Goal: Communication & Community: Answer question/provide support

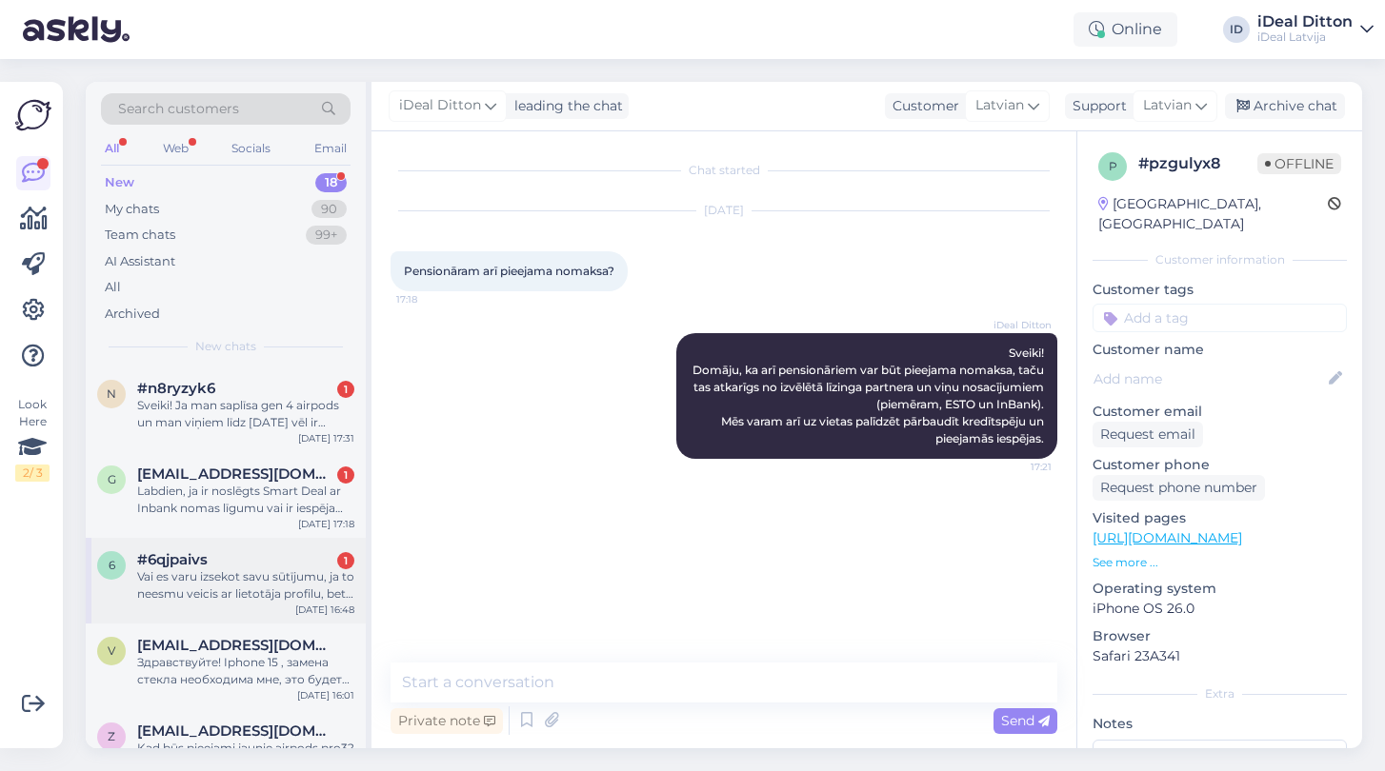
click at [240, 575] on div "Vai es varu izsekot savu sūtījumu, ja to neesmu veicis ar lietotāja profilu, be…" at bounding box center [245, 586] width 217 height 34
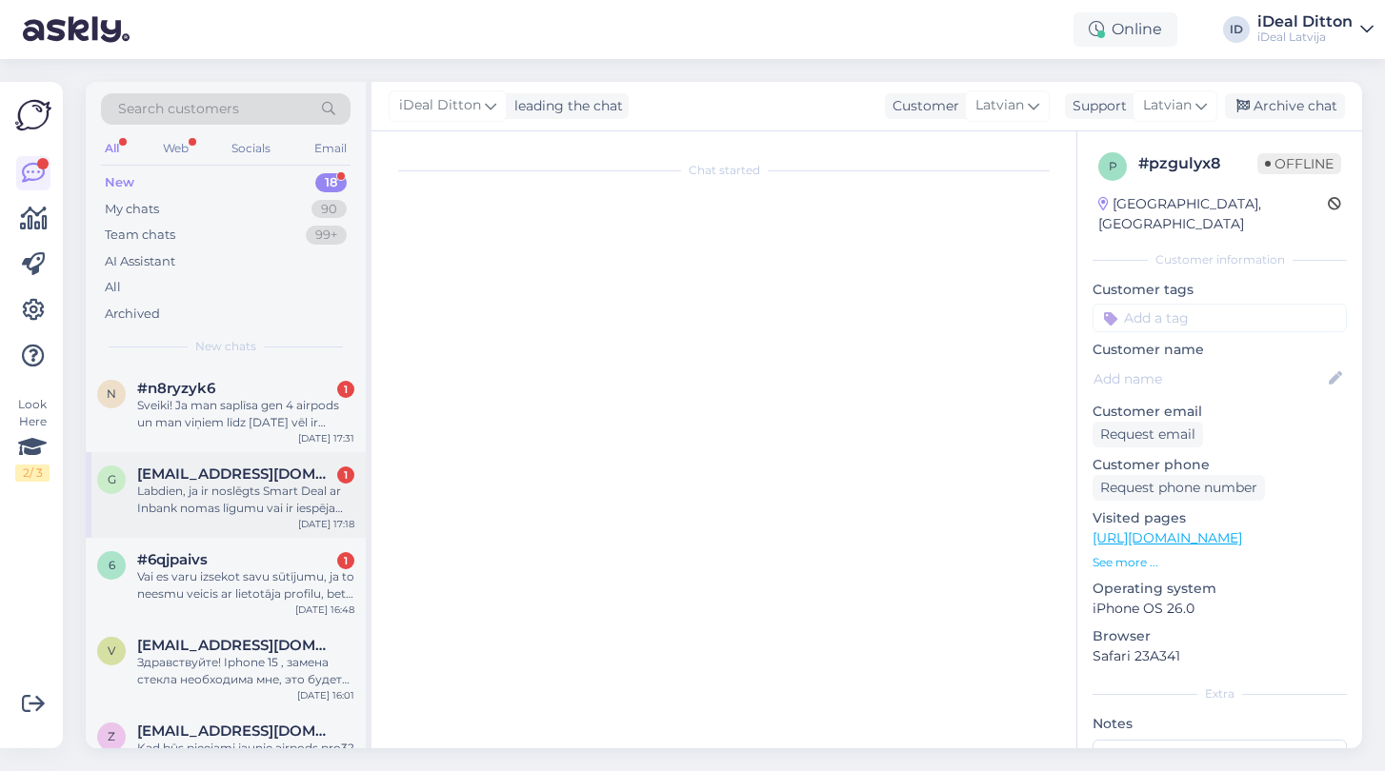
click at [281, 485] on div "Labdien, ja ir noslēgts Smart Deal ar Inbank nomas līgumu vai ir iespējams pārs…" at bounding box center [245, 500] width 217 height 34
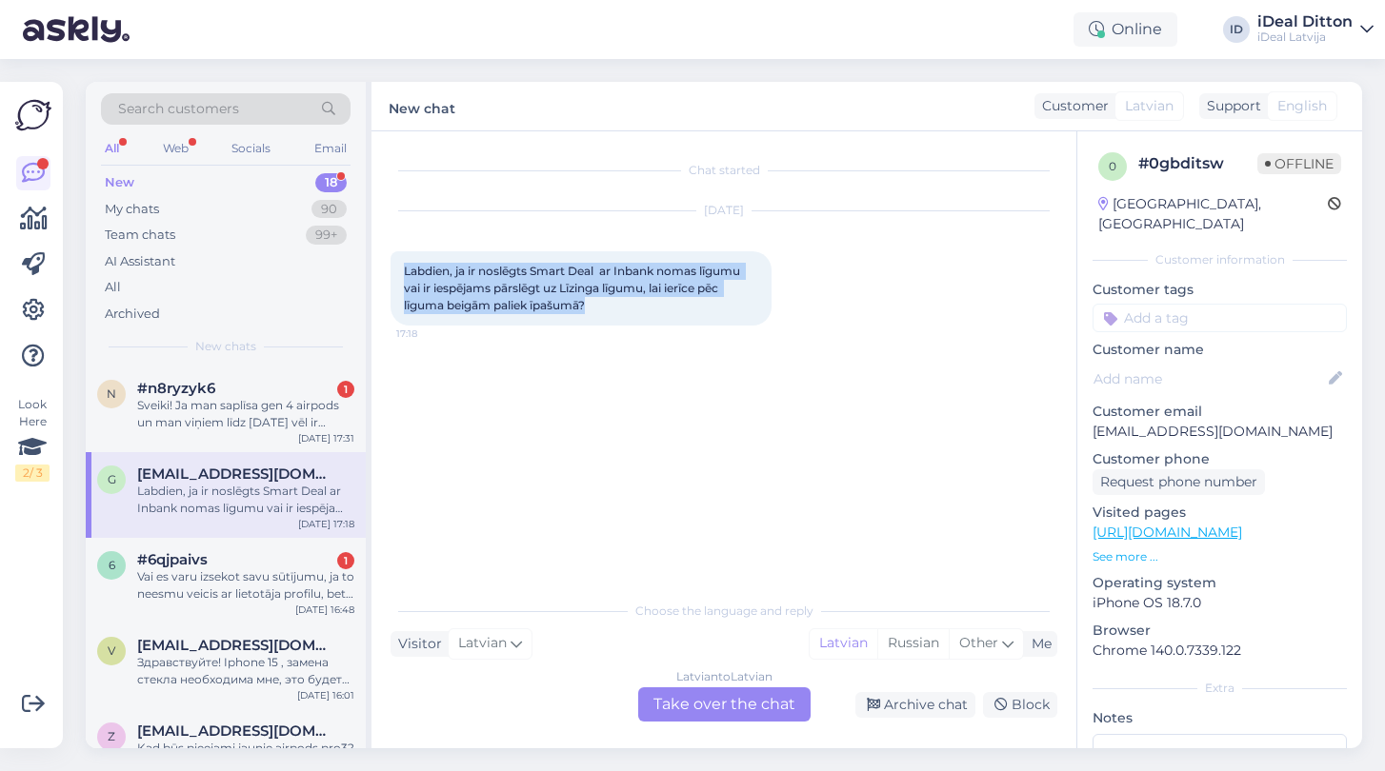
drag, startPoint x: 597, startPoint y: 302, endPoint x: 393, endPoint y: 273, distance: 205.8
click at [393, 273] on div "Labdien, ja ir noslēgts Smart Deal ar Inbank nomas līgumu vai ir iespējams pārs…" at bounding box center [580, 288] width 381 height 74
copy span "Labdien, ja ir noslēgts Smart Deal ar Inbank nomas līgumu vai ir iespējams pārs…"
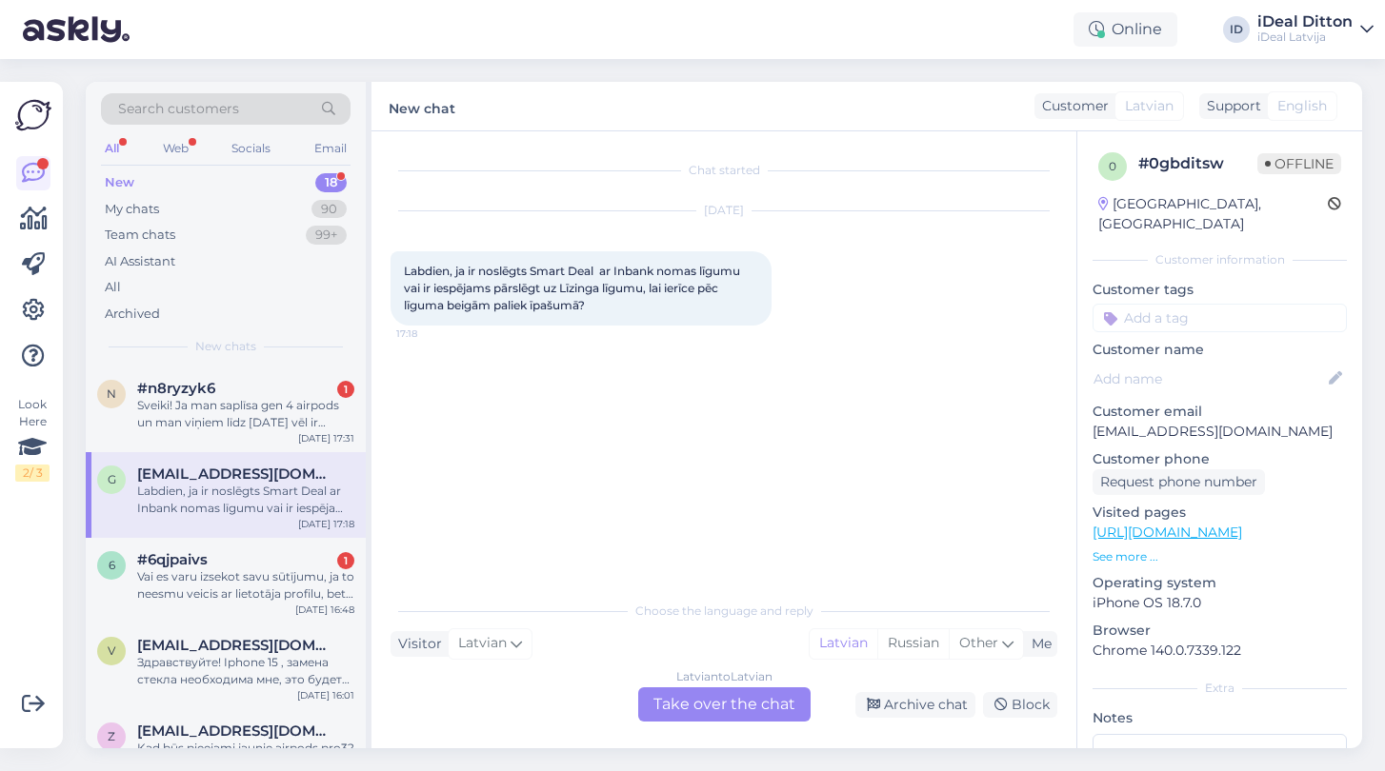
click at [685, 693] on div "Latvian to Latvian Take over the chat" at bounding box center [724, 705] width 172 height 34
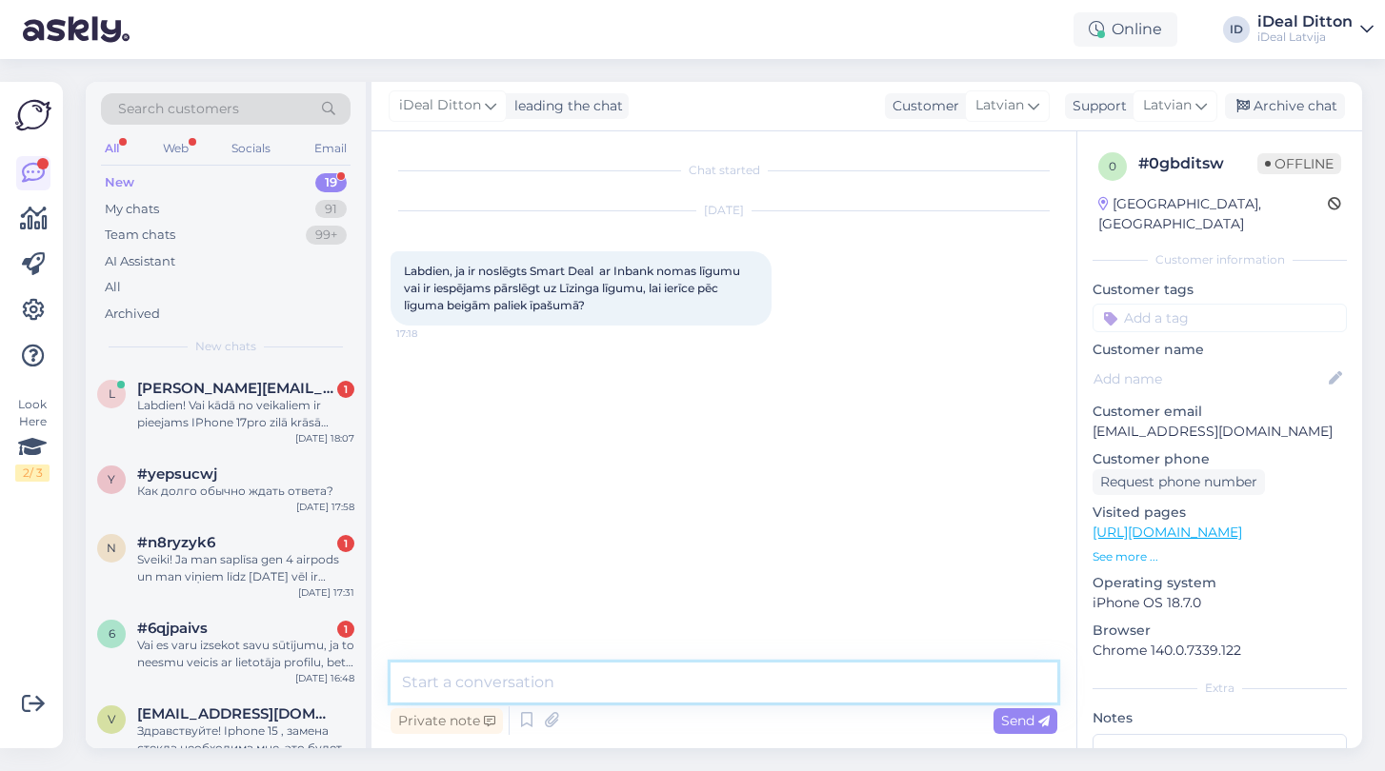
click at [535, 682] on textarea at bounding box center [723, 683] width 667 height 40
paste textarea "Labdien! Diemžēl šobrīd nav iespējas mainīt esošo Smart Deal nomas līgumu uz lī…"
type textarea "Labdien! Diemžēl šobrīd nav iespējas mainīt esošo Smart Deal nomas līgumu uz lī…"
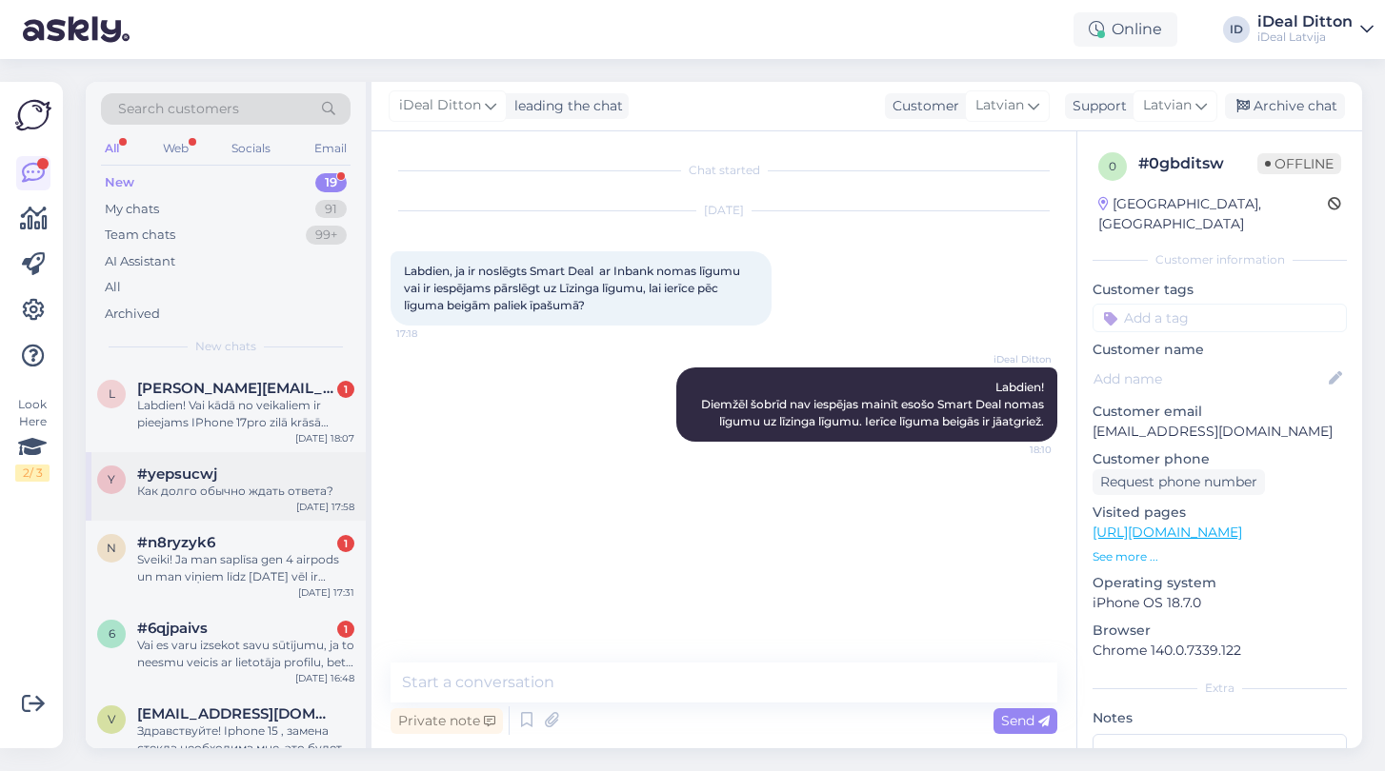
click at [244, 479] on div "#yepsucwj" at bounding box center [245, 474] width 217 height 17
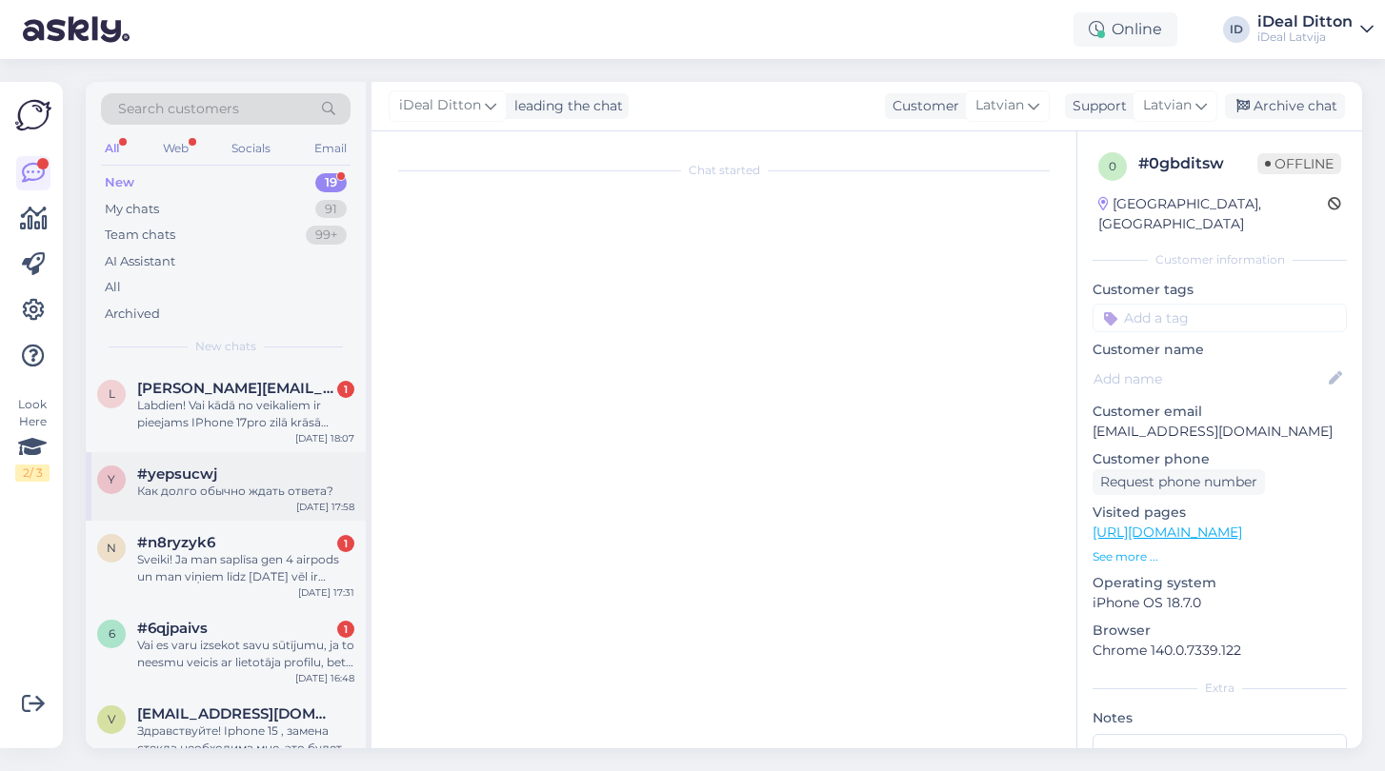
scroll to position [39, 0]
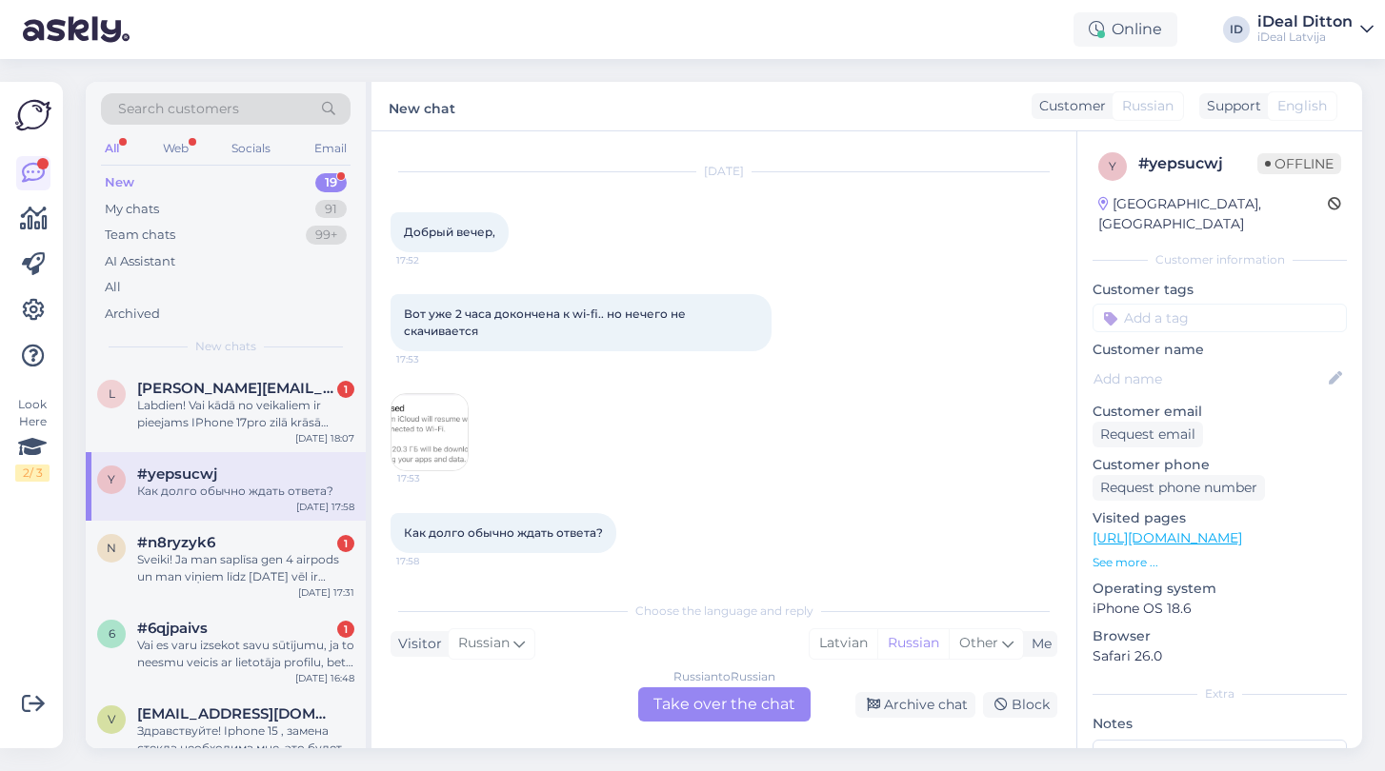
click at [433, 425] on img at bounding box center [429, 432] width 76 height 76
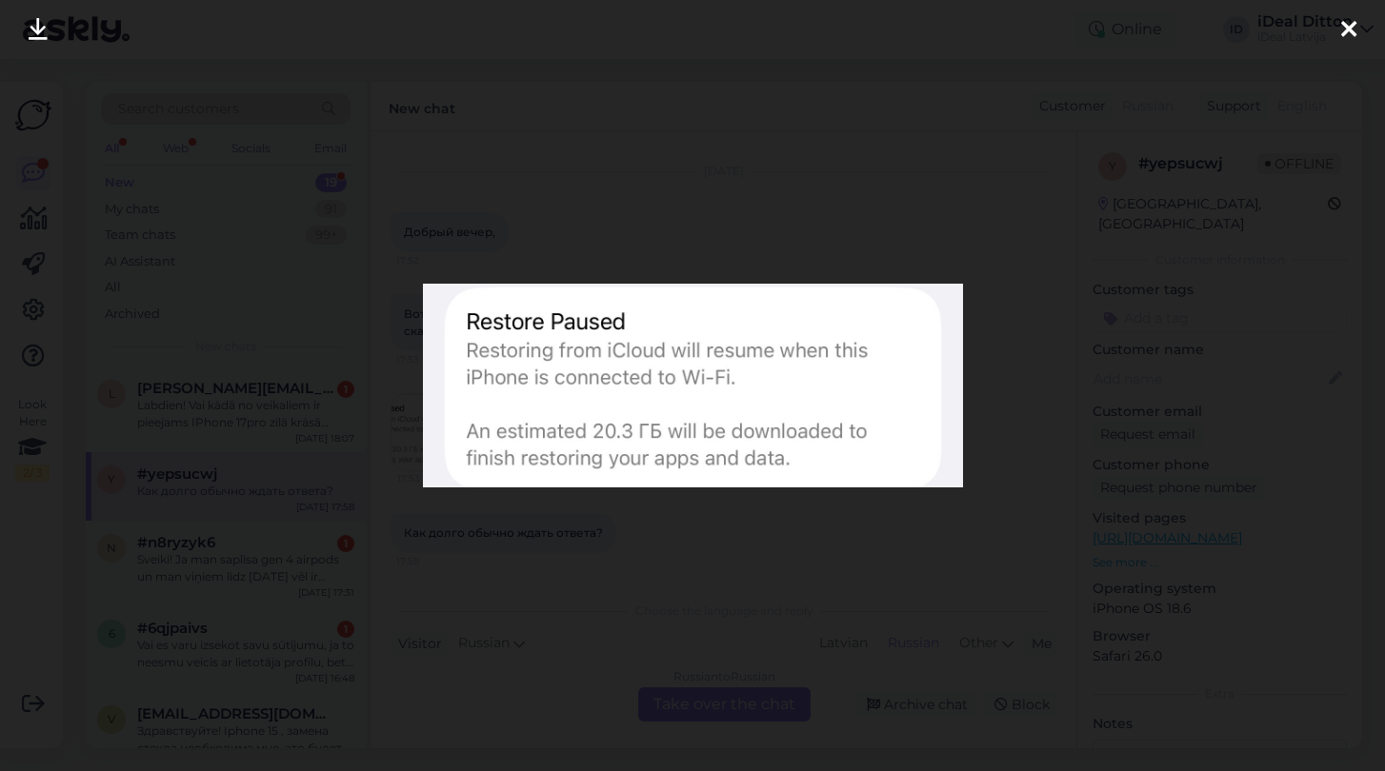
click at [931, 224] on div at bounding box center [692, 385] width 1385 height 771
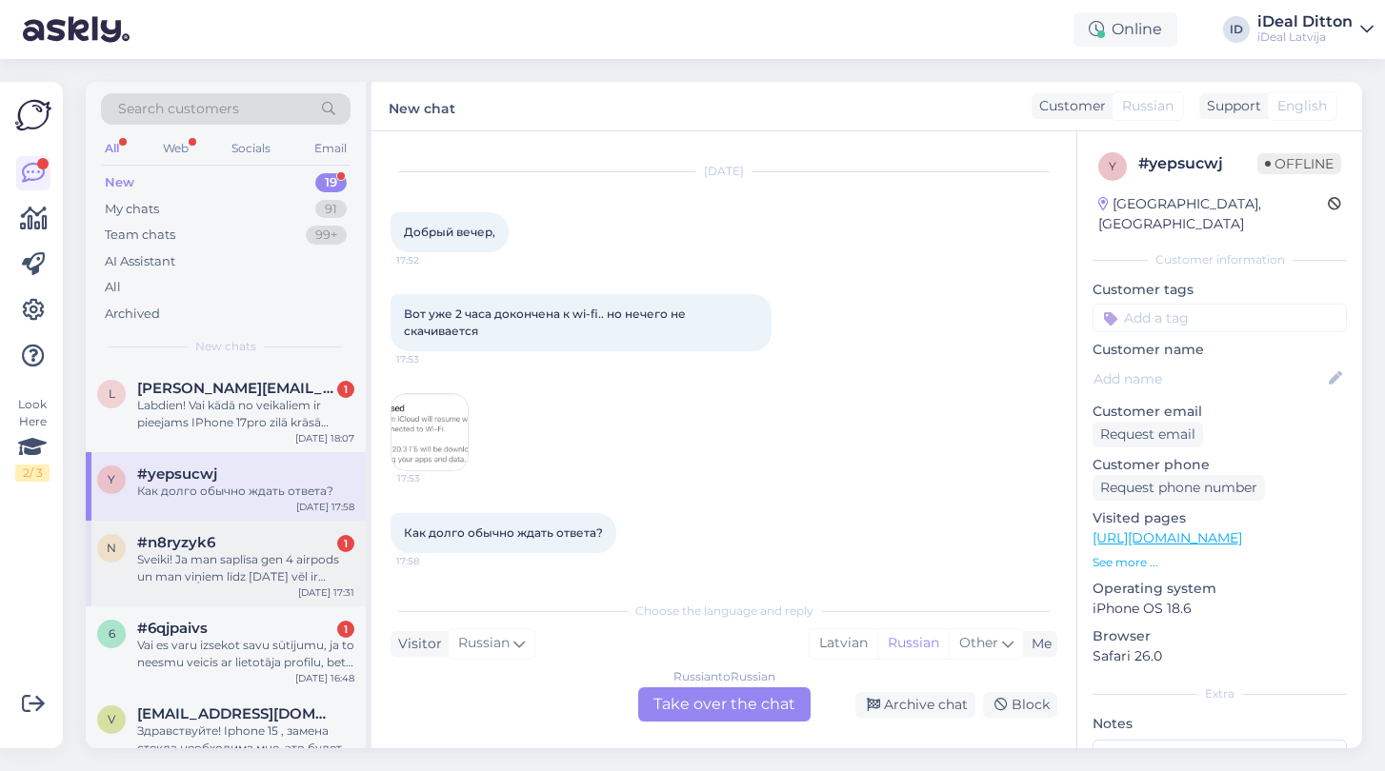
click at [190, 555] on div "Sveiki! Ja man saplīsa gen 4 airpods un man viņiem līdz [DATE] vēl ir garantīja…" at bounding box center [245, 568] width 217 height 34
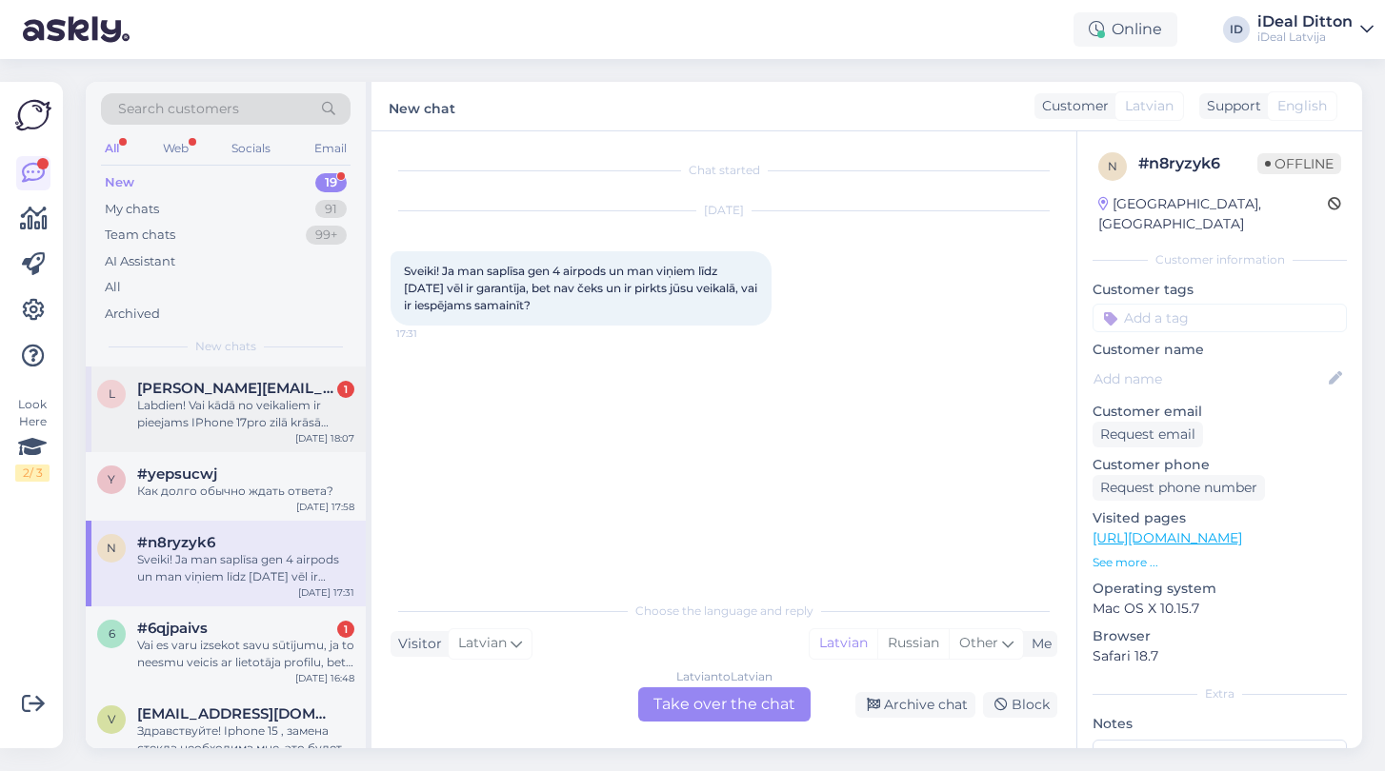
click at [240, 430] on div "l [PERSON_NAME][EMAIL_ADDRESS][DOMAIN_NAME] 1 Labdien! Vai kādā no veikaliem ir…" at bounding box center [226, 410] width 280 height 86
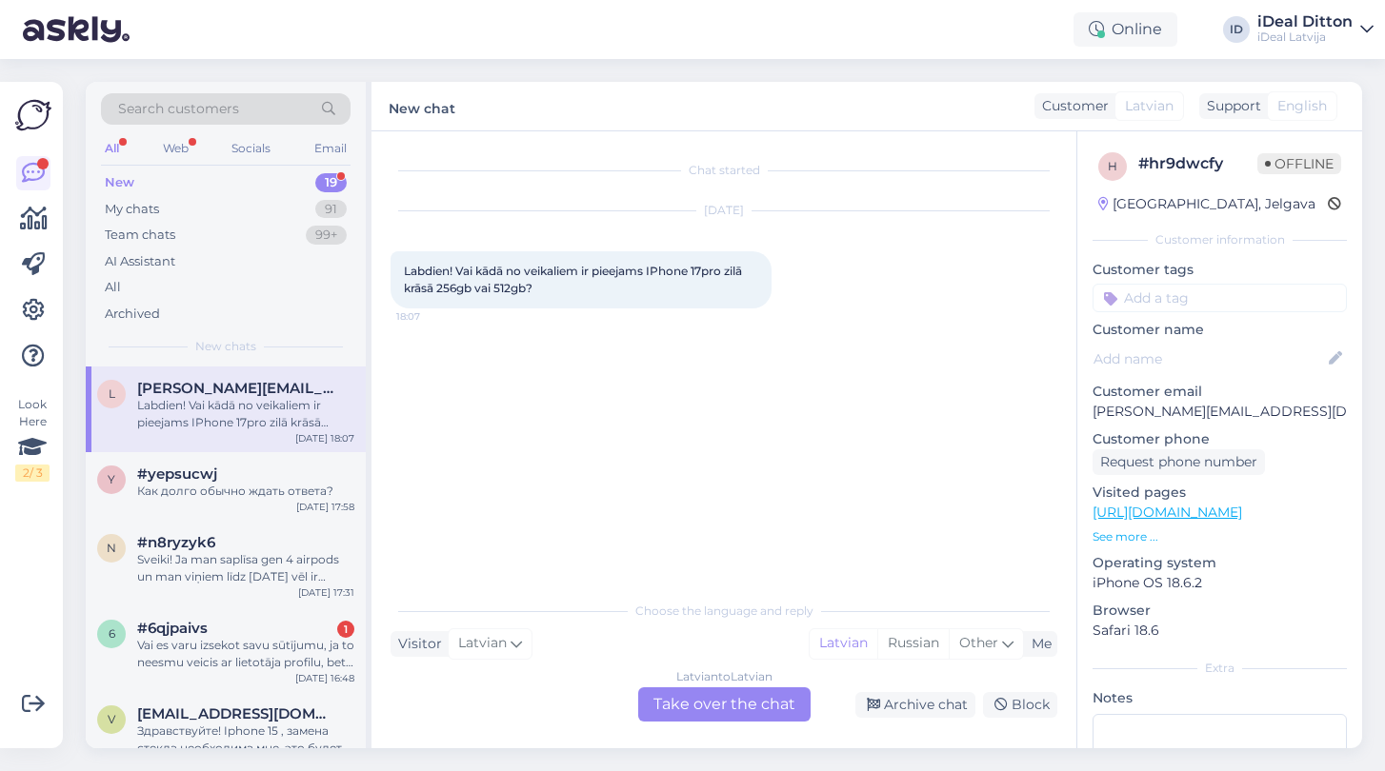
drag, startPoint x: 403, startPoint y: 268, endPoint x: 545, endPoint y: 303, distance: 146.2
click at [545, 303] on div "Labdien! Vai kādā no veikaliem ir pieejams IPhone 17pro zilā krāsā 256gb vai 51…" at bounding box center [580, 279] width 381 height 57
copy span "Labdien! Vai kādā no veikaliem ir pieejams IPhone 17pro zilā krāsā 256gb vai 51…"
click at [690, 707] on div "Latvian to Latvian Take over the chat" at bounding box center [724, 705] width 172 height 34
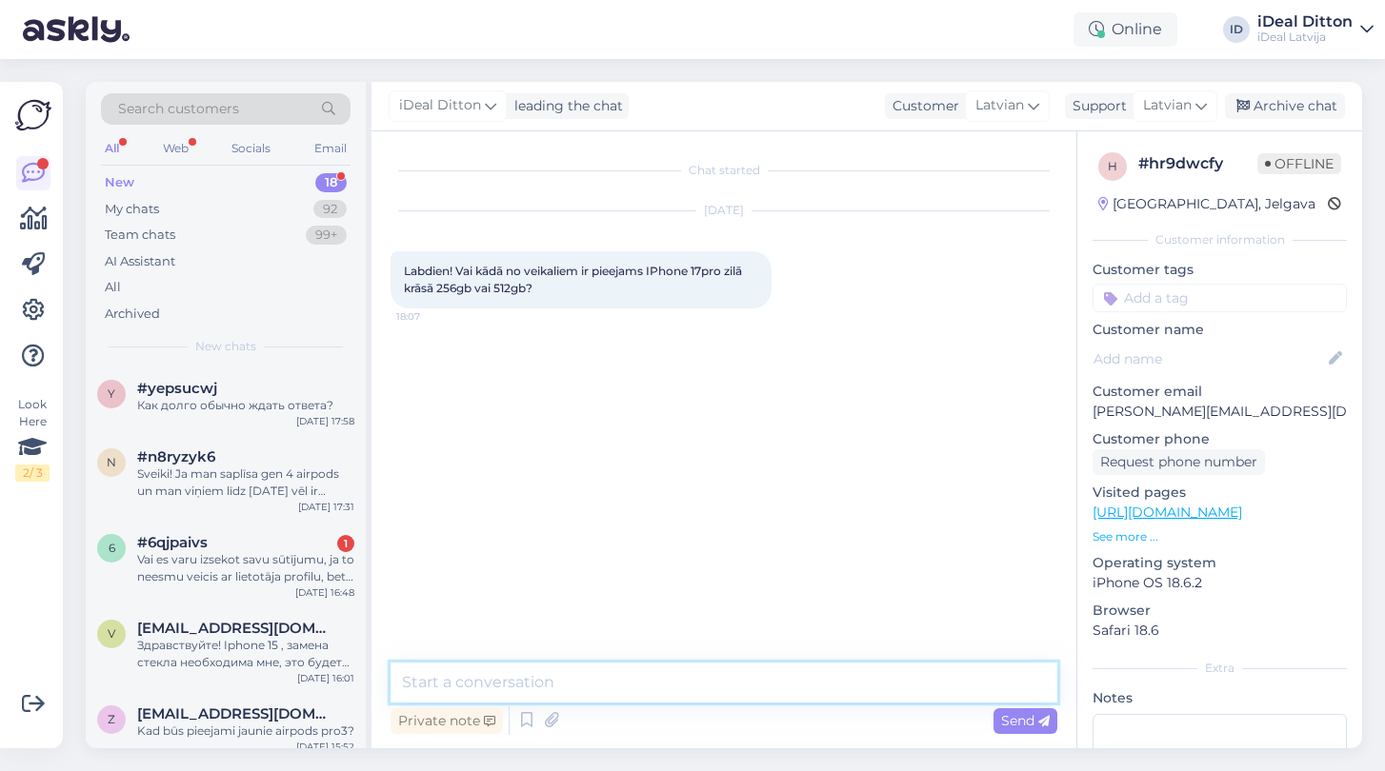
click at [583, 679] on textarea at bounding box center [723, 683] width 667 height 40
paste textarea "Labdien! Pašlaik iPhone 17 Pro zilā krāsā ar 256 GB vai 512 GB atmiņu nav pieej…"
type textarea "Labdien! Pašlaik iPhone 17 Pro zilā krāsā ar 256 GB vai 512 GB atmiņu nav pieej…"
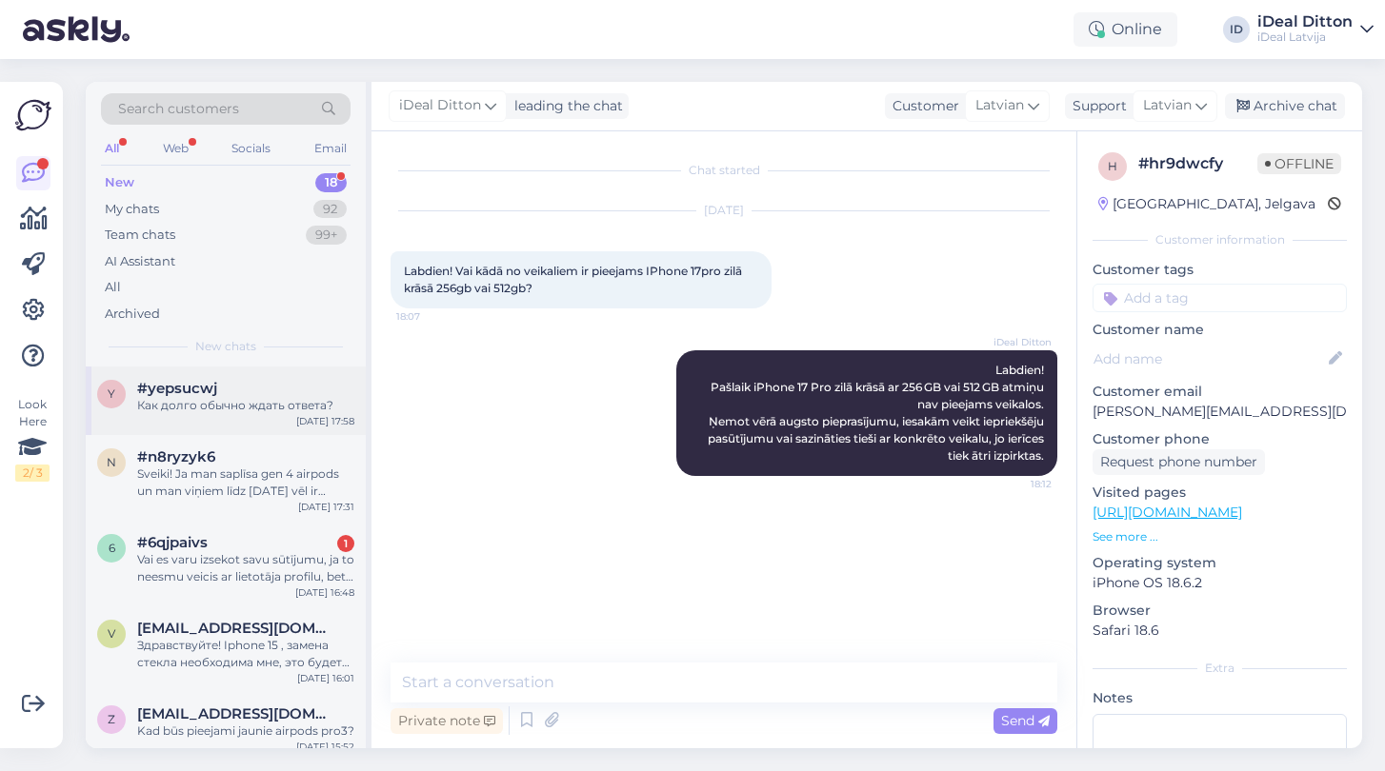
click at [248, 413] on div "y #yepsucwj Как долго обычно ждать ответа? [DATE] 17:58" at bounding box center [226, 401] width 280 height 69
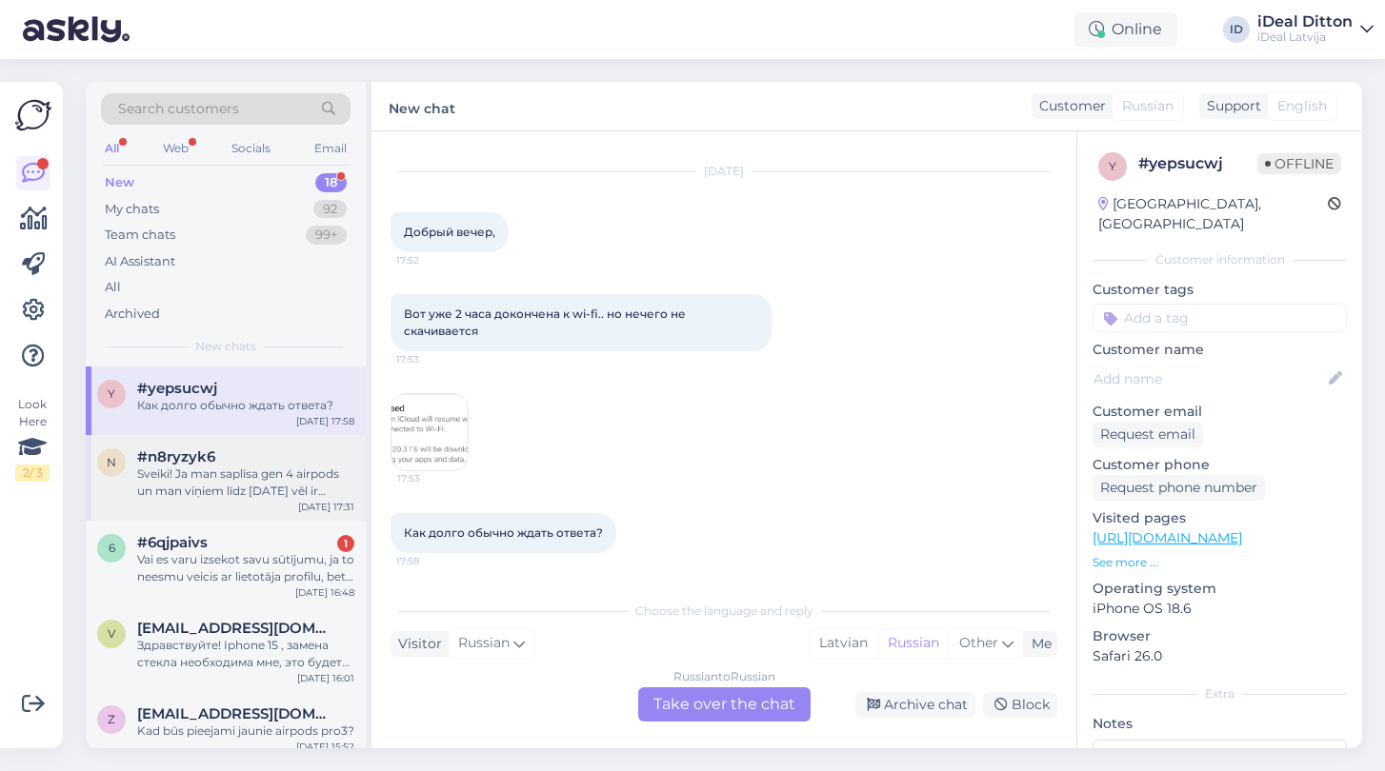
click at [203, 492] on div "Sveiki! Ja man saplīsa gen 4 airpods un man viņiem līdz [DATE] vēl ir garantīja…" at bounding box center [245, 483] width 217 height 34
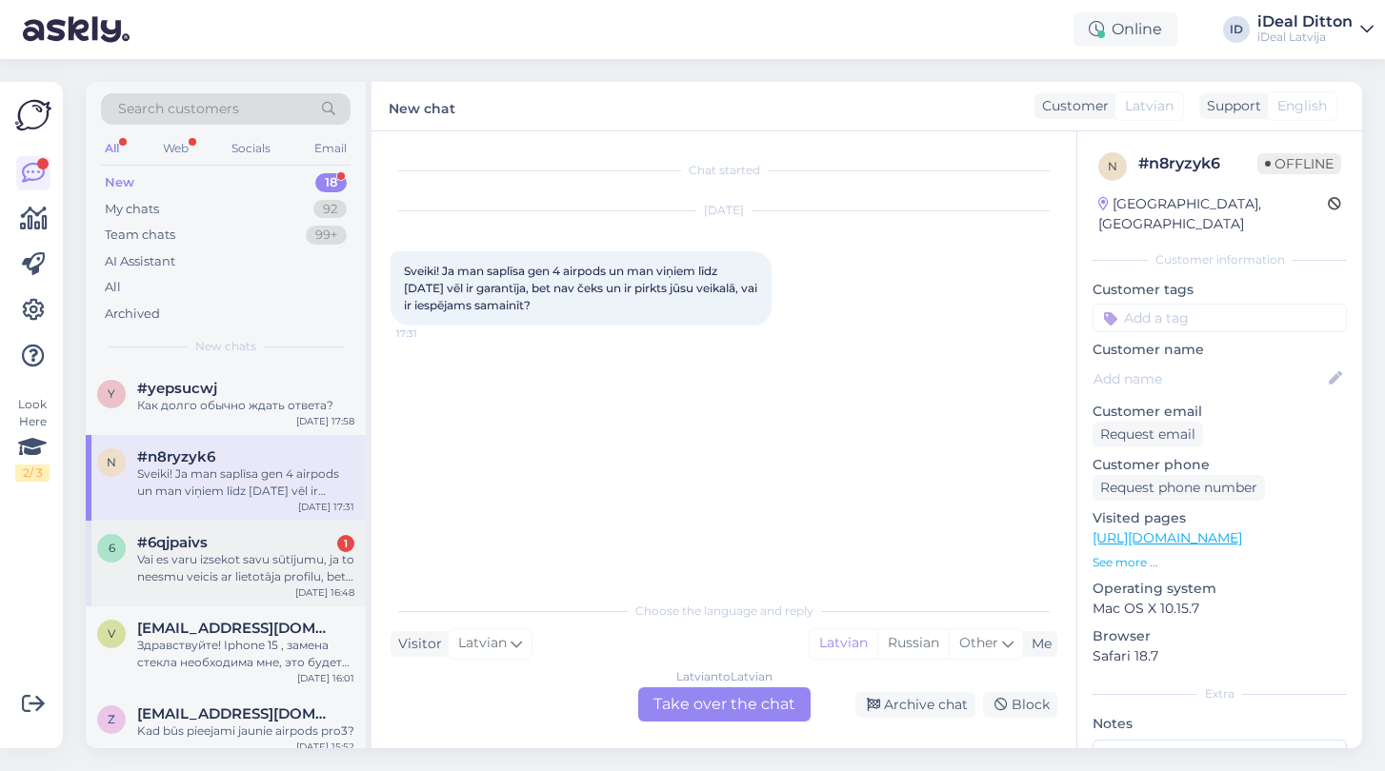
click at [187, 559] on div "Vai es varu izsekot savu sūtījumu, ja to neesmu veicis ar lietotāja profilu, be…" at bounding box center [245, 568] width 217 height 34
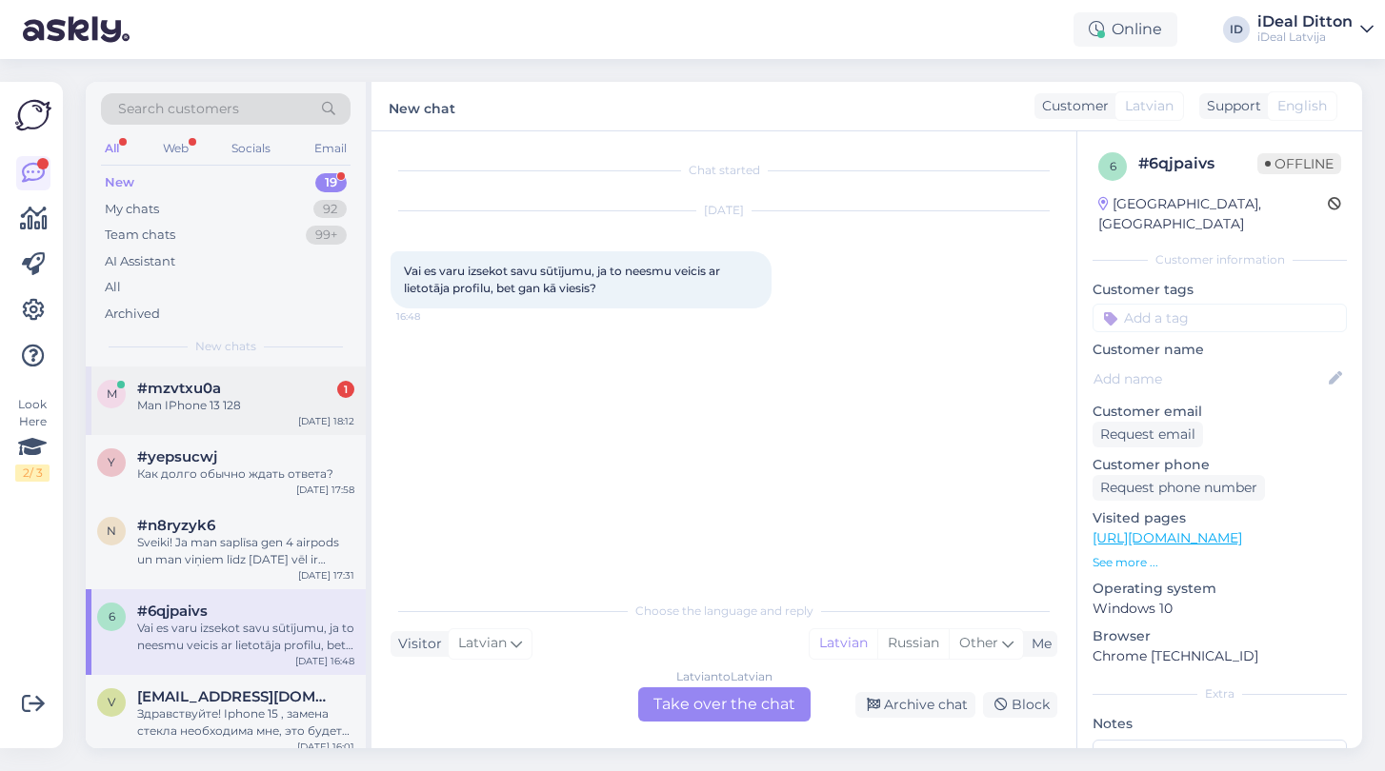
click at [211, 383] on span "#mzvtxu0a" at bounding box center [179, 388] width 84 height 17
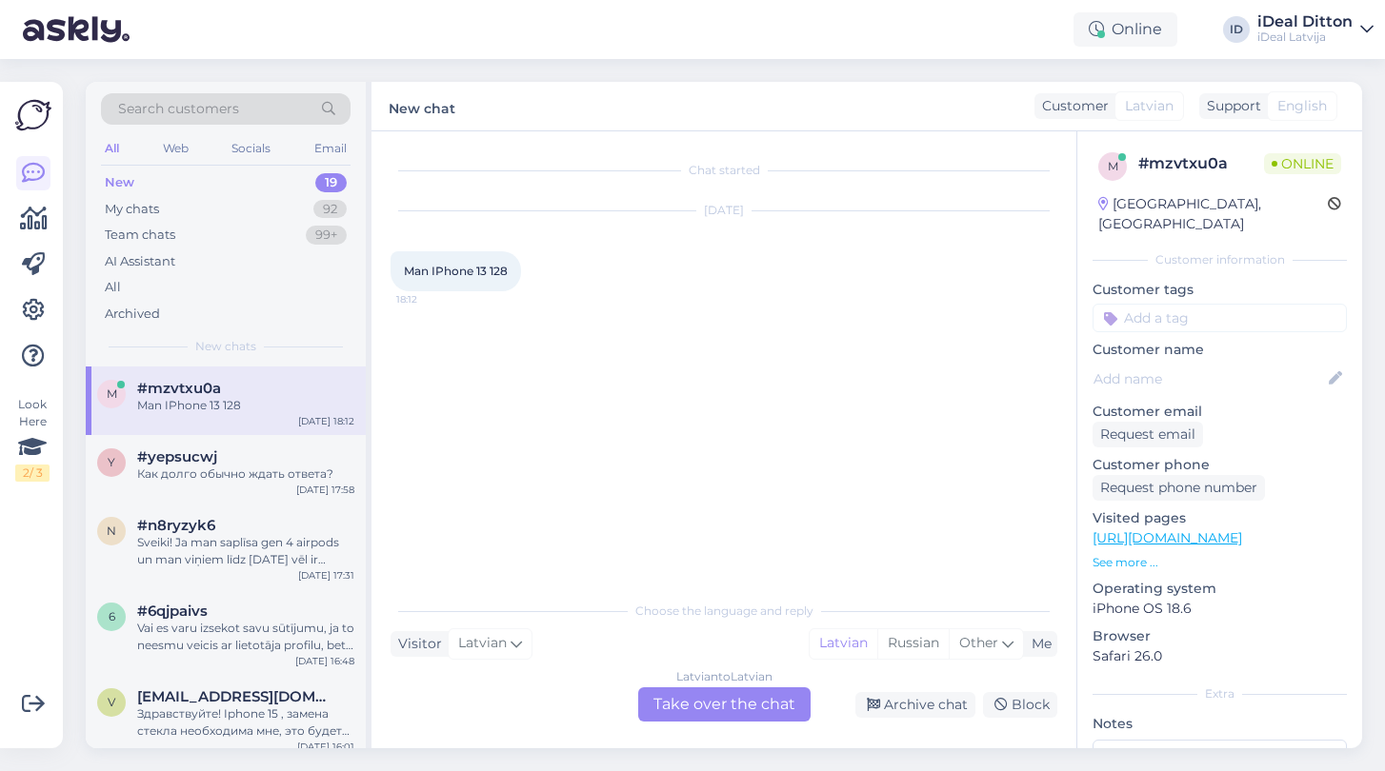
click at [710, 715] on div "Latvian to Latvian Take over the chat" at bounding box center [724, 705] width 172 height 34
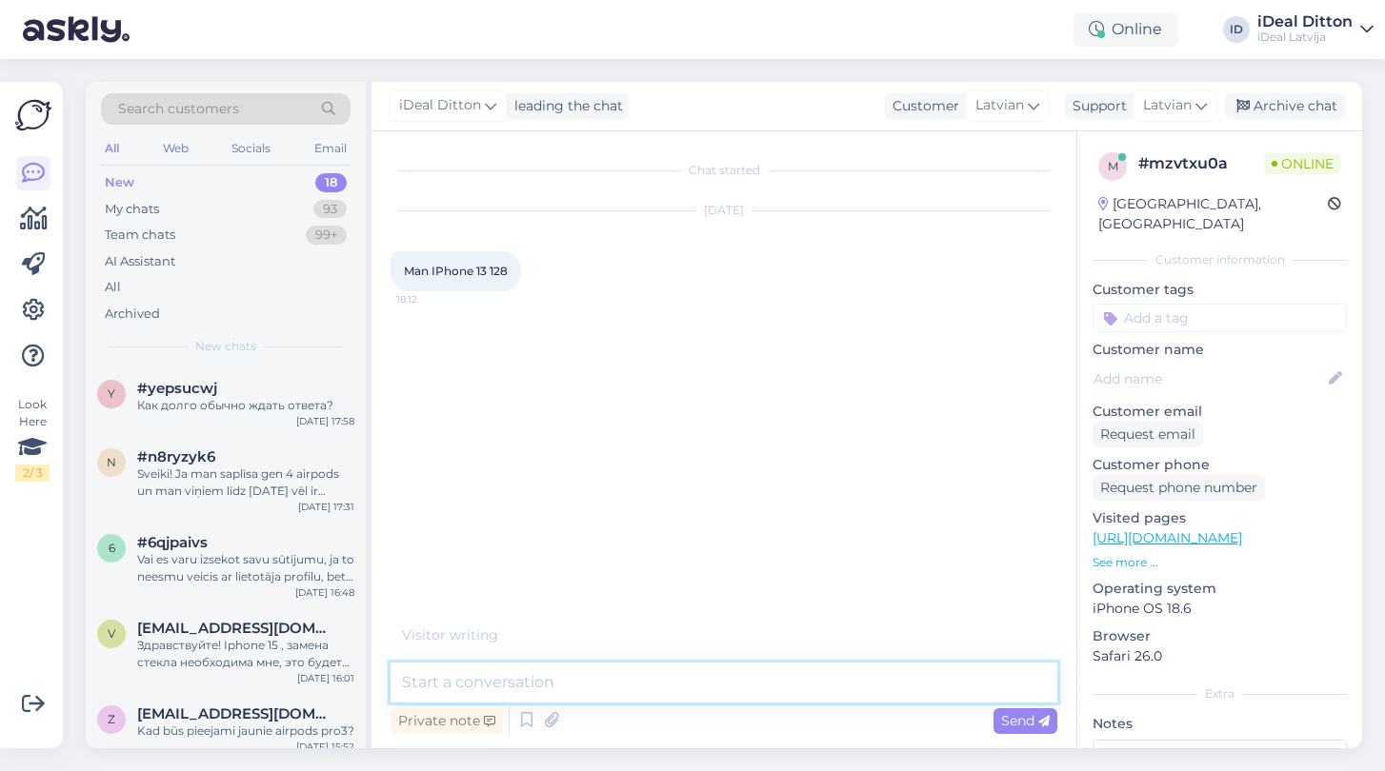
click at [675, 683] on textarea at bounding box center [723, 683] width 667 height 40
type textarea "Д"
type textarea "Labvakar, k"
click at [533, 685] on textarea "Labvakar, k" at bounding box center [723, 683] width 667 height 40
drag, startPoint x: 526, startPoint y: 676, endPoint x: 363, endPoint y: 674, distance: 162.9
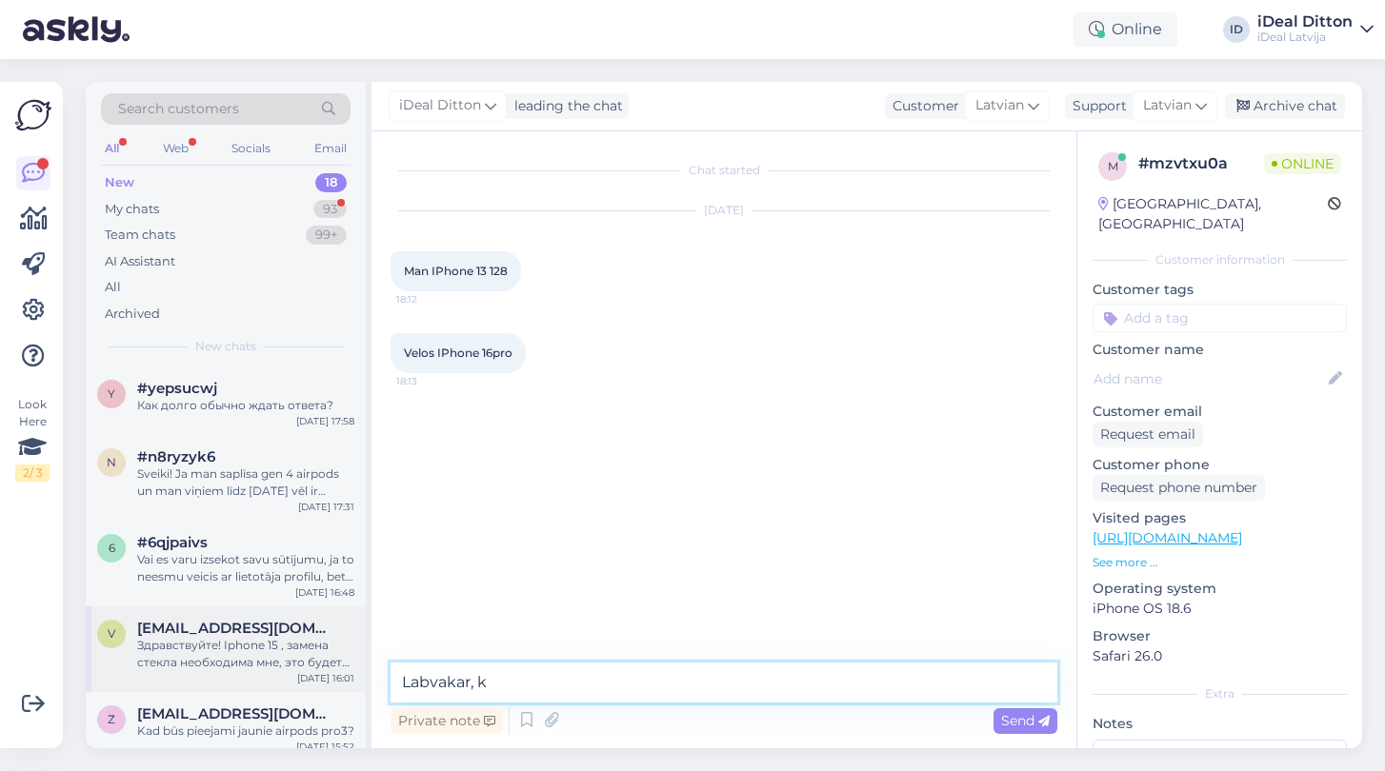
click at [363, 674] on div "Search customers All Web Socials Email New 18 My chats 93 Team chats 99+ AI Ass…" at bounding box center [724, 415] width 1276 height 667
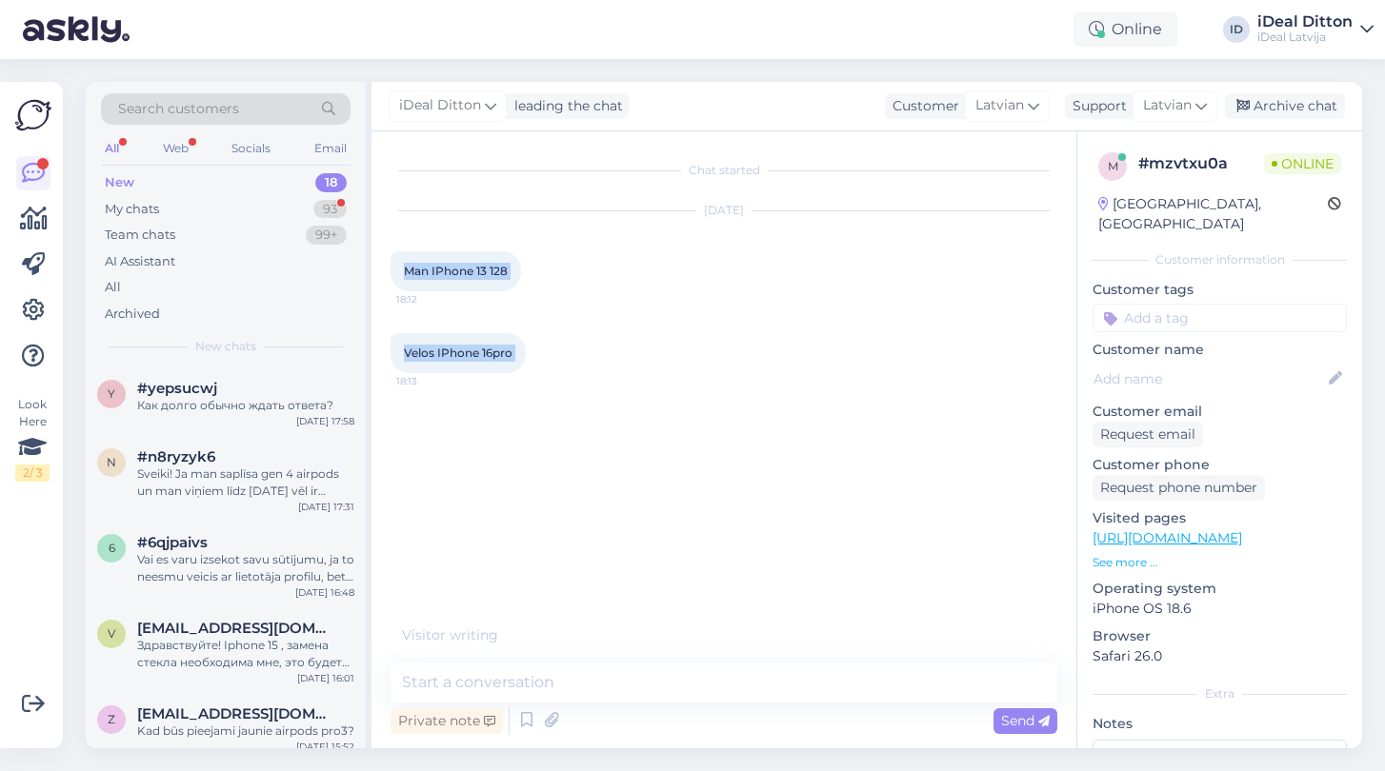
drag, startPoint x: 407, startPoint y: 271, endPoint x: 529, endPoint y: 370, distance: 157.1
click at [529, 370] on div "Chat started [DATE] Man IPhone 13 128 18:12 Velos IPhone 16pro 18:13" at bounding box center [732, 387] width 684 height 475
copy div "Man IPhone 13 128 18:12 Velos IPhone 16pro 18:13"
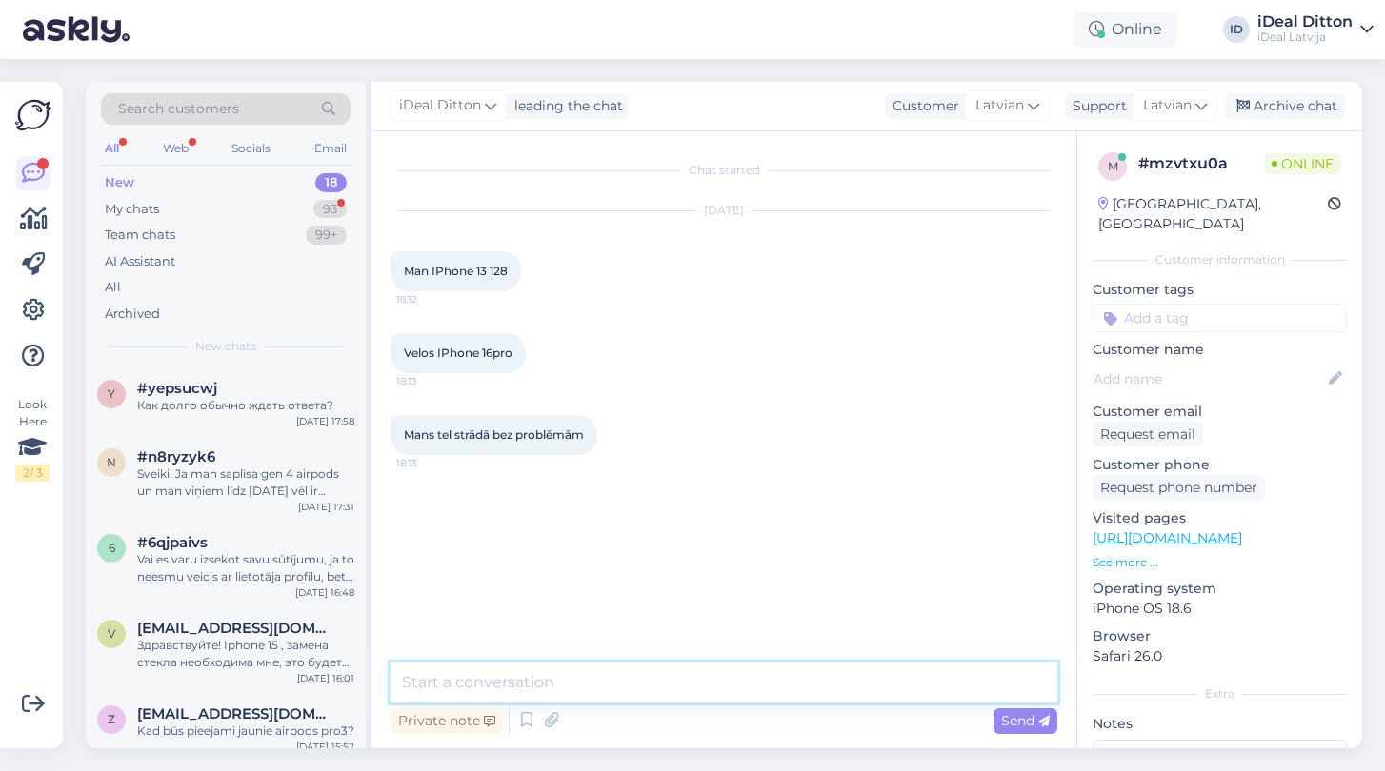
click at [526, 691] on textarea at bounding box center [723, 683] width 667 height 40
paste textarea "Sveiki! Ja vēlaties mainīt savu iPhone 13 uz iPhone 16 Pro, šeit ir saite, kur …"
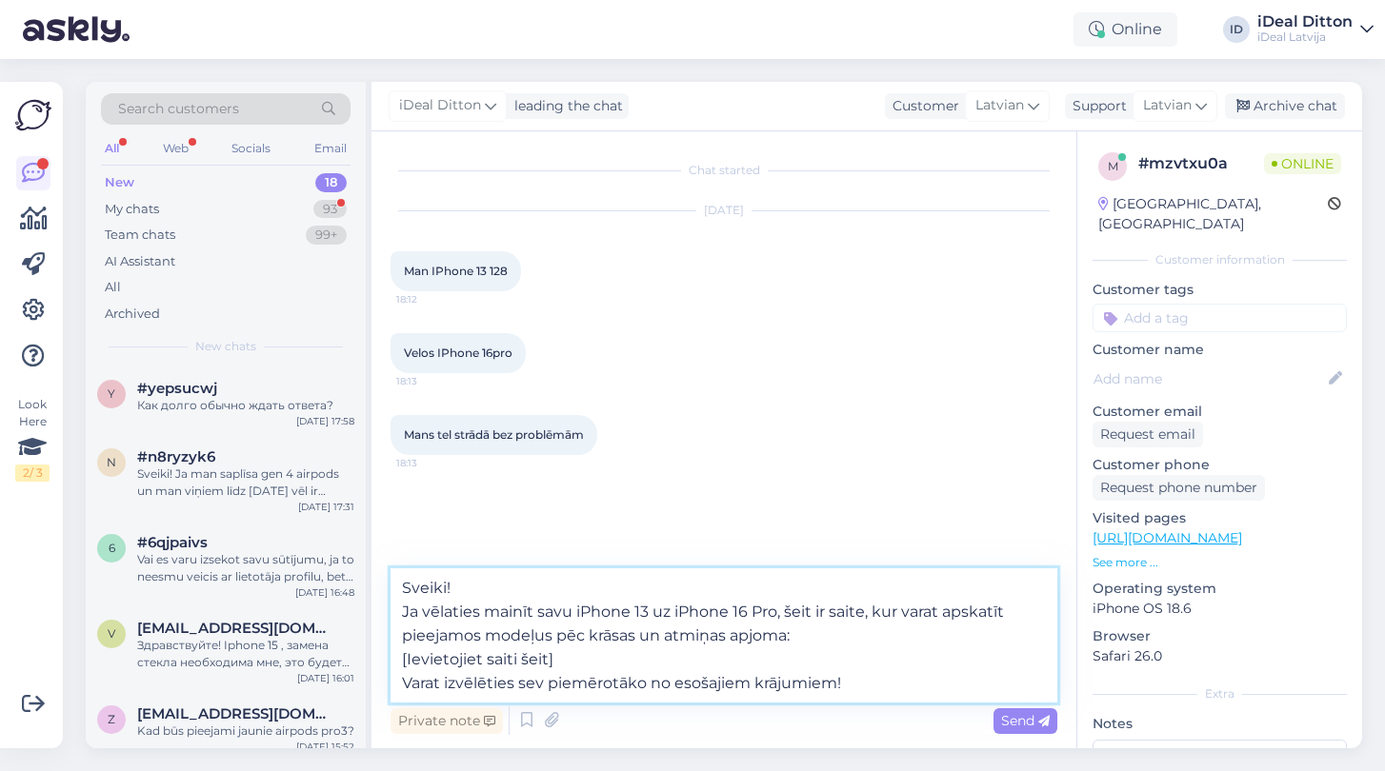
drag, startPoint x: 563, startPoint y: 666, endPoint x: 393, endPoint y: 652, distance: 170.1
click at [393, 652] on textarea "Sveiki! Ja vēlaties mainīt savu iPhone 13 uz iPhone 16 Pro, šeit ir saite, kur …" at bounding box center [723, 636] width 667 height 134
paste textarea "[URL][DOMAIN_NAME]"
type textarea "Sveiki! Ja vēlaties mainīt savu iPhone 13 uz iPhone 16 Pro, šeit ir saite, kur …"
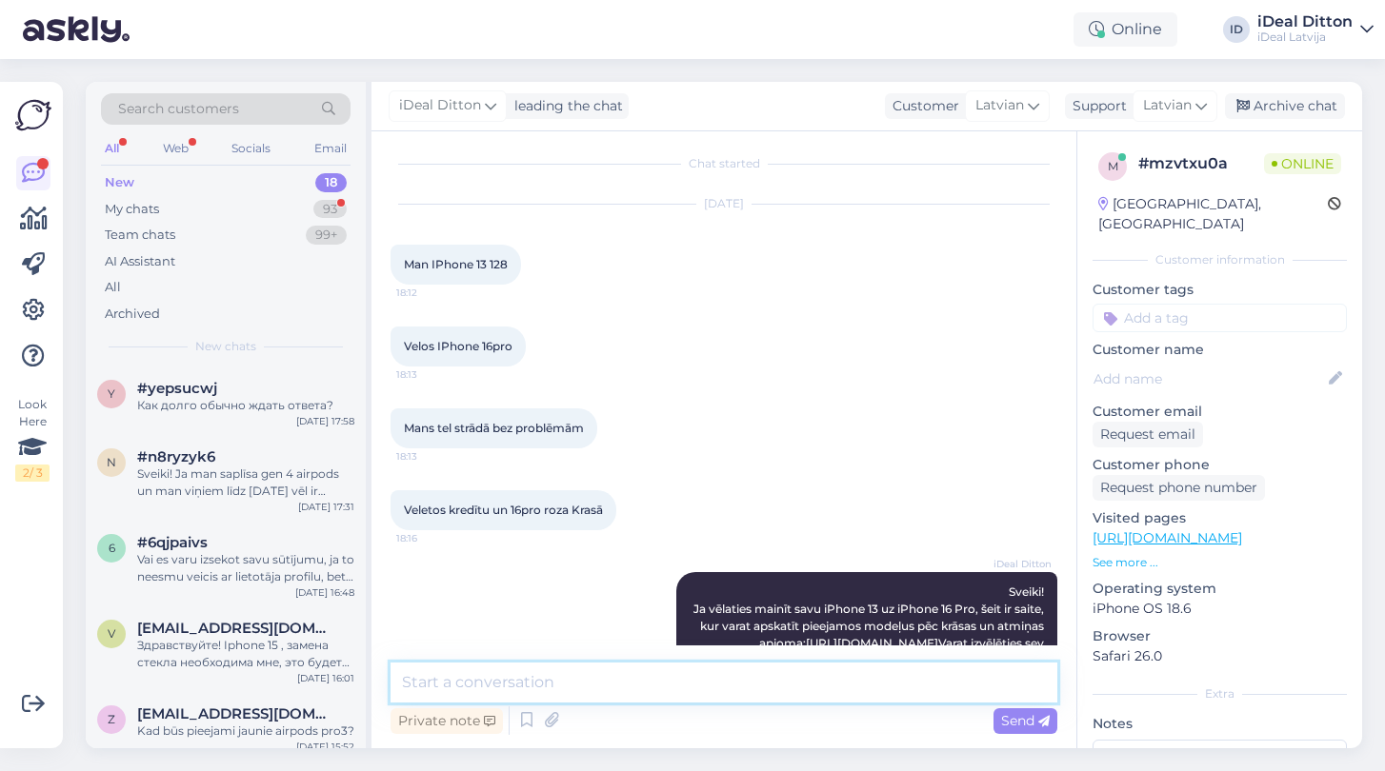
scroll to position [97, 0]
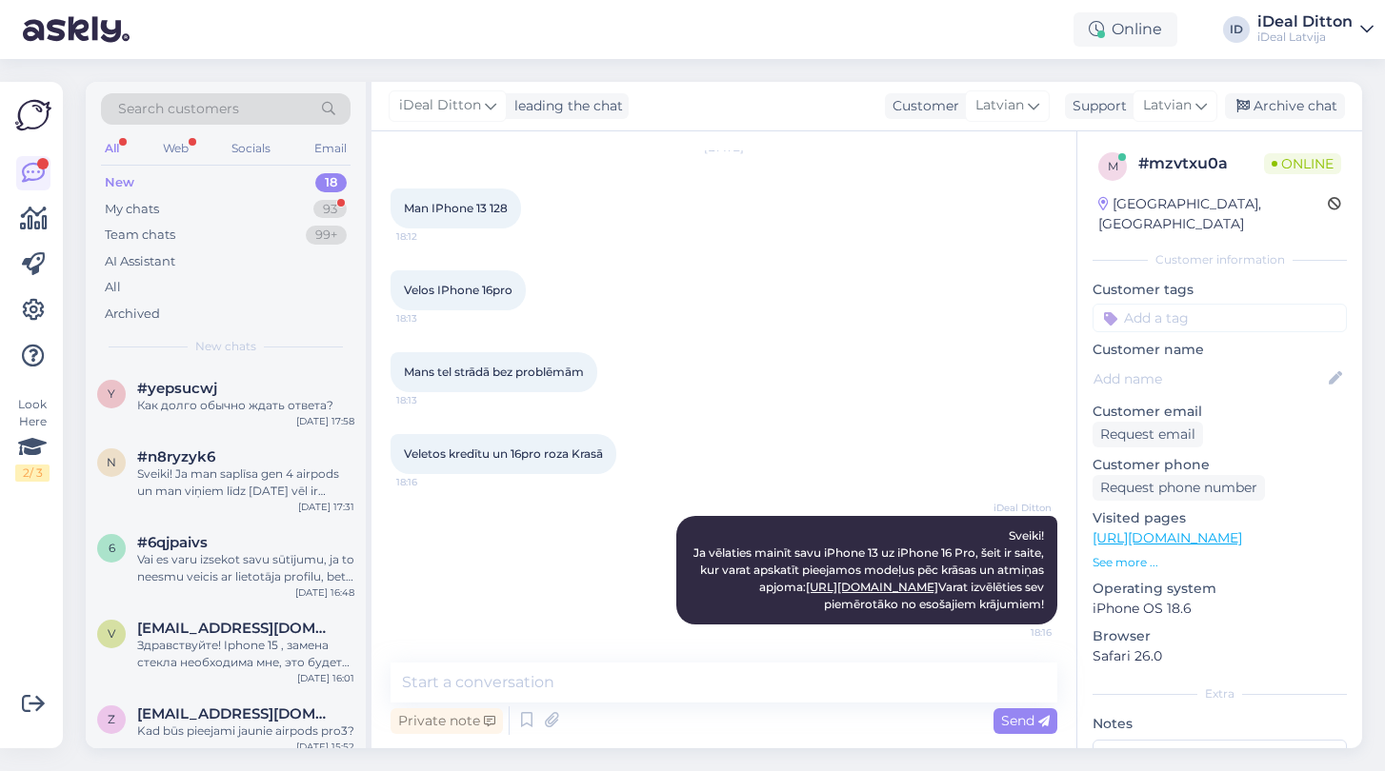
click at [128, 181] on div "New" at bounding box center [120, 182] width 30 height 19
click at [121, 201] on div "My chats" at bounding box center [132, 209] width 54 height 19
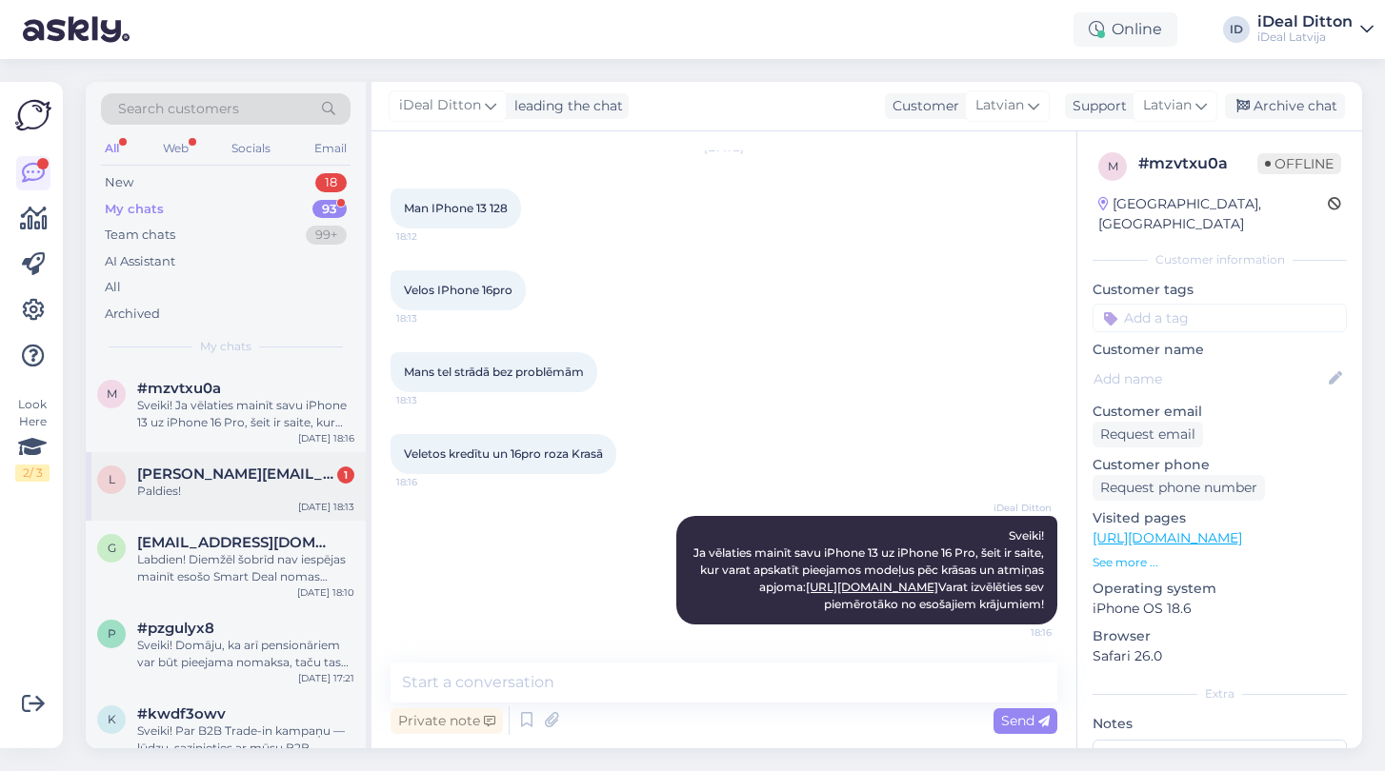
click at [209, 483] on div "Paldies!" at bounding box center [245, 491] width 217 height 17
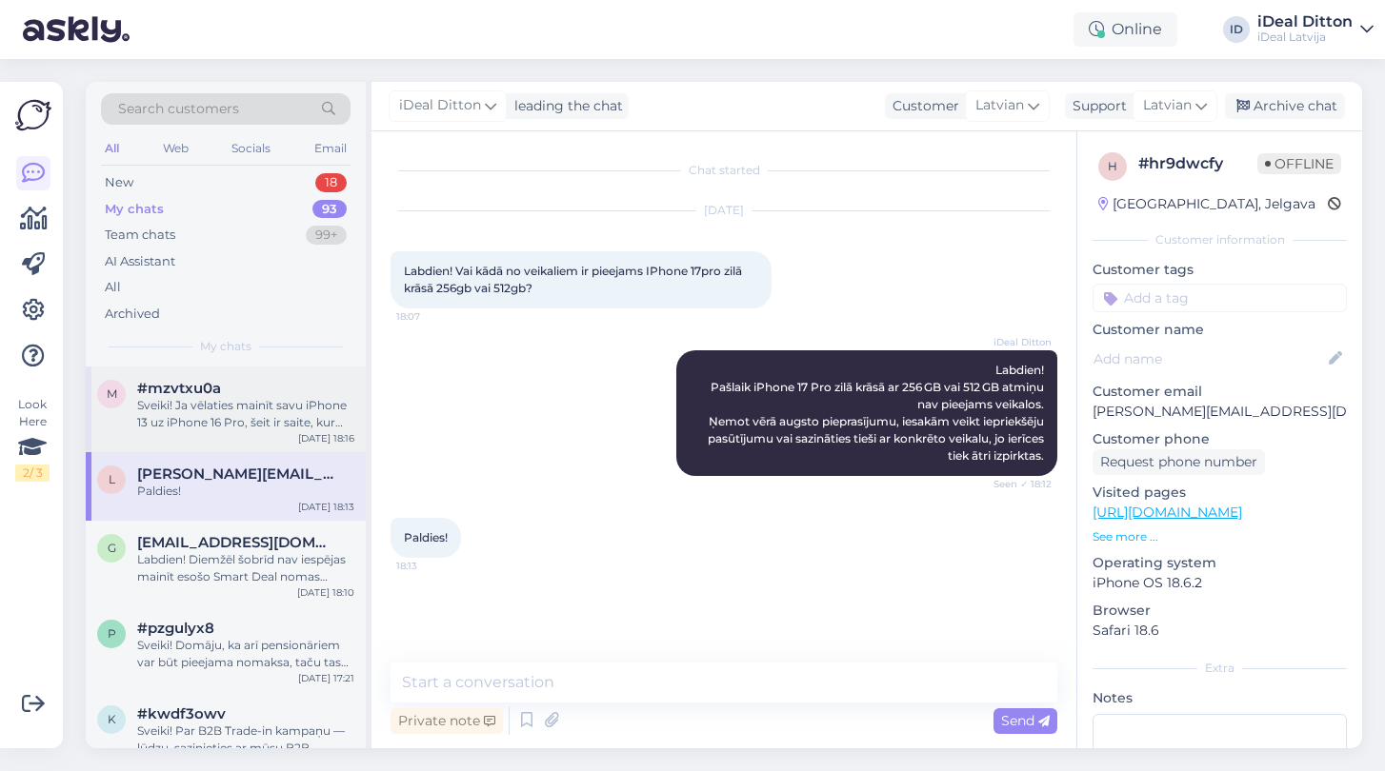
click at [203, 397] on div "Sveiki! Ja vēlaties mainīt savu iPhone 13 uz iPhone 16 Pro, šeit ir saite, kur …" at bounding box center [245, 414] width 217 height 34
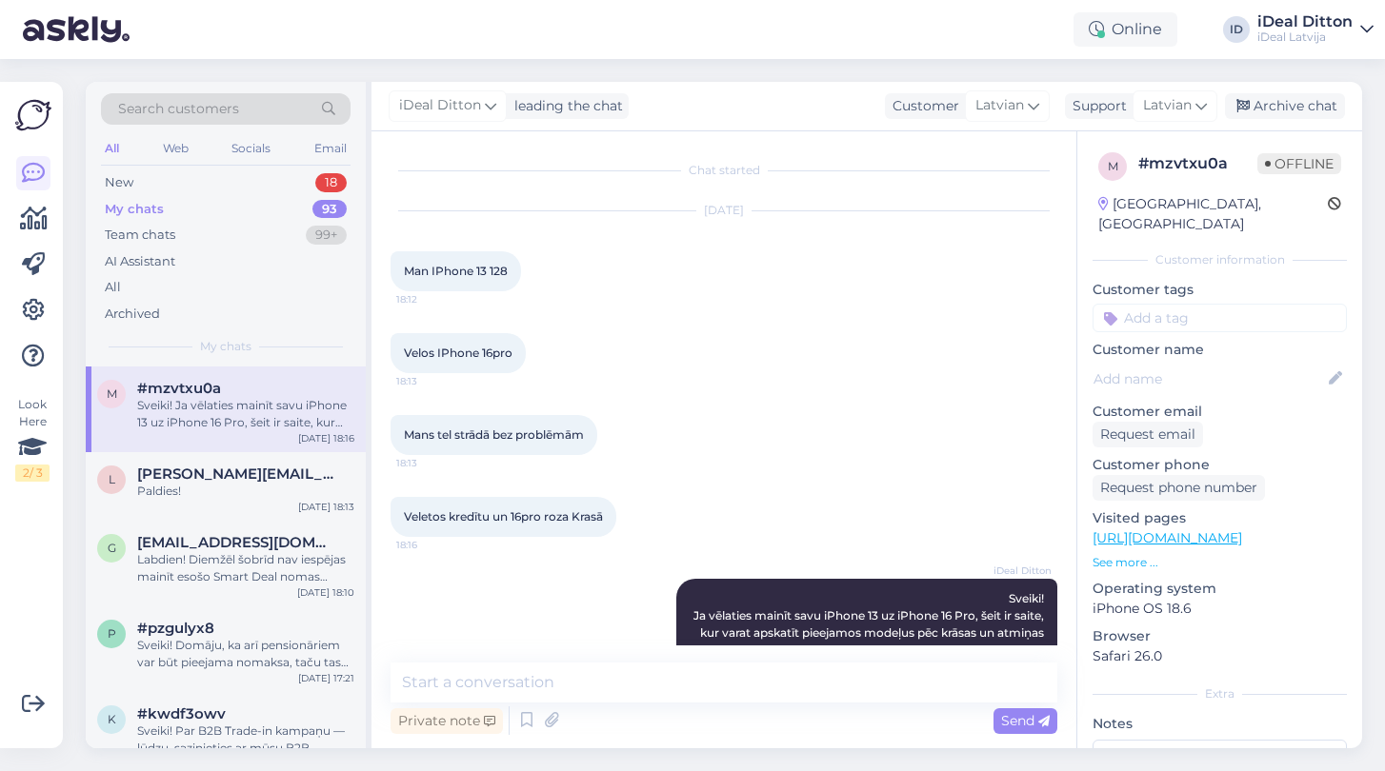
scroll to position [97, 0]
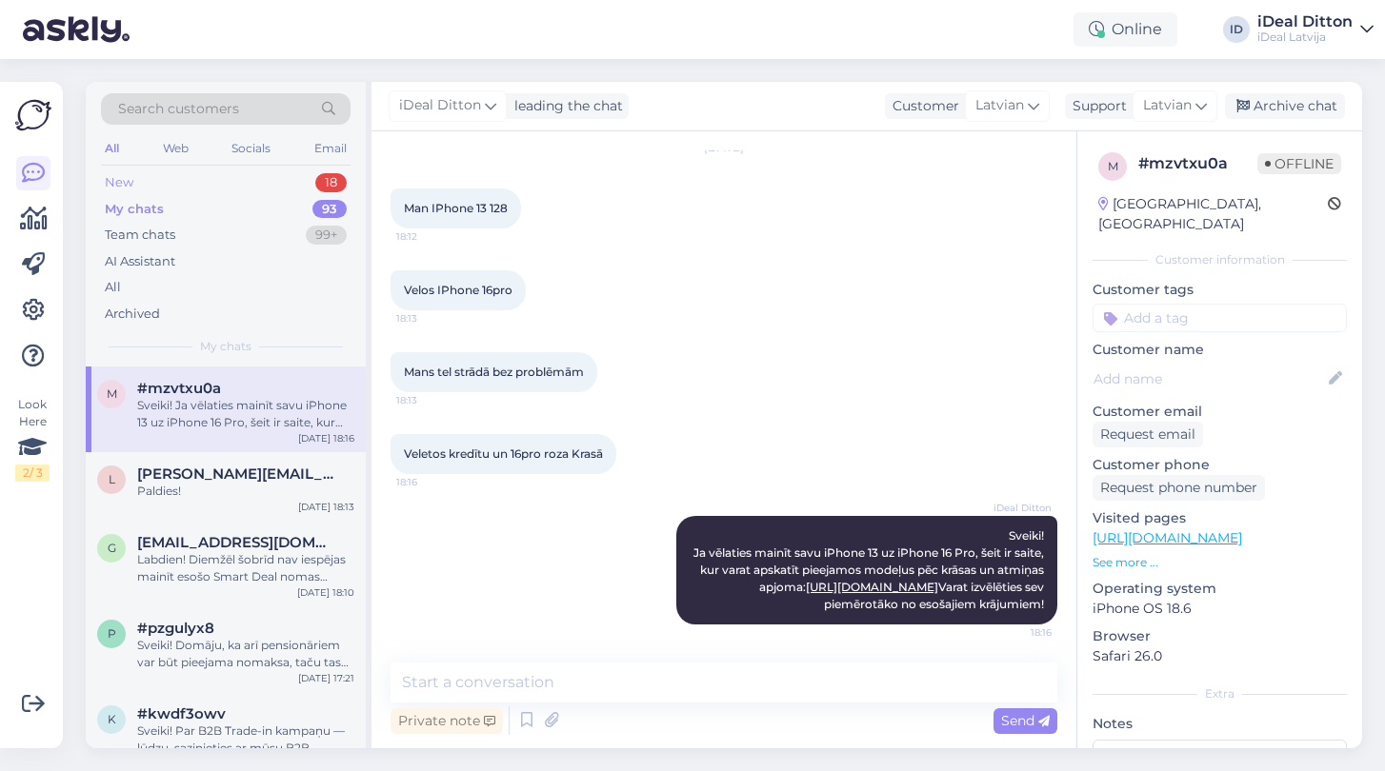
click at [121, 181] on div "New" at bounding box center [119, 182] width 29 height 19
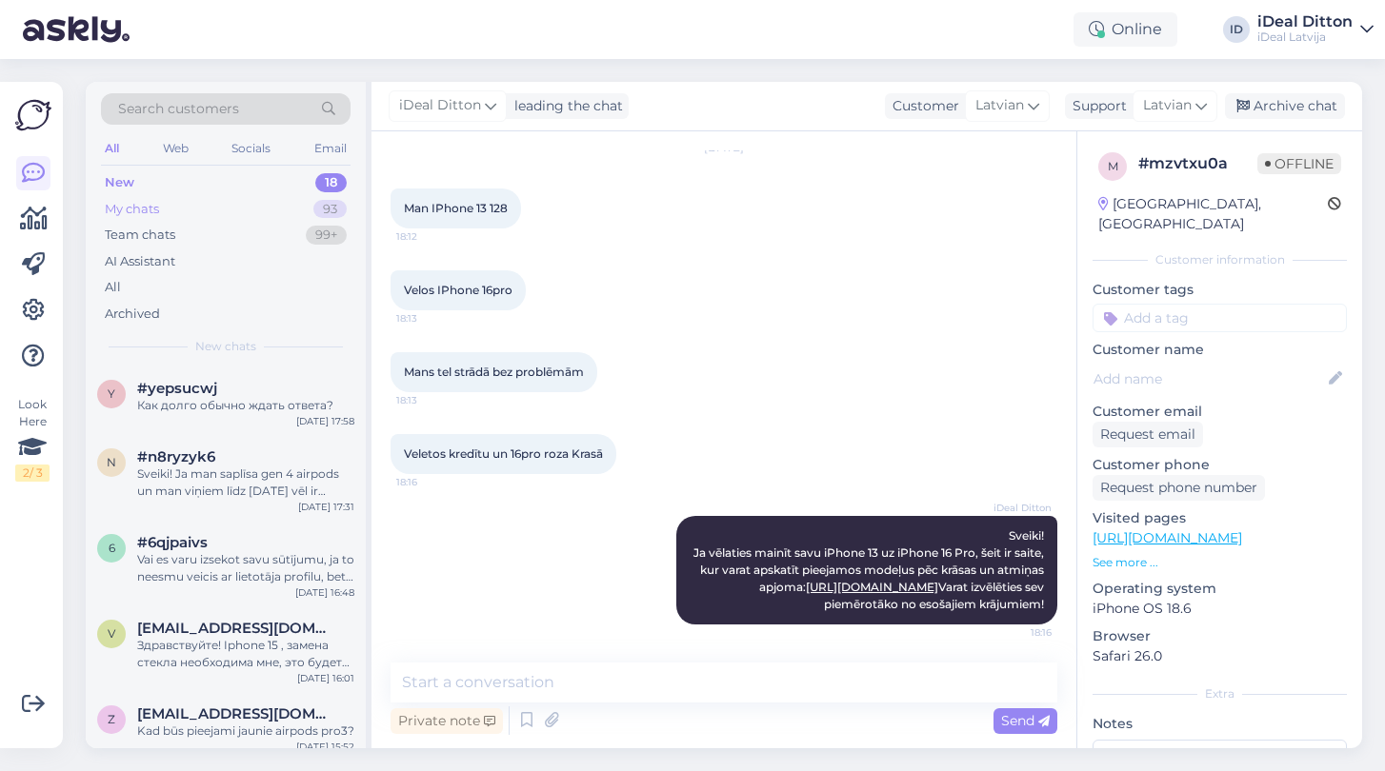
click at [136, 200] on div "My chats" at bounding box center [132, 209] width 54 height 19
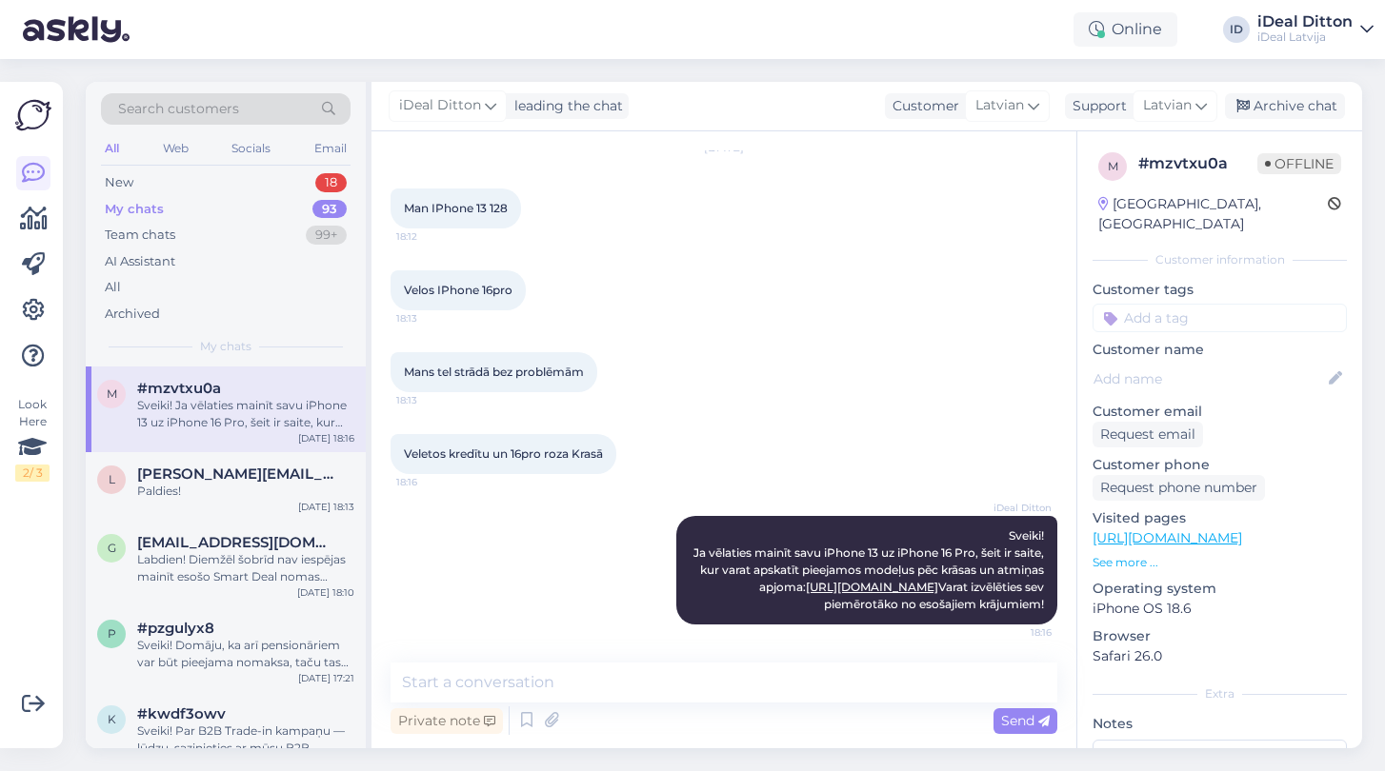
click at [255, 418] on div "Sveiki! Ja vēlaties mainīt savu iPhone 13 uz iPhone 16 Pro, šeit ir saite, kur …" at bounding box center [245, 414] width 217 height 34
click at [301, 467] on span "[PERSON_NAME][EMAIL_ADDRESS][DOMAIN_NAME]" at bounding box center [236, 474] width 198 height 17
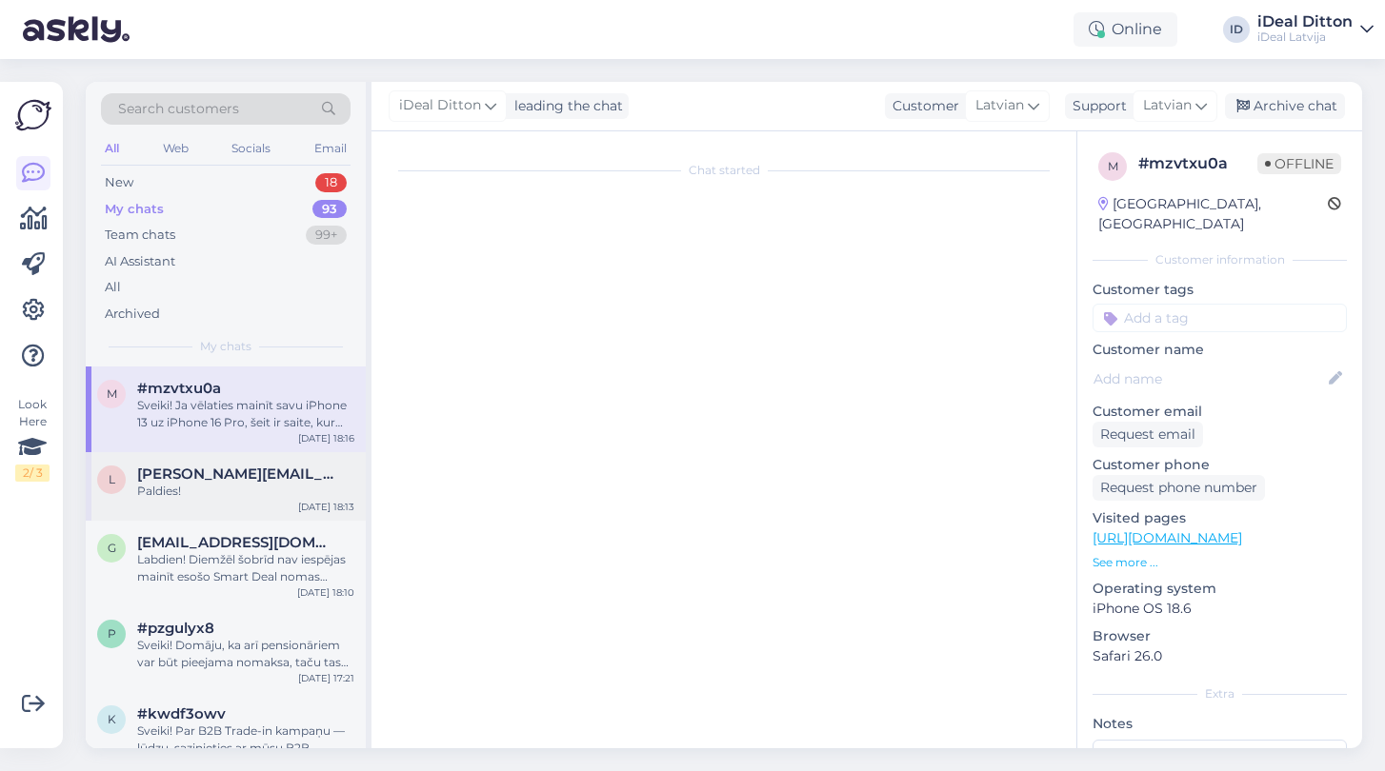
scroll to position [0, 0]
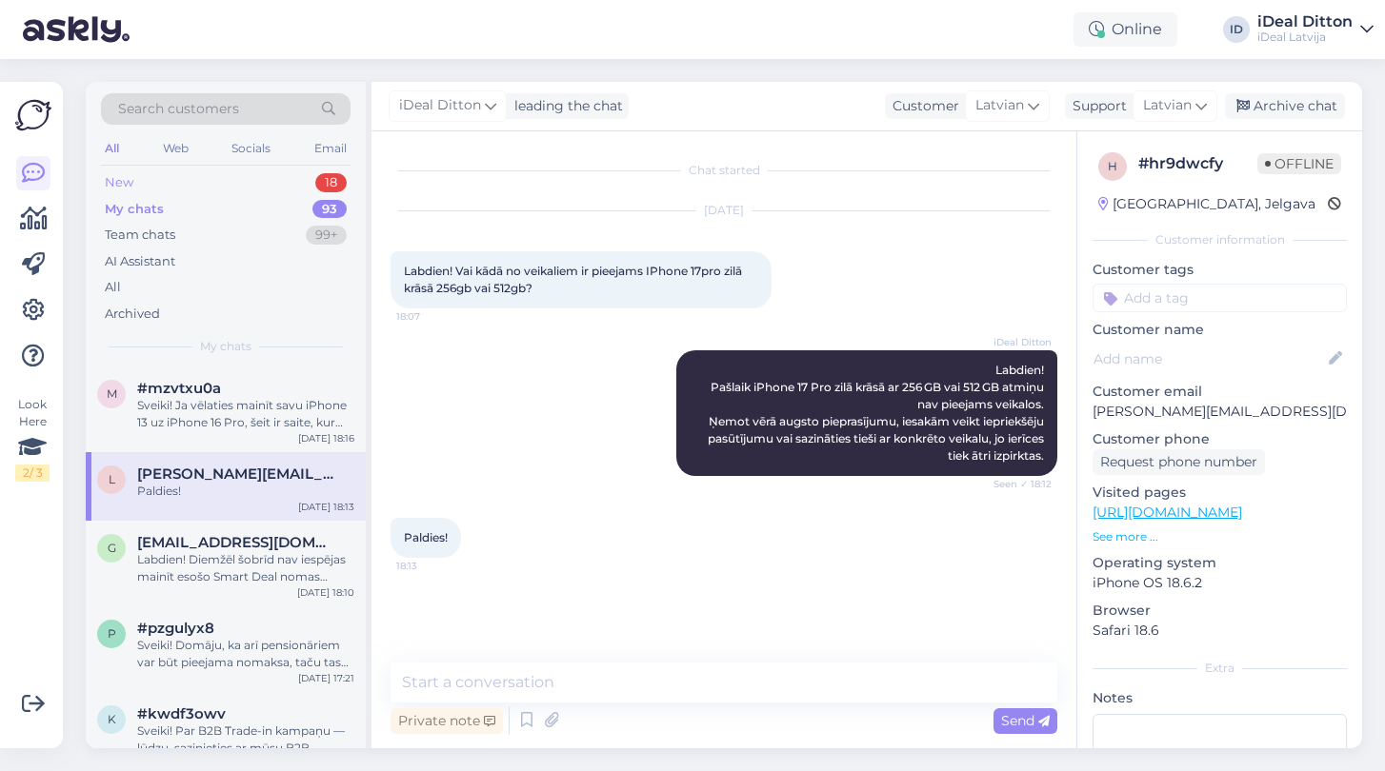
click at [122, 189] on div "New" at bounding box center [119, 182] width 29 height 19
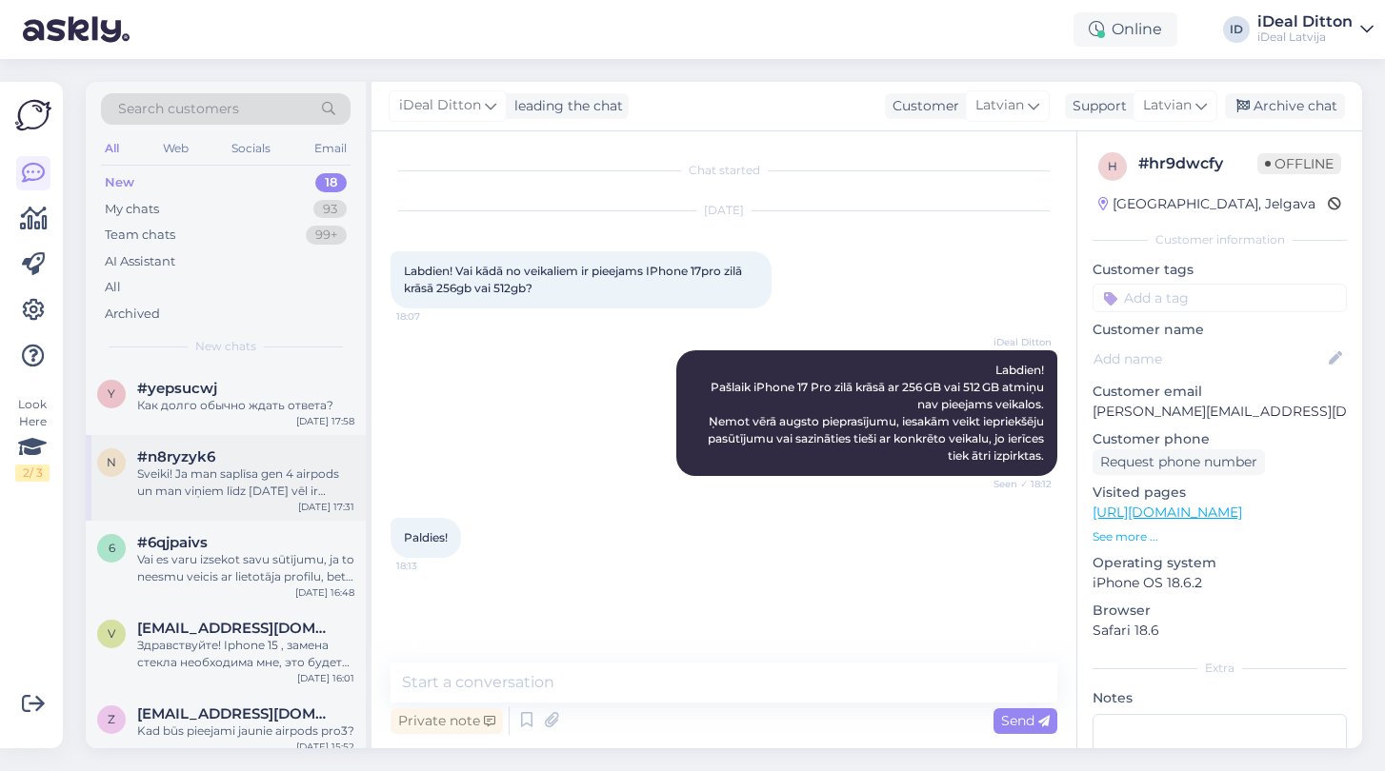
click at [190, 470] on div "Sveiki! Ja man saplīsa gen 4 airpods un man viņiem līdz [DATE] vēl ir garantīja…" at bounding box center [245, 483] width 217 height 34
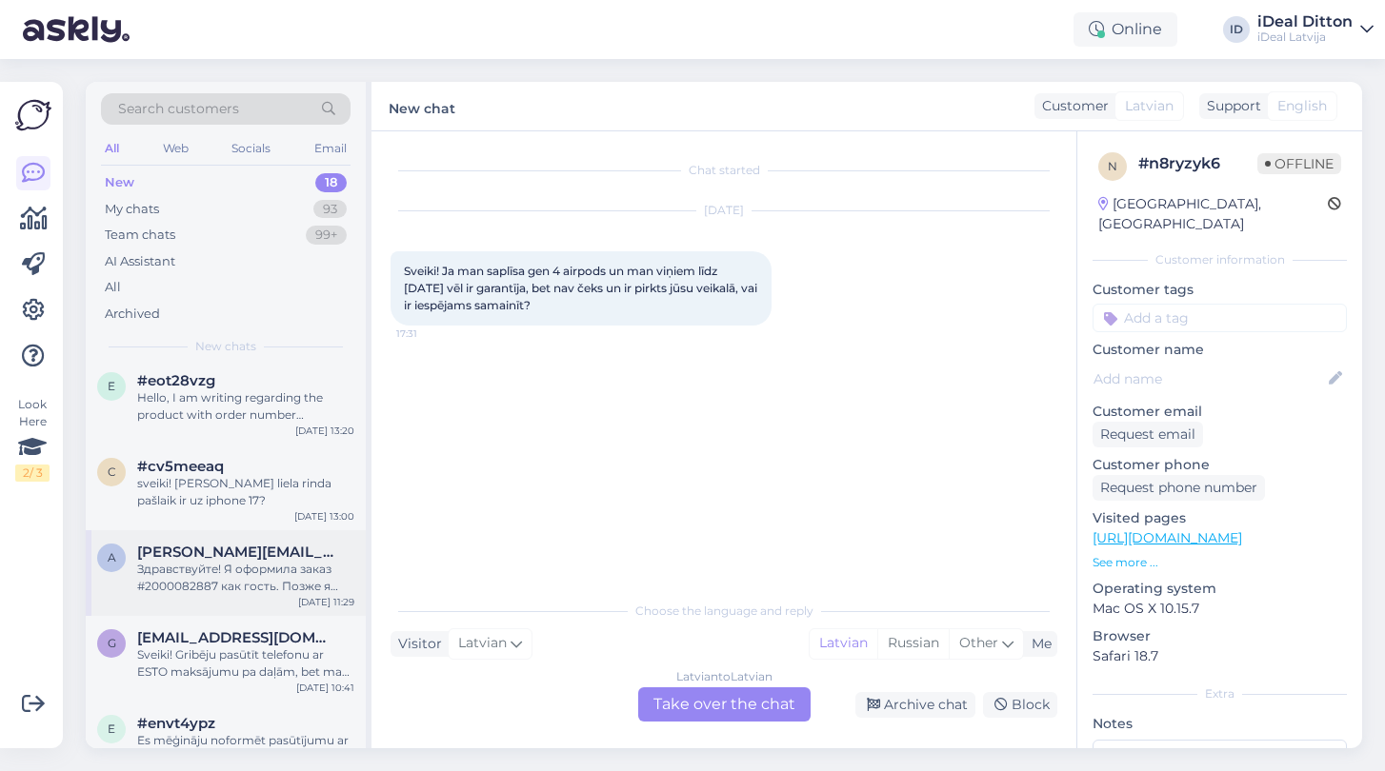
scroll to position [1052, 0]
click at [203, 510] on div "sveiki! [PERSON_NAME] liela rinda pašlaik ir uz iphone 17?" at bounding box center [245, 493] width 217 height 34
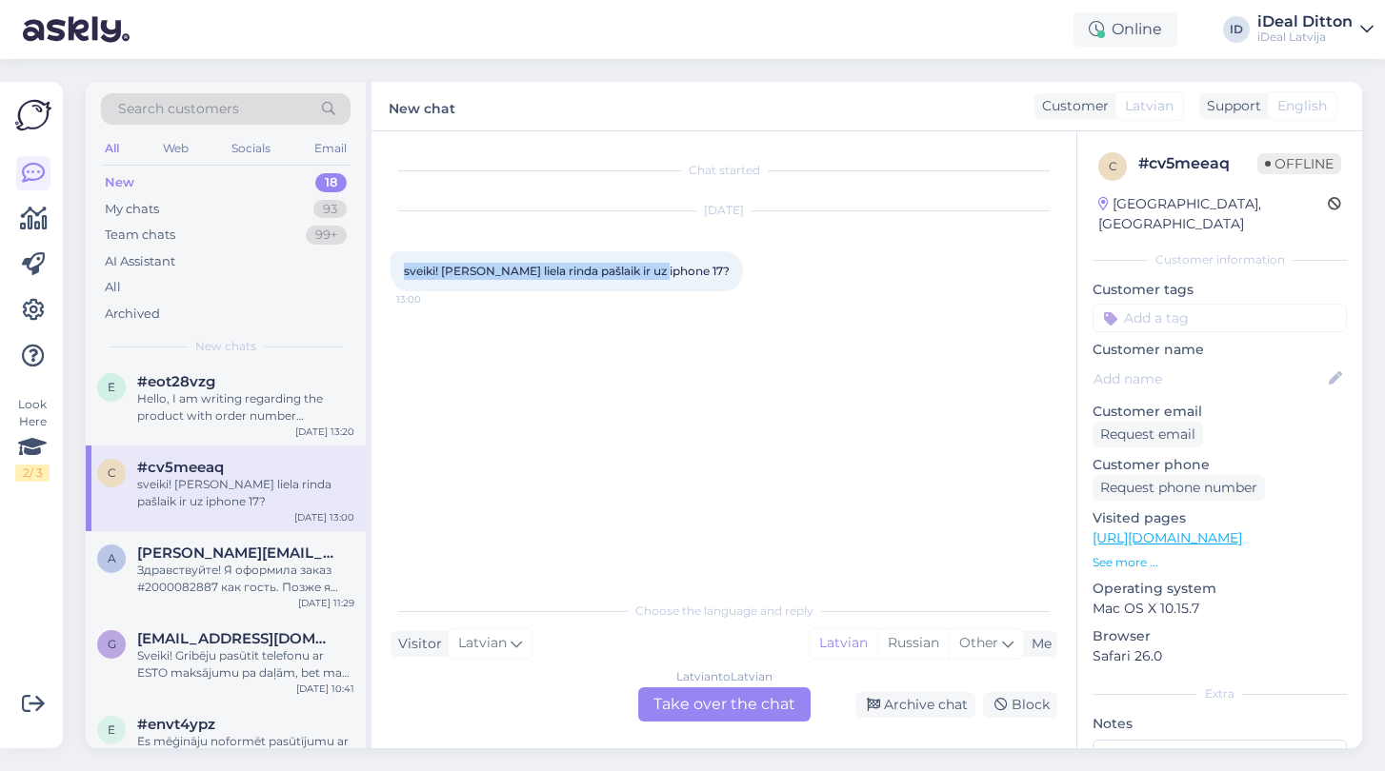
drag, startPoint x: 404, startPoint y: 274, endPoint x: 579, endPoint y: 290, distance: 176.0
click at [579, 290] on div "sveiki! [PERSON_NAME] liela rinda pašlaik ir uz iphone 17? 13:00" at bounding box center [566, 271] width 352 height 40
copy span "sveiki! [PERSON_NAME] liela rinda pašlaik ir uz iphone 17?"
click at [727, 712] on div "Latvian to Latvian Take over the chat" at bounding box center [724, 705] width 172 height 34
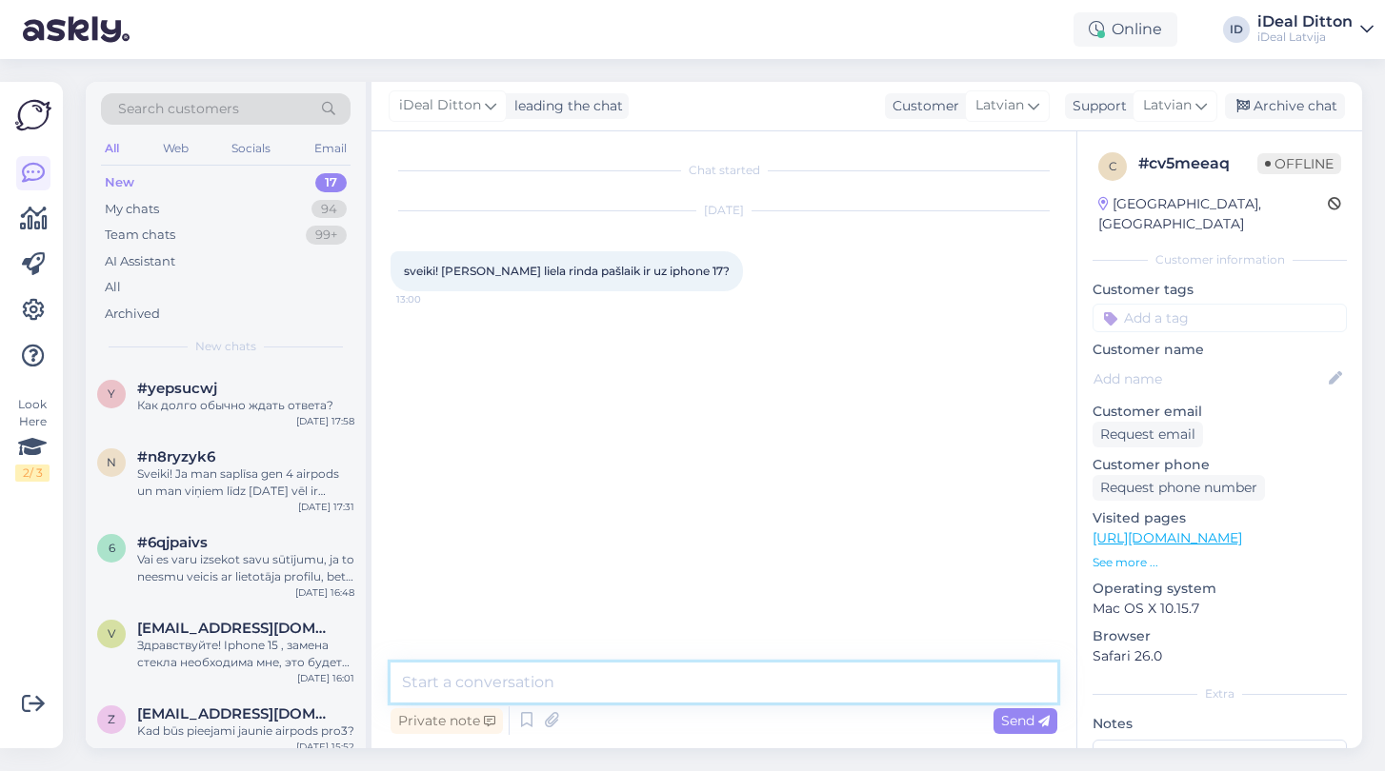
click at [596, 673] on textarea at bounding box center [723, 683] width 667 height 40
paste textarea "Sveiki! Precīzu rindas garumu uz iPhone 17 šobrīd nevaram pateikt, jo pieprasīj…"
type textarea "Sveiki! Precīzu rindas garumu uz iPhone 17 šobrīd nevaram pateikt, jo pieprasīj…"
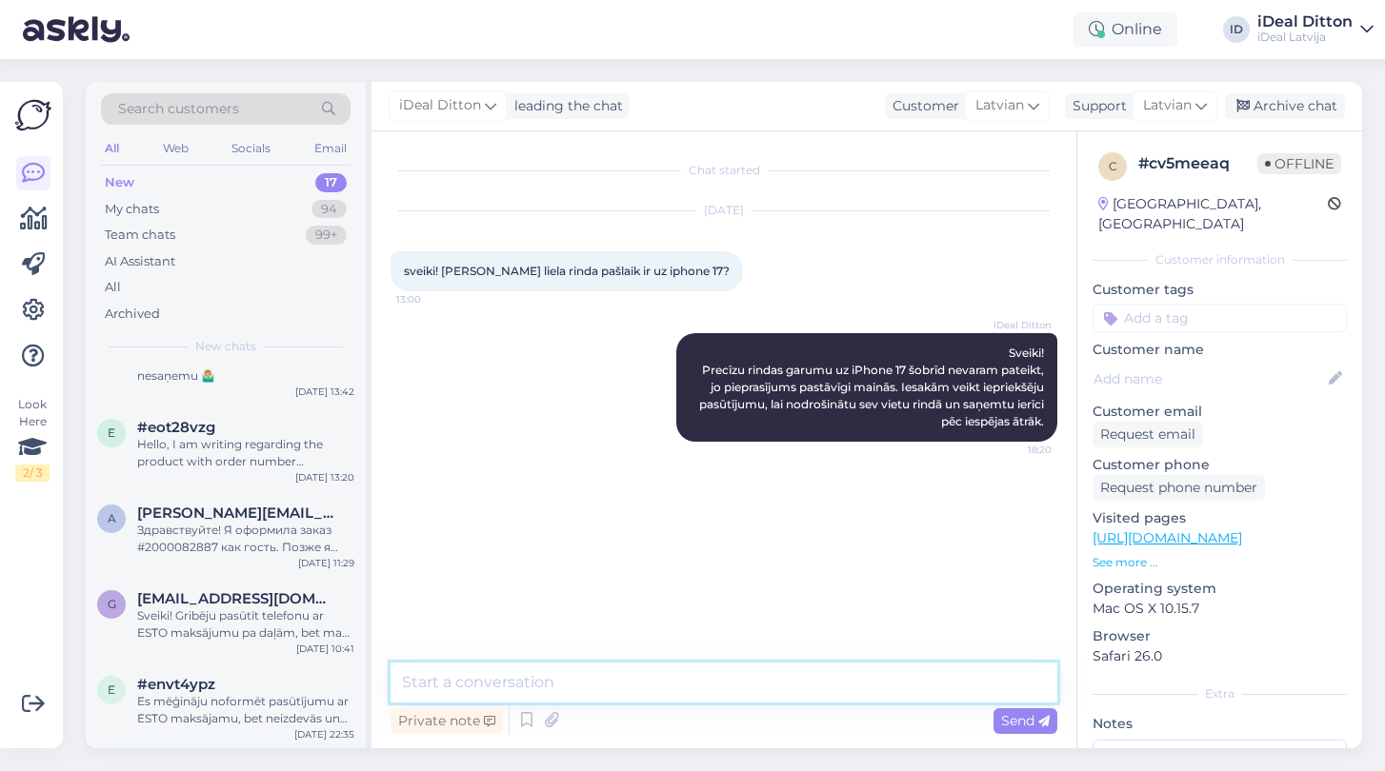
scroll to position [1021, 0]
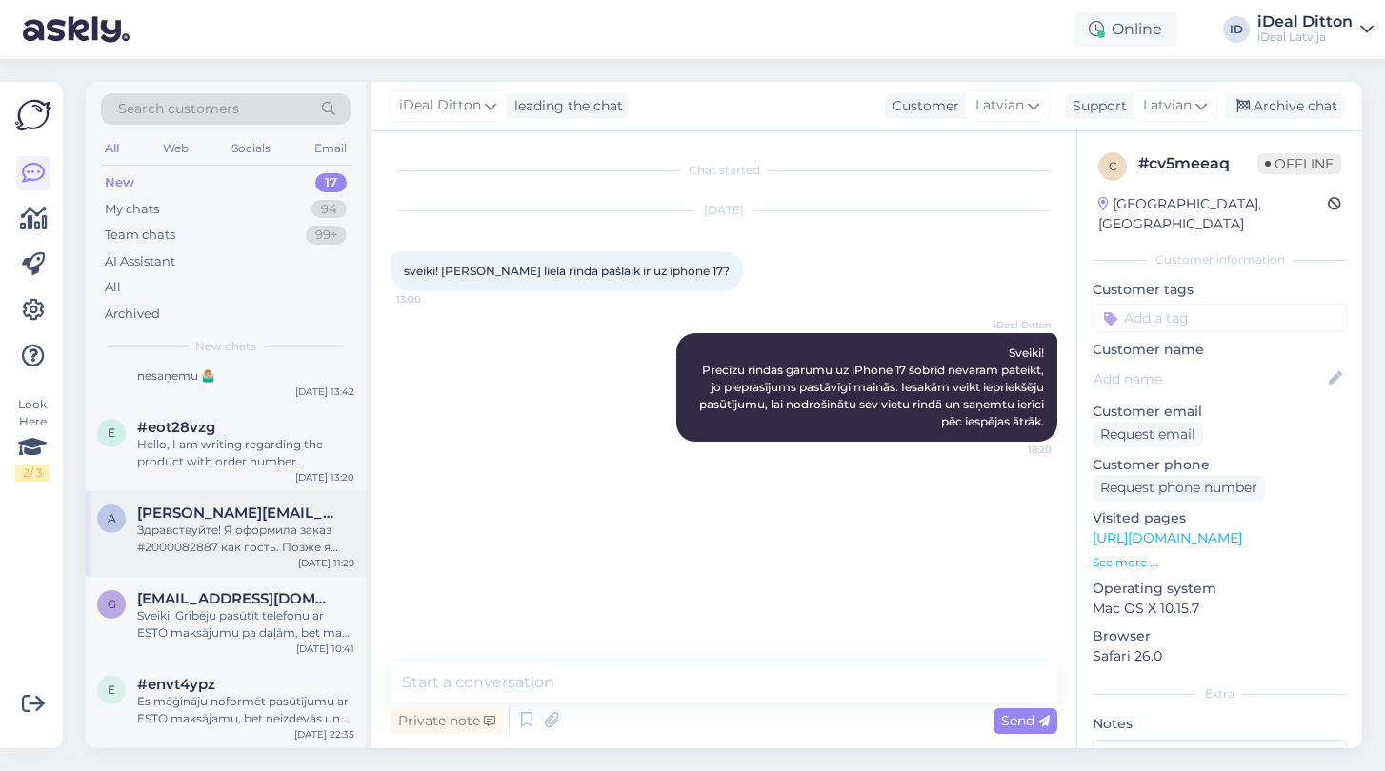
click at [199, 550] on div "Здравствуйте! Я оформила заказ #2000082887 как гость. Позже я зарегистрировала …" at bounding box center [245, 539] width 217 height 34
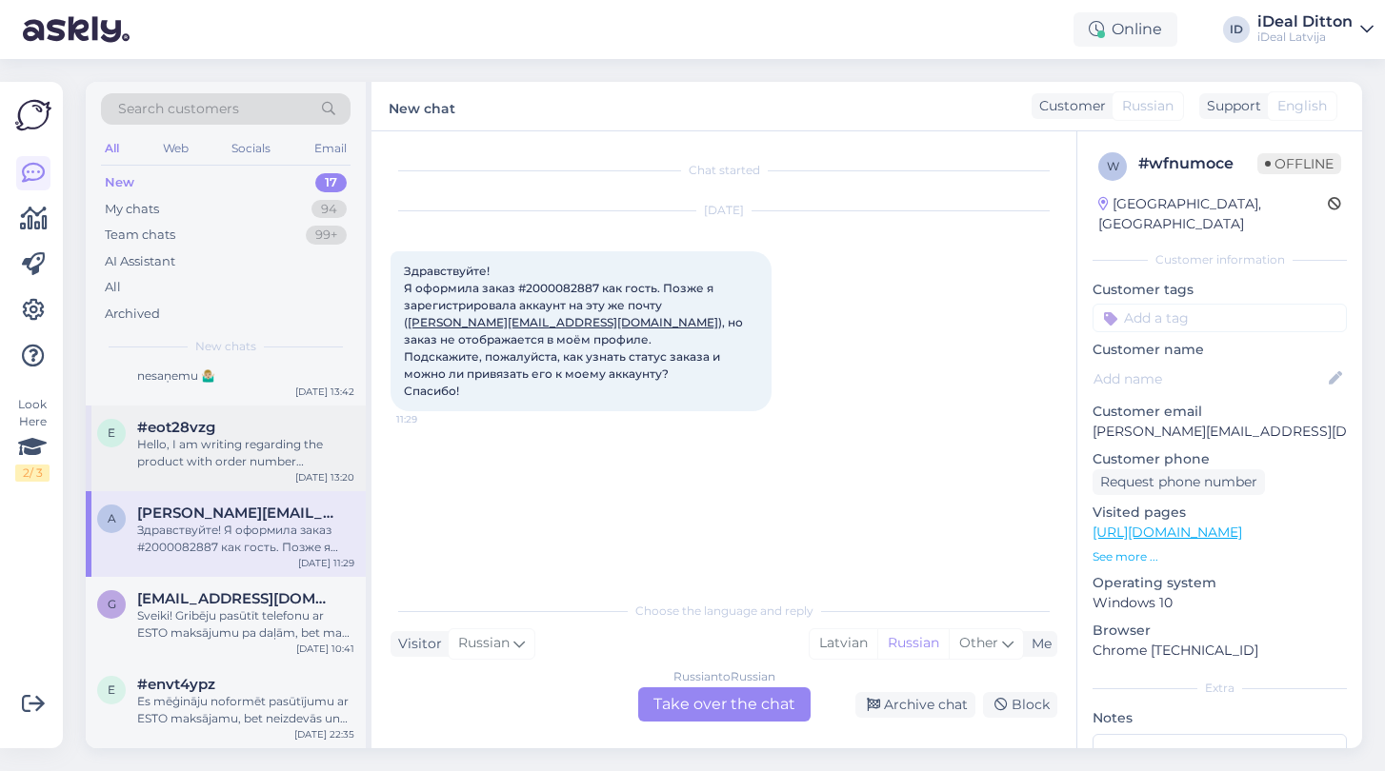
click at [203, 461] on div "Hello, I am writing regarding the product with order number #2000084294. Since …" at bounding box center [245, 453] width 217 height 34
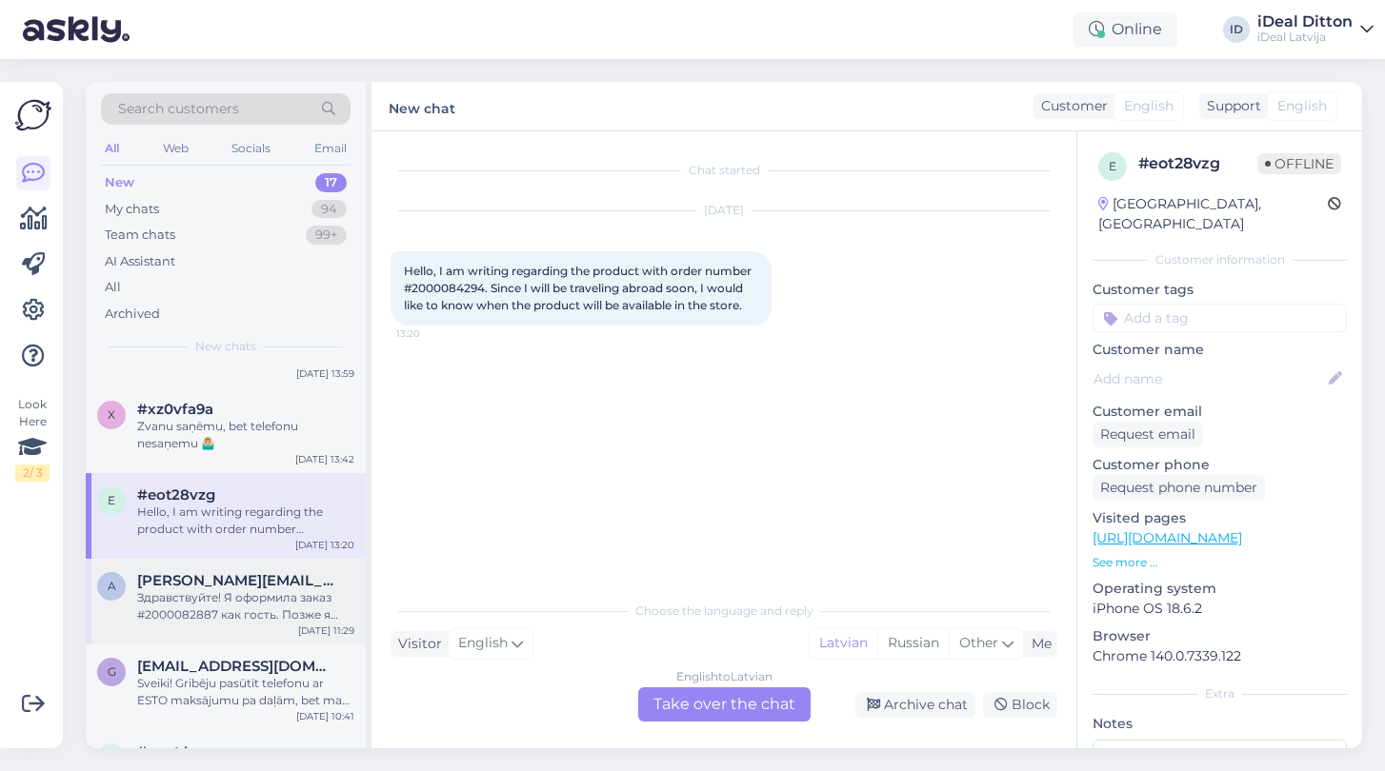
scroll to position [921, 0]
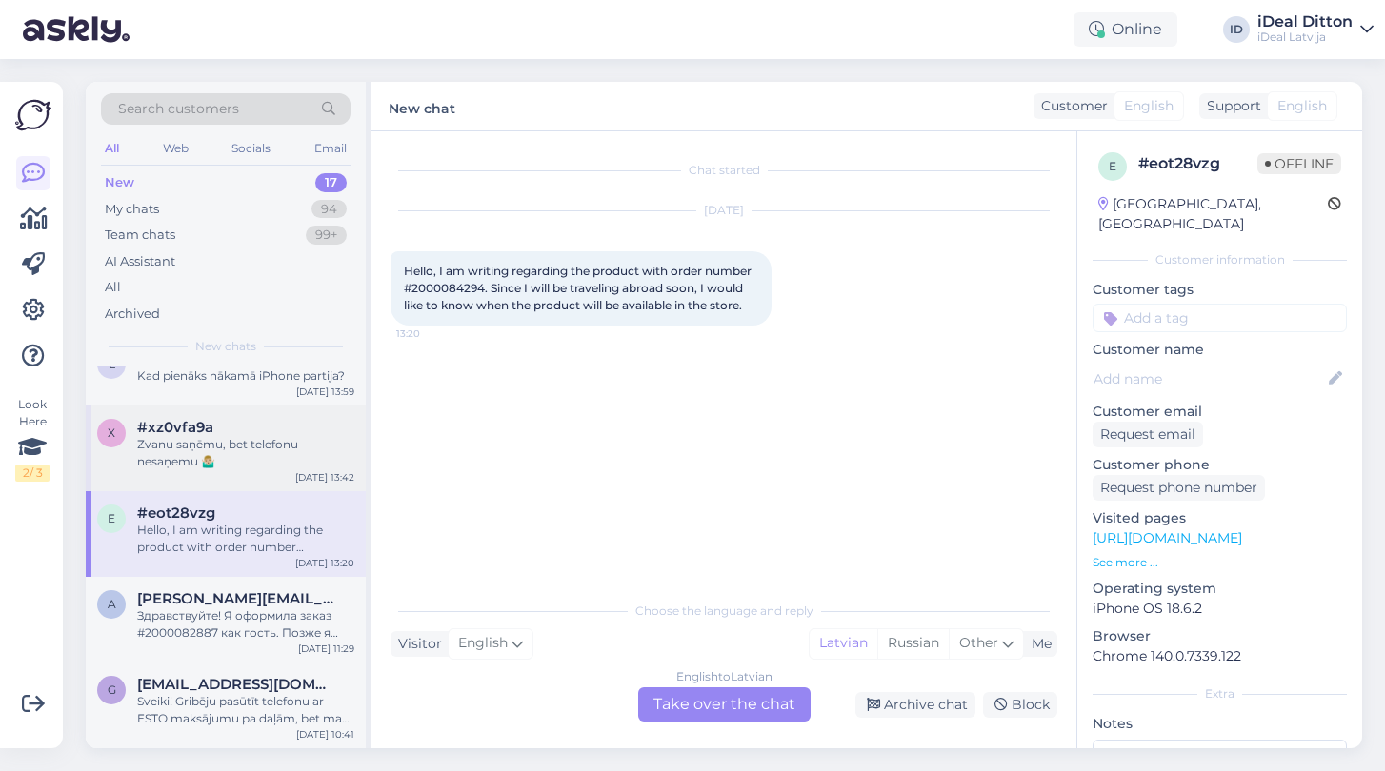
click at [249, 458] on div "Zvanu saņēmu, bet telefonu nesaņemu 🤷🏼‍♂️" at bounding box center [245, 453] width 217 height 34
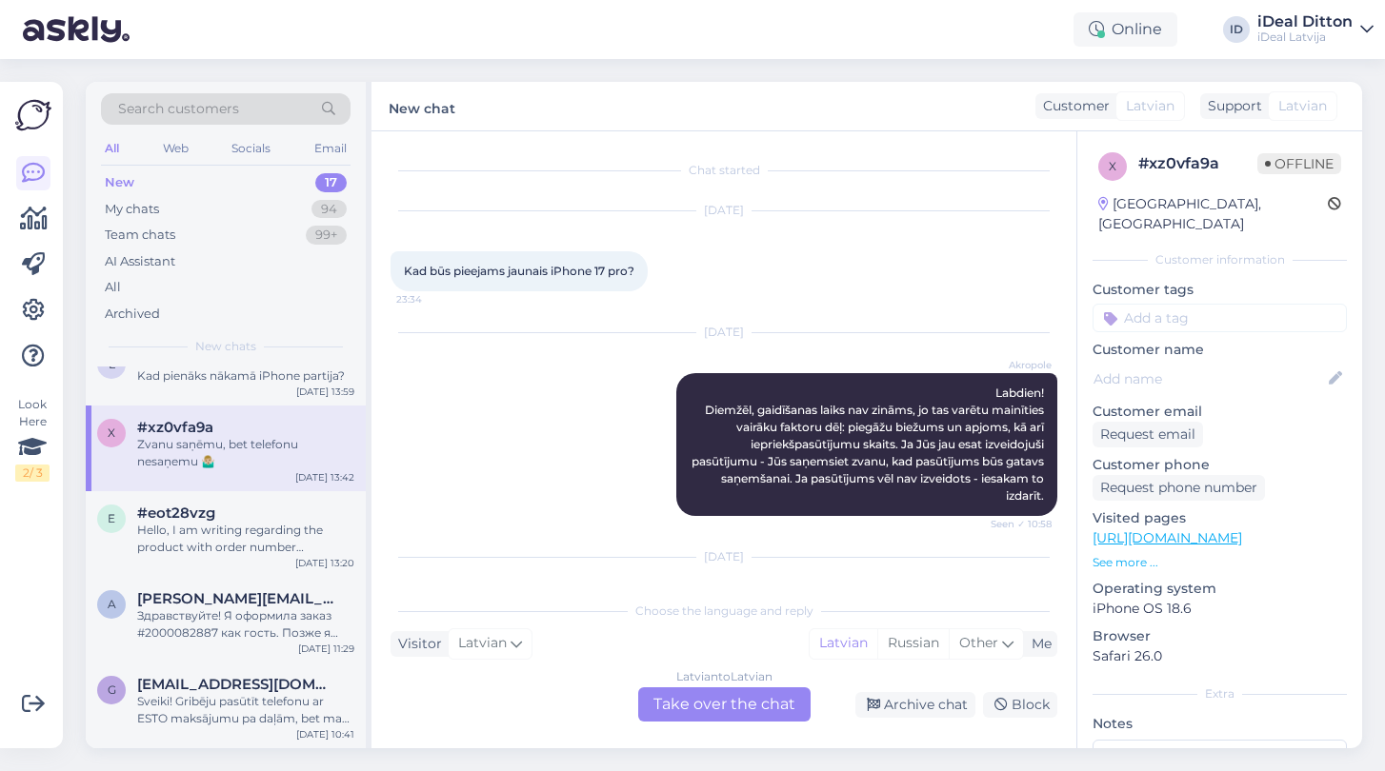
scroll to position [167, 0]
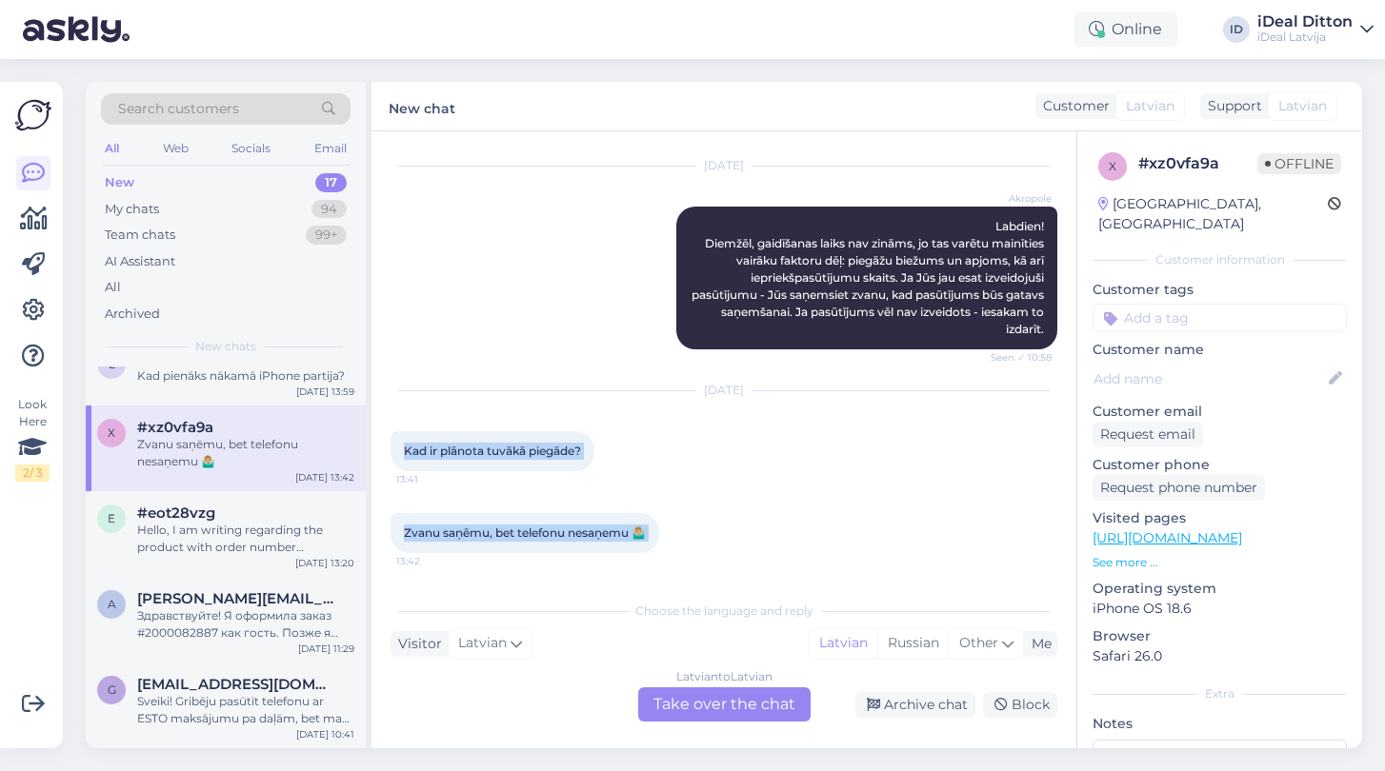
drag, startPoint x: 408, startPoint y: 456, endPoint x: 668, endPoint y: 533, distance: 271.2
click at [668, 533] on div "Chat started [DATE] Kad būs pieejams jaunais iPhone 17 pro? 23:34 [DATE] Akropo…" at bounding box center [732, 362] width 684 height 424
copy div "Kad ir plānota tuvākā piegāde? 13:41 Zvanu saņēmu, bet telefonu nesaņemu 🤷🏼‍♂️ …"
click at [715, 715] on div "Latvian to Latvian Take over the chat" at bounding box center [724, 705] width 172 height 34
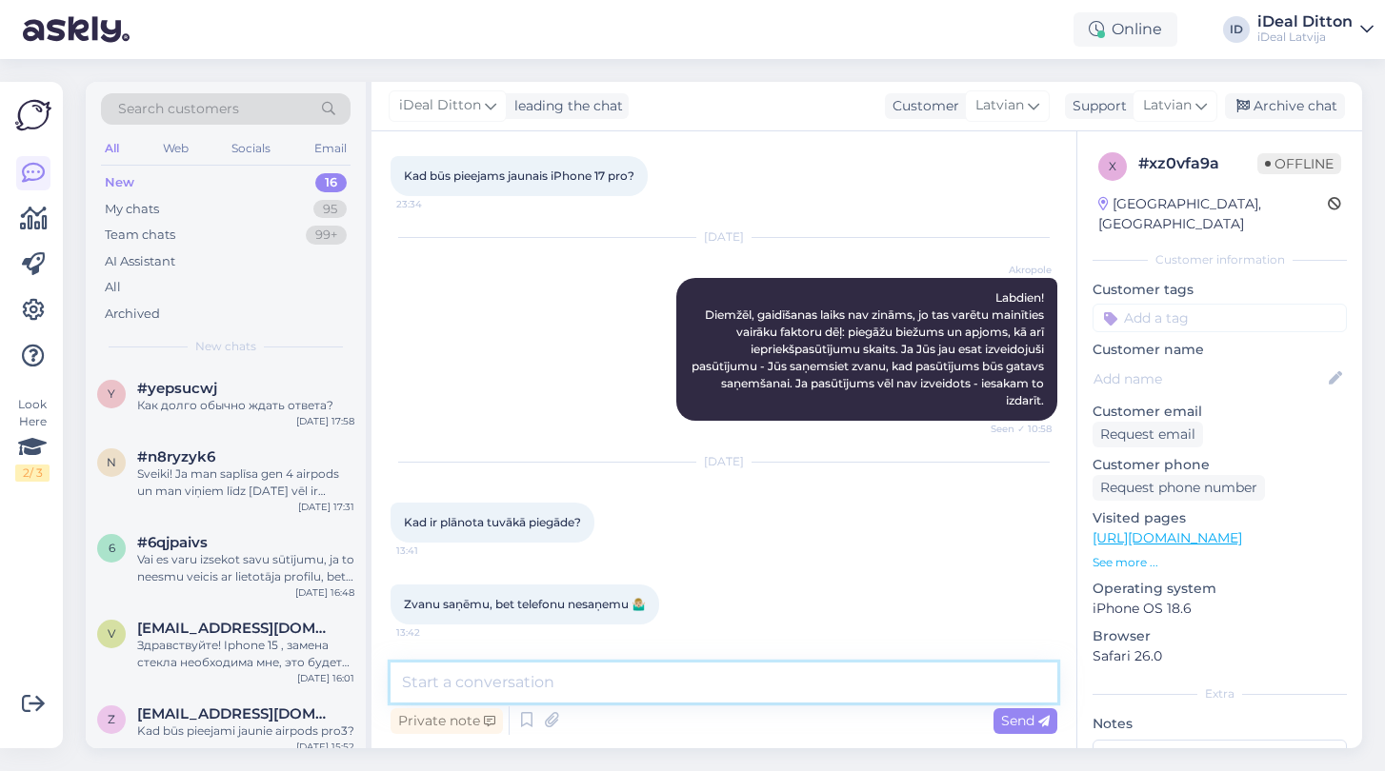
click at [570, 670] on textarea at bounding box center [723, 683] width 667 height 40
paste textarea "Sveiki! Diemžēl šobrīd mums nav precīzas informācijas par nākamo piegādi. Ja sa…"
type textarea "Sveiki! Diemžēl šobrīd mums nav precīzas informācijas par nākamo piegādi. Ja sa…"
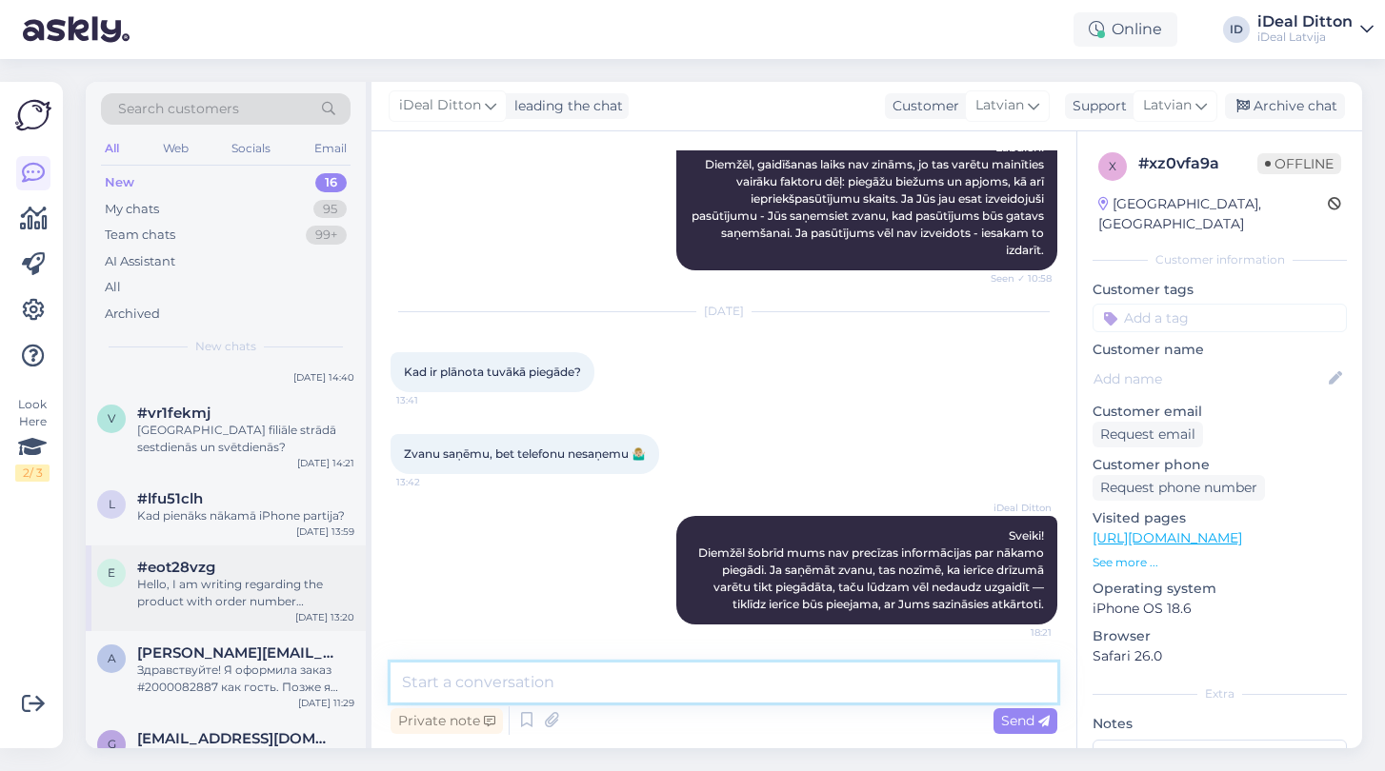
scroll to position [765, 0]
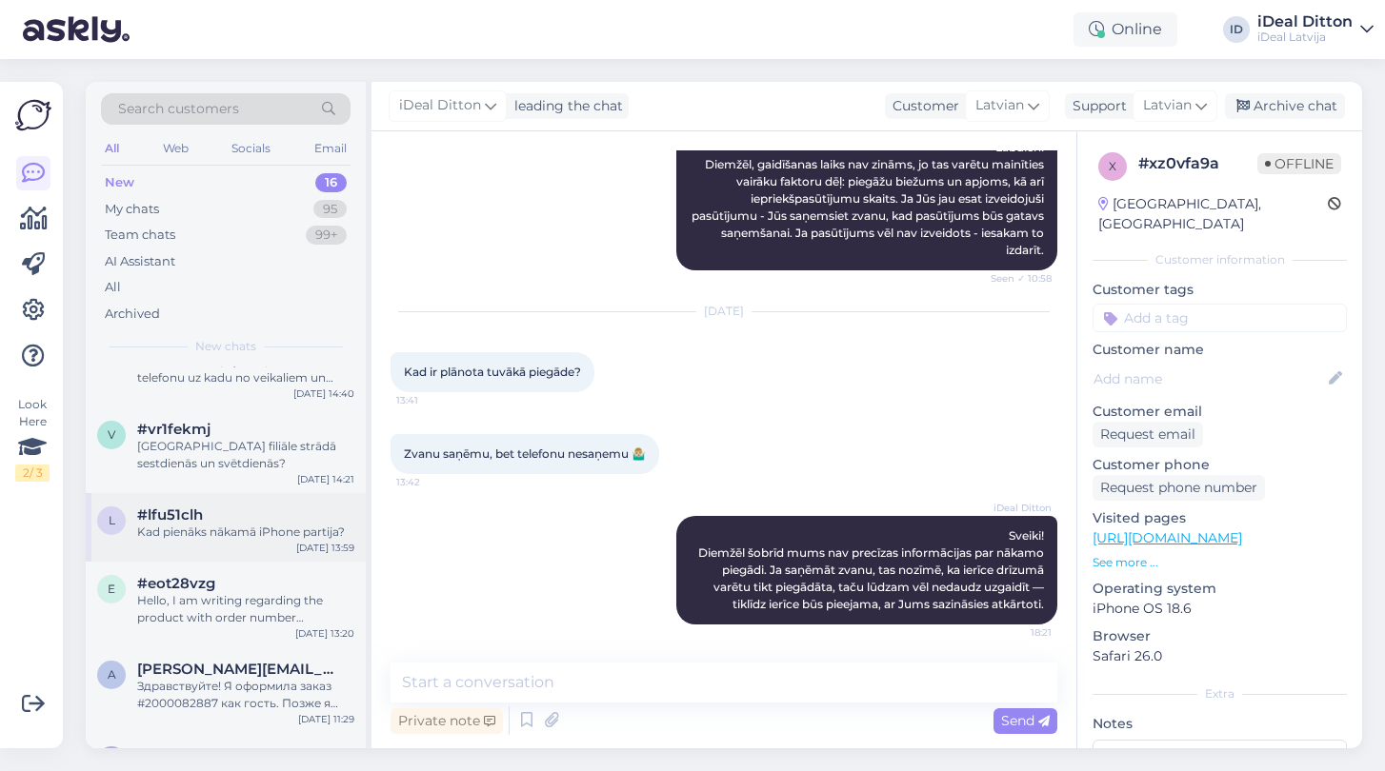
click at [218, 524] on div "#lfu51clh" at bounding box center [245, 515] width 217 height 17
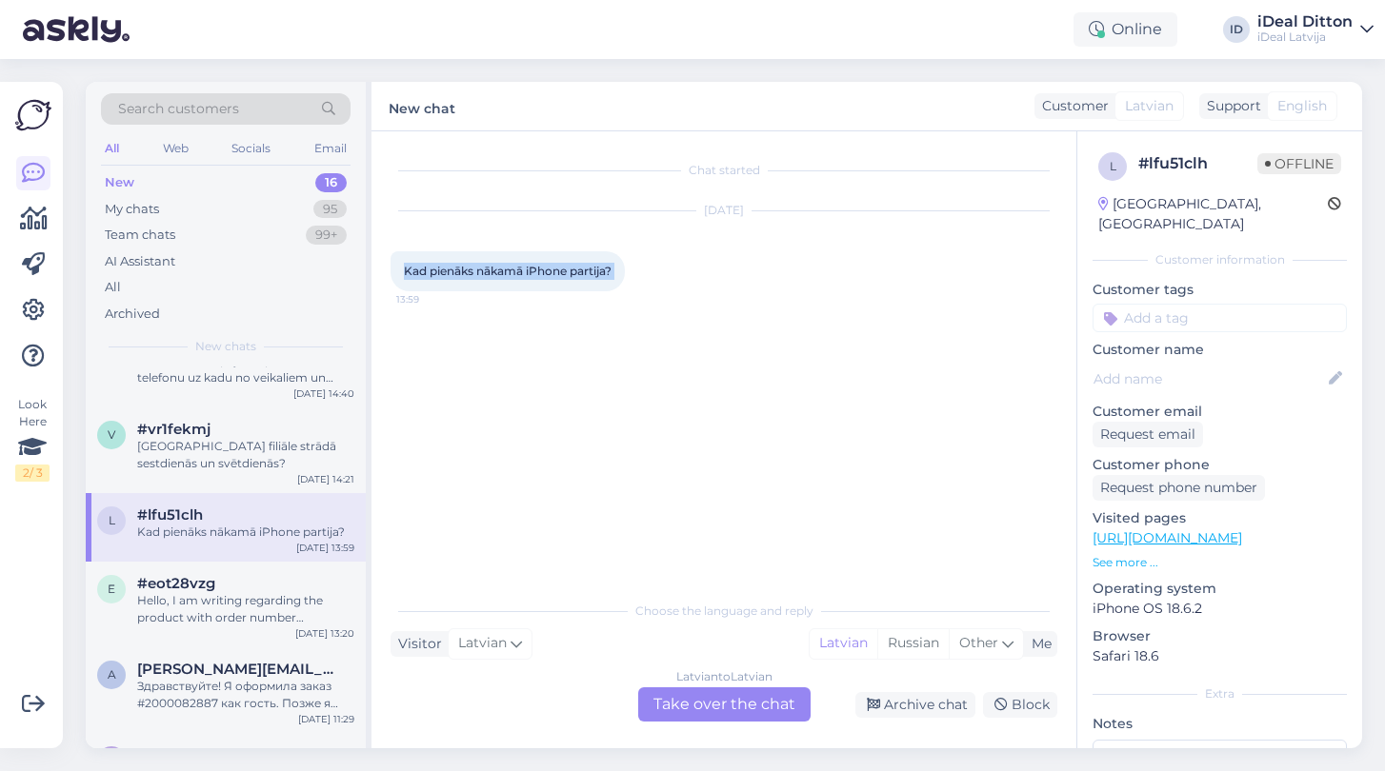
drag, startPoint x: 407, startPoint y: 266, endPoint x: 632, endPoint y: 271, distance: 225.8
click at [625, 271] on div "Kad pienāks nākamā iPhone partija? 13:59" at bounding box center [507, 271] width 234 height 40
copy div "Kad pienāks nākamā iPhone partija? 13:59"
click at [710, 713] on div "Latvian to Latvian Take over the chat" at bounding box center [724, 705] width 172 height 34
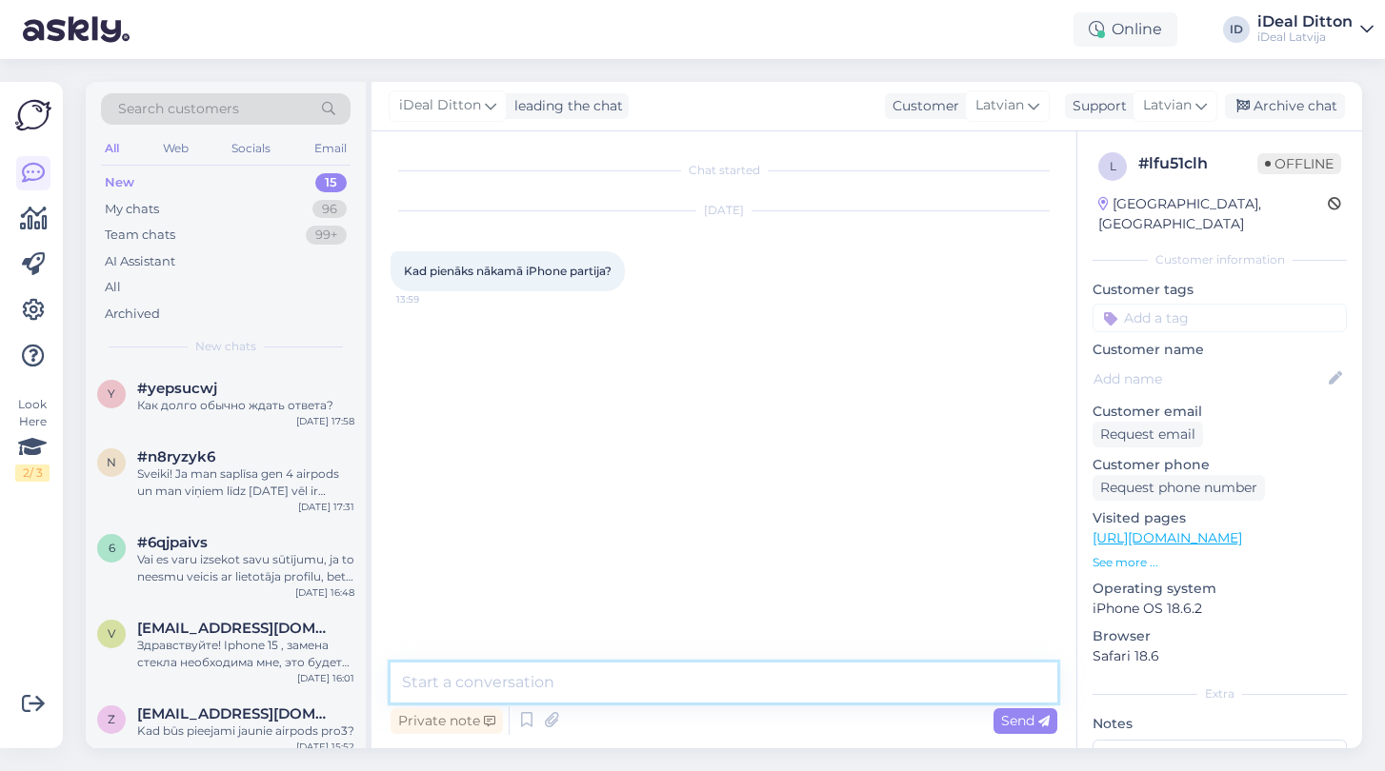
click at [593, 695] on textarea at bounding box center [723, 683] width 667 height 40
paste textarea "Sveiki! Diemžēl šobrīd nav informācijas, kad tieši pienāks nākamā iPhone partij…"
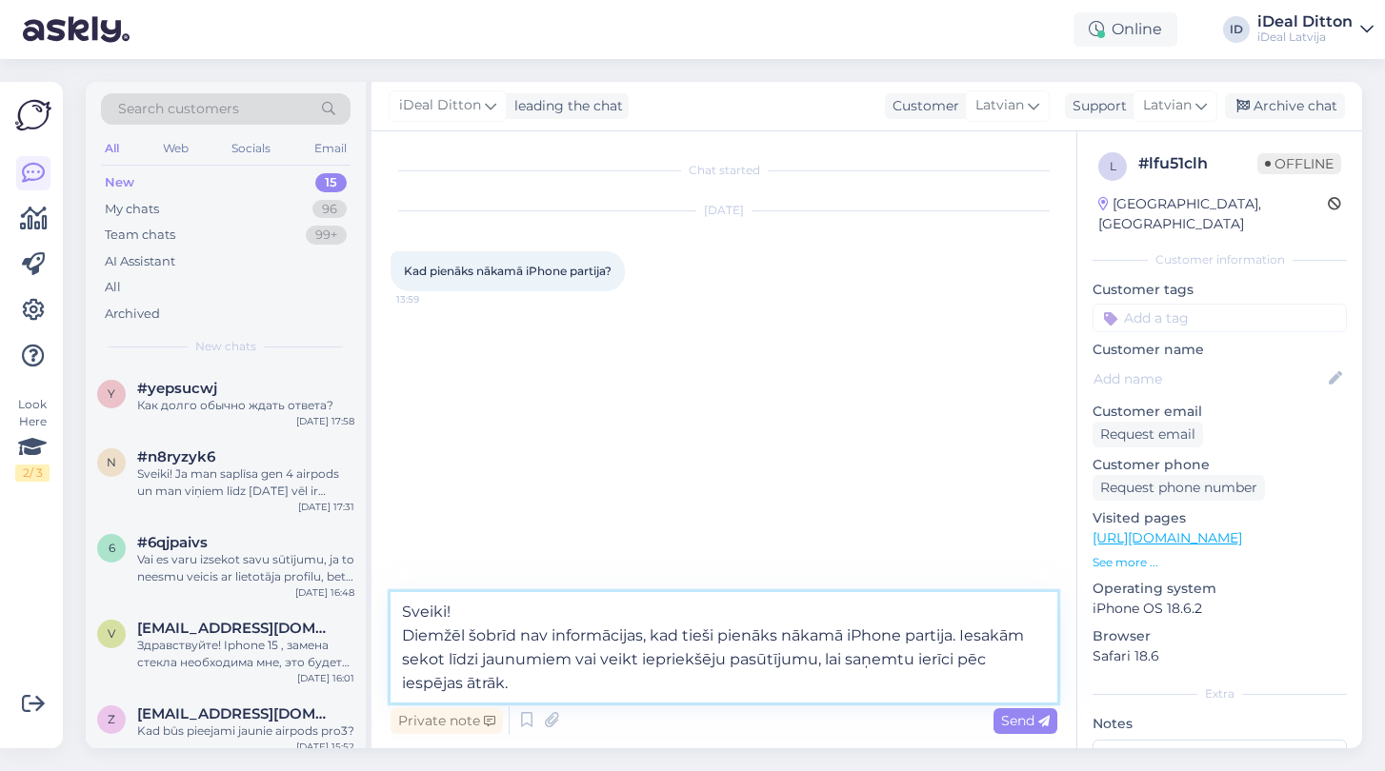
type textarea "Sveiki! Diemžēl šobrīd nav informācijas, kad tieši pienāks nākamā iPhone partij…"
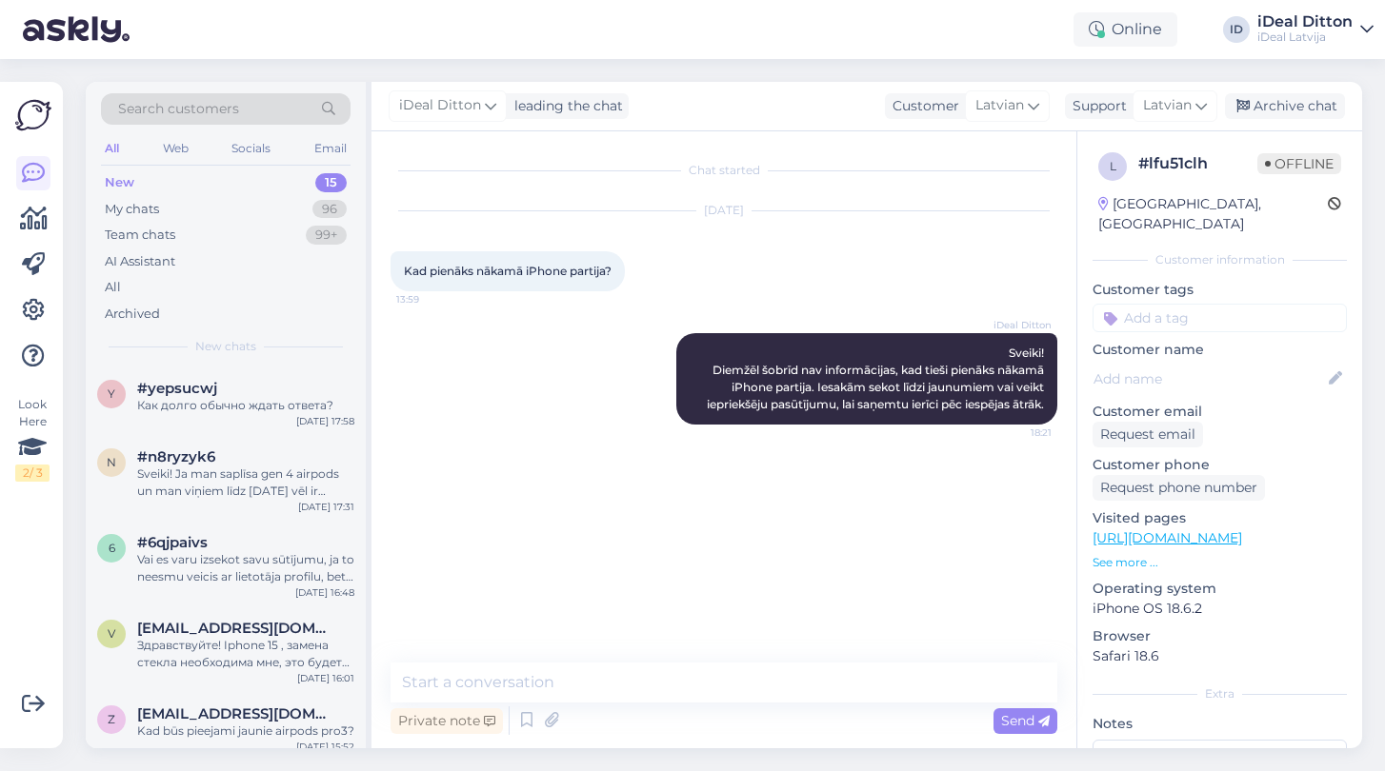
click at [133, 178] on div "New 15" at bounding box center [226, 183] width 250 height 27
click at [248, 569] on div "Vai es varu izsekot savu sūtījumu, ja to neesmu veicis ar lietotāja profilu, be…" at bounding box center [245, 568] width 217 height 34
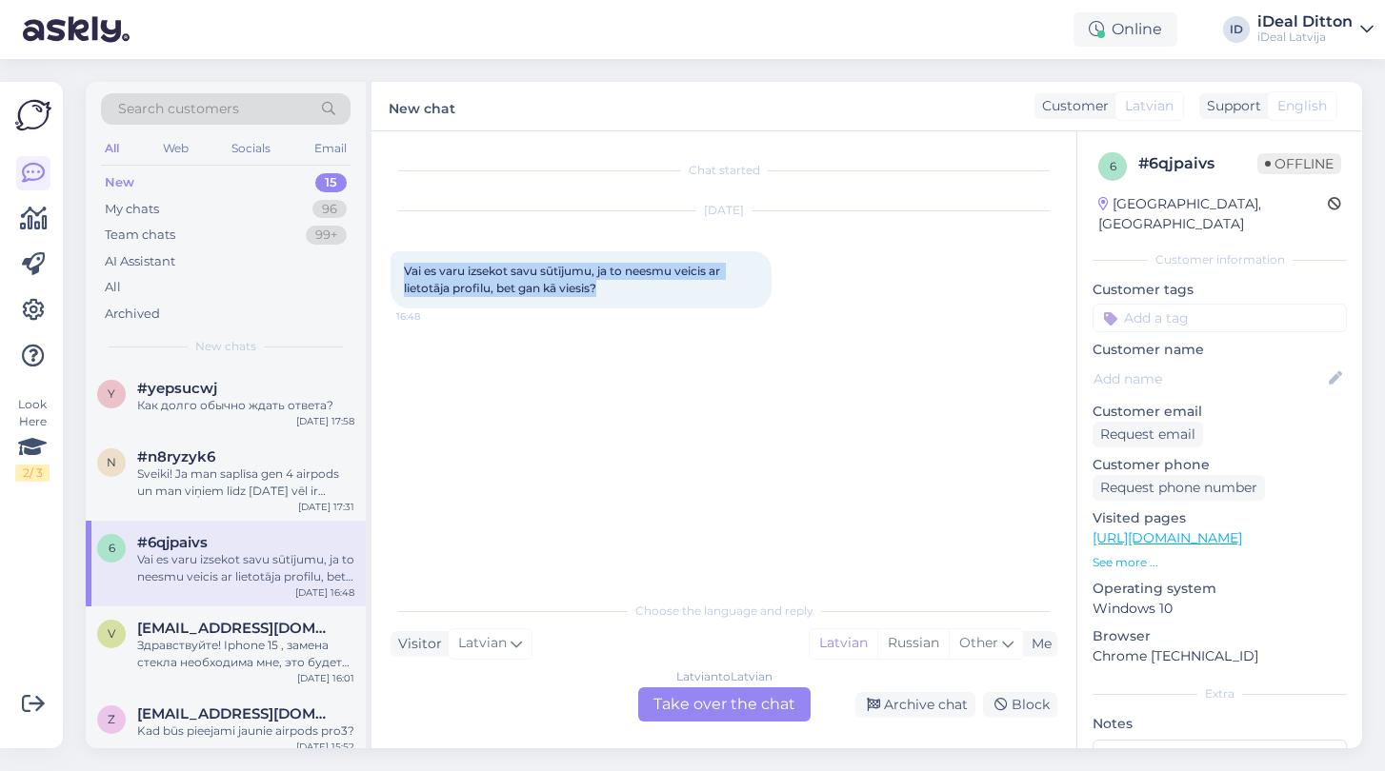
drag, startPoint x: 610, startPoint y: 291, endPoint x: 384, endPoint y: 263, distance: 227.5
click at [384, 263] on div "Chat started [DATE] Vai es varu izsekot savu sūtījumu, ja to neesmu veicis ar l…" at bounding box center [723, 439] width 705 height 617
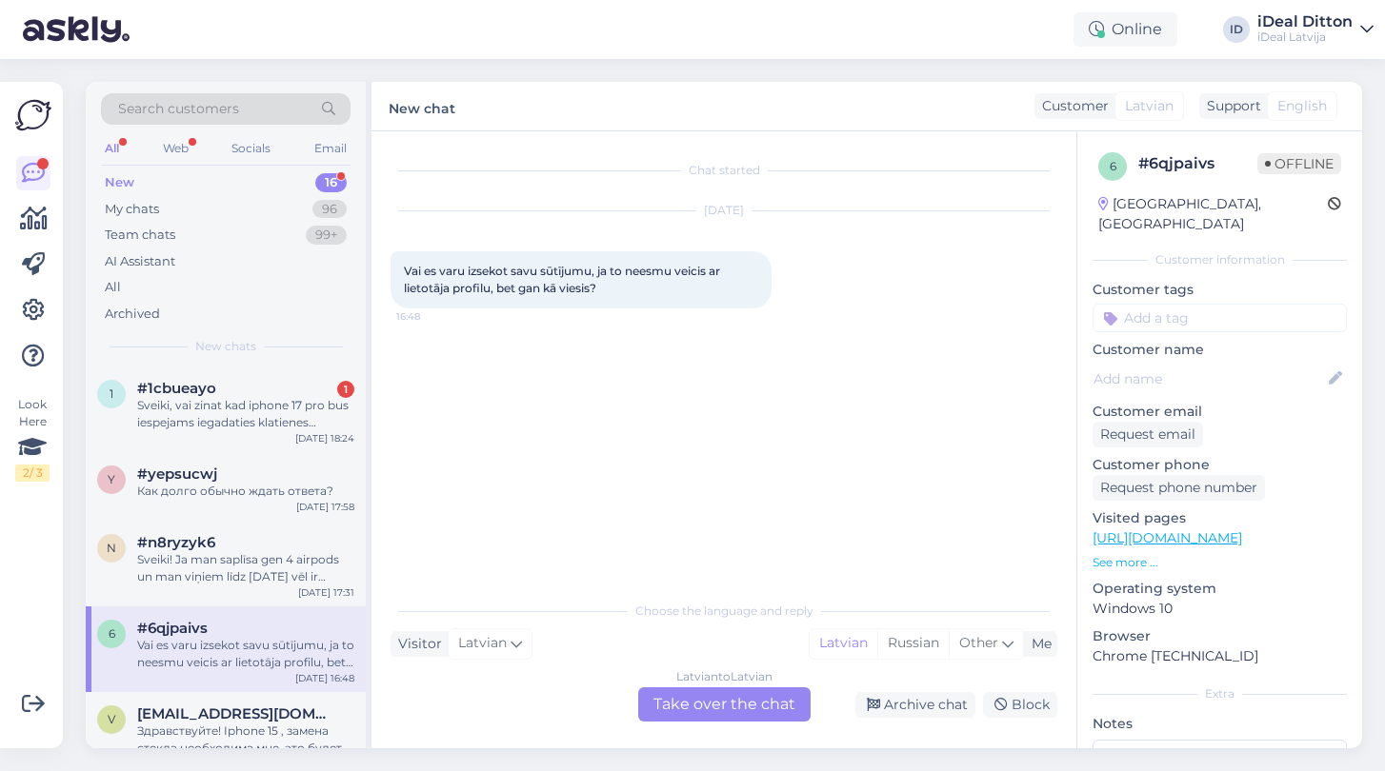
click at [718, 697] on div "Latvian to Latvian Take over the chat" at bounding box center [724, 705] width 172 height 34
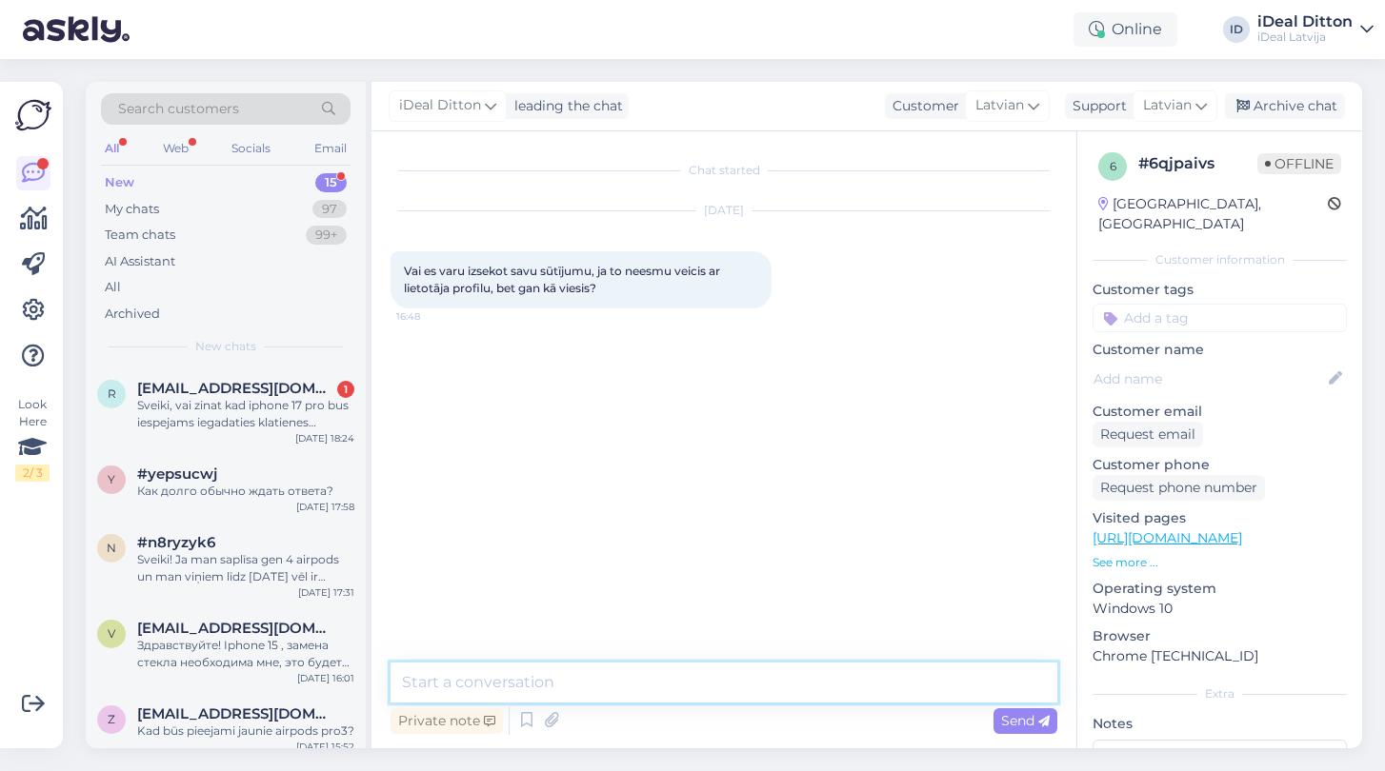
click at [609, 699] on textarea at bounding box center [723, 683] width 667 height 40
paste textarea "Sveiki! Diemžēl šobrīd nav precīzas informācijas, kad pienāks nākamā iPhone par…"
type textarea "Sveiki! Diemžēl šobrīd nav precīzas informācijas, kad pienāks nākamā iPhone par…"
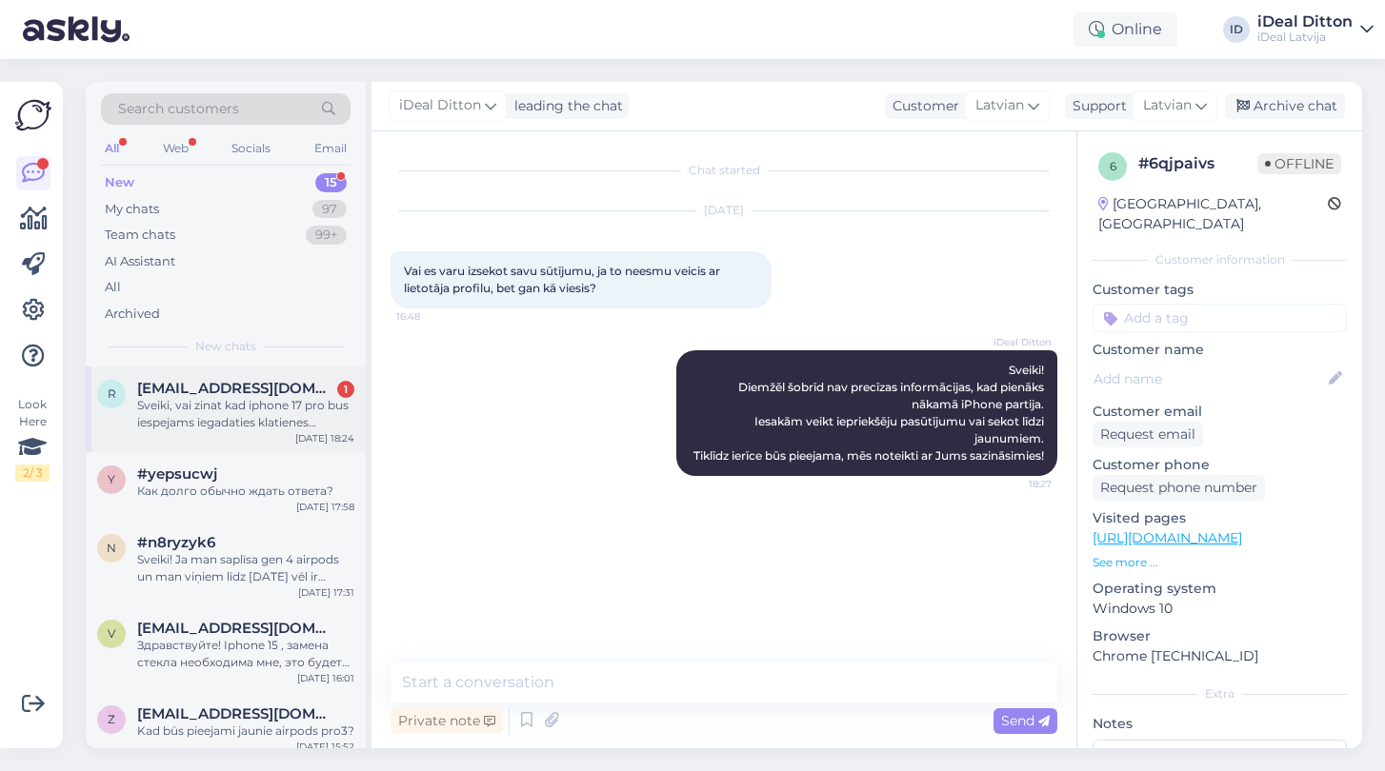
click at [181, 390] on span "[EMAIL_ADDRESS][DOMAIN_NAME]" at bounding box center [236, 388] width 198 height 17
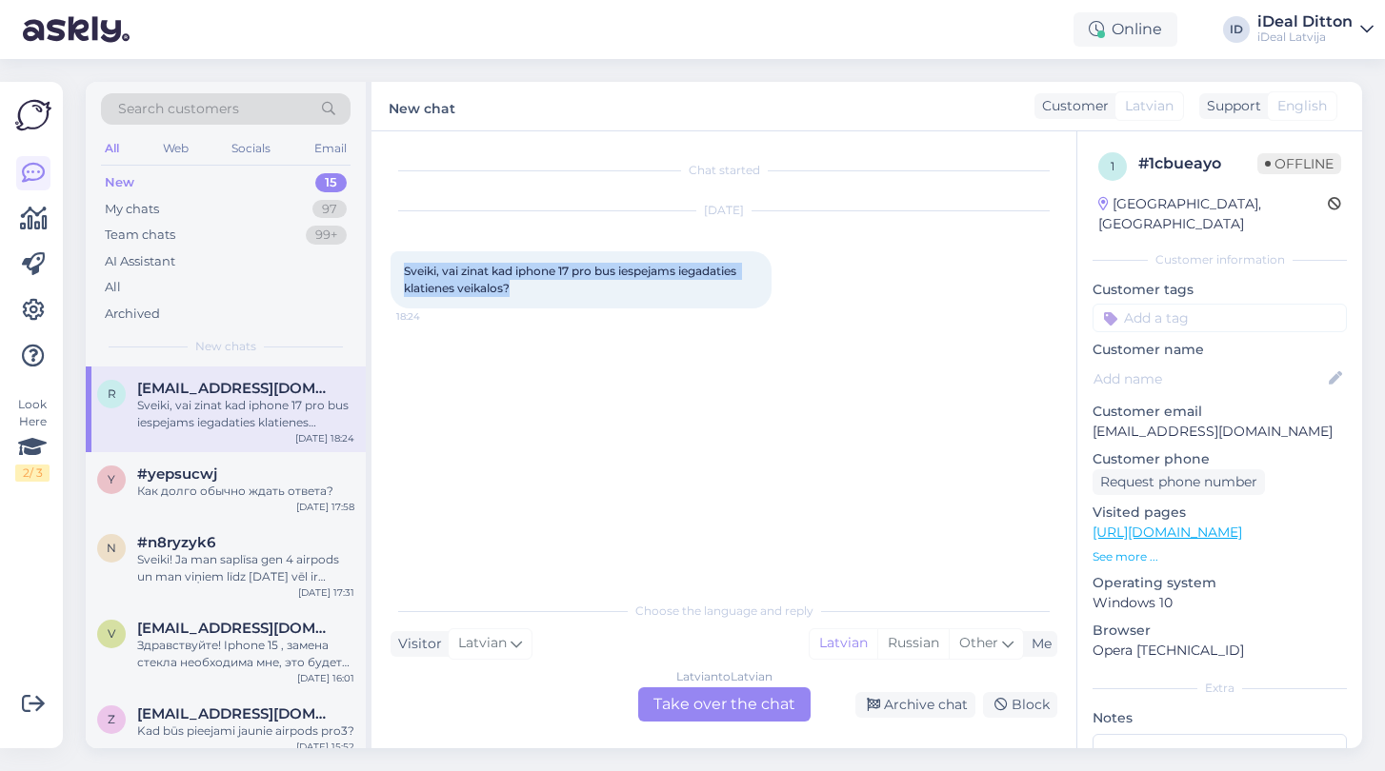
drag, startPoint x: 518, startPoint y: 293, endPoint x: 397, endPoint y: 268, distance: 123.7
click at [397, 268] on div "Sveiki, vai zinat kad iphone 17 pro bus iespejams iegadaties klatienes veikalos…" at bounding box center [580, 279] width 381 height 57
copy span "Sveiki, vai zinat kad iphone 17 pro bus iespejams iegadaties klatienes veikalos?"
click at [745, 690] on div "Latvian to Latvian Take over the chat" at bounding box center [724, 705] width 172 height 34
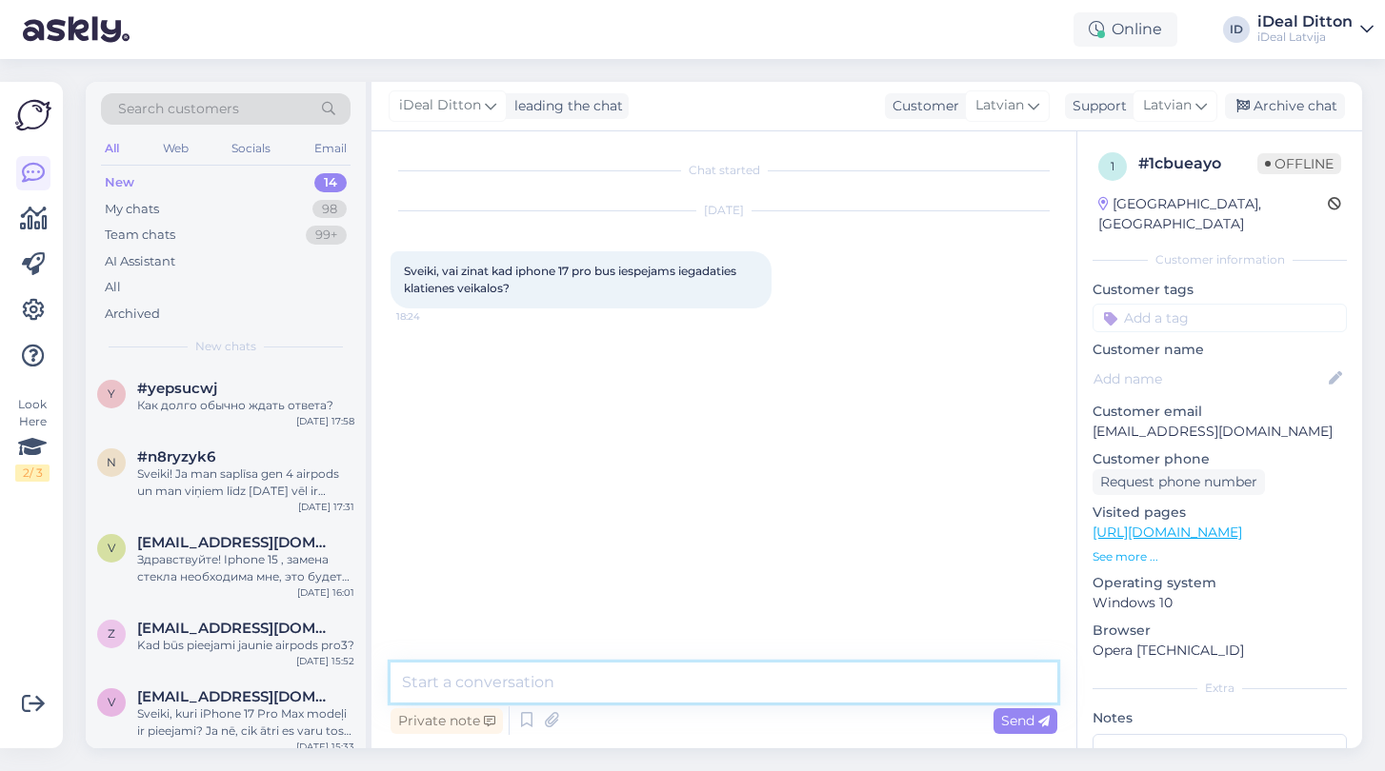
click at [547, 684] on textarea at bounding box center [723, 683] width 667 height 40
paste textarea "Sveiki! Precīzs datums, kad iPhone 17 Pro būs pieejams iegādei klātienes veikal…"
type textarea "Sveiki! Precīzs datums, kad iPhone 17 Pro būs pieejams iegādei klātienes veikal…"
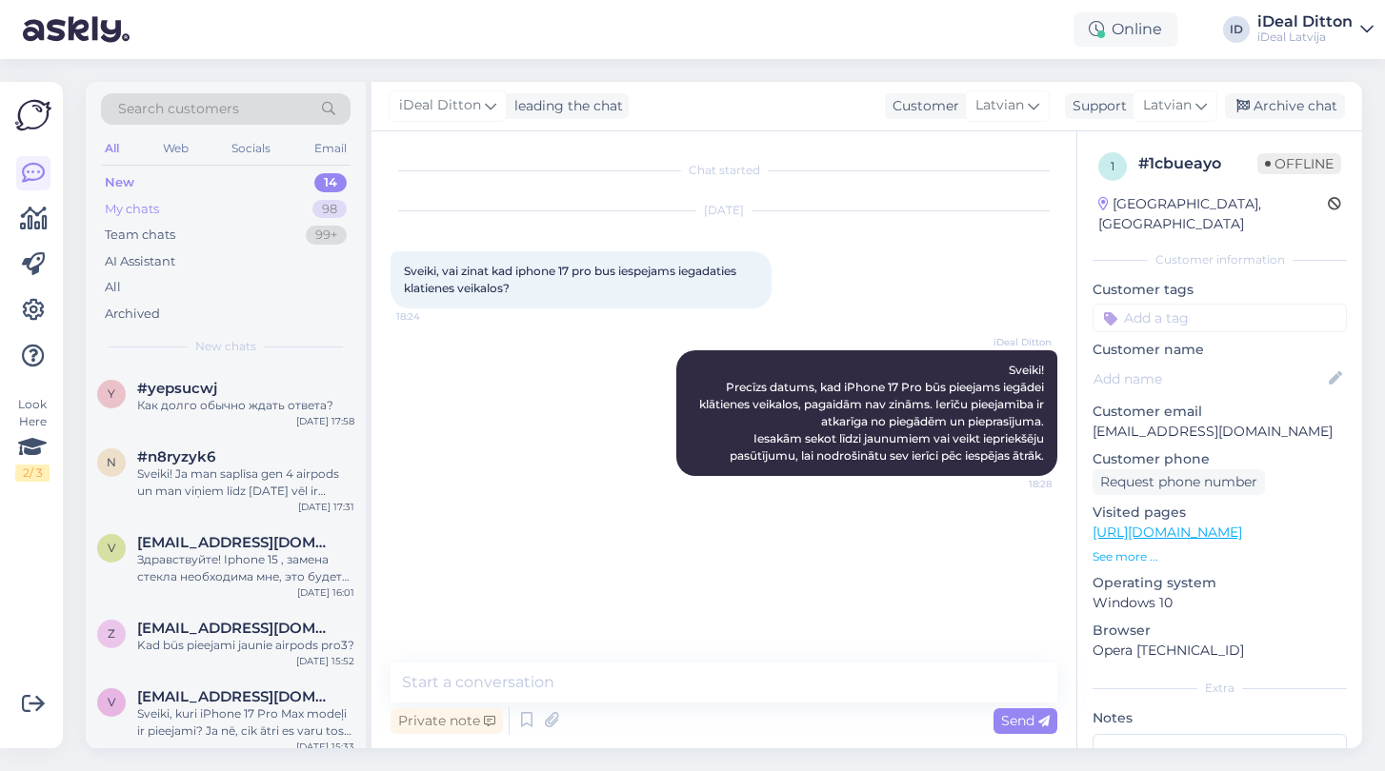
click at [158, 209] on div "My chats" at bounding box center [132, 209] width 54 height 19
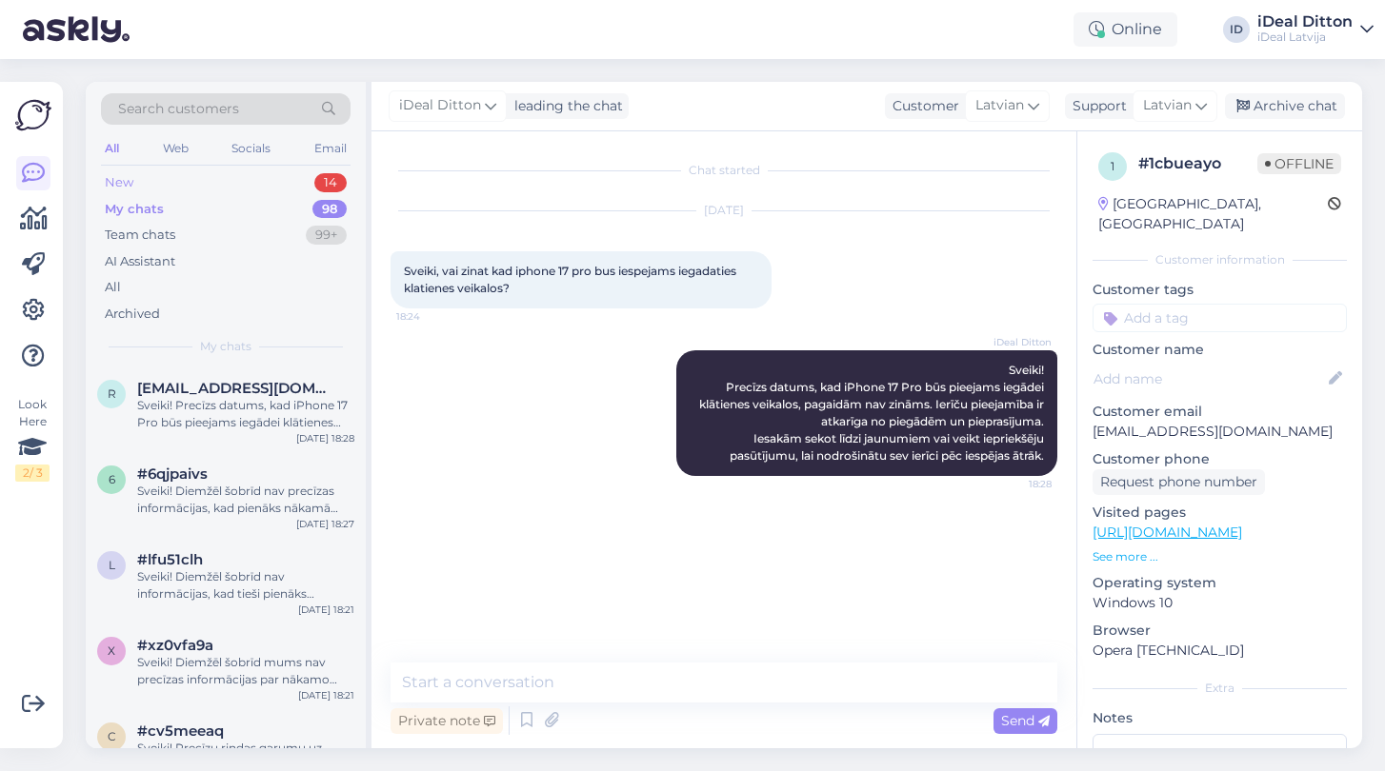
click at [125, 182] on div "New" at bounding box center [119, 182] width 29 height 19
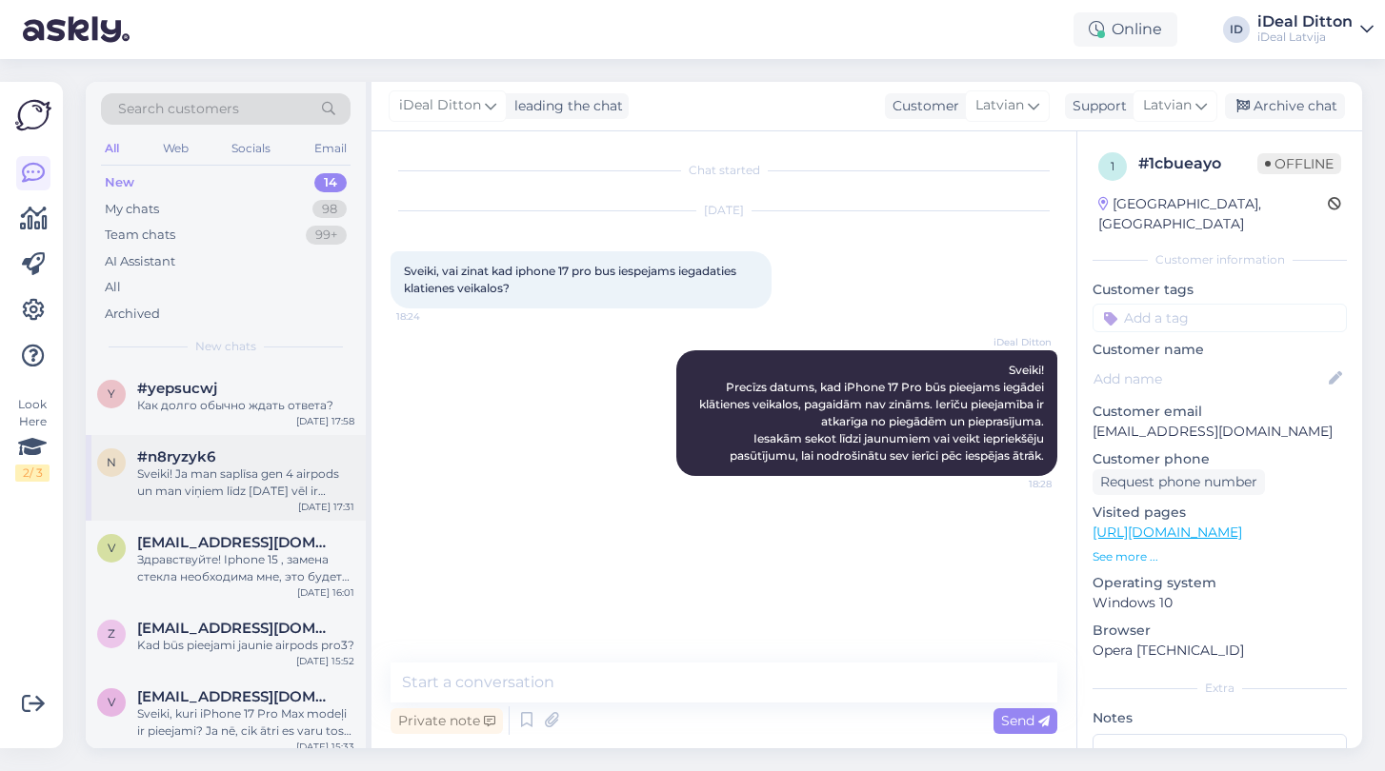
click at [196, 510] on div "n #n8ryzyk6 Sveiki! Ja man saplīsa gen 4 airpods un man viņiem līdz [DATE] vēl …" at bounding box center [226, 478] width 280 height 86
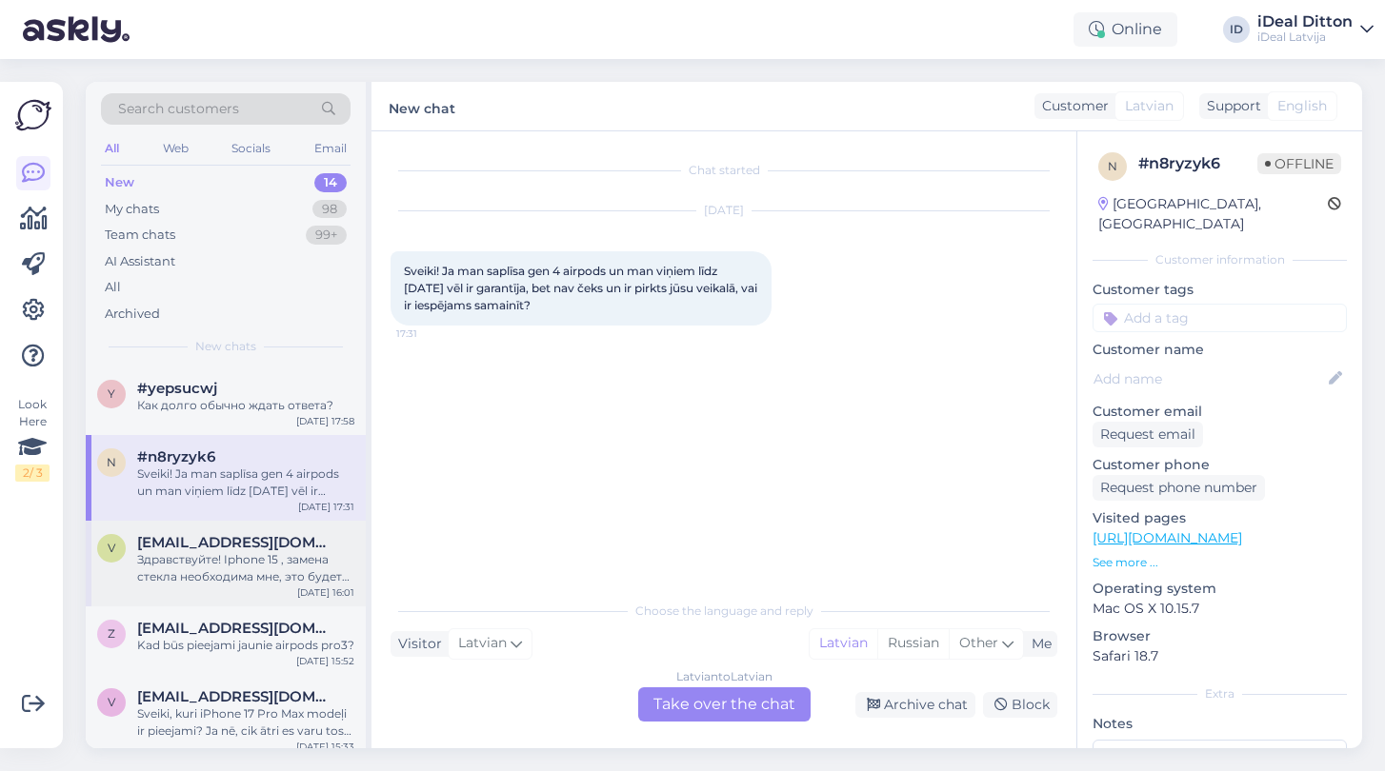
click at [172, 601] on div "v [EMAIL_ADDRESS][DOMAIN_NAME] Здравствуйте! Iphone 15 , замена стекла необходи…" at bounding box center [226, 564] width 280 height 86
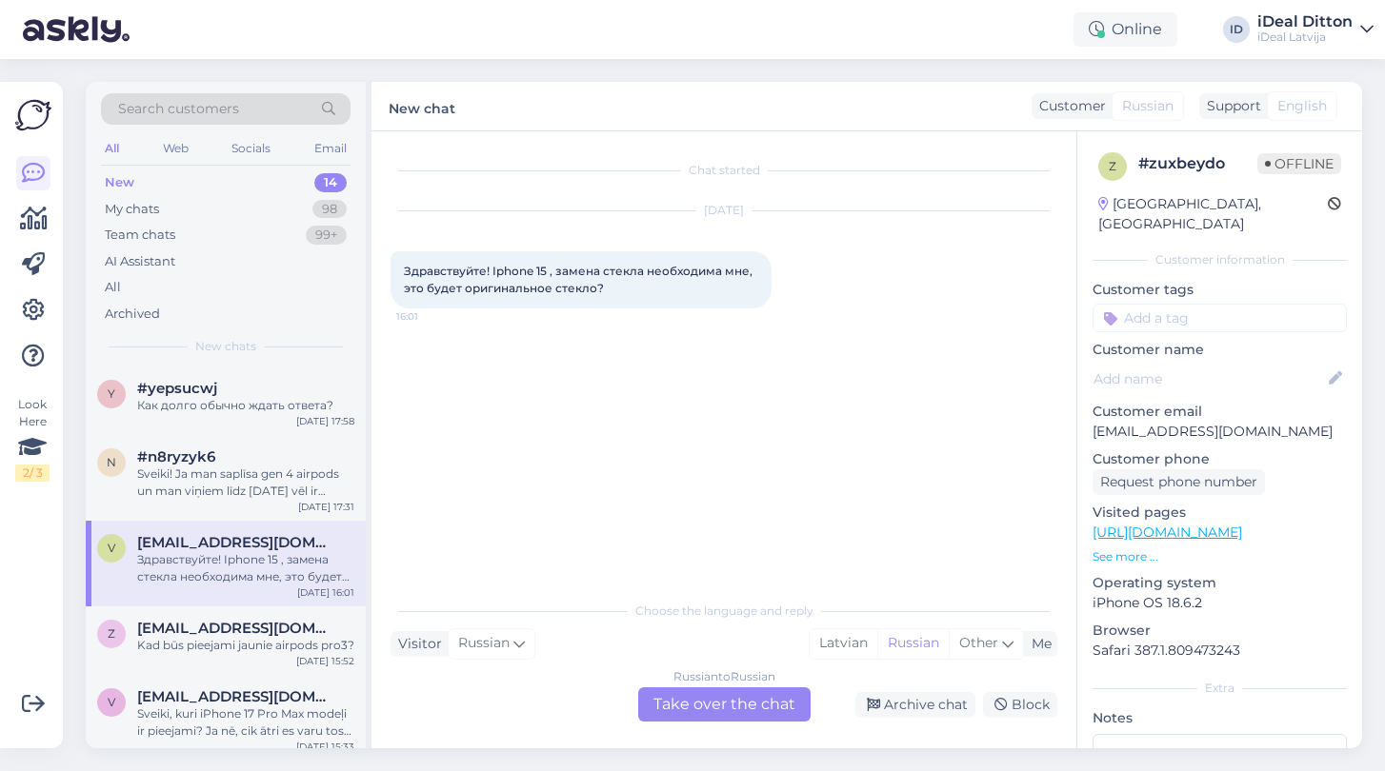
click at [663, 702] on div "Russian to Russian Take over the chat" at bounding box center [724, 705] width 172 height 34
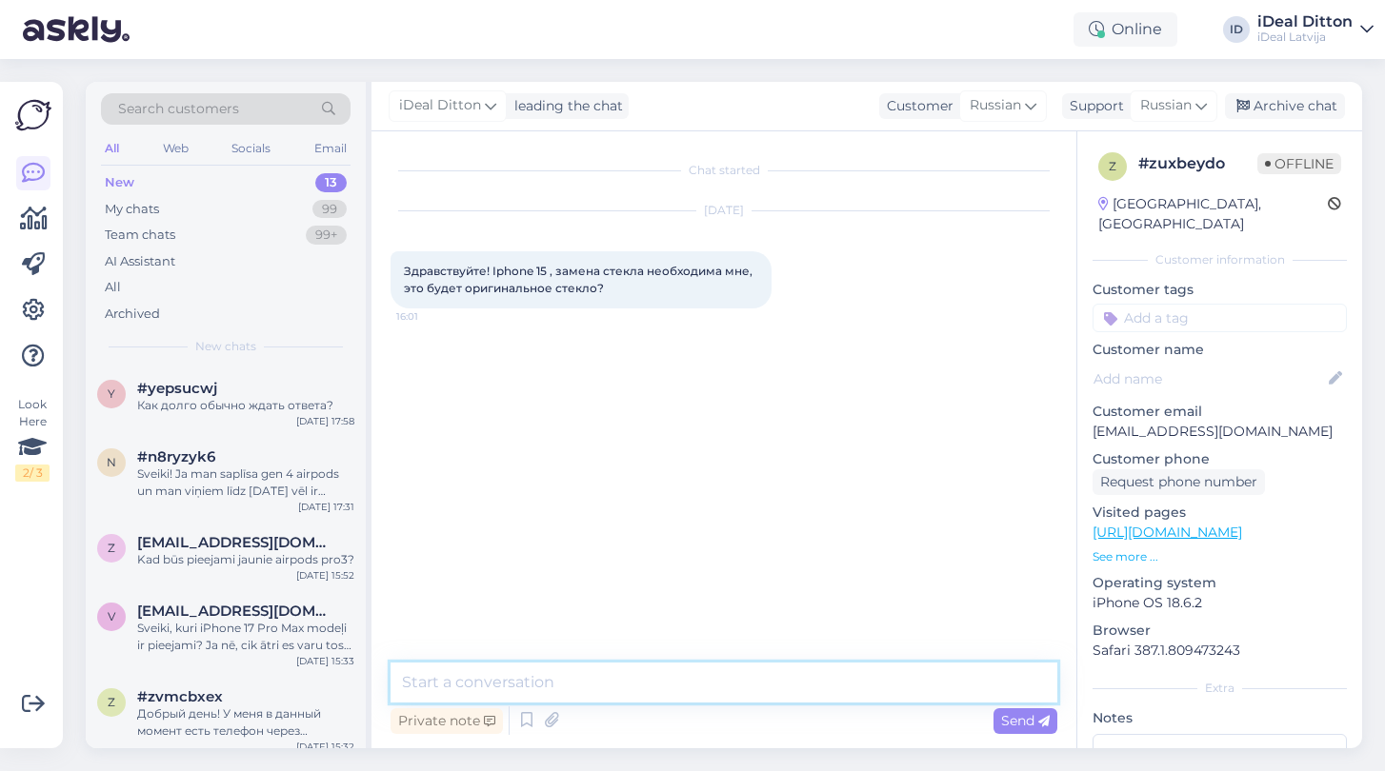
click at [635, 683] on textarea at bounding box center [723, 683] width 667 height 40
type textarea "Добрый день - да мы официальные представители Apple"
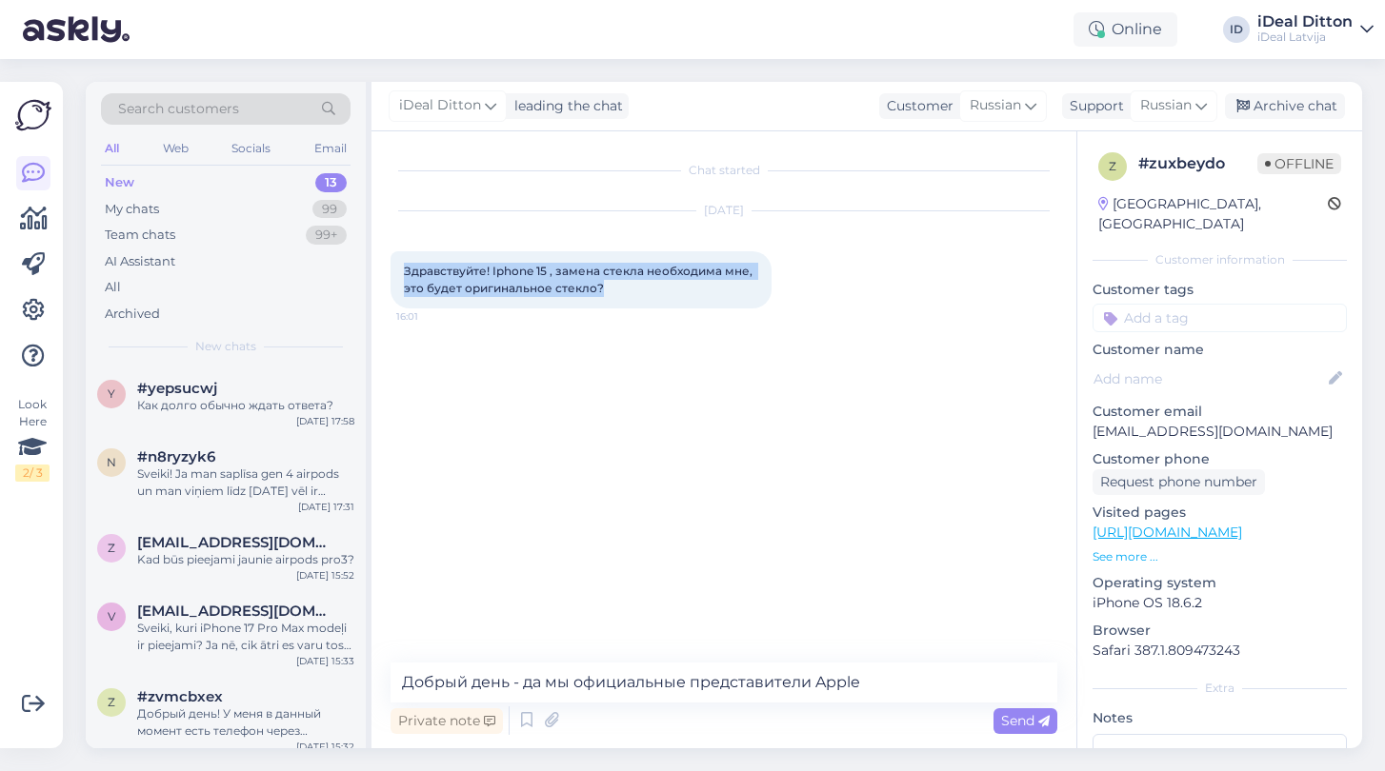
drag, startPoint x: 615, startPoint y: 293, endPoint x: 392, endPoint y: 266, distance: 224.6
click at [392, 266] on div "Здравствуйте! Iphone 15 , замена стекла необходима мне, это будет оригинальное …" at bounding box center [580, 279] width 381 height 57
copy span "Здравствуйте! Iphone 15 , замена стекла необходима мне, это будет оригинальное …"
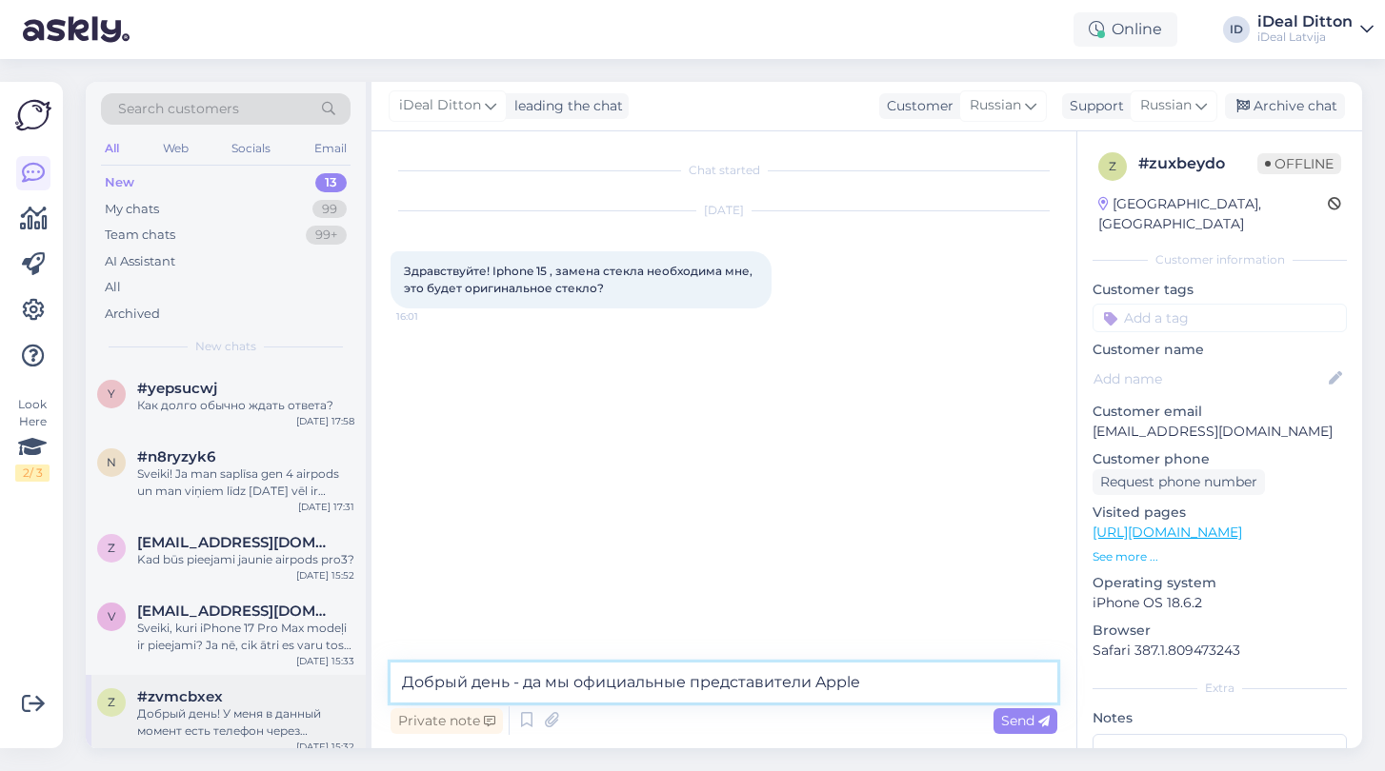
drag, startPoint x: 891, startPoint y: 688, endPoint x: 275, endPoint y: 693, distance: 615.3
click at [275, 693] on div "Search customers All Web Socials Email New 13 My chats 99 Team chats 99+ AI Ass…" at bounding box center [724, 415] width 1276 height 667
drag, startPoint x: 893, startPoint y: 676, endPoint x: 393, endPoint y: 680, distance: 500.0
click at [392, 680] on textarea "Добрый день - да мы официальные представители Apple" at bounding box center [723, 683] width 667 height 40
click at [589, 671] on textarea at bounding box center [723, 683] width 667 height 40
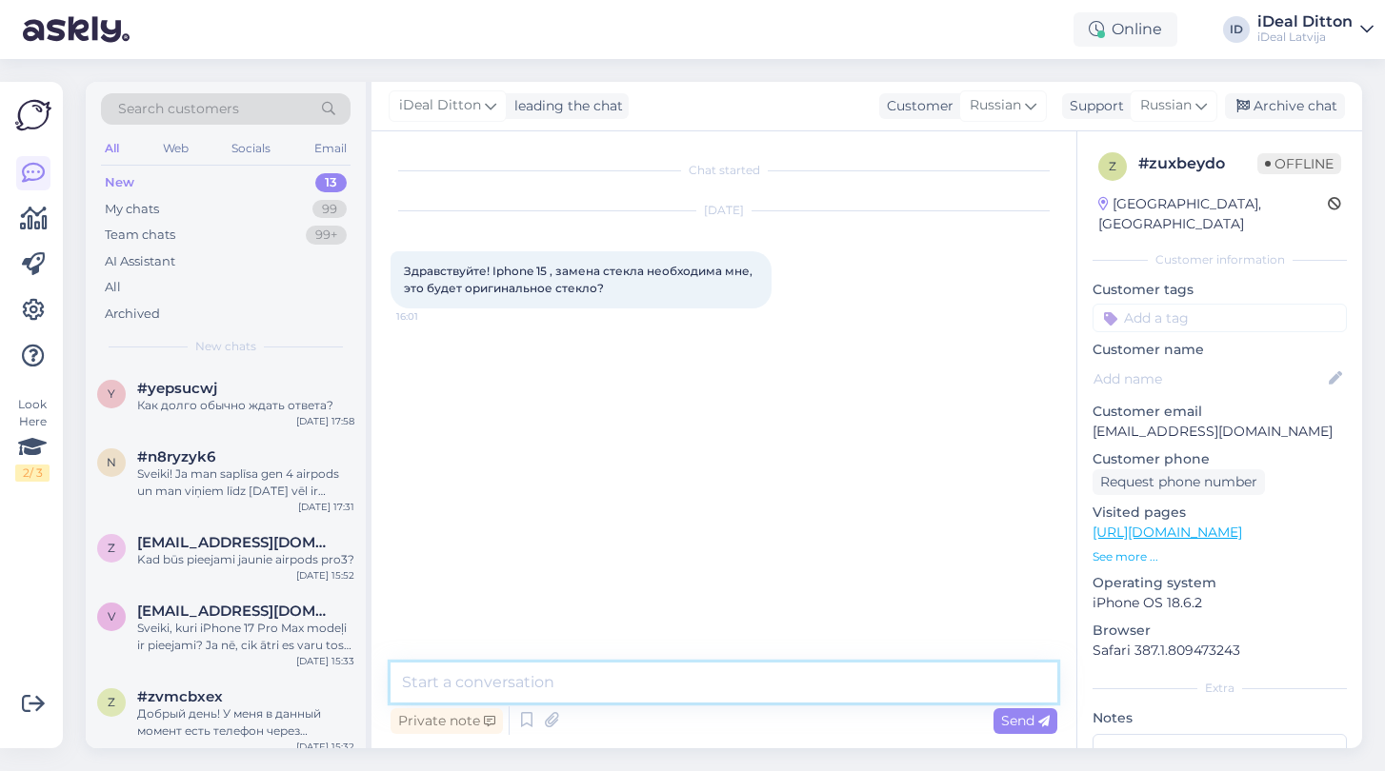
paste textarea "Здравствуйте! Да, мы являемся официальными представителями Apple, поэтому при з…"
type textarea "Здравствуйте! Да, мы являемся официальными представителями Apple, поэтому при з…"
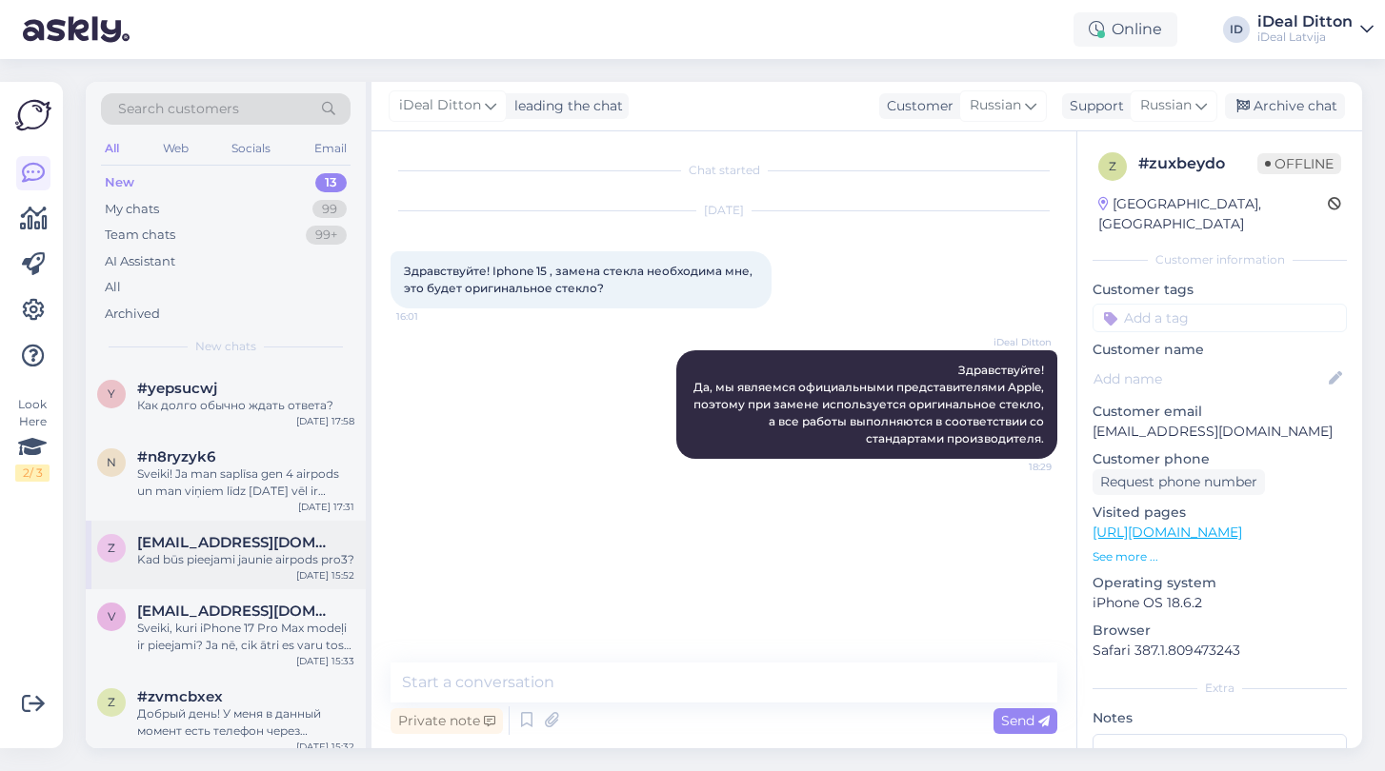
click at [196, 557] on div "Kad būs pieejami jaunie airpods pro3?" at bounding box center [245, 559] width 217 height 17
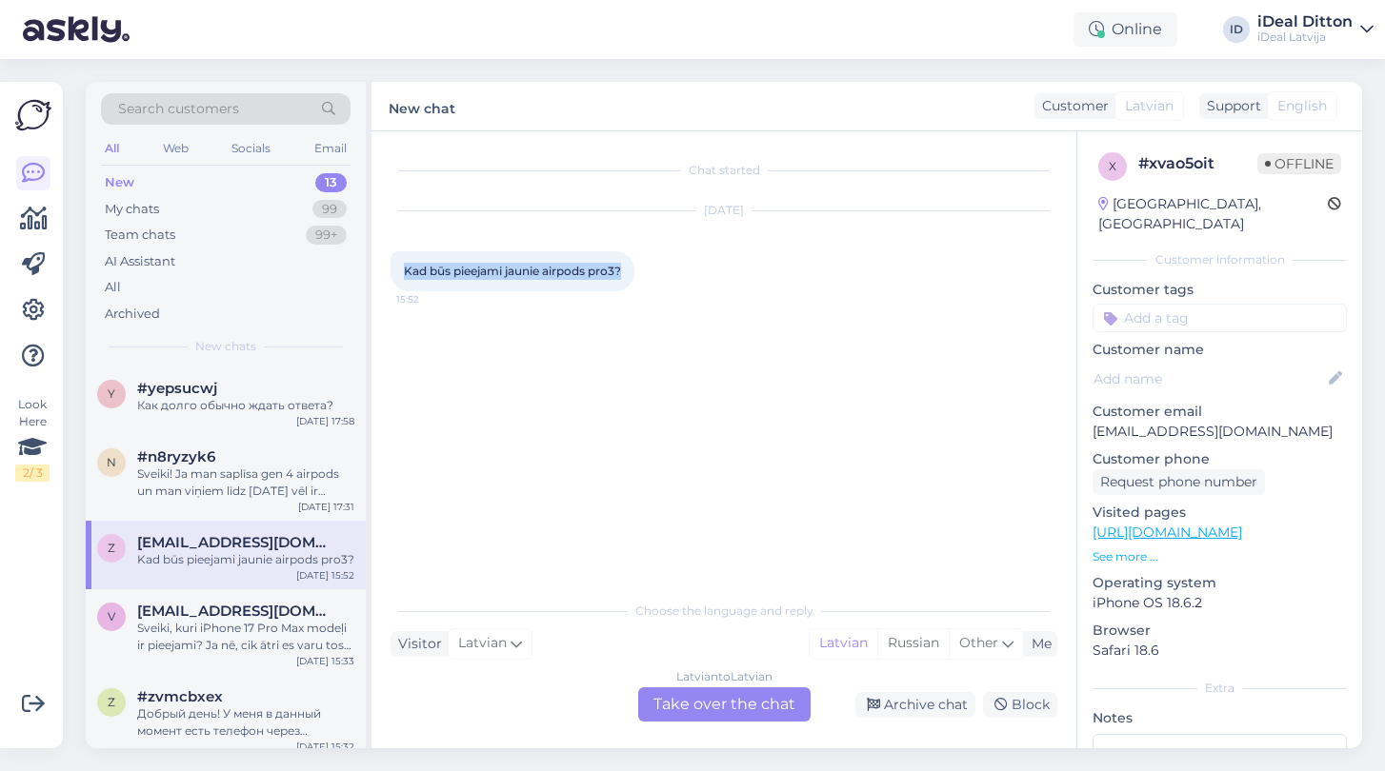
drag, startPoint x: 405, startPoint y: 268, endPoint x: 630, endPoint y: 271, distance: 224.8
click at [630, 271] on div "Kad būs pieejami jaunie airpods pro3? 15:52" at bounding box center [512, 271] width 244 height 40
copy span "Kad būs pieejami jaunie airpods pro3?"
click at [701, 712] on div "Latvian to Latvian Take over the chat" at bounding box center [724, 705] width 172 height 34
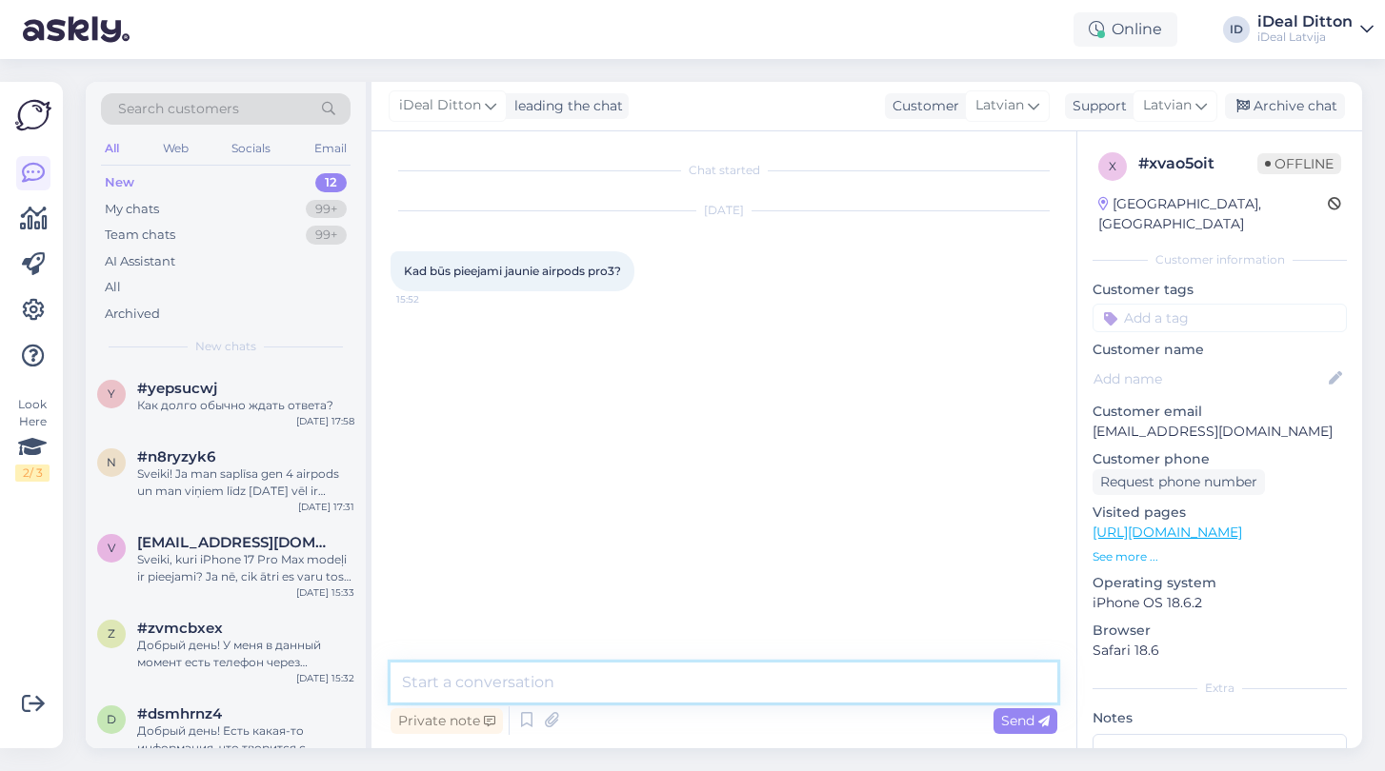
click at [568, 684] on textarea at bounding box center [723, 683] width 667 height 40
paste textarea "Sveiki! Diemžēl šobrīd nav oficiālas informācijas, kad jaunie AirPods Pro 3 būs…"
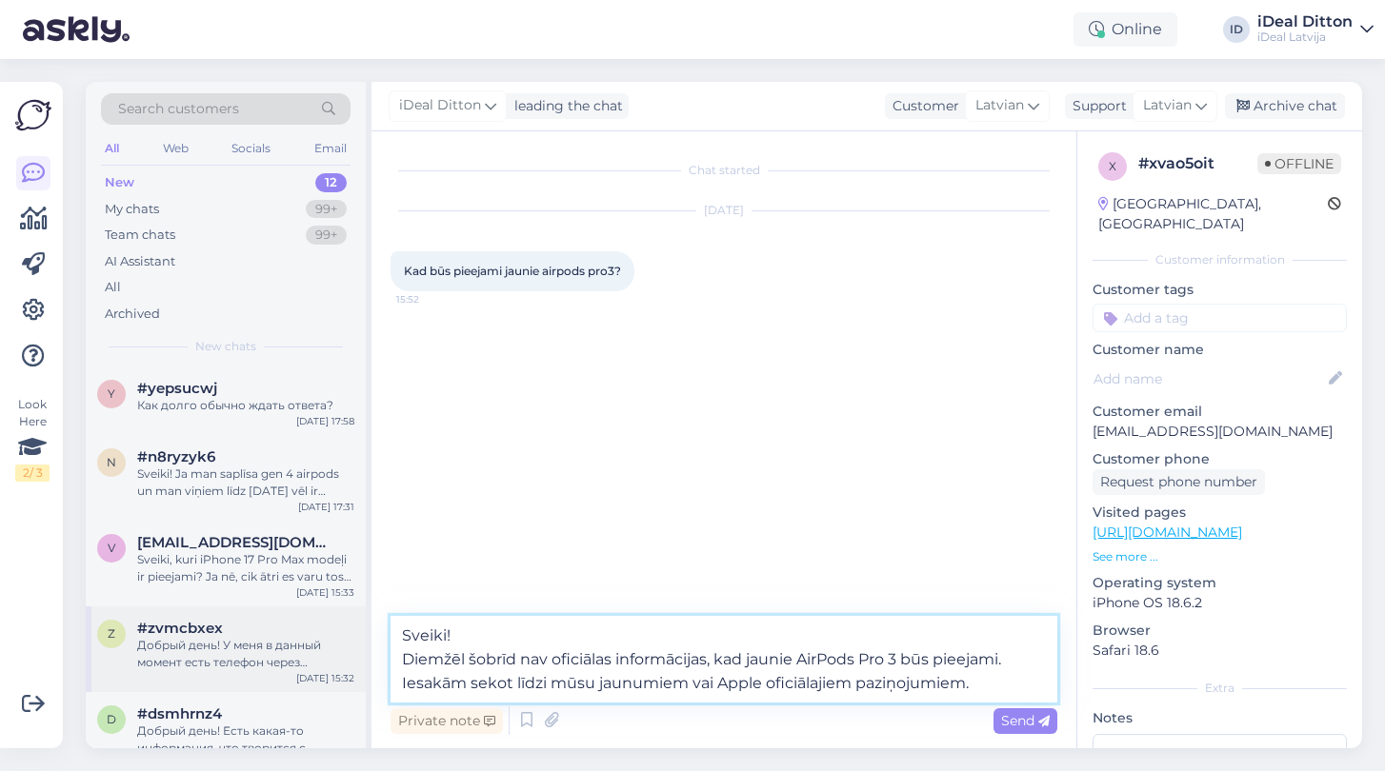
drag, startPoint x: 980, startPoint y: 679, endPoint x: 336, endPoint y: 674, distance: 643.8
click at [336, 674] on div "Search customers All Web Socials Email New 12 My chats 99+ Team chats 99+ AI As…" at bounding box center [724, 415] width 1276 height 667
type textarea "Sveiki! Diemžēl šobrīd nav oficiālas informācijas, kad jaunie AirPods Pro 3 būs…"
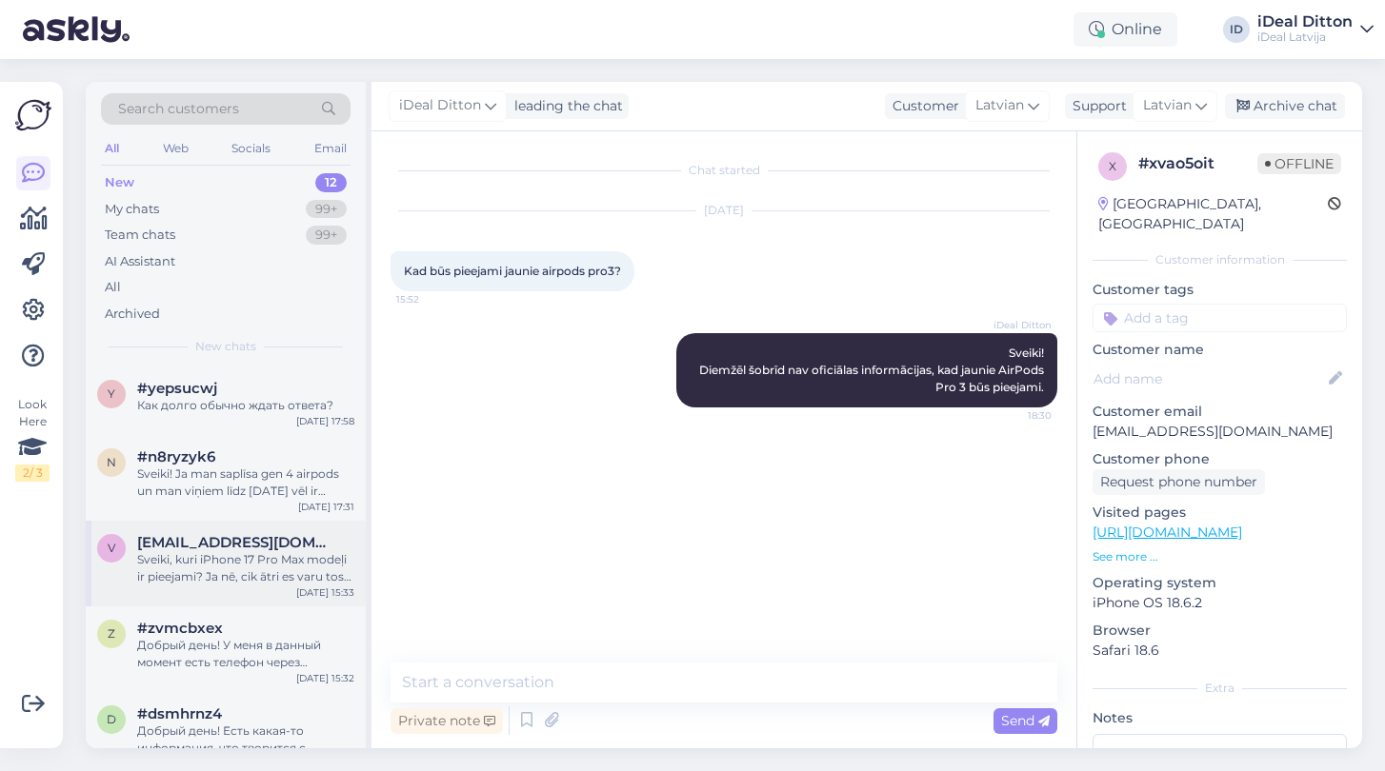
click at [228, 551] on div "Sveiki, kuri iPhone 17 Pro Max modeļi ir pieejami? Ja nē, cik ātri es varu tos …" at bounding box center [245, 568] width 217 height 34
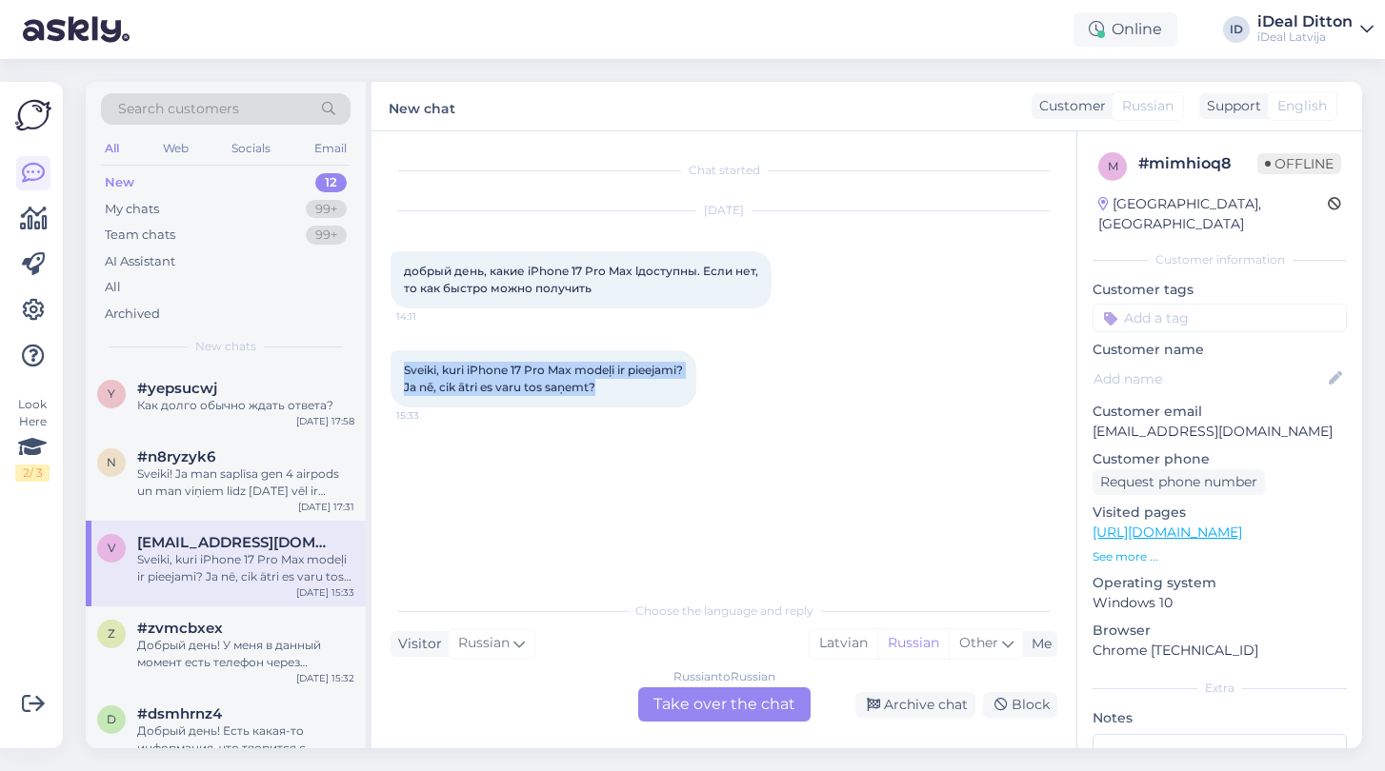
drag, startPoint x: 407, startPoint y: 370, endPoint x: 648, endPoint y: 390, distance: 241.8
click at [648, 390] on div "Sveiki, kuri iPhone 17 Pro Max modeļi ir pieejami? Ja nē, cik ātri es varu tos …" at bounding box center [543, 378] width 306 height 57
copy span "Sveiki, kuri iPhone 17 Pro Max modeļi ir pieejami? Ja nē, cik ātri es varu tos …"
click at [689, 698] on div "Russian to Russian Take over the chat" at bounding box center [724, 705] width 172 height 34
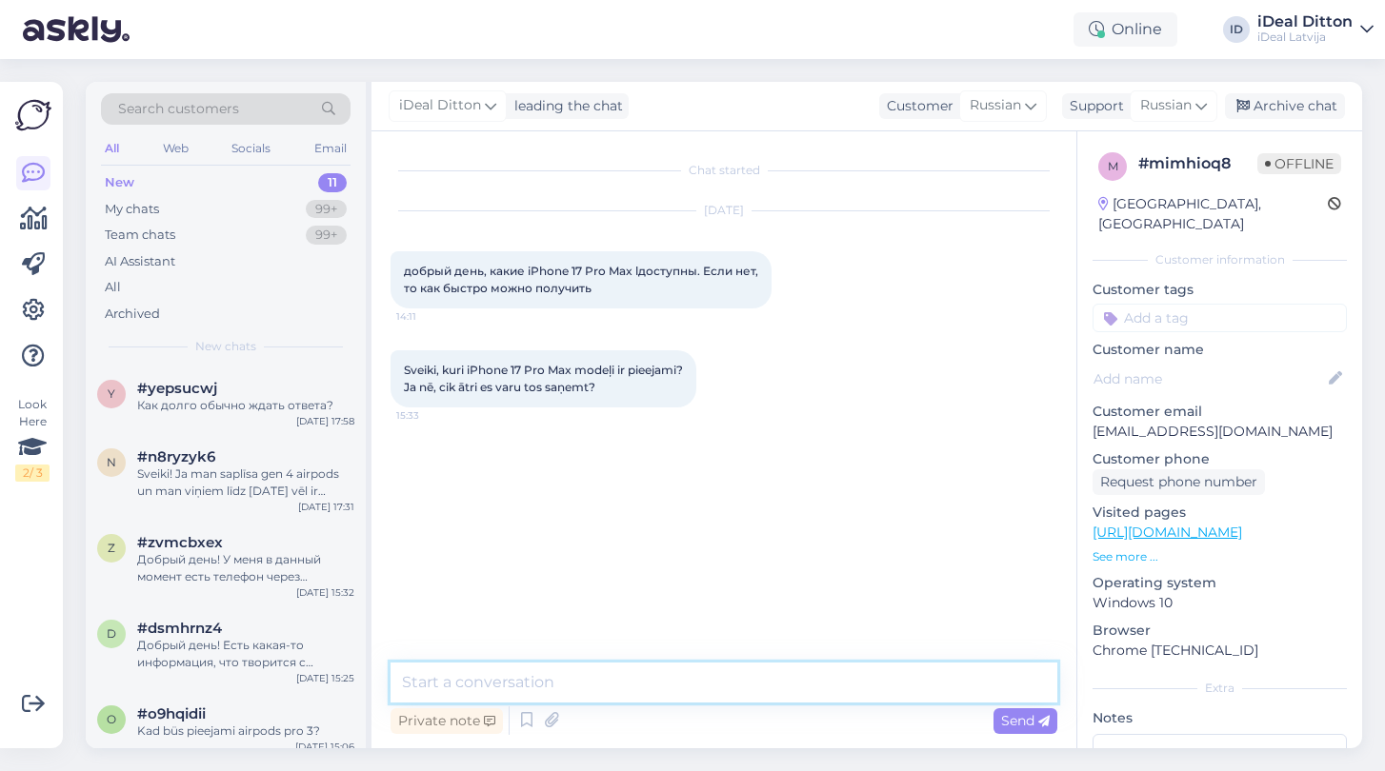
click at [599, 664] on textarea at bounding box center [723, 683] width 667 height 40
paste textarea "Sveiki! iPhone 17 Pro Max modeļu pieejamība mainās ļoti strauji augstā pieprasī…"
type textarea "Sveiki! iPhone 17 Pro Max modeļu pieejamība mainās ļoti strauji augstā pieprasī…"
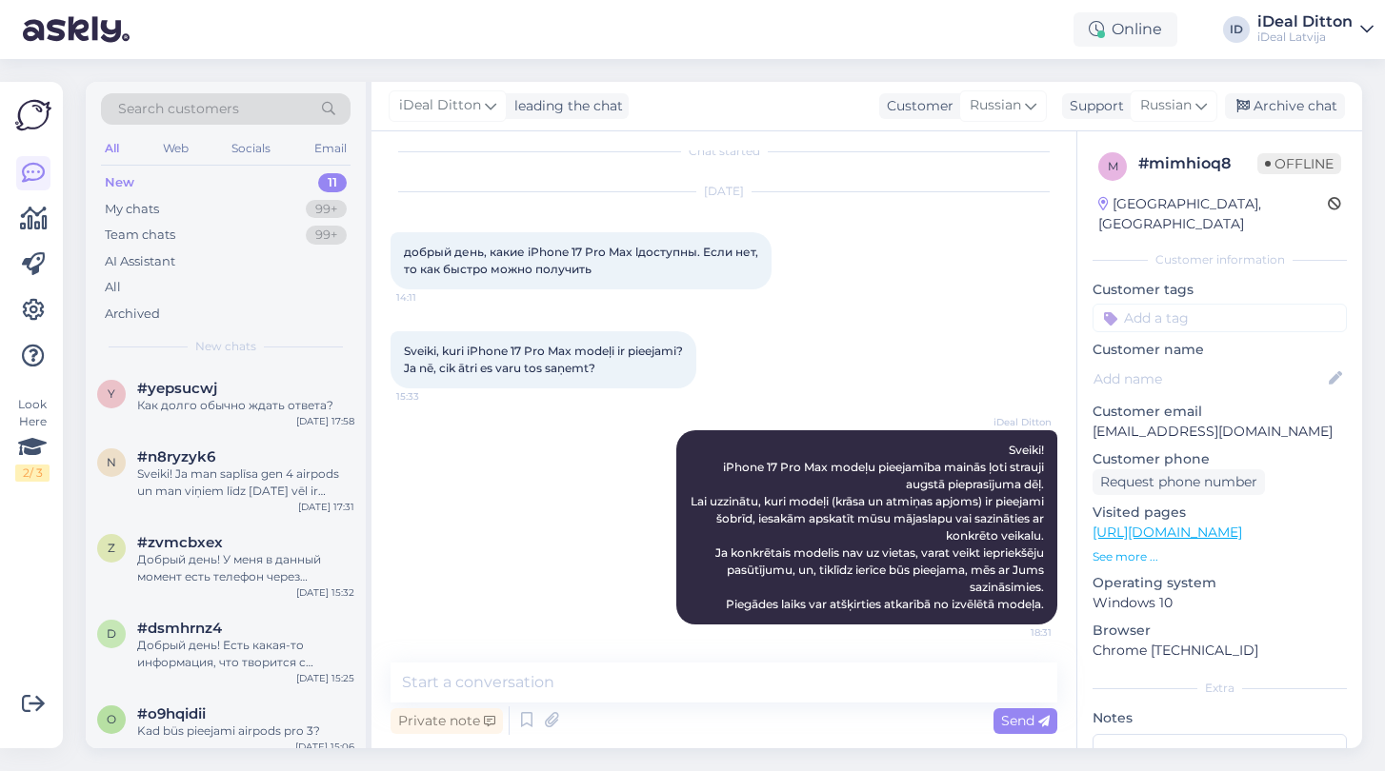
click at [150, 179] on div "New 11" at bounding box center [226, 183] width 250 height 27
click at [209, 578] on div "Добрый день! У меня в данный момент есть телефон через smartdeal. Я хочу его по…" at bounding box center [245, 568] width 217 height 34
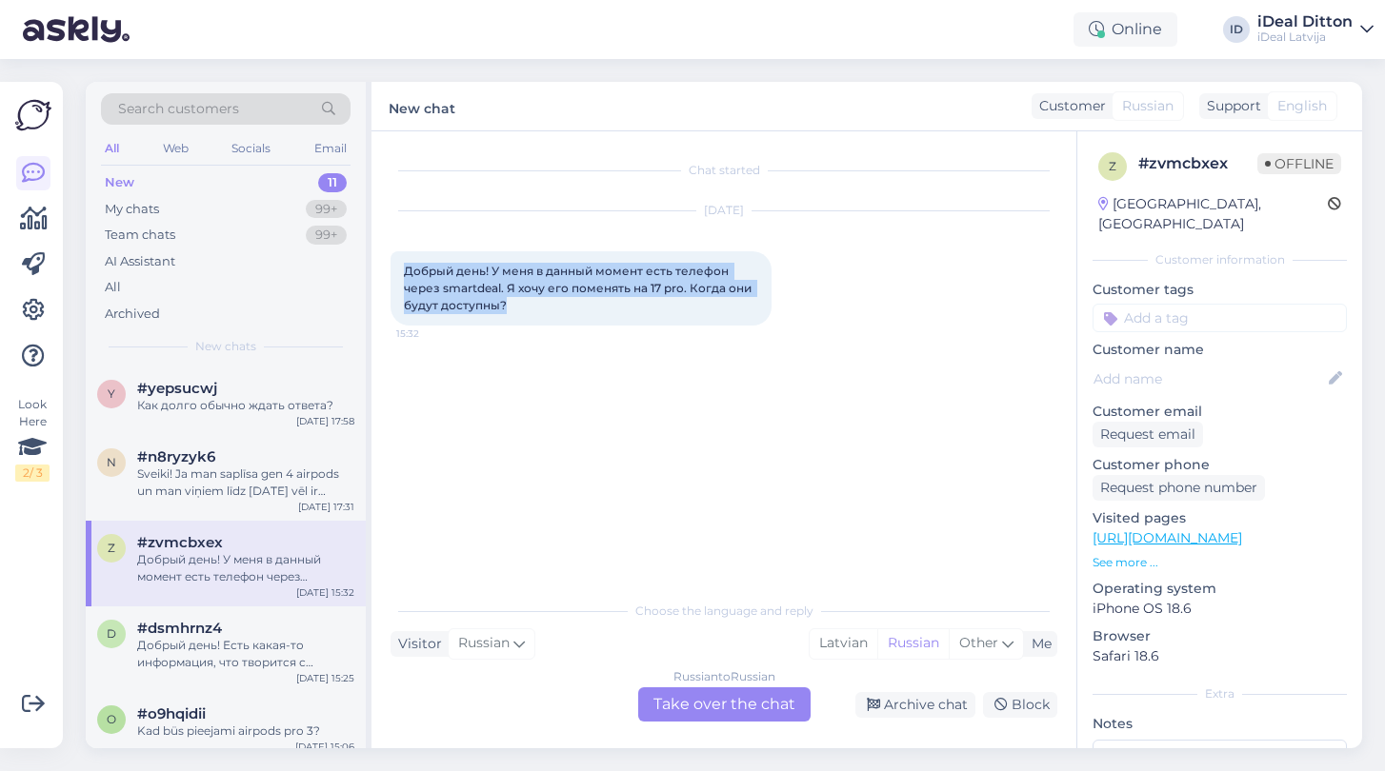
drag, startPoint x: 404, startPoint y: 267, endPoint x: 522, endPoint y: 311, distance: 126.3
click at [522, 311] on div "Добрый день! У меня в данный момент есть телефон через smartdeal. Я хочу его по…" at bounding box center [580, 288] width 381 height 74
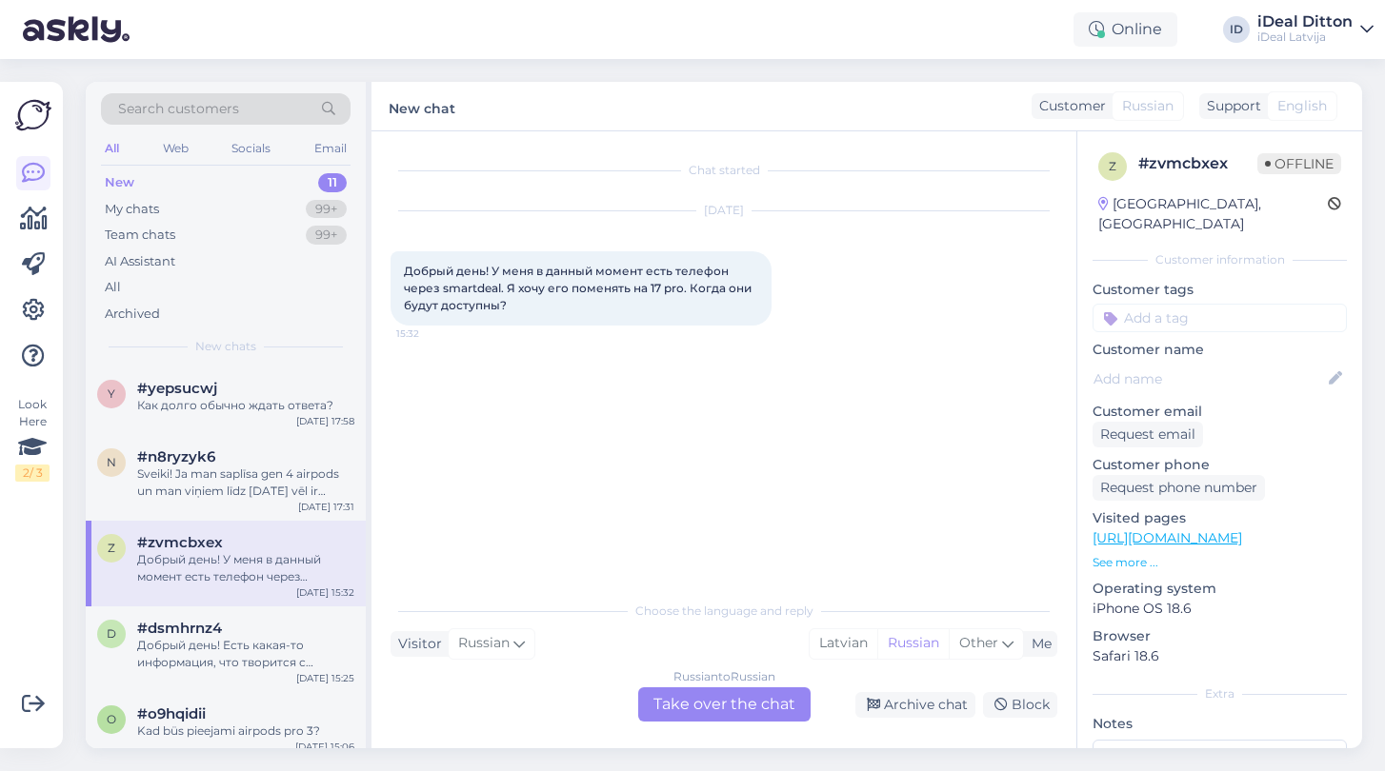
click at [729, 714] on div "Russian to Russian Take over the chat" at bounding box center [724, 705] width 172 height 34
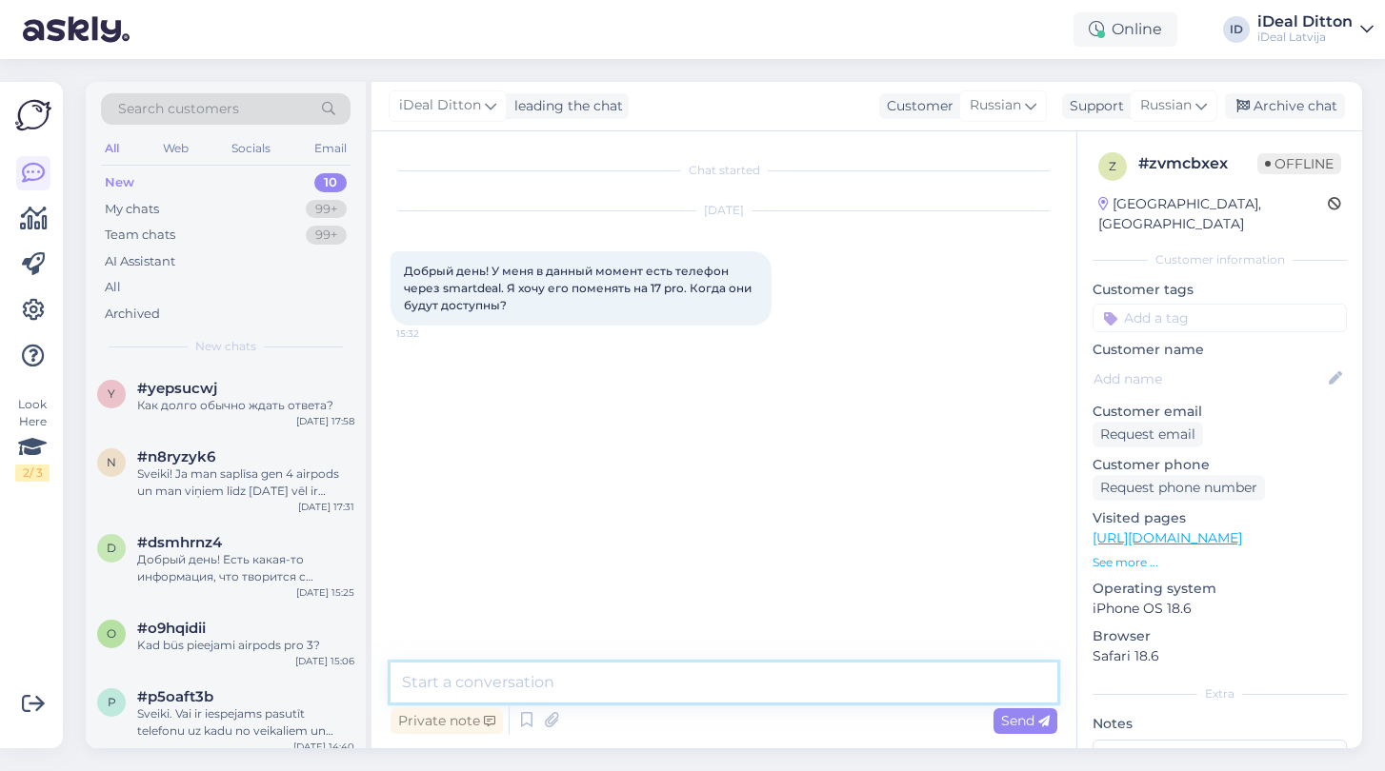
click at [465, 690] on textarea at bounding box center [723, 683] width 667 height 40
paste textarea "Добрый день! В данный момент точной информации о поступлении iPhone 17 Pro нет,…"
type textarea "Добрый день! В данный момент точной информации о поступлении iPhone 17 Pro нет,…"
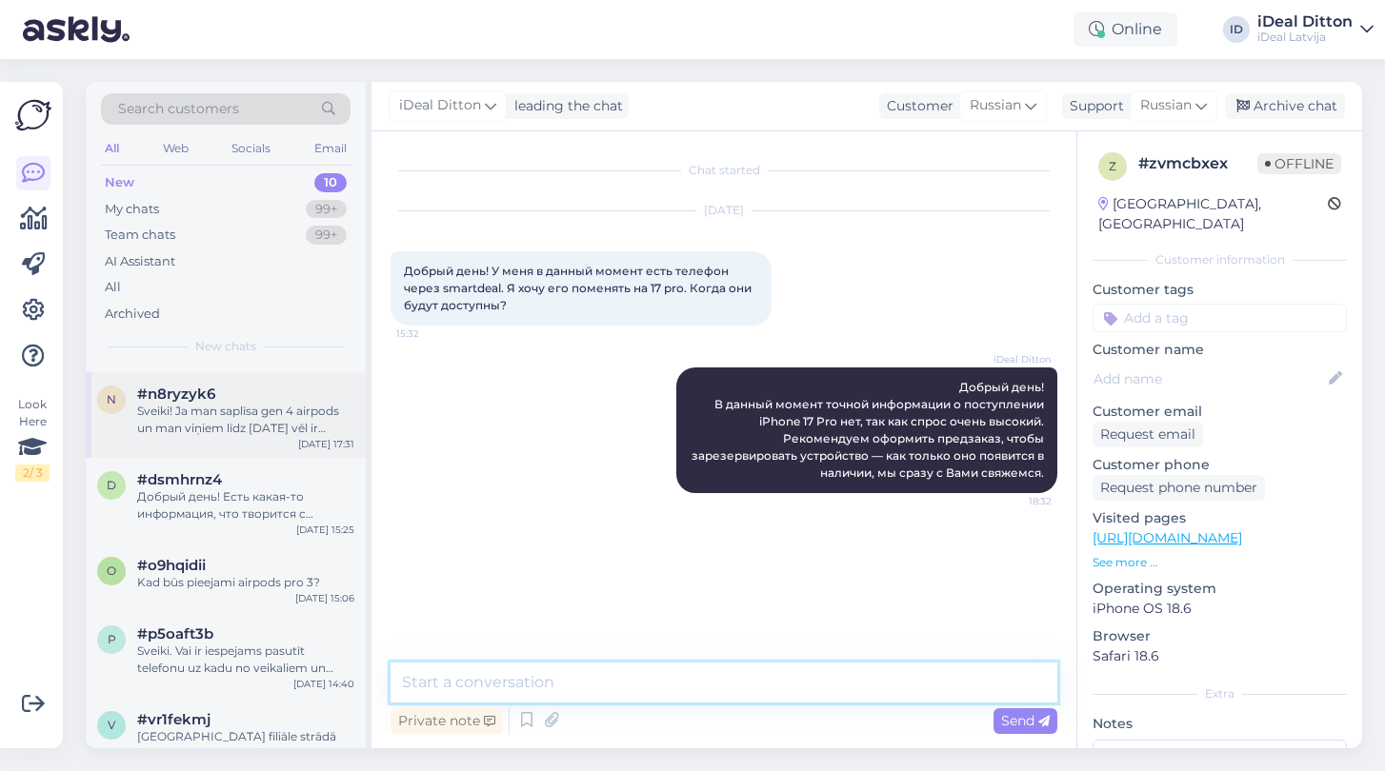
scroll to position [77, 0]
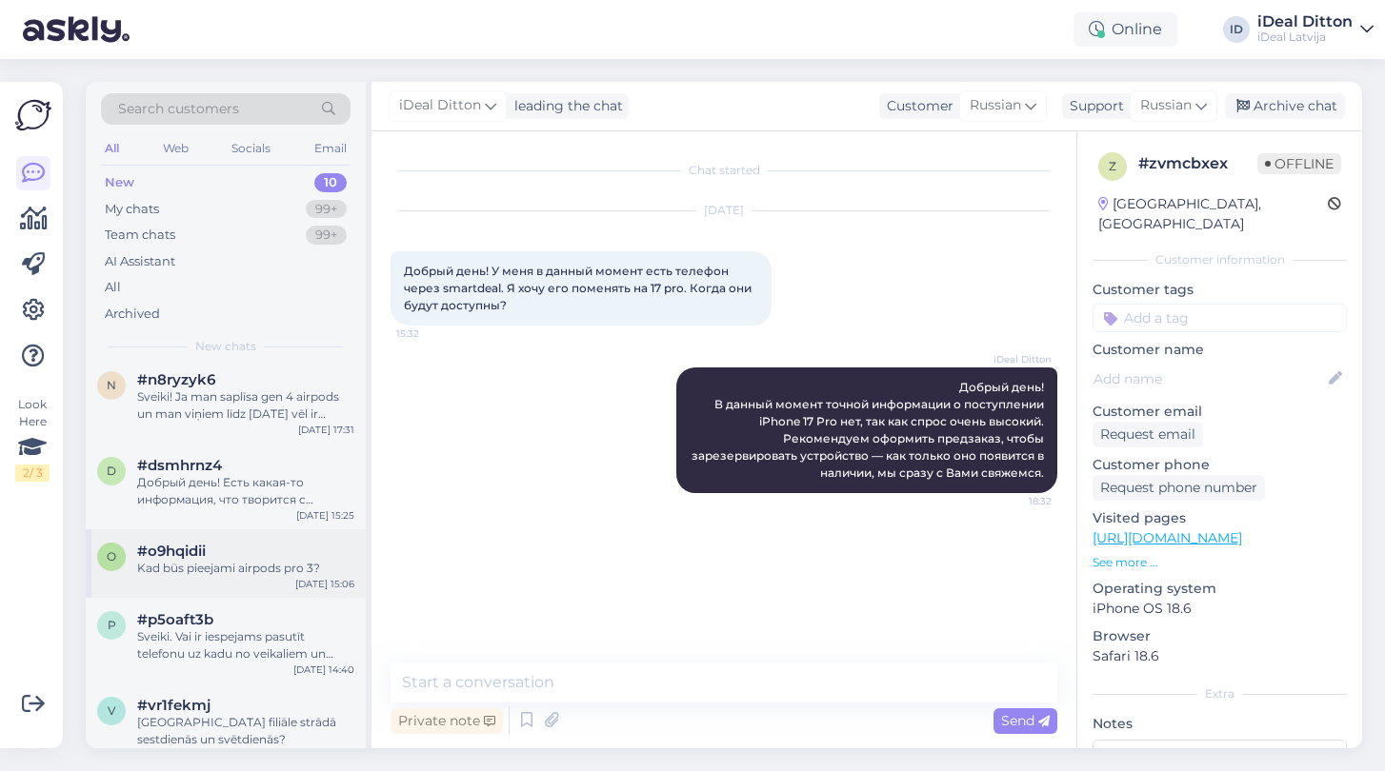
click at [210, 560] on div "Kad büs pieejami airpods pro 3?" at bounding box center [245, 568] width 217 height 17
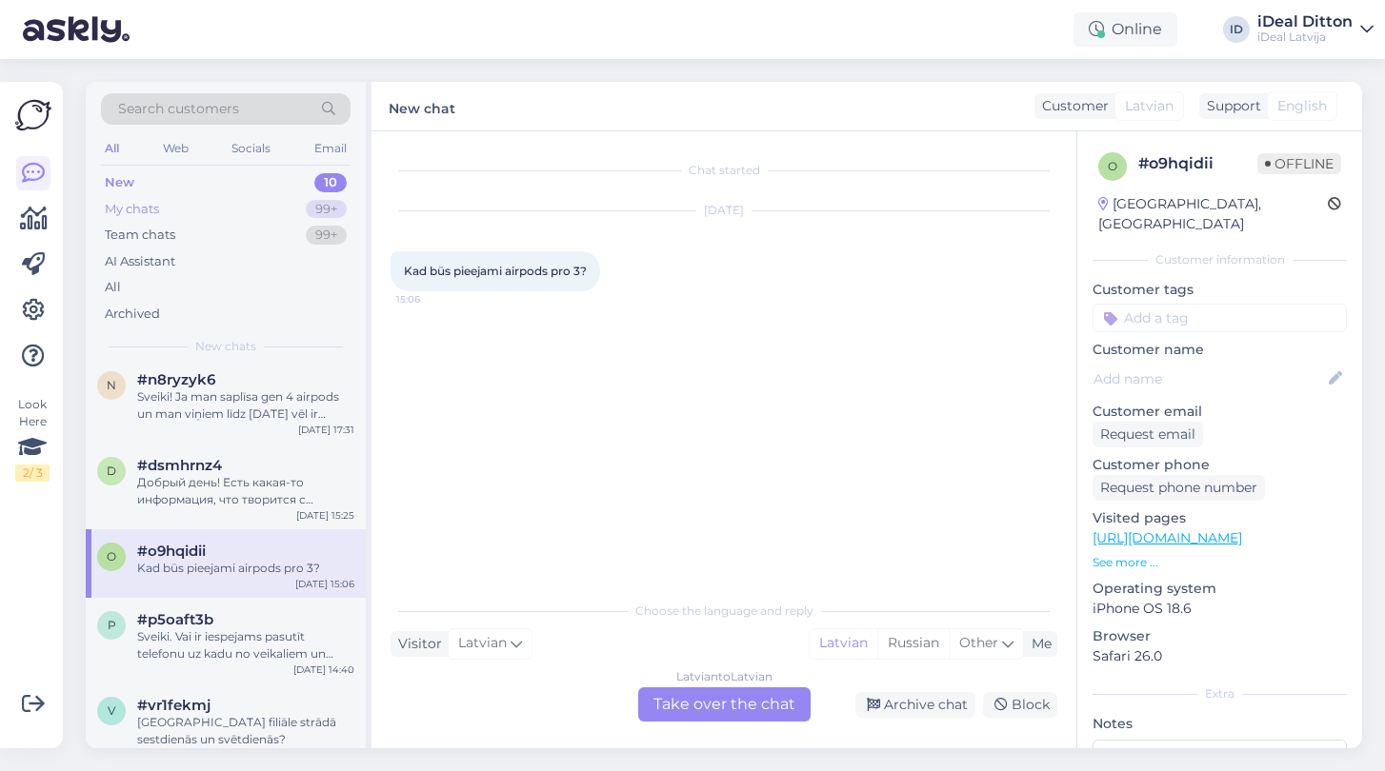
click at [157, 208] on div "My chats" at bounding box center [132, 209] width 54 height 19
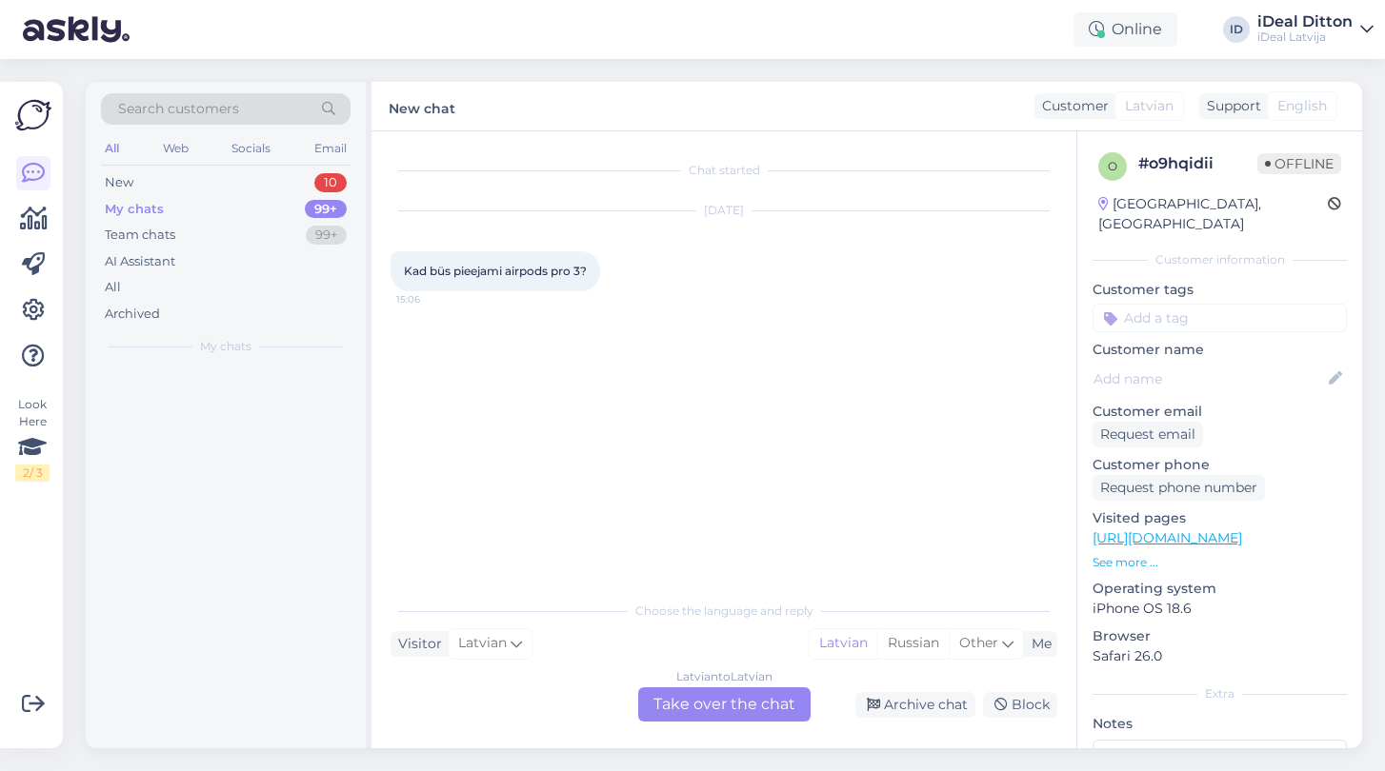
scroll to position [0, 0]
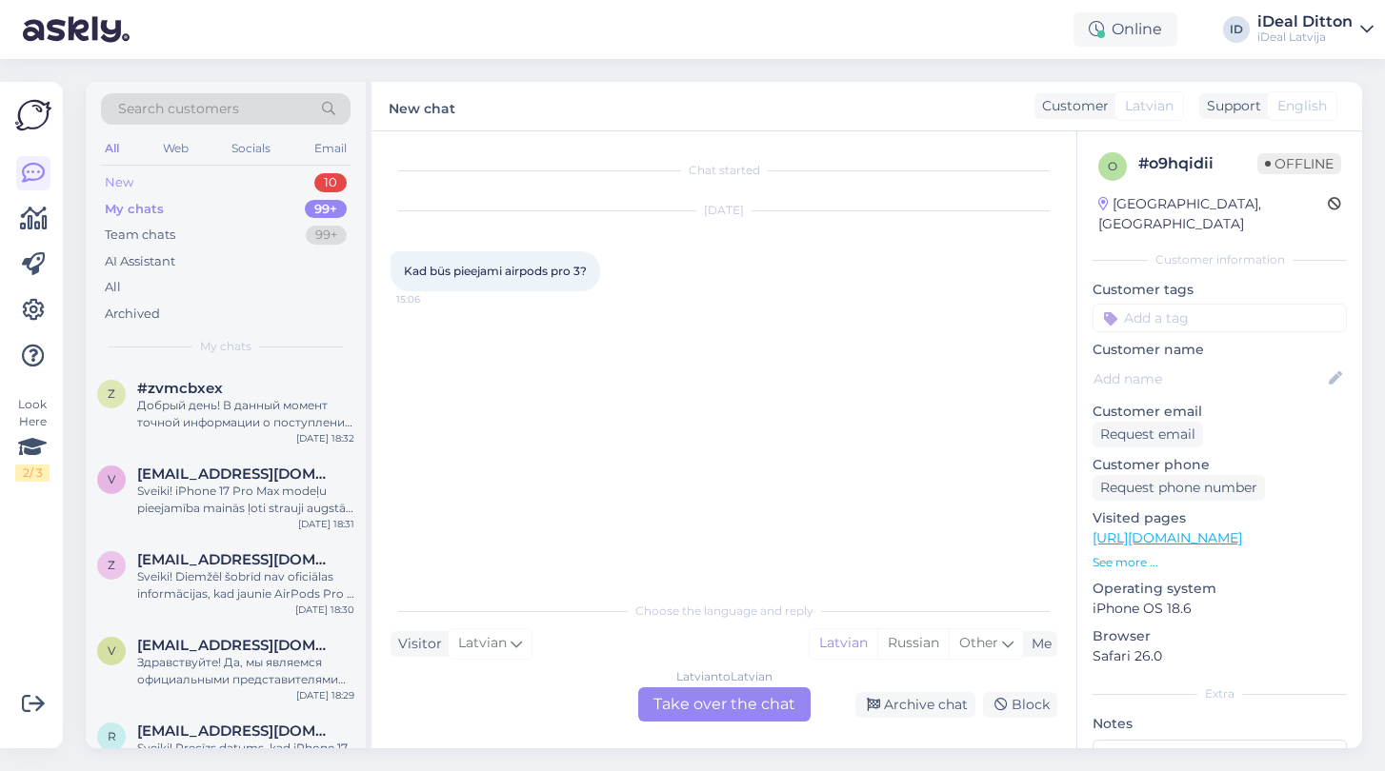
click at [132, 183] on div "New" at bounding box center [119, 182] width 29 height 19
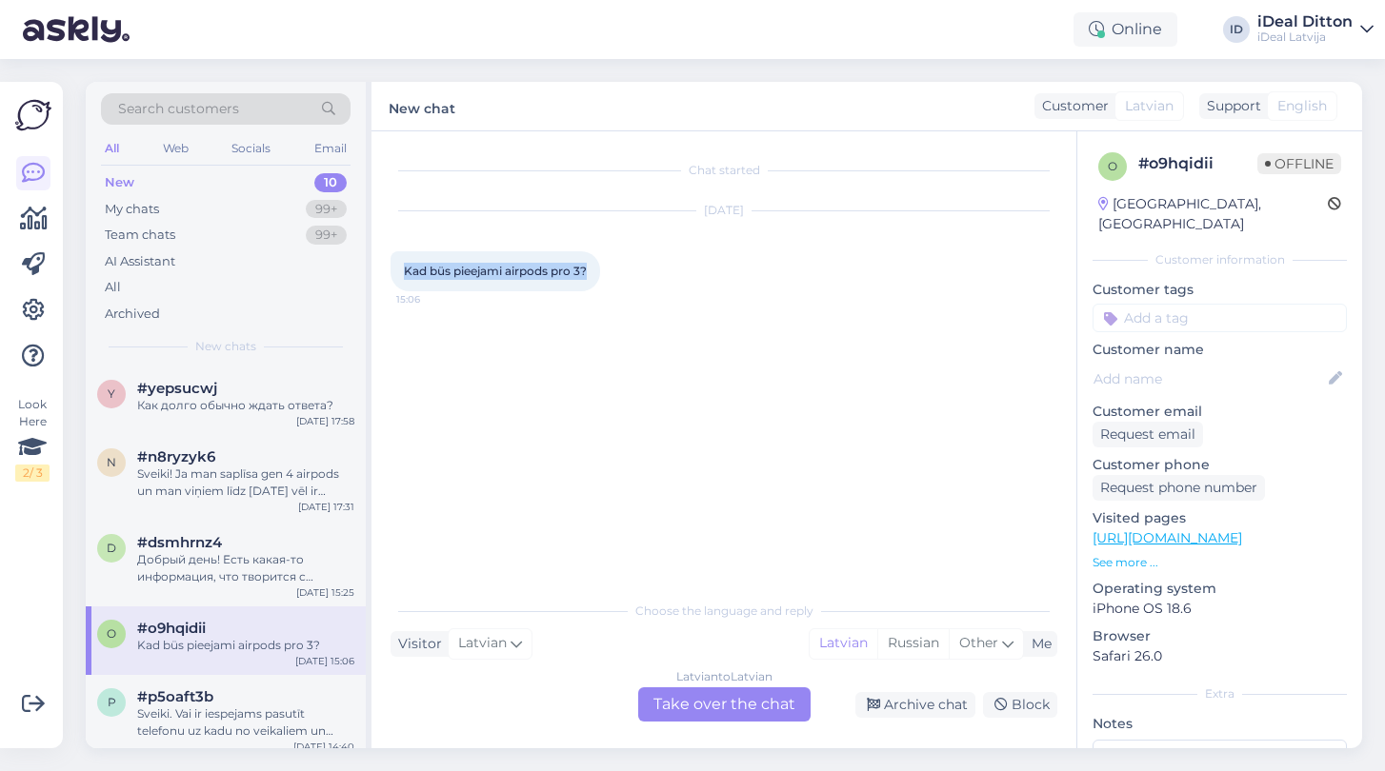
drag, startPoint x: 591, startPoint y: 272, endPoint x: 375, endPoint y: 264, distance: 216.4
click at [375, 264] on div "Chat started [DATE] Kad büs pieejami airpods pro 3? 15:06 Choose the language a…" at bounding box center [723, 439] width 705 height 617
click at [798, 711] on div "Latvian to Latvian Take over the chat" at bounding box center [724, 705] width 172 height 34
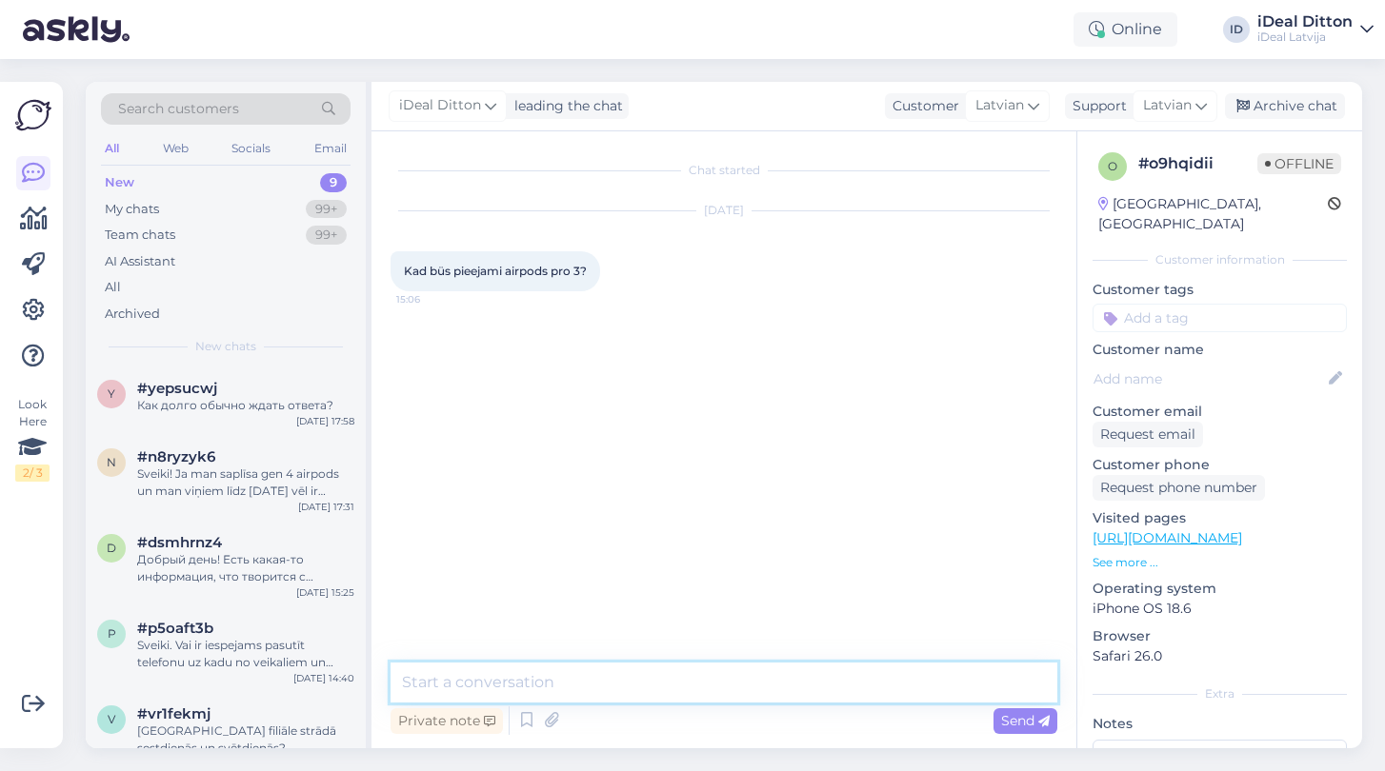
click at [487, 665] on textarea at bounding box center [723, 683] width 667 height 40
paste textarea "Sveiki! Diemžēl šobrīd nav informācijas, kad tieši būs pieejami AirPods Pro 3."
type textarea "Sveiki! Diemžēl šobrīd nav informācijas, kad tieši būs pieejami AirPods Pro 3."
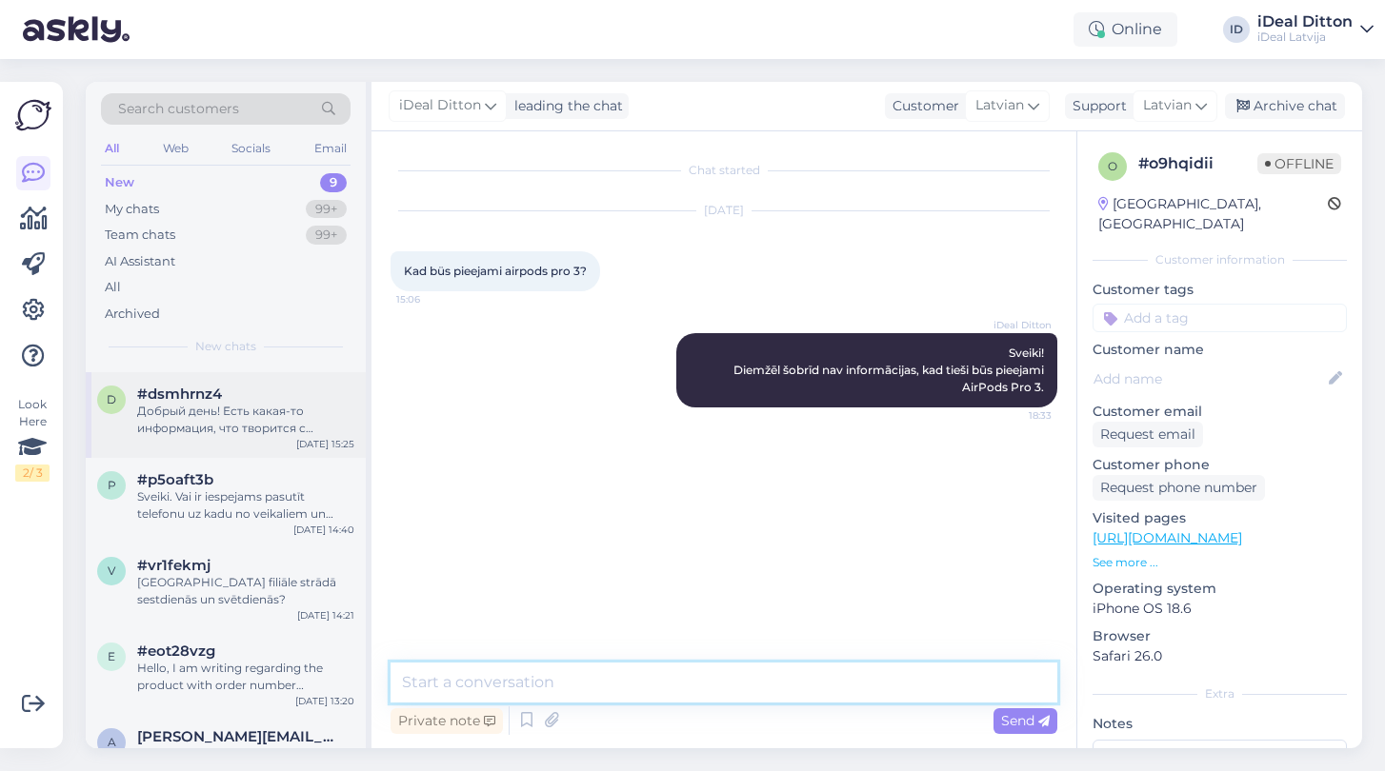
scroll to position [150, 0]
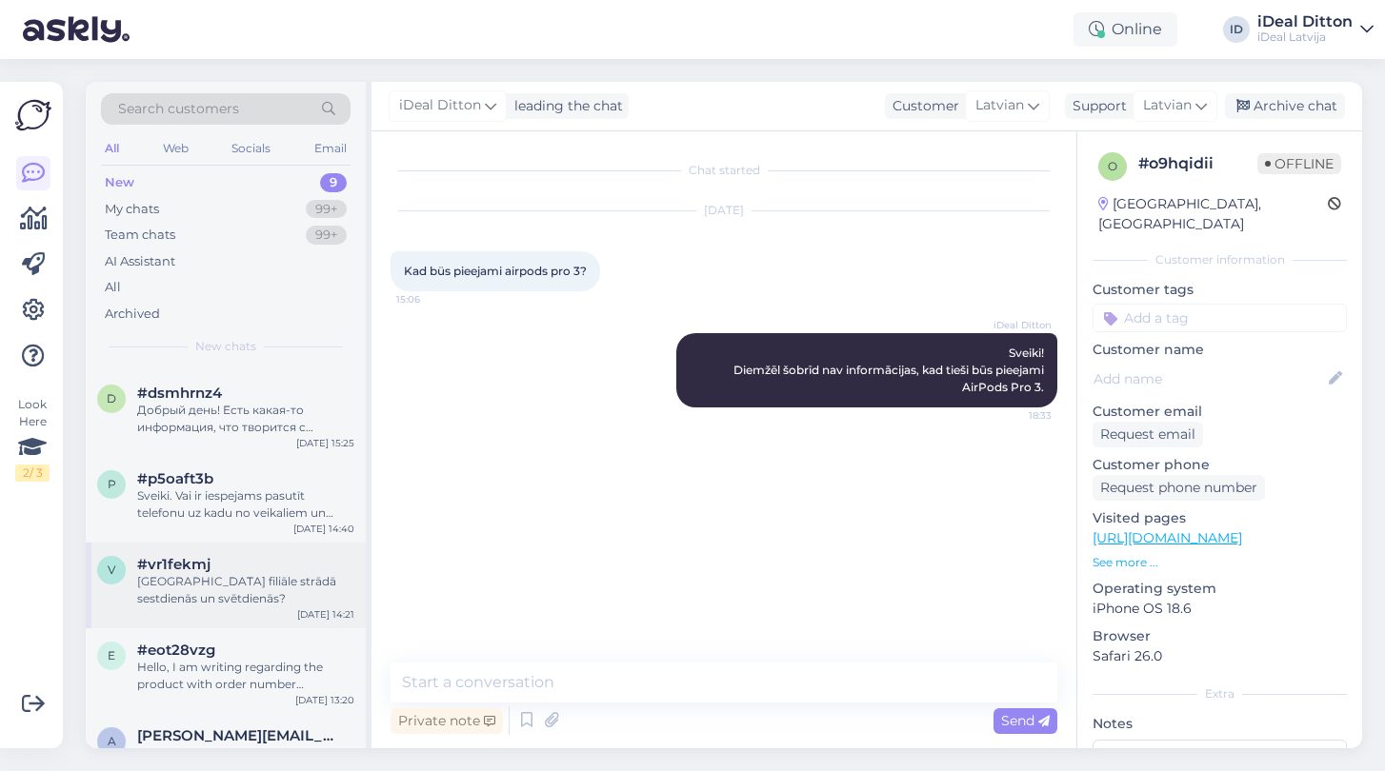
click at [254, 582] on div "[GEOGRAPHIC_DATA] filiāle strādā sestdienās un svētdienās?" at bounding box center [245, 590] width 217 height 34
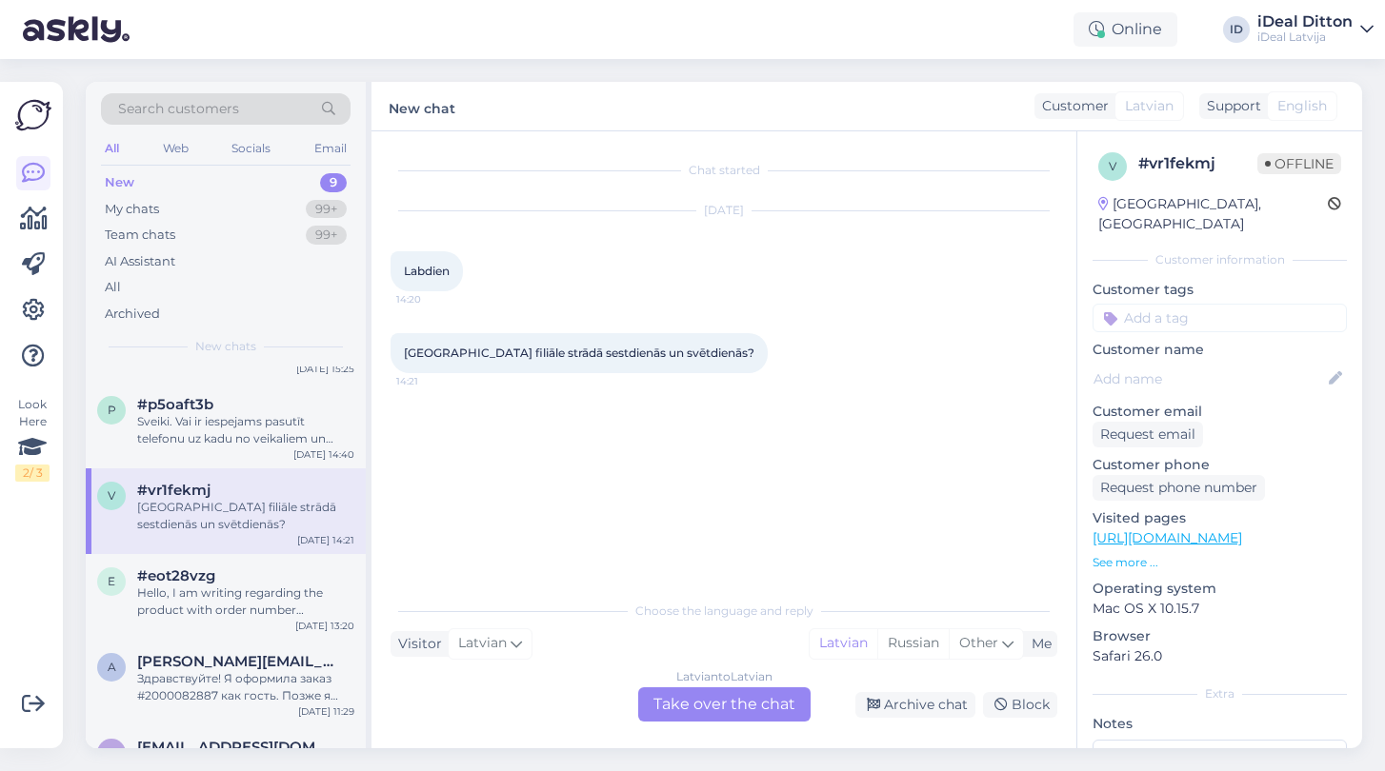
scroll to position [225, 0]
click at [254, 584] on div "Hello, I am writing regarding the product with order number #2000084294. Since …" at bounding box center [245, 601] width 217 height 34
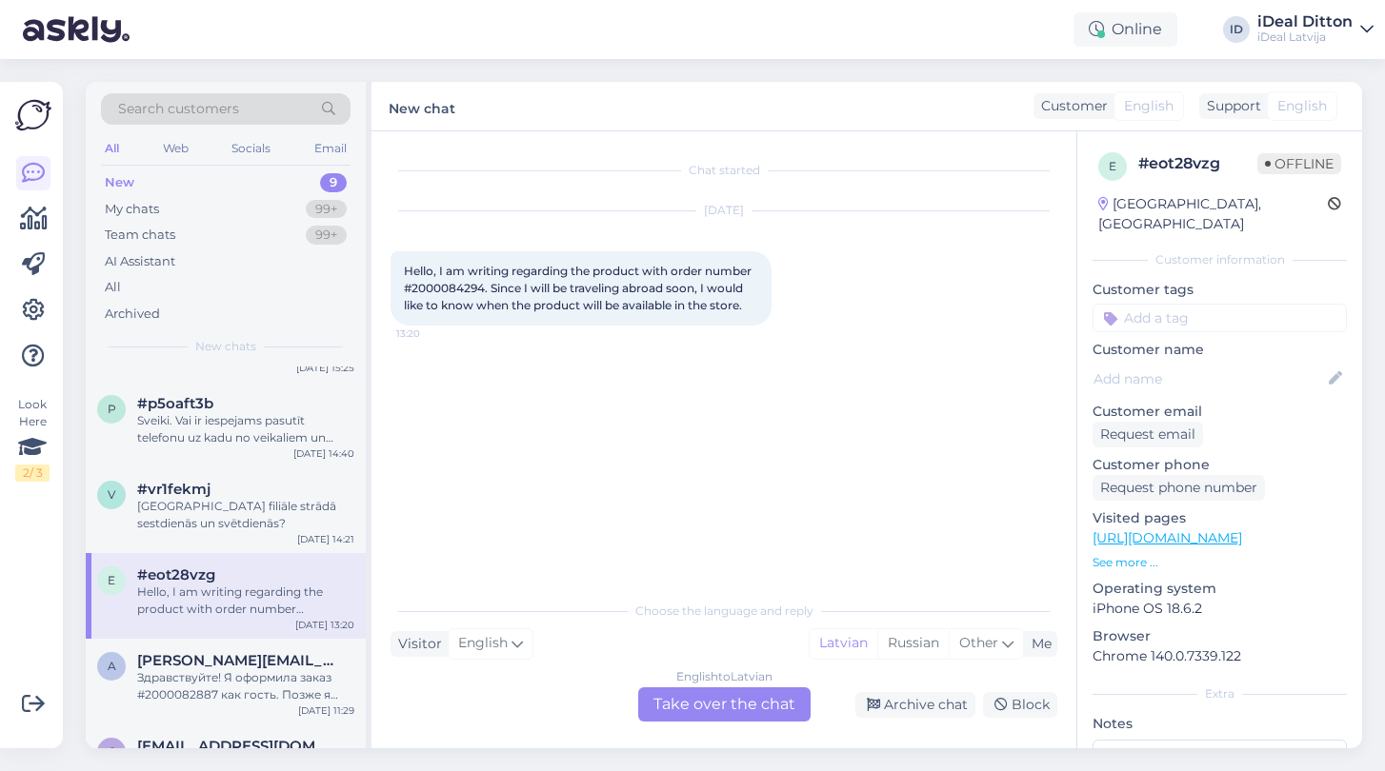
click at [721, 712] on div "English to Latvian Take over the chat" at bounding box center [724, 705] width 172 height 34
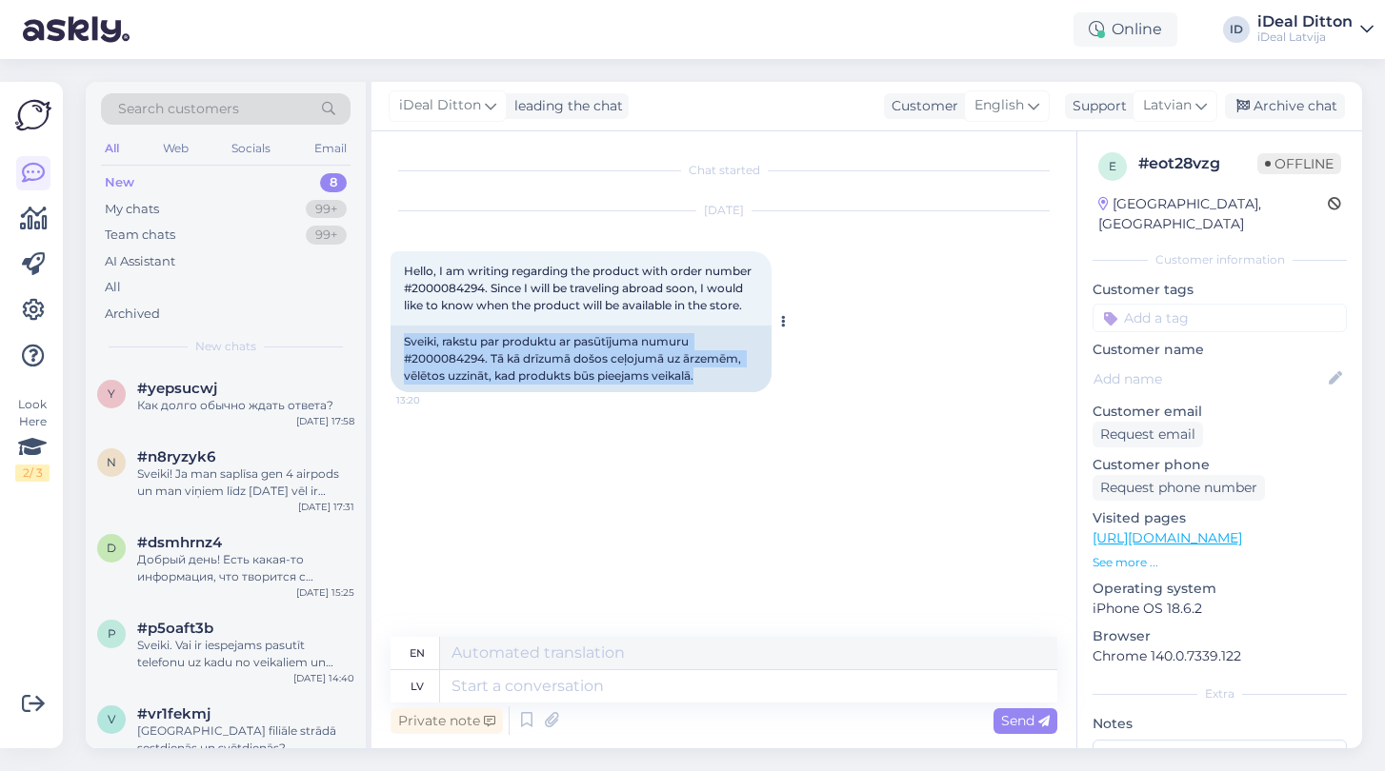
drag, startPoint x: 407, startPoint y: 341, endPoint x: 747, endPoint y: 381, distance: 342.4
click at [747, 381] on div "Sveiki, rakstu par produktu ar pasūtījuma numuru #2000084294. Tā kā drīzumā doš…" at bounding box center [580, 359] width 381 height 67
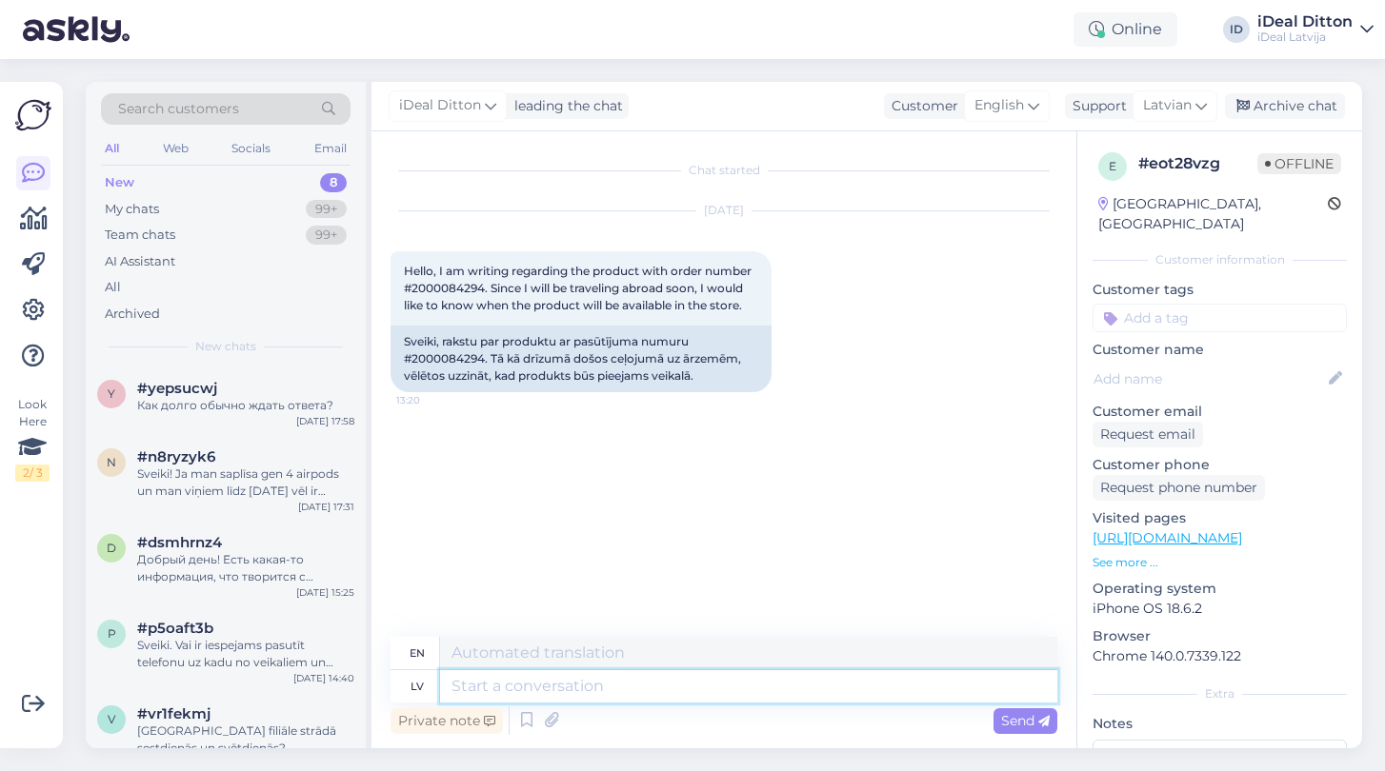
click at [519, 686] on textarea at bounding box center [748, 686] width 617 height 32
paste textarea "Sveiki! Paldies par ziņu! Tiklīdz produkts būs pieejams veikalā, mēs ar Jums sa…"
type textarea "Sveiki! Paldies par ziņu! Tiklīdz produkts būs pieejams veikalā, mēs ar Jums sa…"
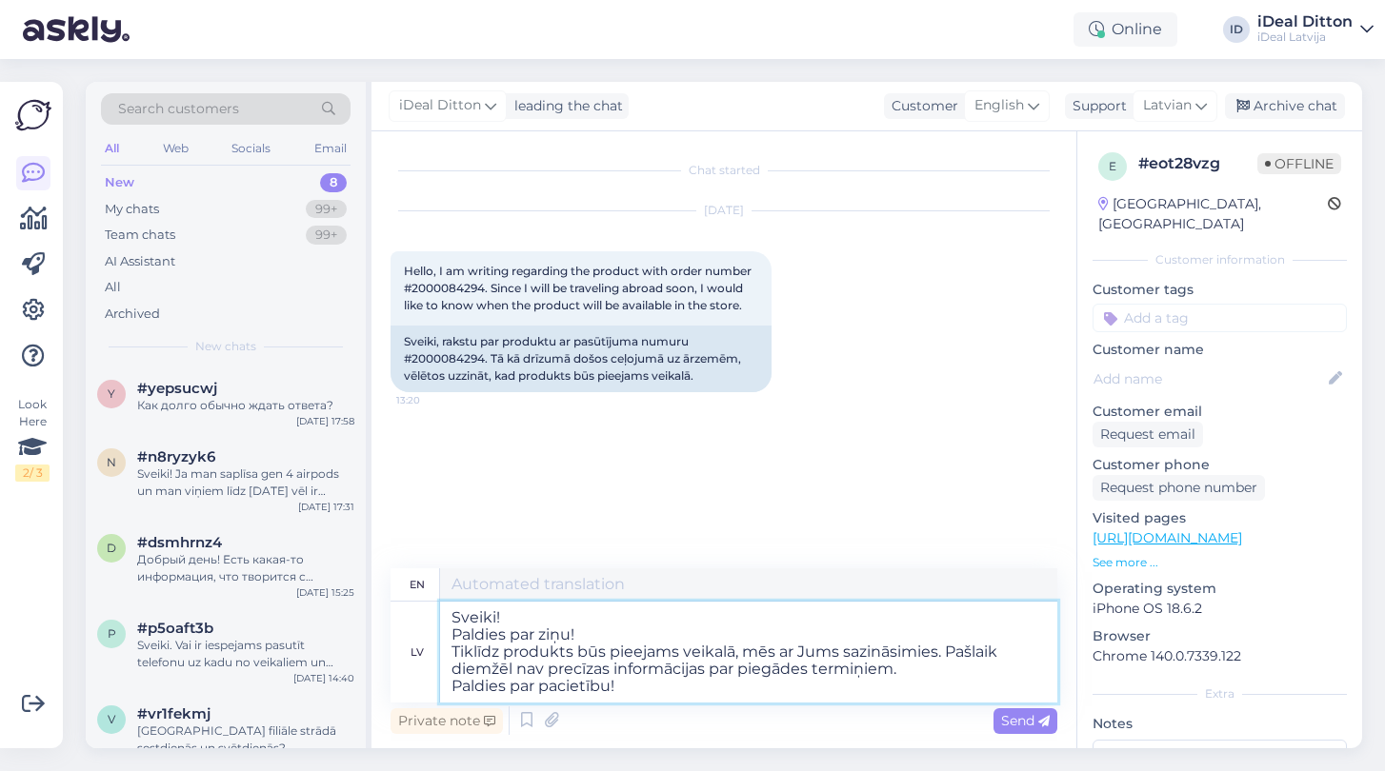
type textarea "Hello! Thank you for your message! We will contact you as soon as the product i…"
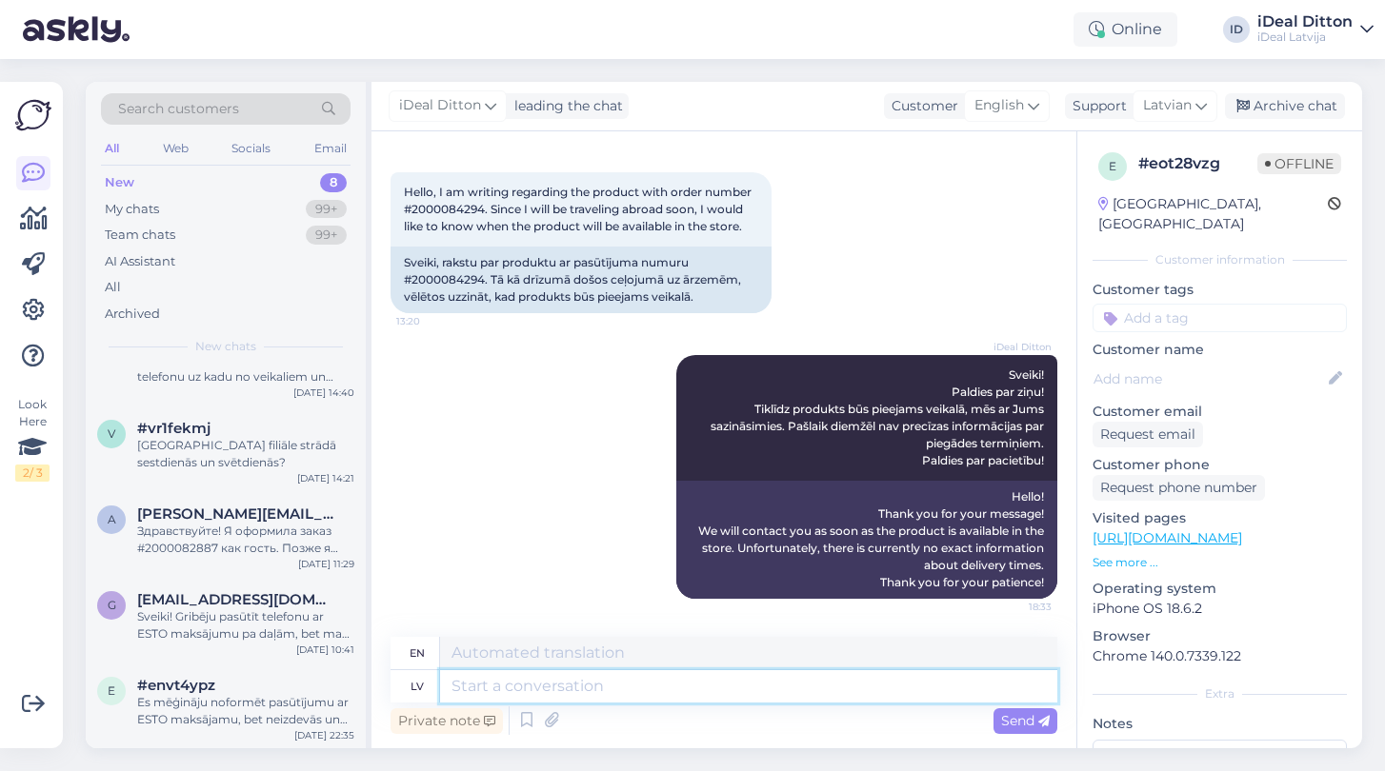
scroll to position [284, 0]
click at [230, 535] on div "Здравствуйте! Я оформила заказ #2000082887 как гость. Позже я зарегистрировала …" at bounding box center [245, 542] width 217 height 34
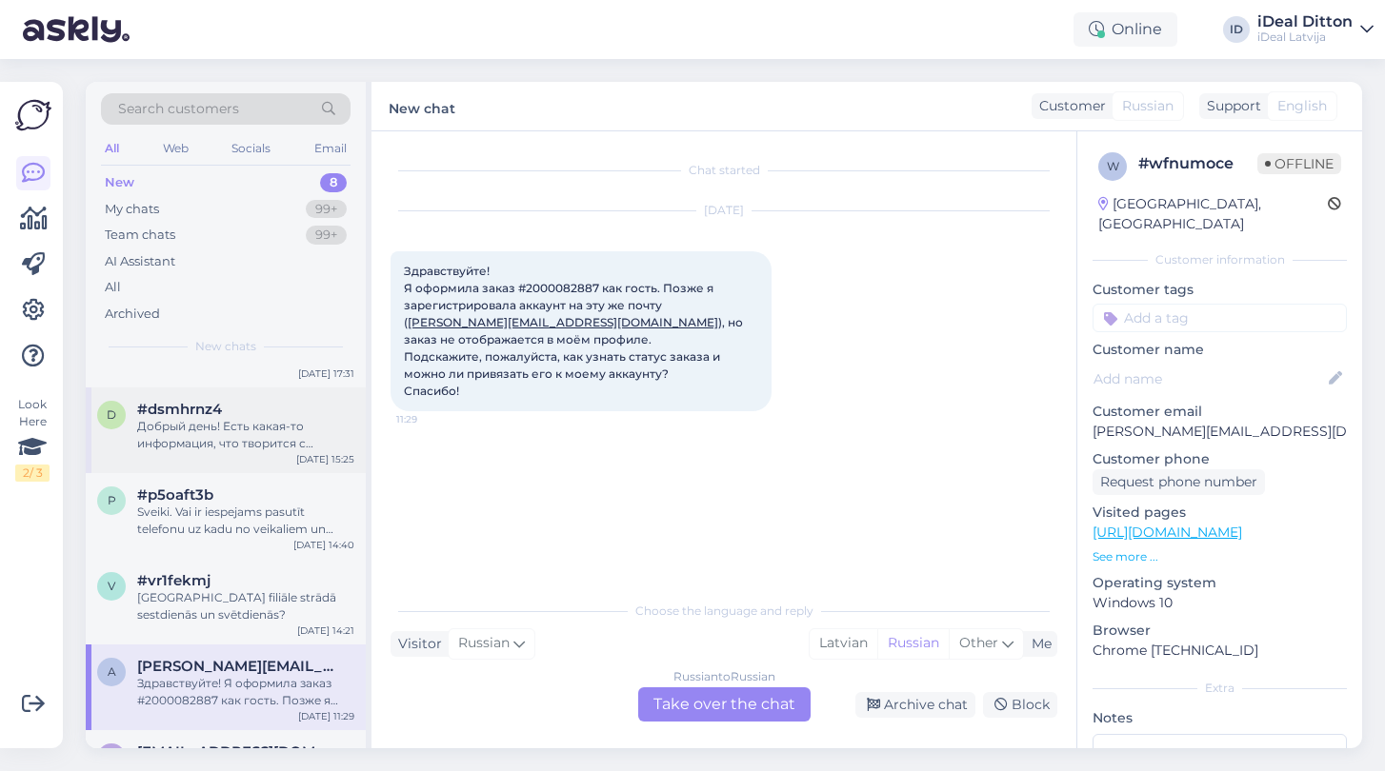
scroll to position [148, 0]
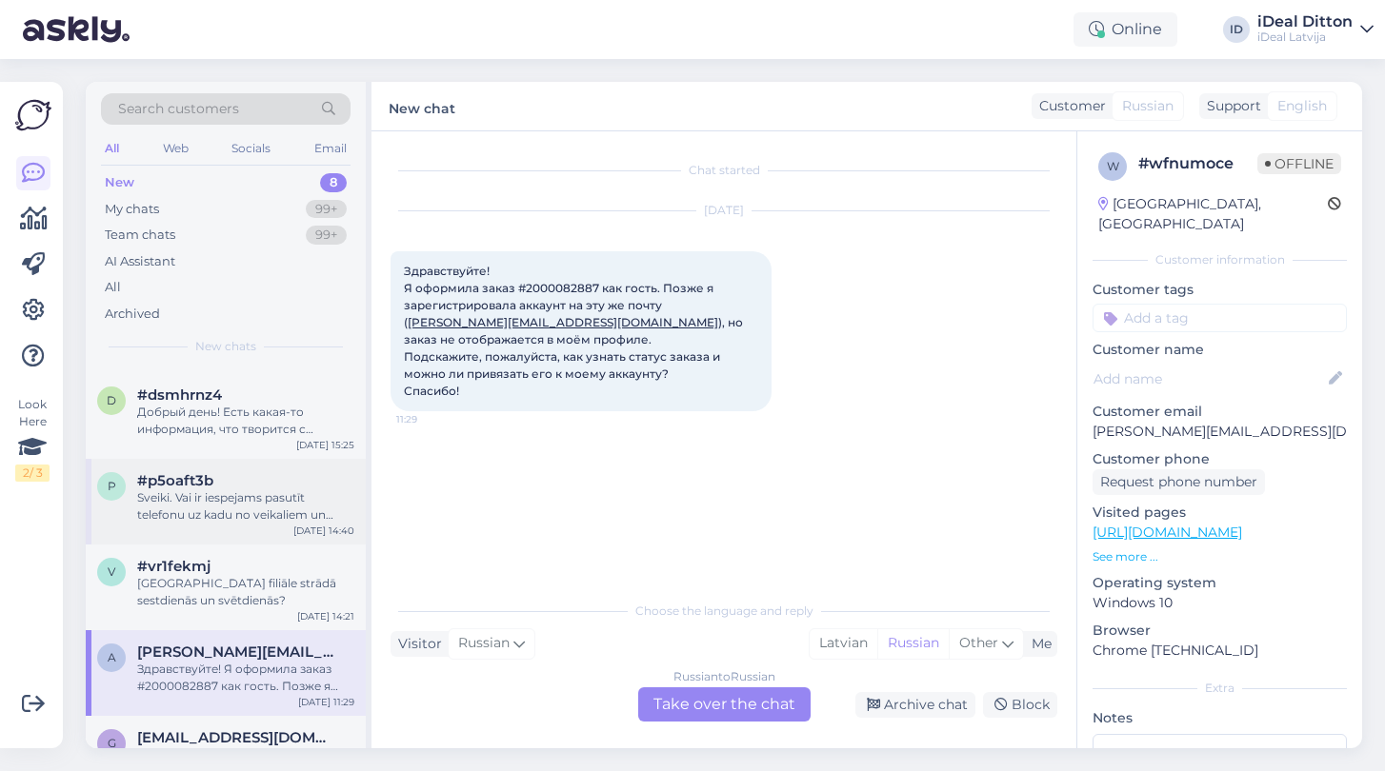
click at [230, 506] on div "Sveiki. Vai ir iespejams pasutīt telefonu uz kadu no veikaliem un apmaksu veikt…" at bounding box center [245, 507] width 217 height 34
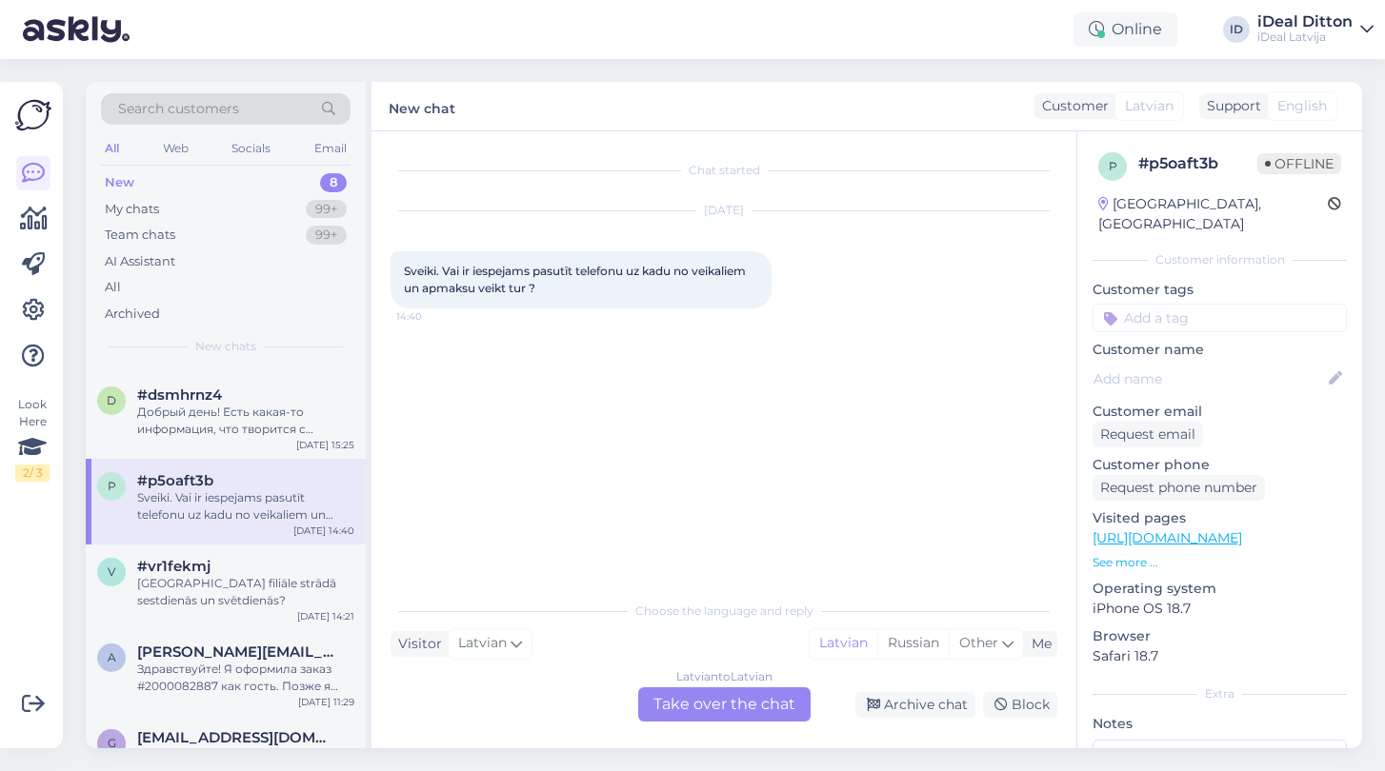
click at [717, 707] on div "Latvian to Latvian Take over the chat" at bounding box center [724, 705] width 172 height 34
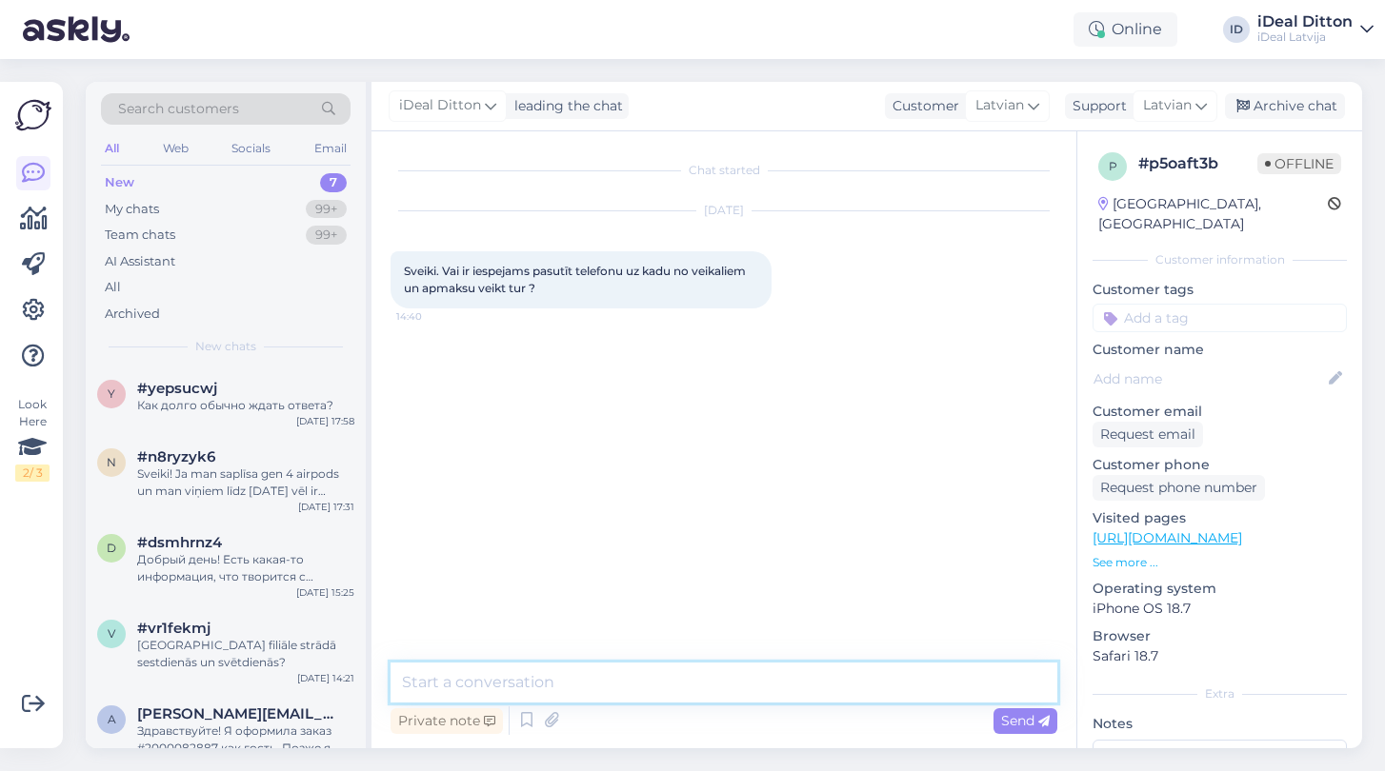
click at [651, 682] on textarea at bounding box center [723, 683] width 667 height 40
type textarea "Д"
type textarea "L"
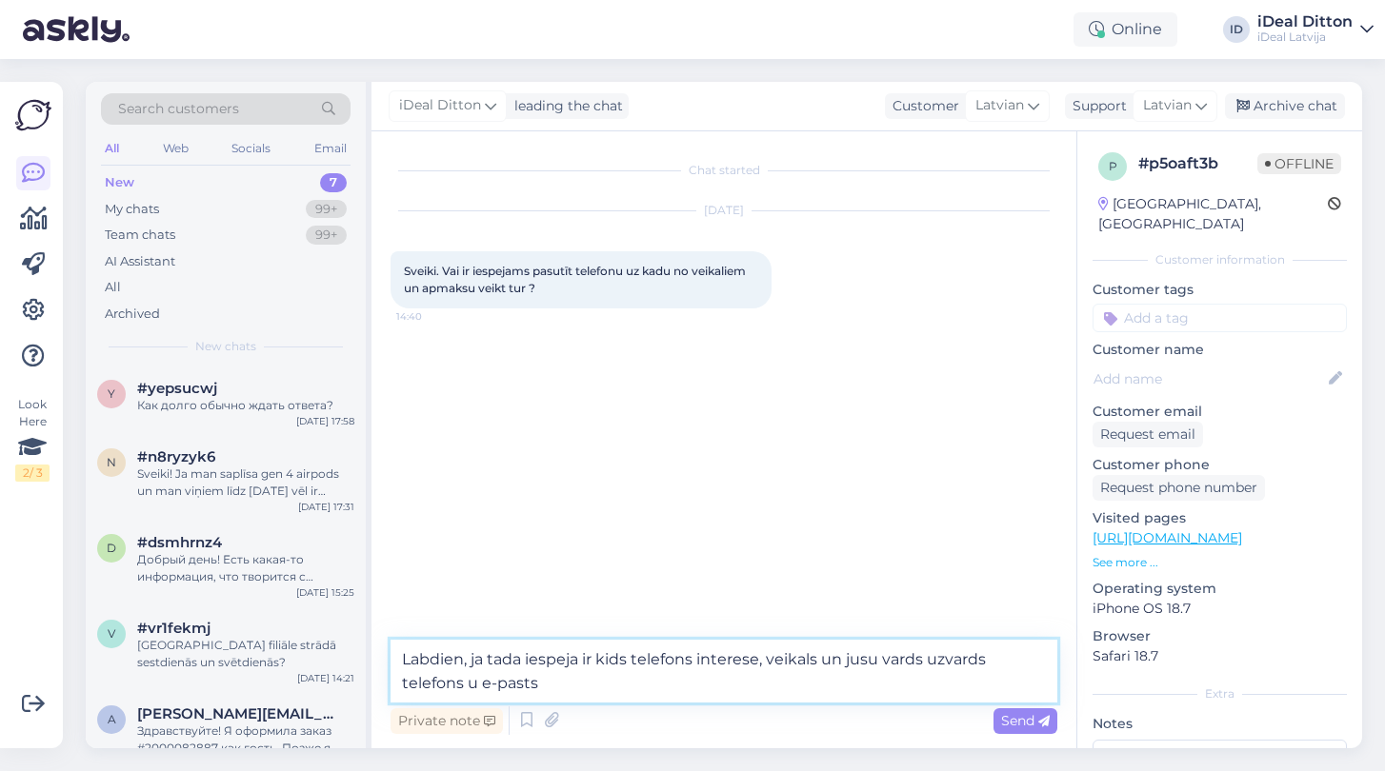
type textarea "Labdien, ja tada iespeja ir kids telefons interese, veikals un jusu vards uzvar…"
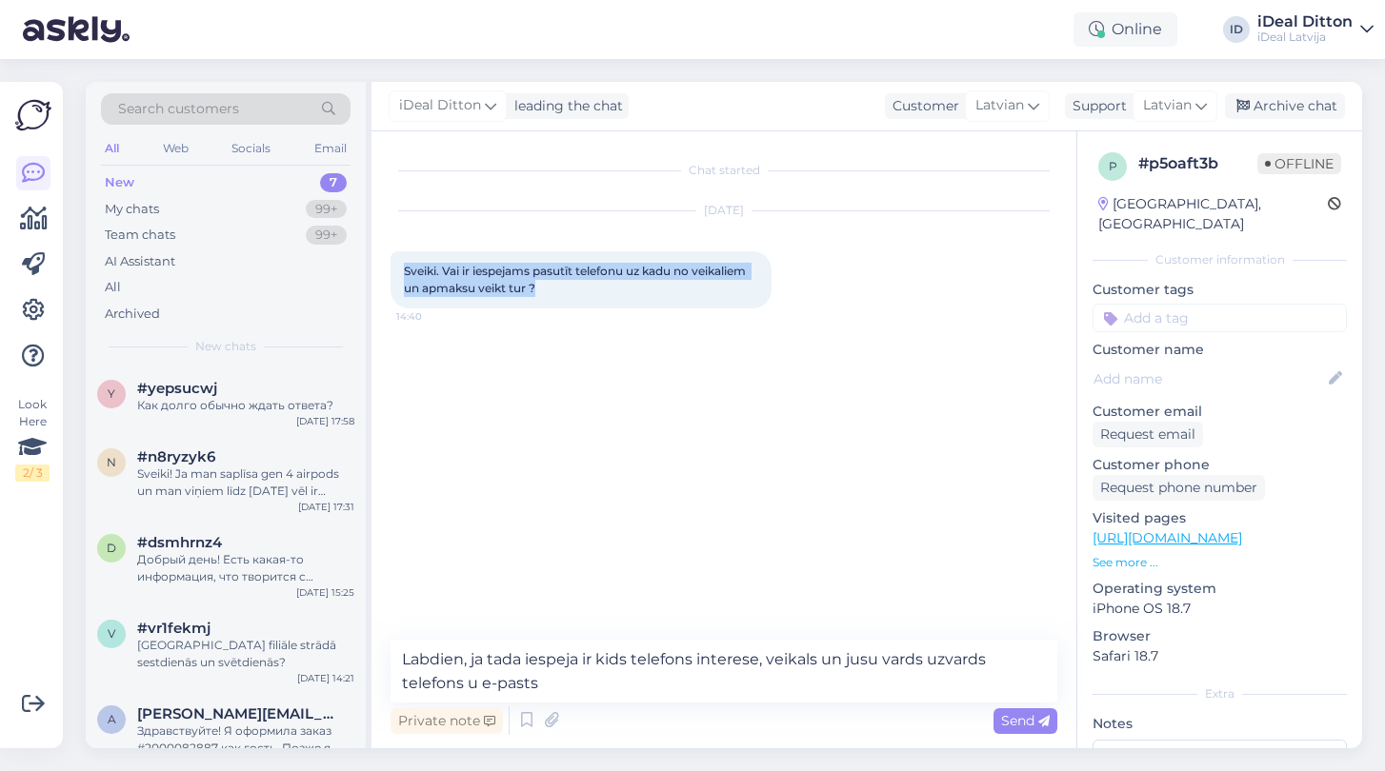
drag, startPoint x: 552, startPoint y: 283, endPoint x: 385, endPoint y: 269, distance: 168.2
click at [385, 269] on div "Chat started [DATE] Sveiki. Vai ir iespejams pasutīt telefonu uz kadu no veikal…" at bounding box center [723, 439] width 705 height 617
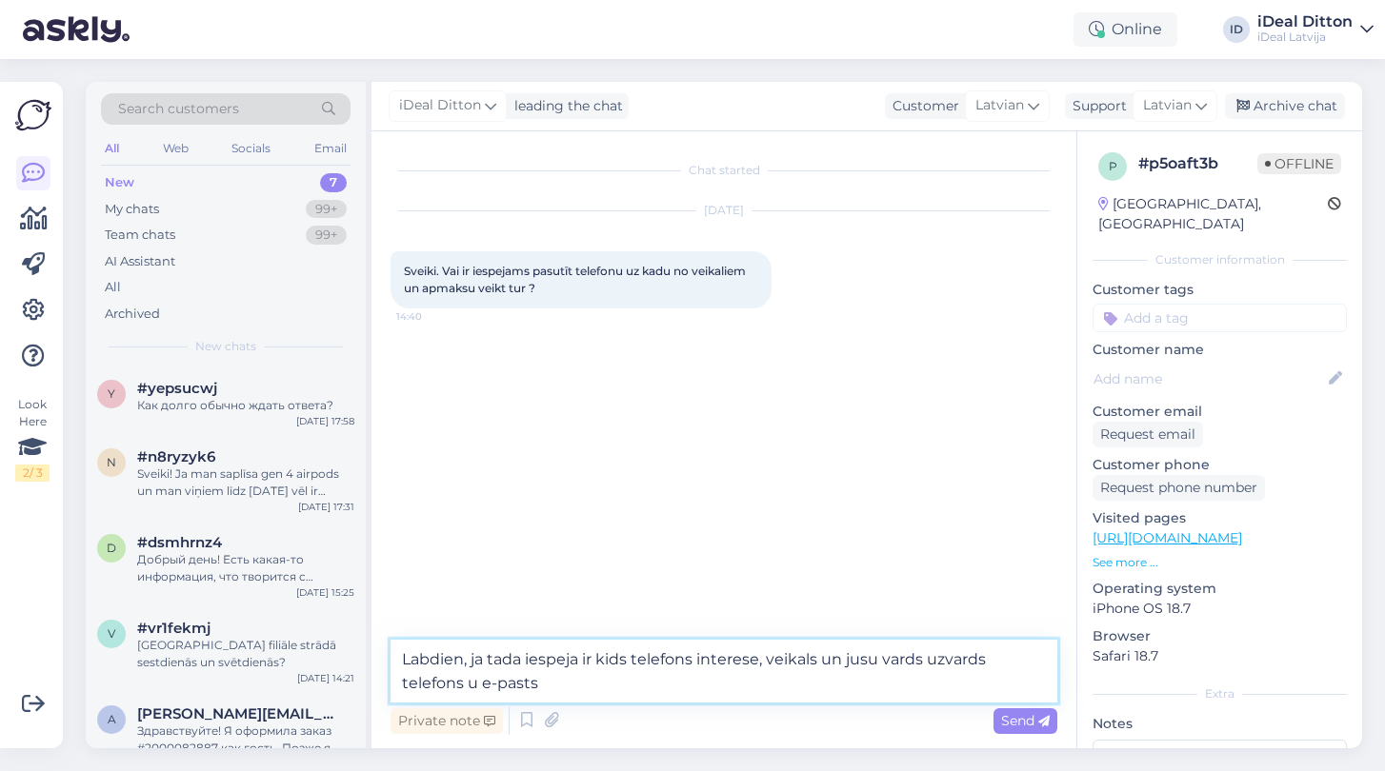
click at [484, 669] on textarea "Labdien, ja tada iespeja ir kids telefons interese, veikals un jusu vards uzvar…" at bounding box center [723, 671] width 667 height 63
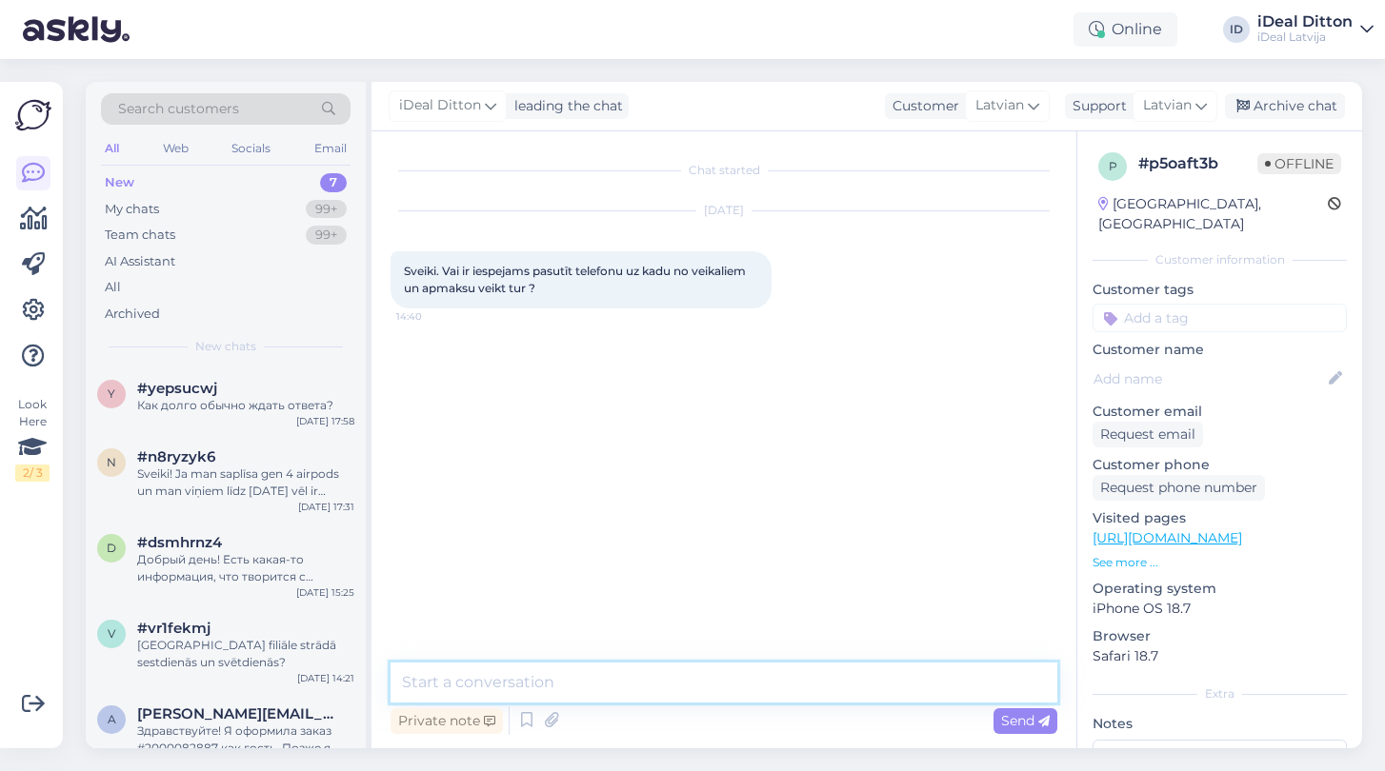
paste textarea "Labdien! Jā, ir iespēja pasūtīt telefonu uz kādu no mūsu veikaliem un apmaksu v…"
type textarea "Labdien! Jā, ir iespēja pasūtīt telefonu uz kādu no mūsu veikaliem un apmaksu v…"
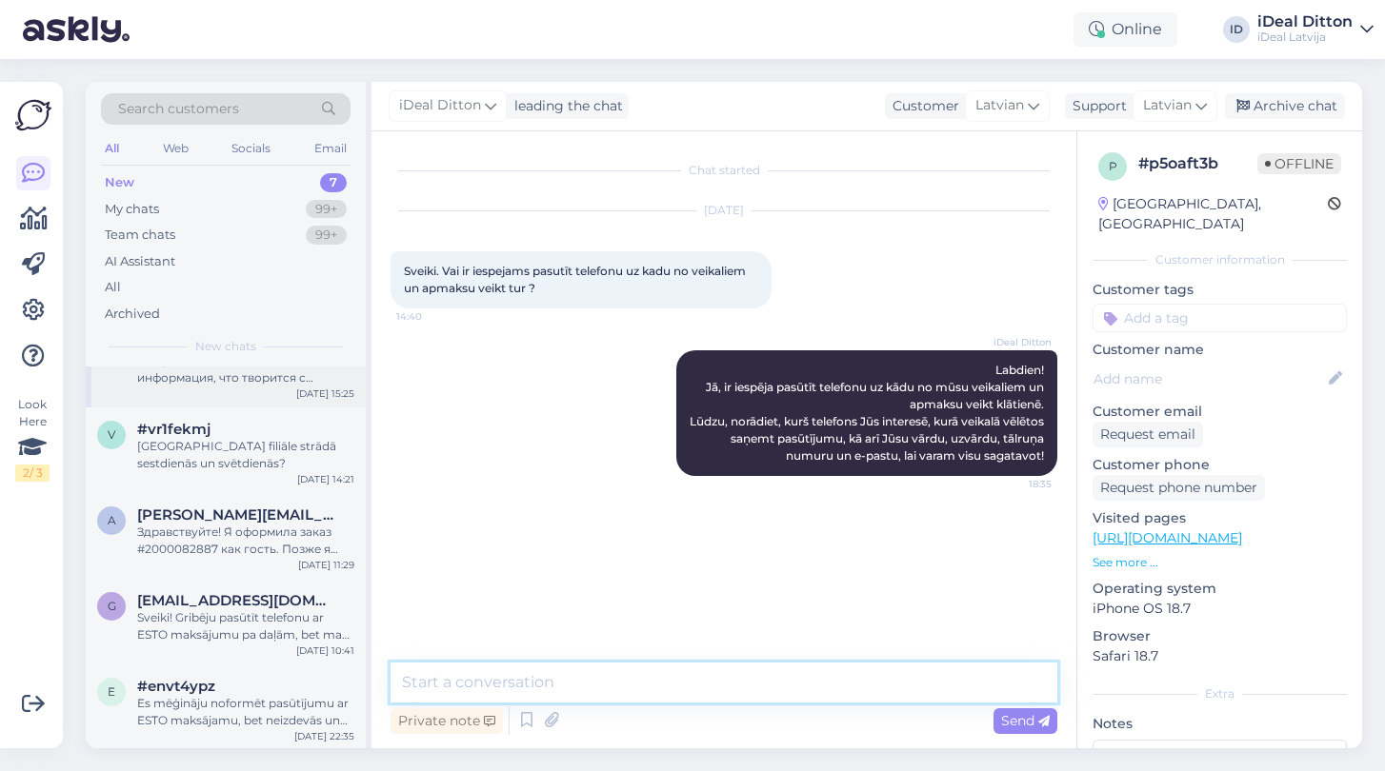
scroll to position [198, 0]
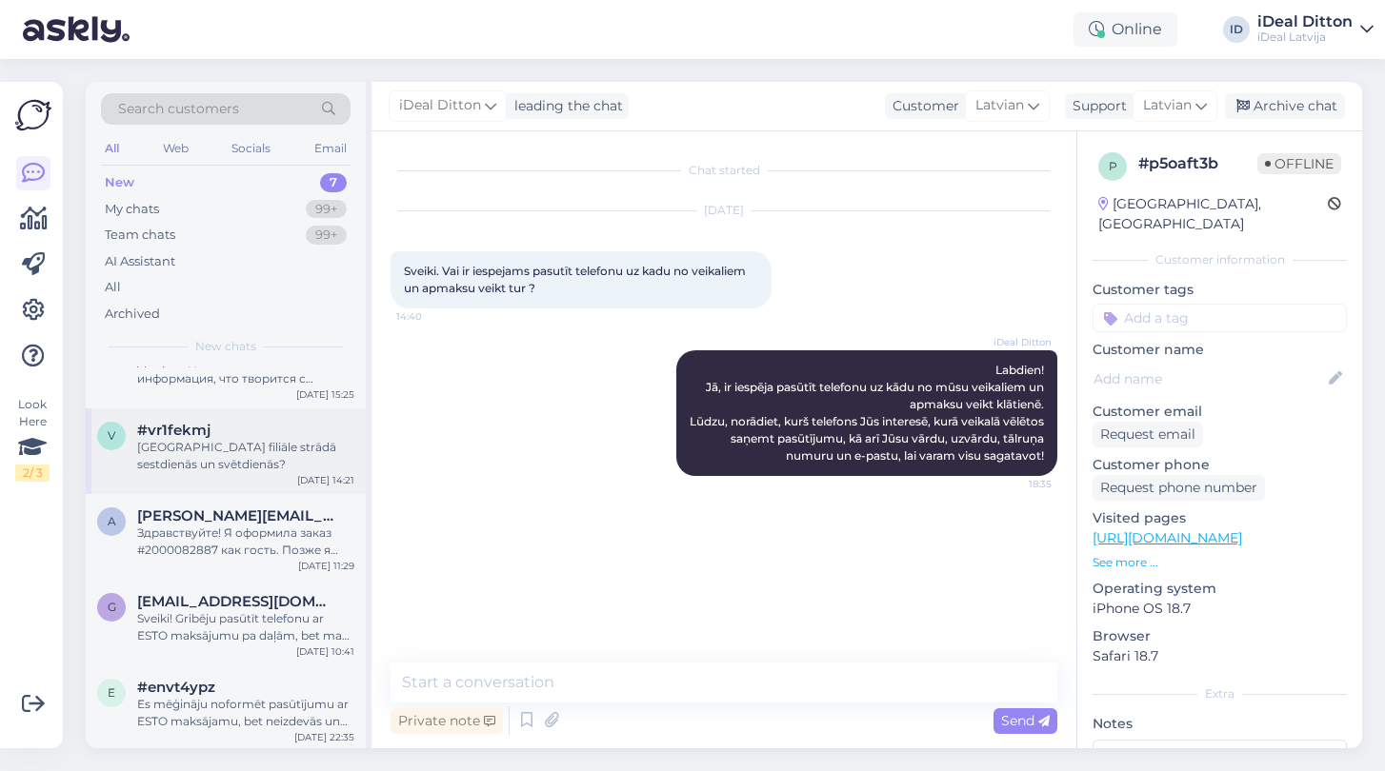
click at [210, 454] on div "[GEOGRAPHIC_DATA] filiāle strādā sestdienās un svētdienās?" at bounding box center [245, 456] width 217 height 34
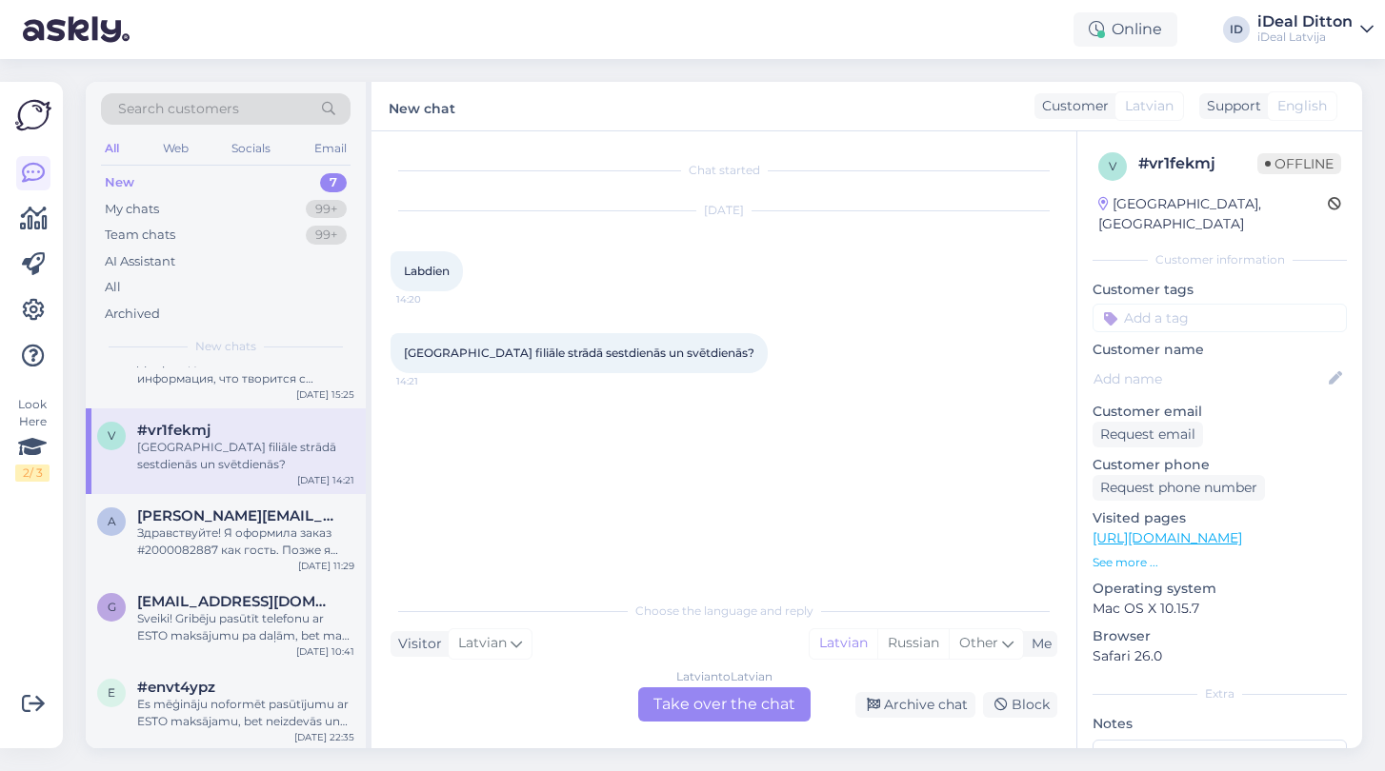
click at [701, 710] on div "Latvian to Latvian Take over the chat" at bounding box center [724, 705] width 172 height 34
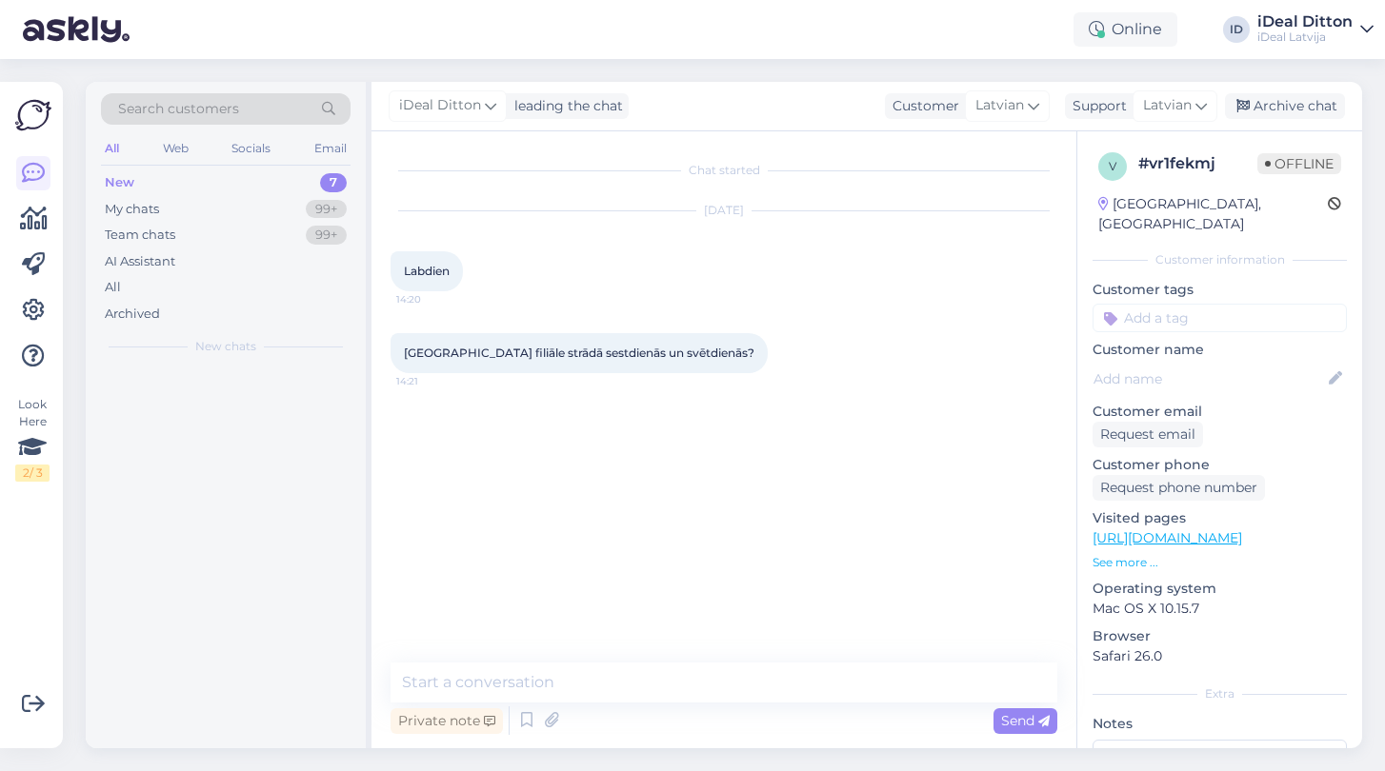
scroll to position [0, 0]
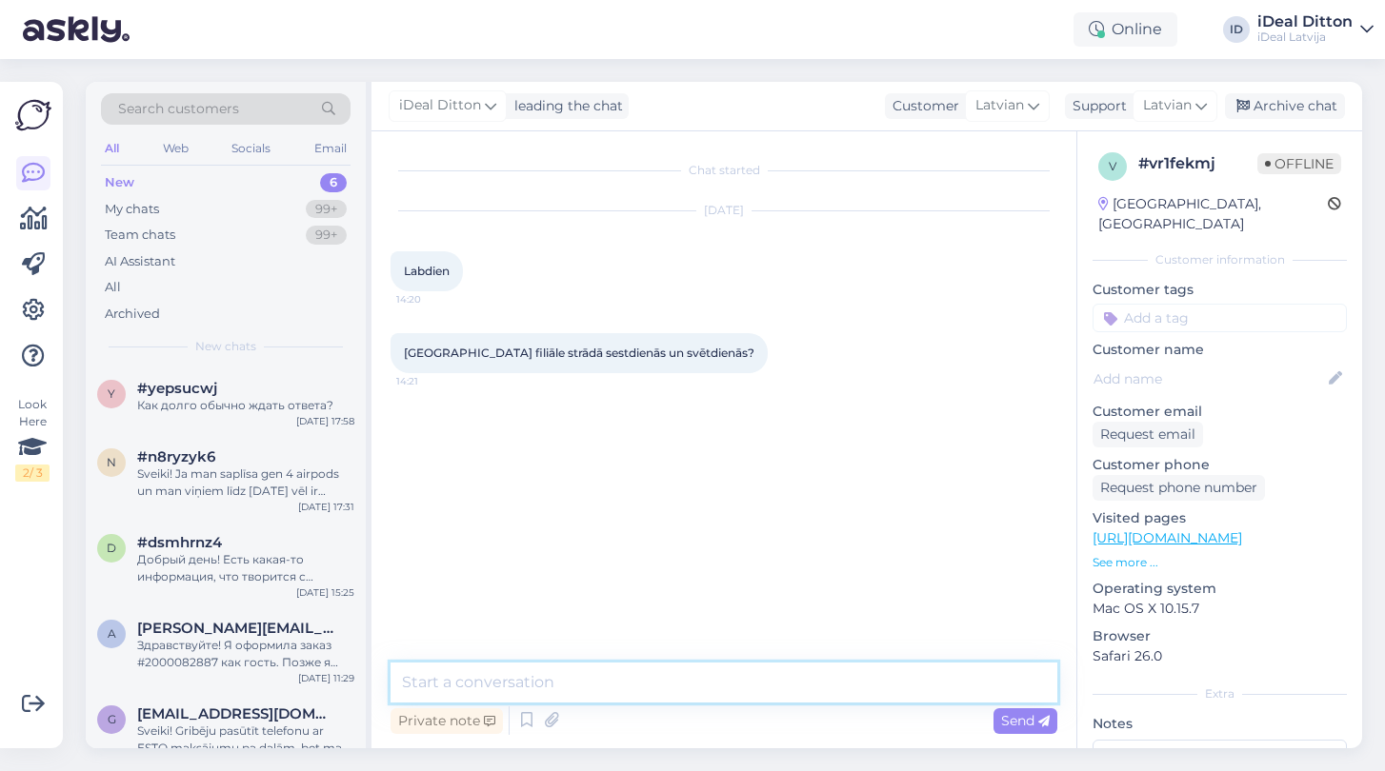
click at [659, 682] on textarea at bounding box center [723, 683] width 667 height 40
type textarea "Д"
paste textarea "[URL][DOMAIN_NAME]"
type textarea "Labdien, visa informācija [URL][DOMAIN_NAME]"
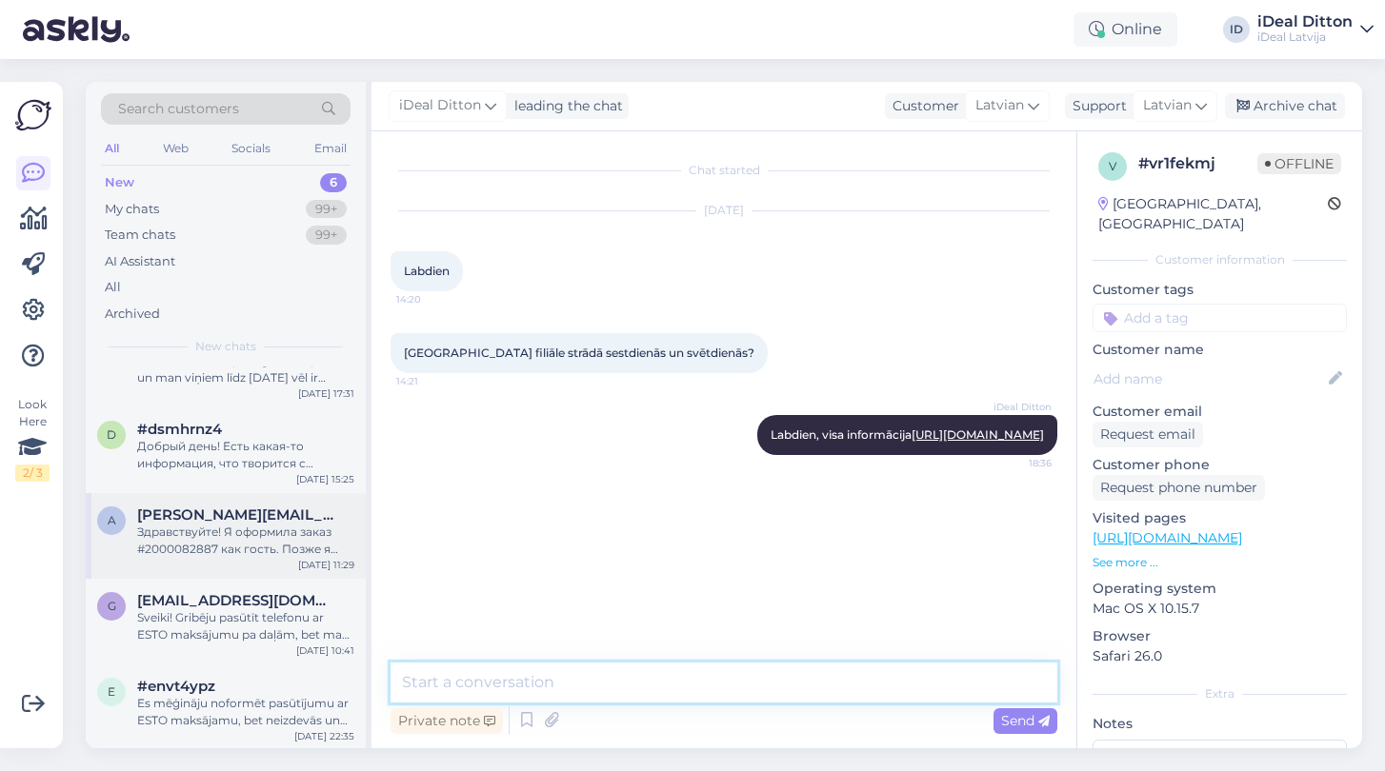
scroll to position [112, 0]
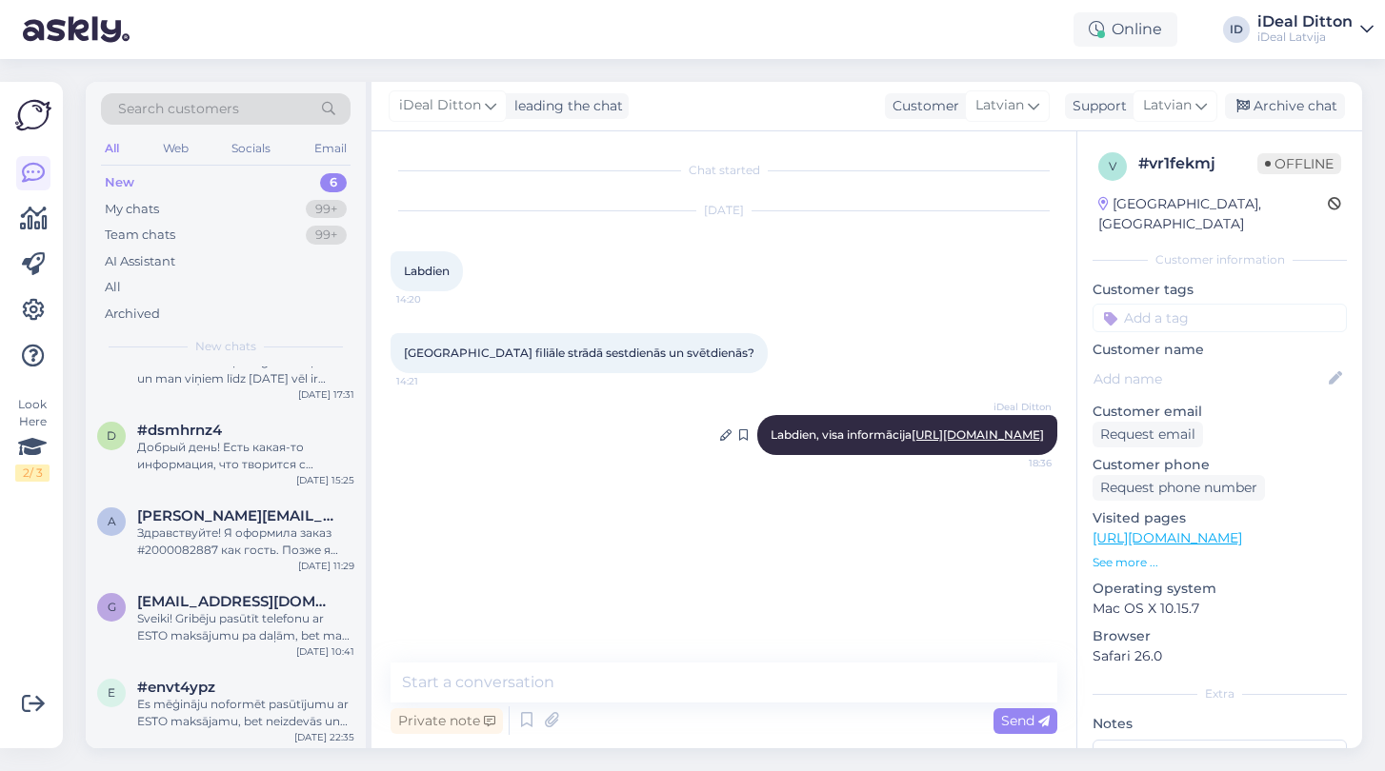
click at [911, 441] on link "[URL][DOMAIN_NAME]" at bounding box center [977, 435] width 132 height 14
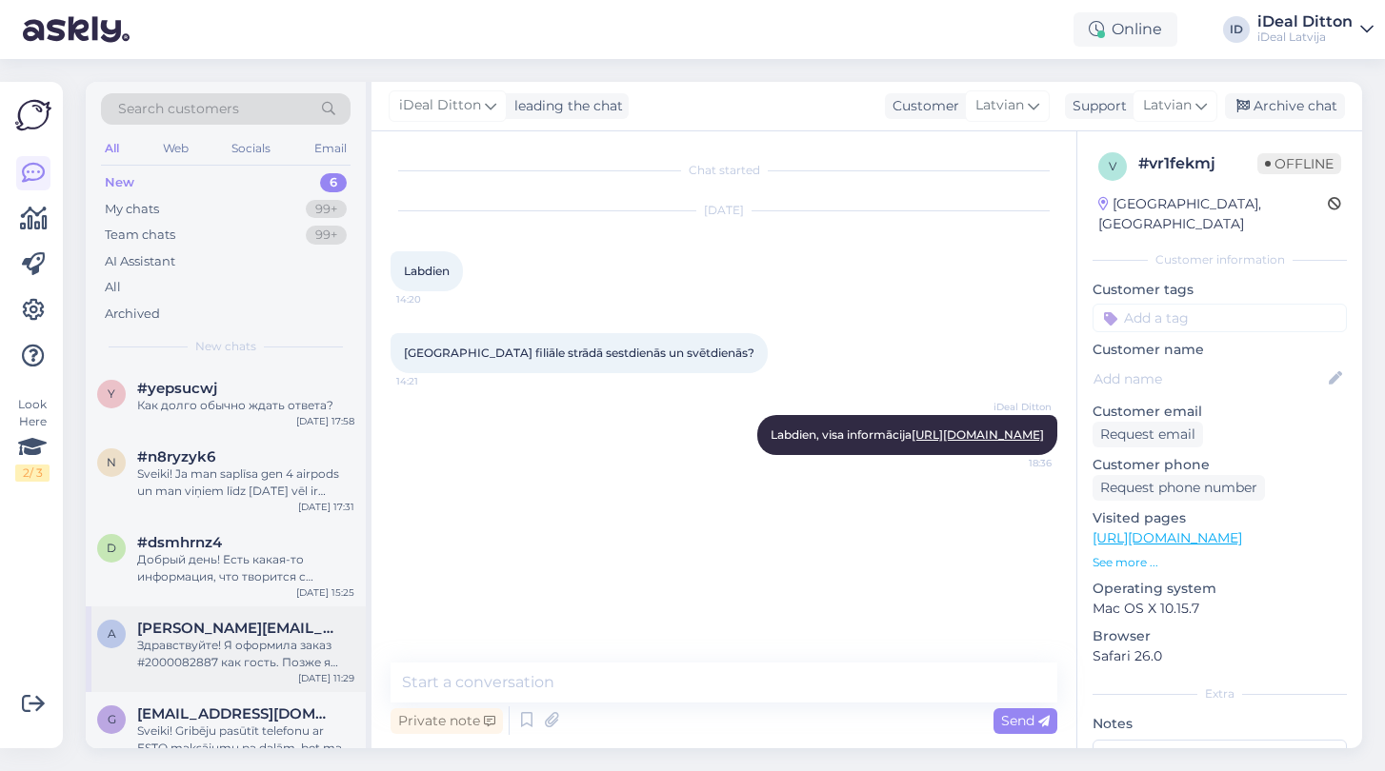
scroll to position [0, 0]
click at [199, 555] on div "Добрый день! Есть какая-то информация, что творится с рынком "IPhone 17 pro max…" at bounding box center [245, 568] width 217 height 34
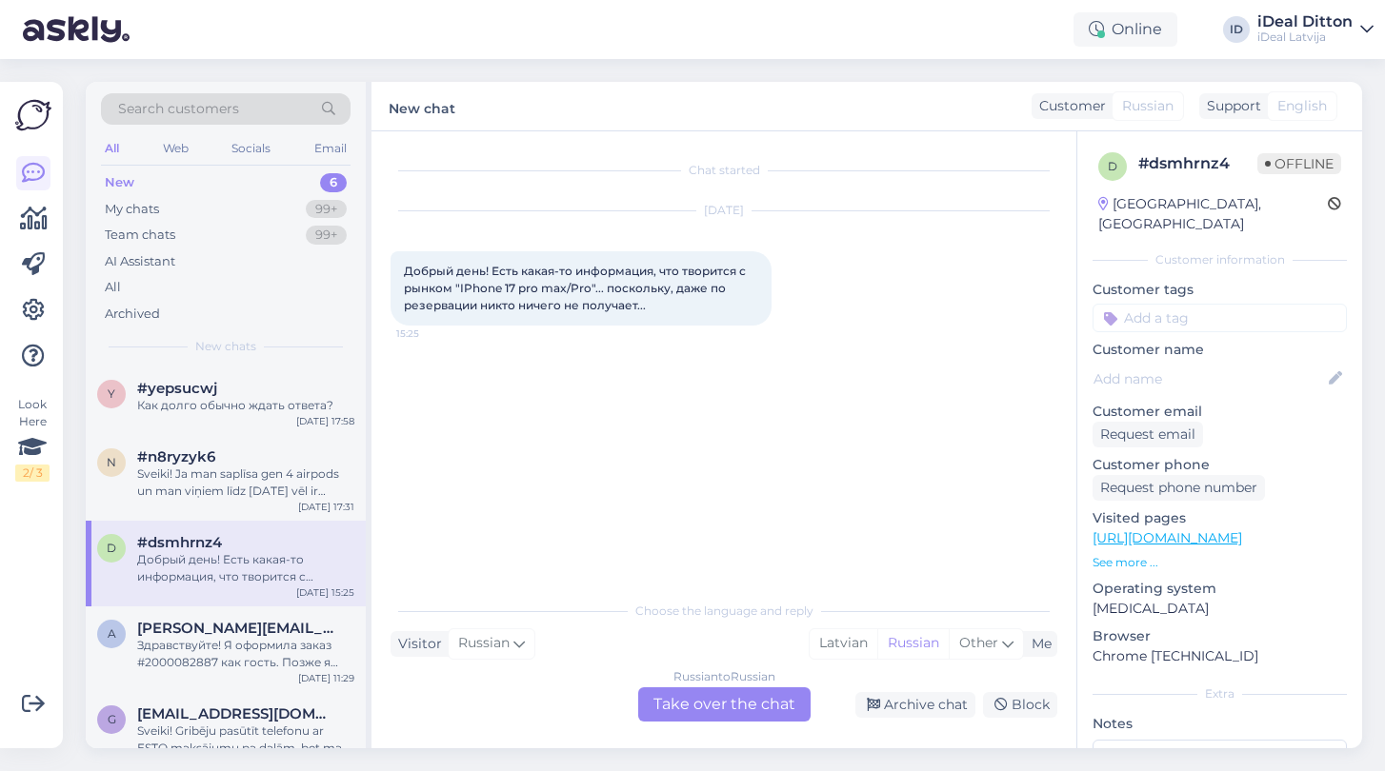
drag, startPoint x: 406, startPoint y: 268, endPoint x: 715, endPoint y: 317, distance: 313.5
click at [715, 317] on div "Добрый день! Есть какая-то информация, что творится с рынком "IPhone 17 pro max…" at bounding box center [580, 288] width 381 height 74
click at [730, 716] on div "Russian to Russian Take over the chat" at bounding box center [724, 705] width 172 height 34
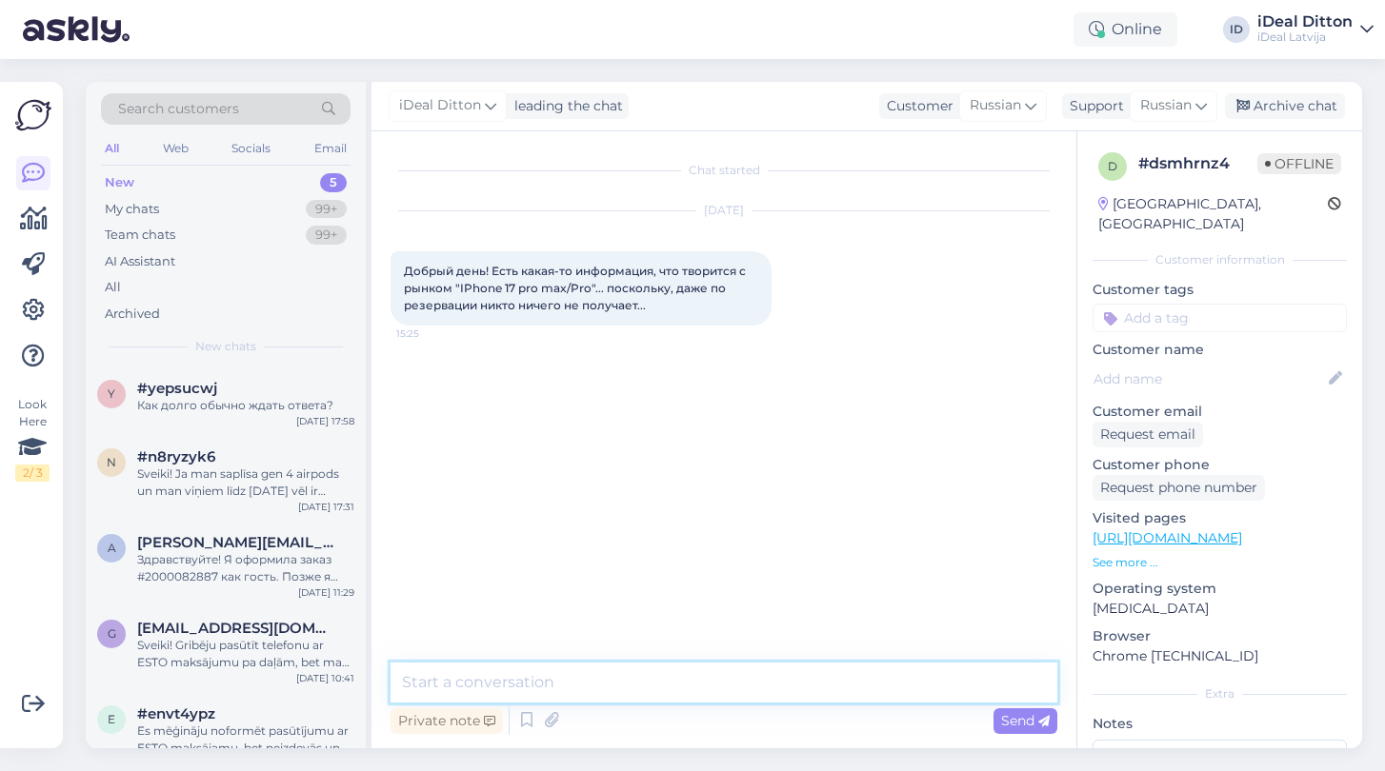
click at [597, 679] on textarea at bounding box center [723, 683] width 667 height 40
paste textarea "Добрый день! Ситуация с рынком iPhone 17 Pro/Pro Max действительно непростая — …"
type textarea "Добрый день! Ситуация с рынком iPhone 17 Pro/Pro Max действительно непростая — …"
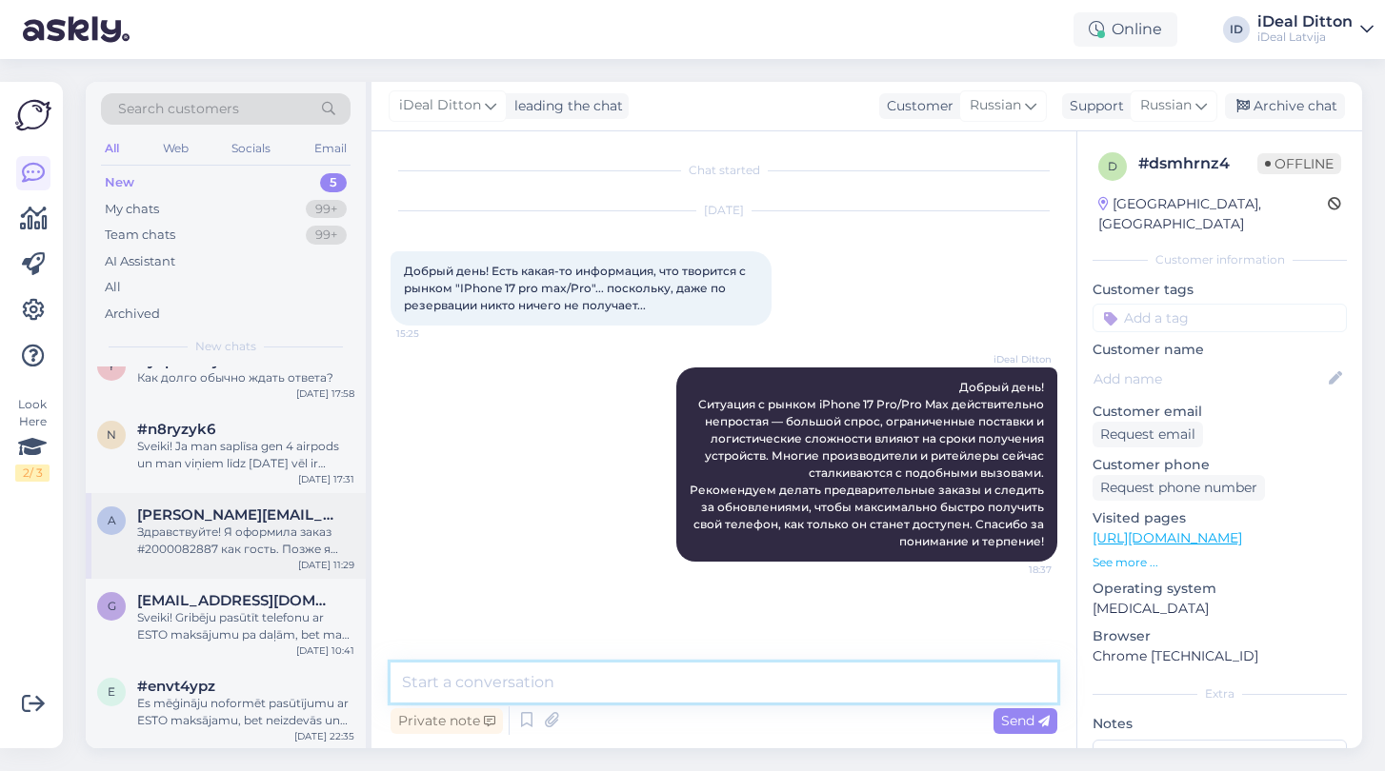
scroll to position [27, 0]
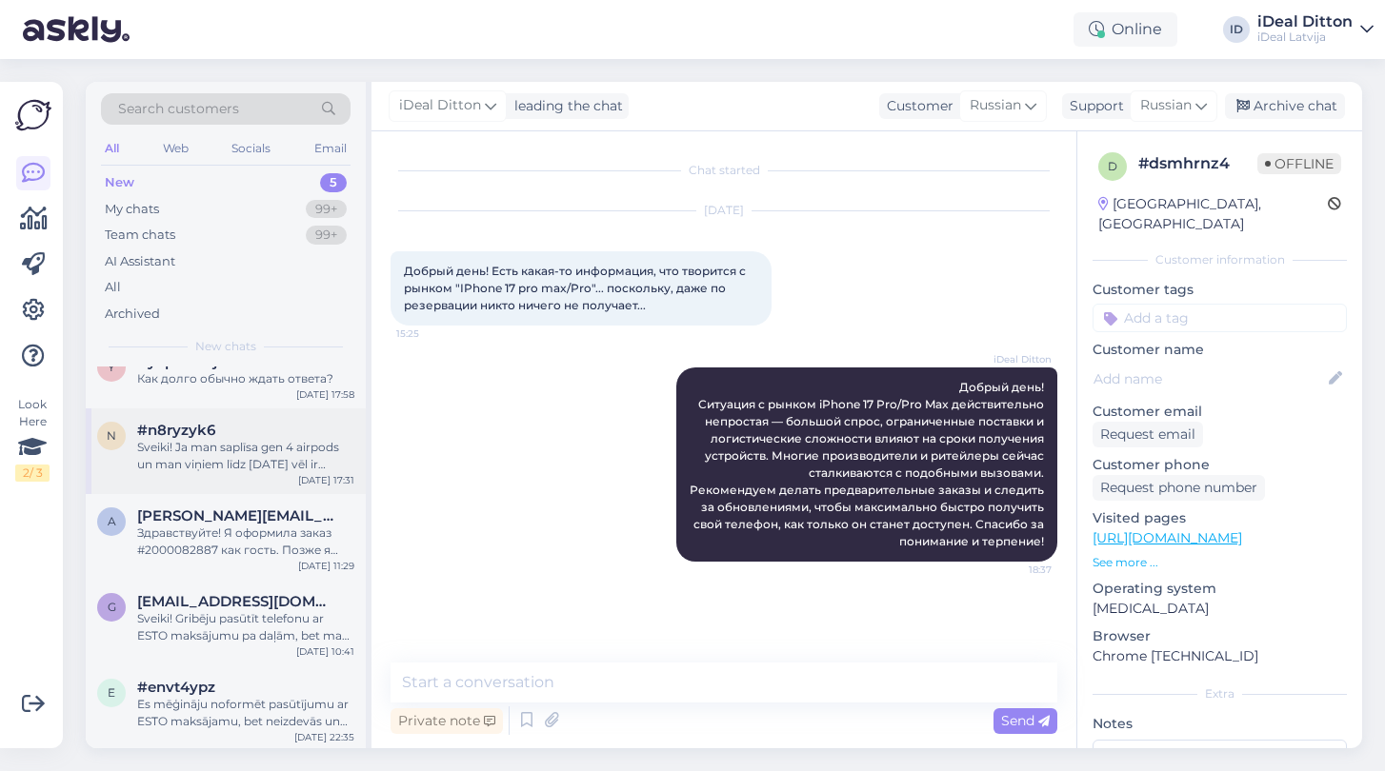
click at [236, 454] on div "Sveiki! Ja man saplīsa gen 4 airpods un man viņiem līdz [DATE] vēl ir garantīja…" at bounding box center [245, 456] width 217 height 34
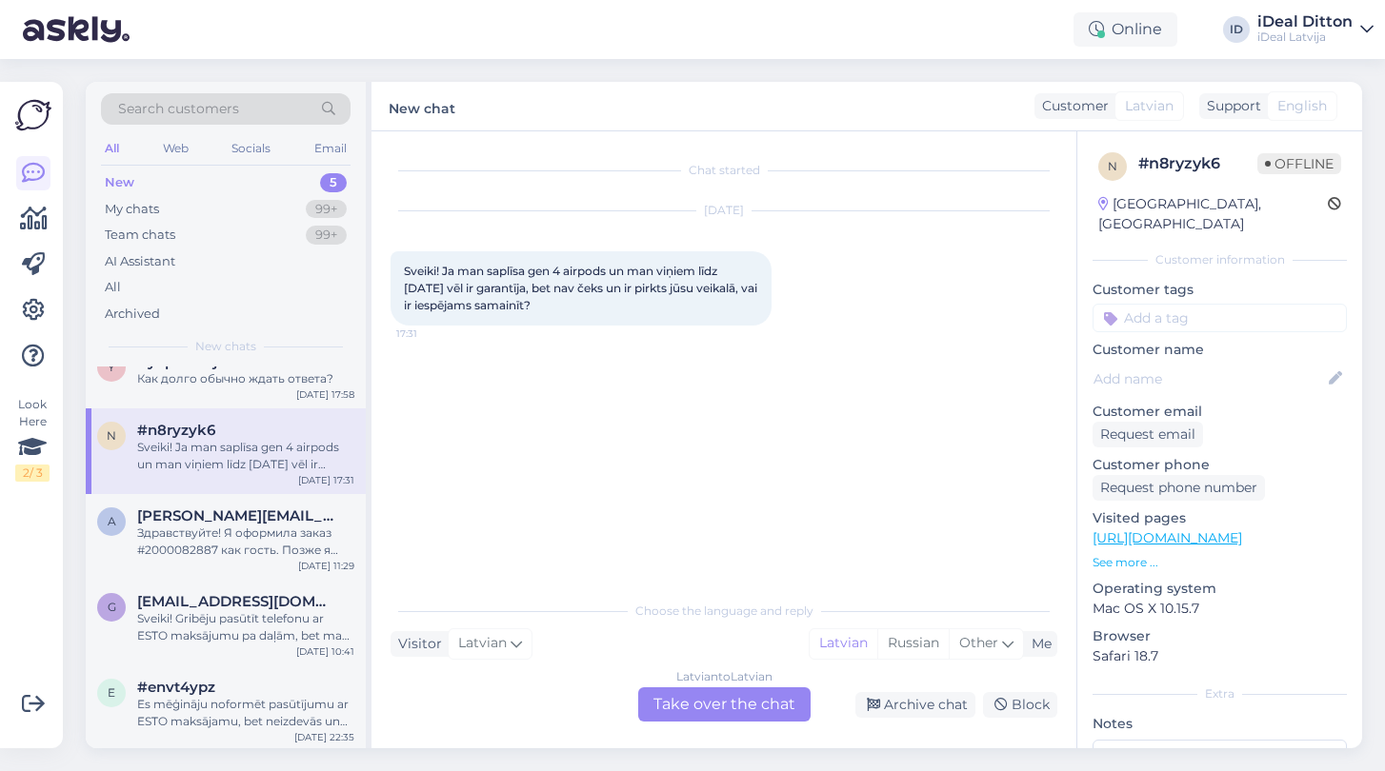
drag, startPoint x: 613, startPoint y: 308, endPoint x: 356, endPoint y: 261, distance: 261.4
click at [356, 261] on div "Search customers All Web Socials Email New 5 My chats 99+ Team chats 99+ AI Ass…" at bounding box center [724, 415] width 1276 height 667
click at [630, 316] on div "Sveiki! Ja man saplīsa gen 4 airpods un man viņiem līdz [DATE] vēl ir garantīja…" at bounding box center [580, 288] width 381 height 74
drag, startPoint x: 610, startPoint y: 310, endPoint x: 406, endPoint y: 270, distance: 208.8
click at [406, 270] on div "Sveiki! Ja man saplīsa gen 4 airpods un man viņiem līdz [DATE] vēl ir garantīja…" at bounding box center [580, 288] width 381 height 74
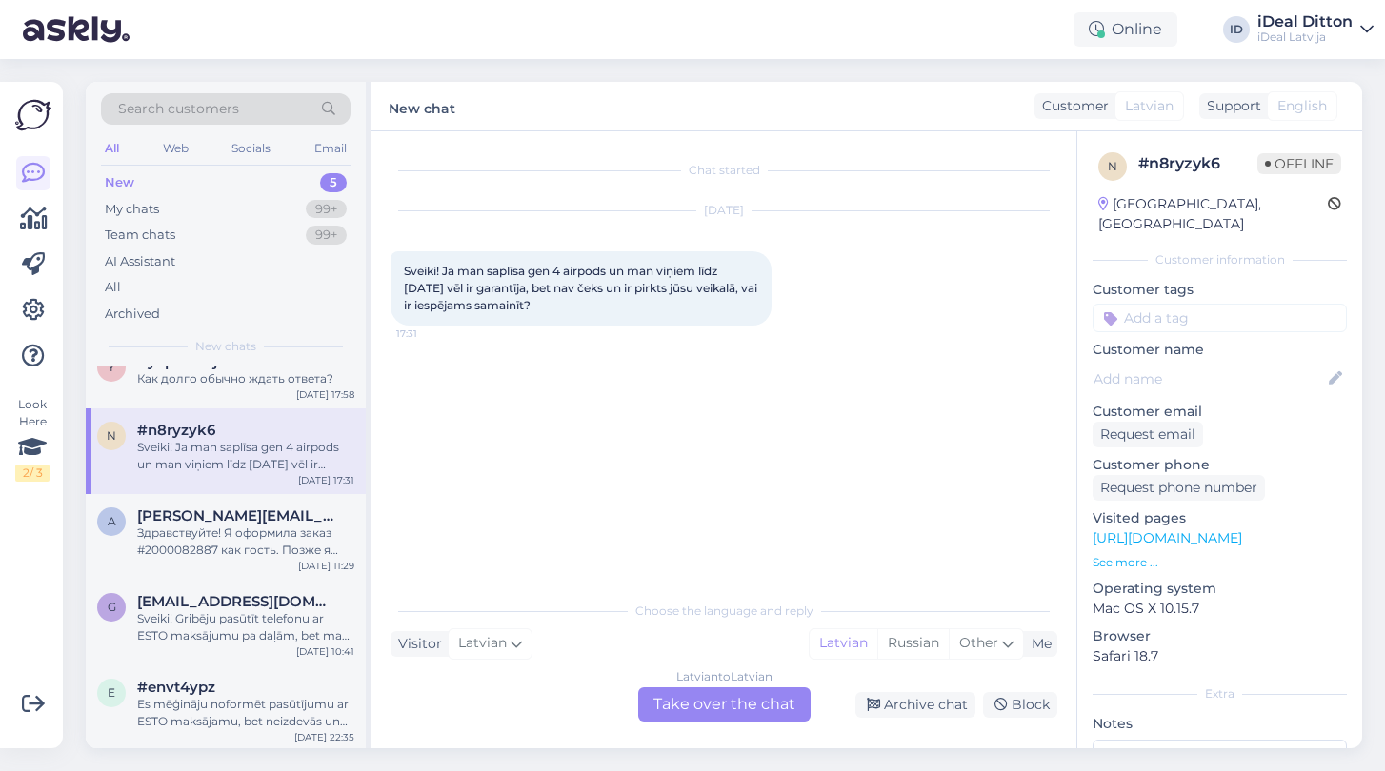
click at [710, 711] on div "Latvian to Latvian Take over the chat" at bounding box center [724, 705] width 172 height 34
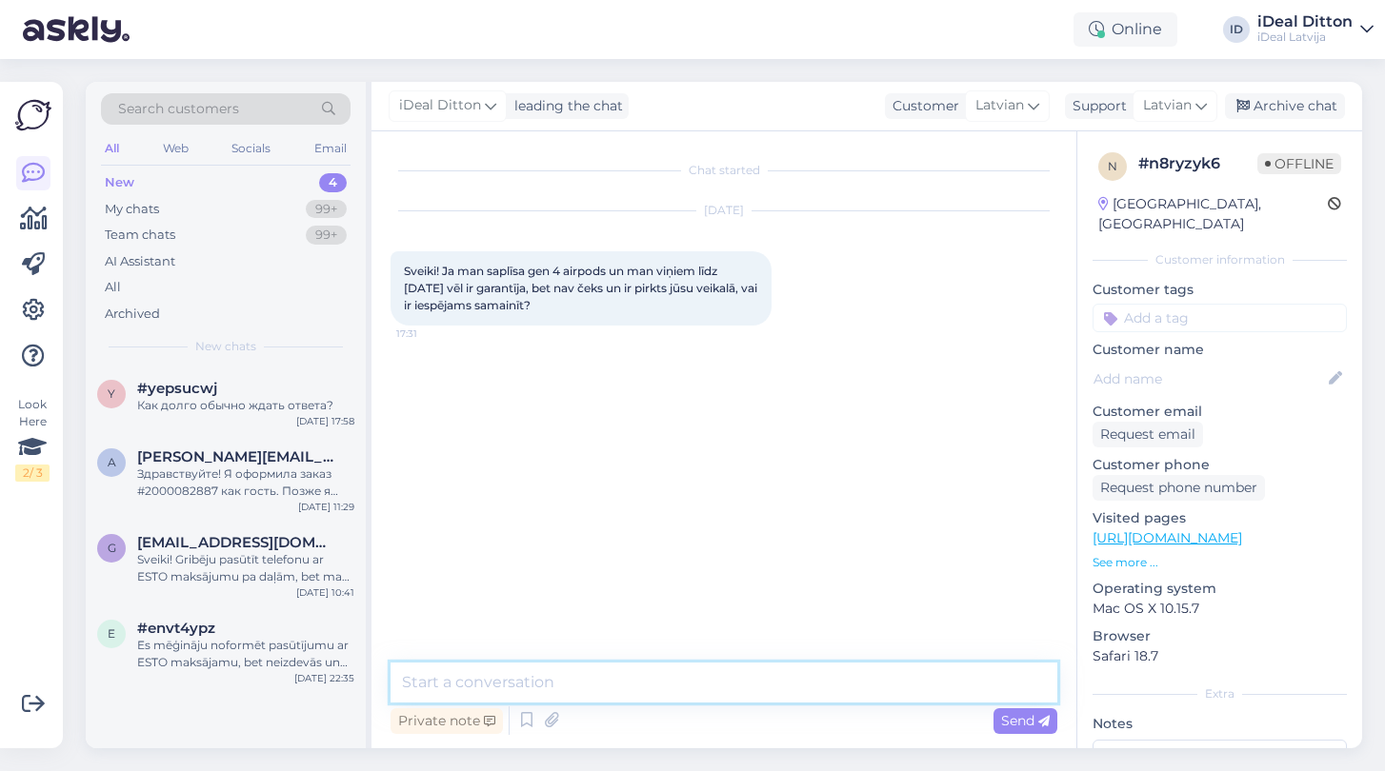
click at [630, 690] on textarea at bounding box center [723, 683] width 667 height 40
paste textarea "Sveiki! Vai varat, lūdzu, precizēt — vai Jūsu AirPods garantija ir pirmā gada o…"
type textarea "Sveiki! Vai varat, lūdzu, precizēt — vai Jūsu AirPods garantija ir pirmā gada o…"
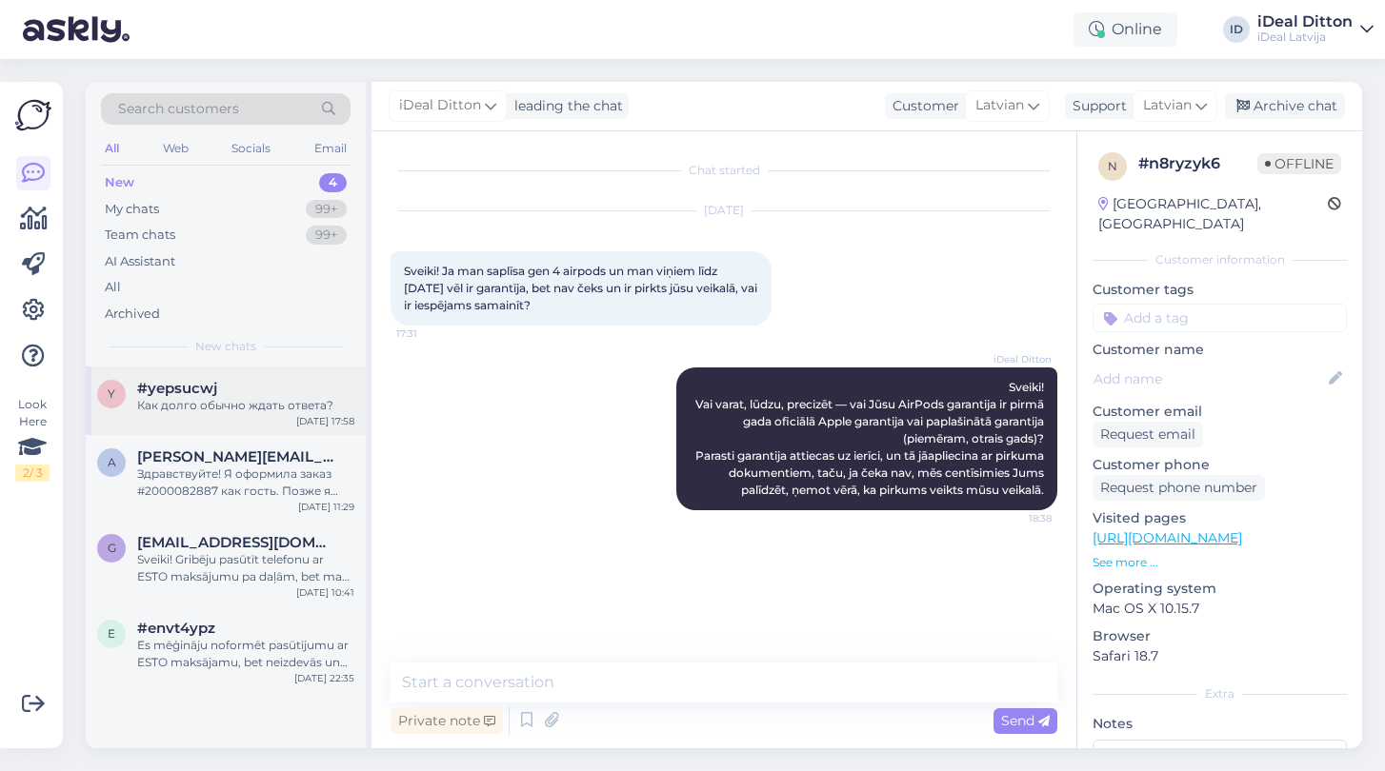
click at [270, 403] on div "Как долго обычно ждать ответа?" at bounding box center [245, 405] width 217 height 17
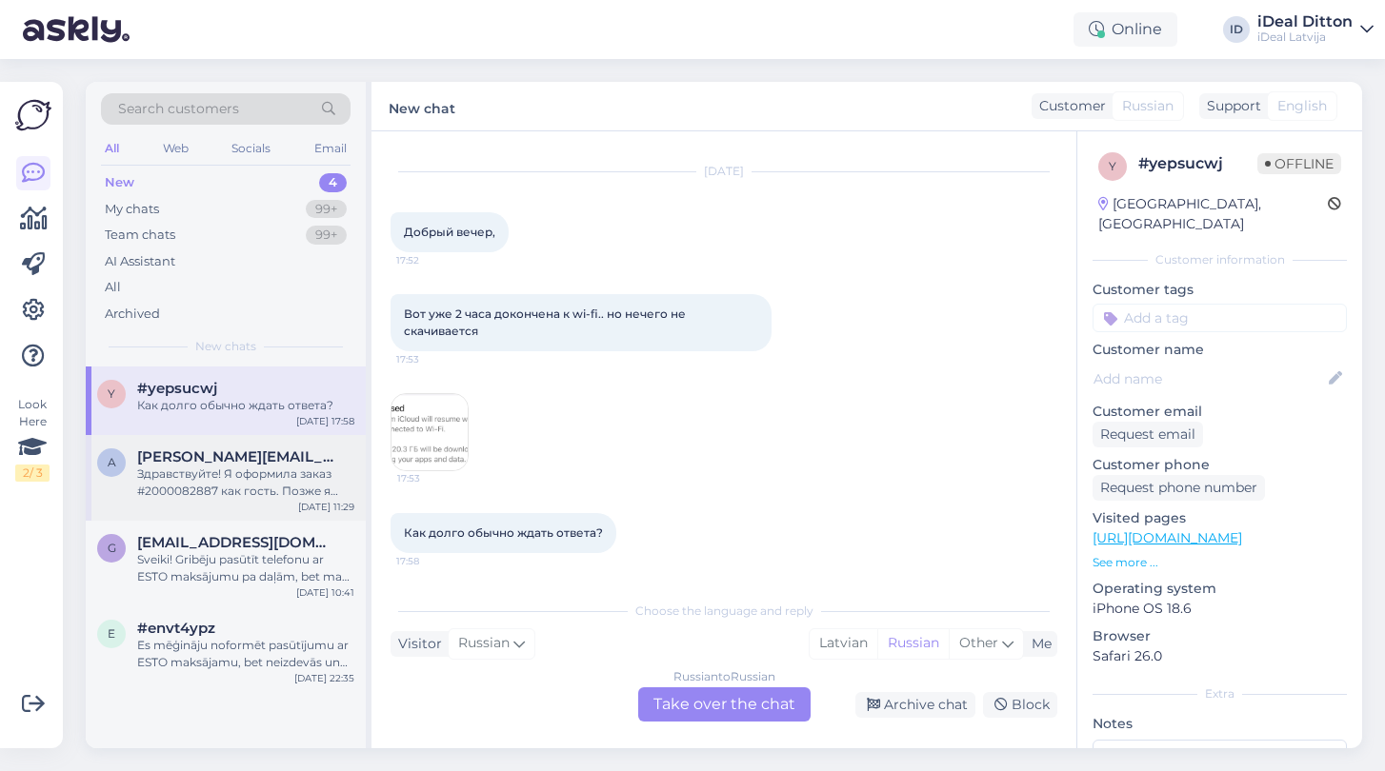
click at [228, 477] on div "Здравствуйте! Я оформила заказ #2000082887 как гость. Позже я зарегистрировала …" at bounding box center [245, 483] width 217 height 34
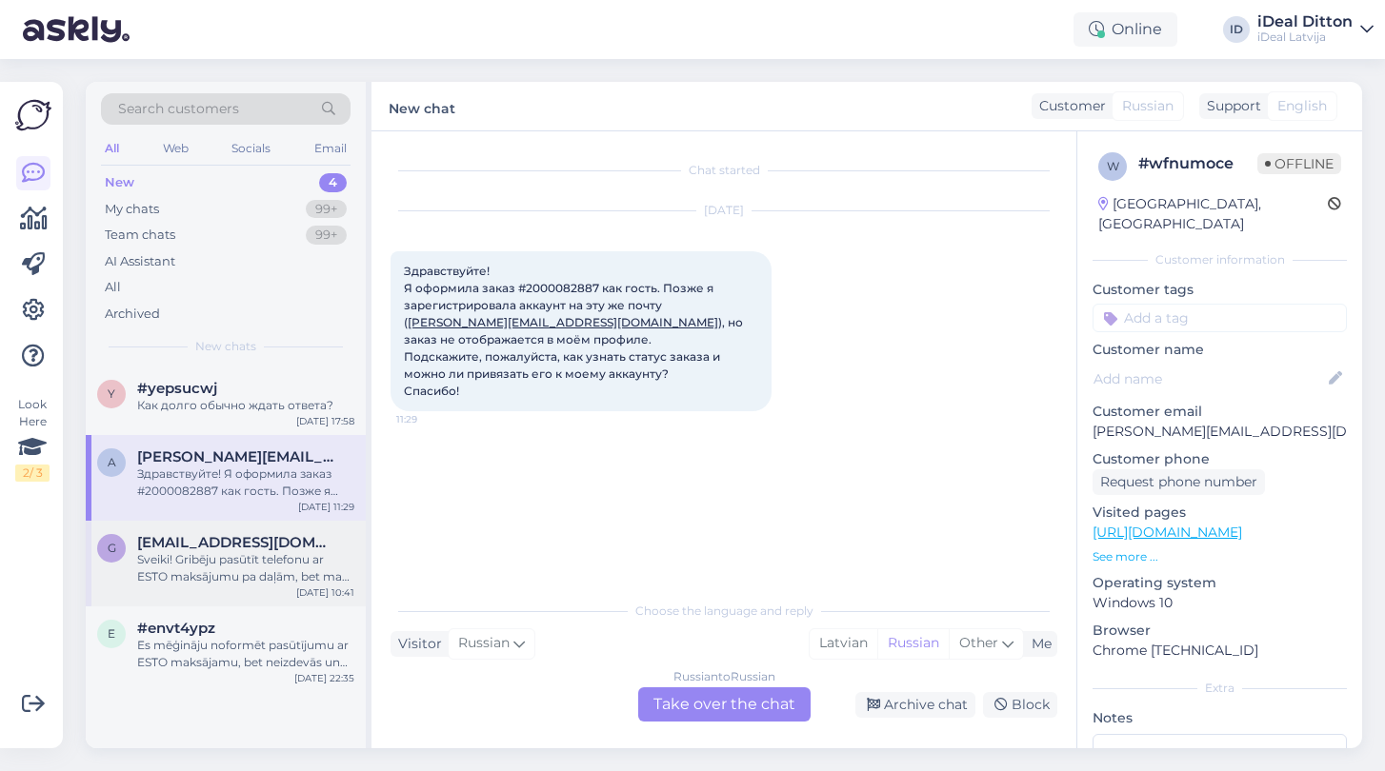
click at [186, 575] on div "Sveiki! Gribēju pasūtīt telefonu ar ESTO maksājumu pa daļām, bet man neizdevās.…" at bounding box center [245, 568] width 217 height 34
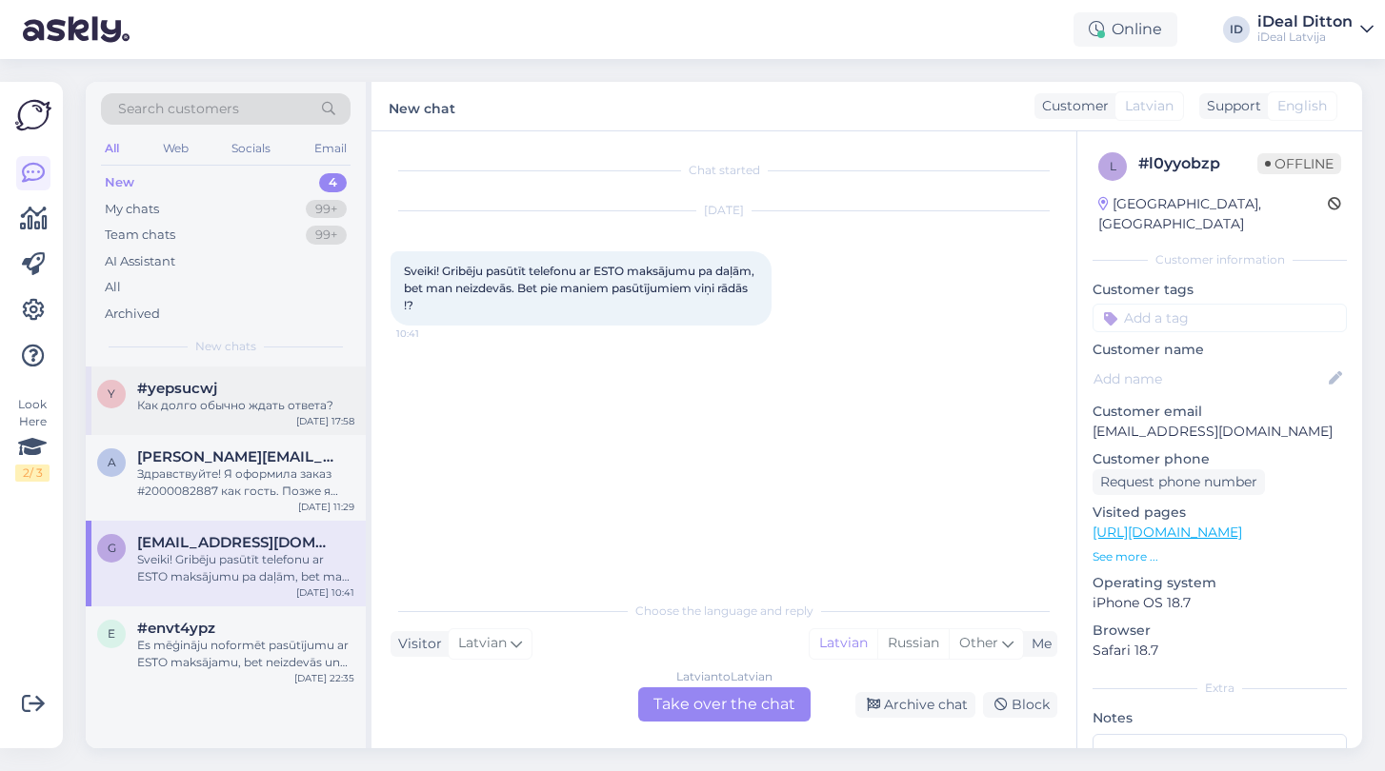
click at [213, 412] on div "y #yepsucwj Как долго обычно ждать ответа? [DATE] 17:58" at bounding box center [226, 401] width 280 height 69
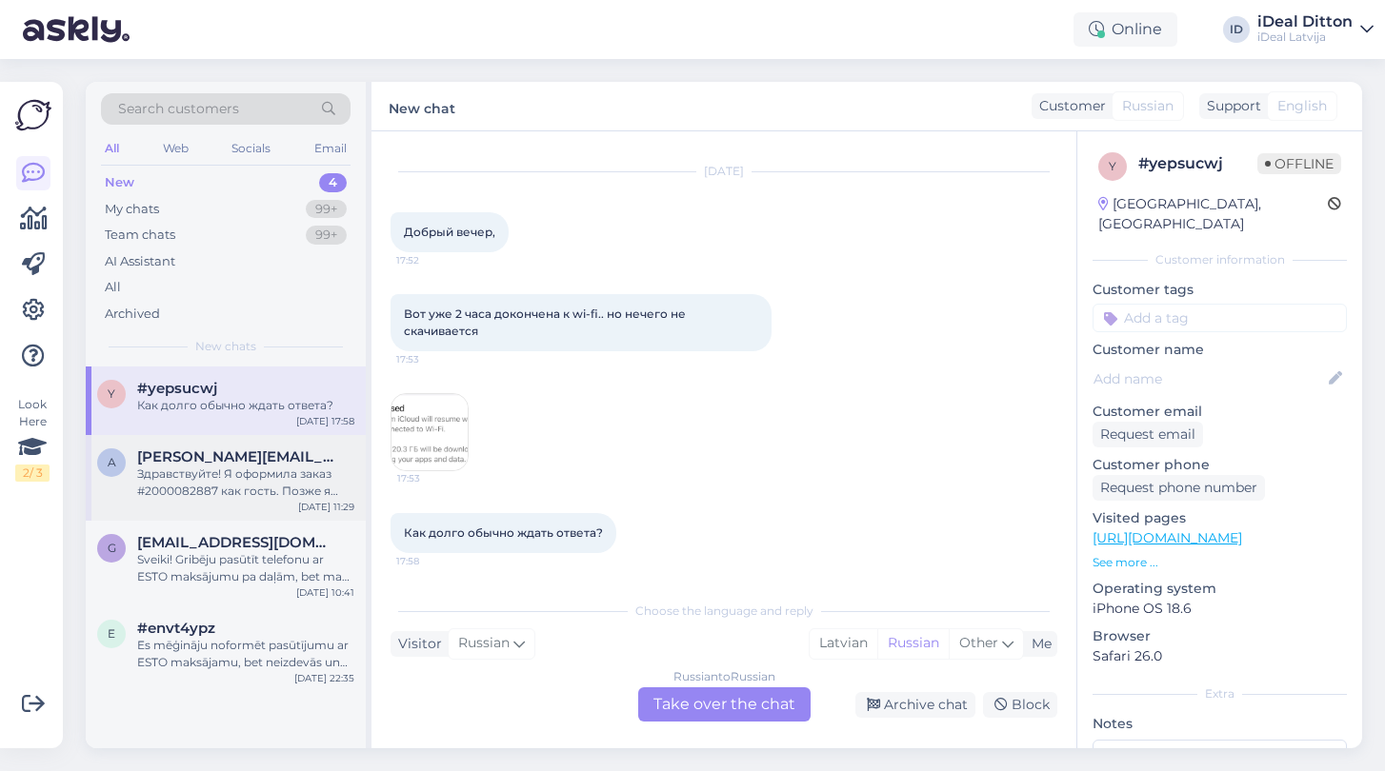
click at [267, 467] on div "Здравствуйте! Я оформила заказ #2000082887 как гость. Позже я зарегистрировала …" at bounding box center [245, 483] width 217 height 34
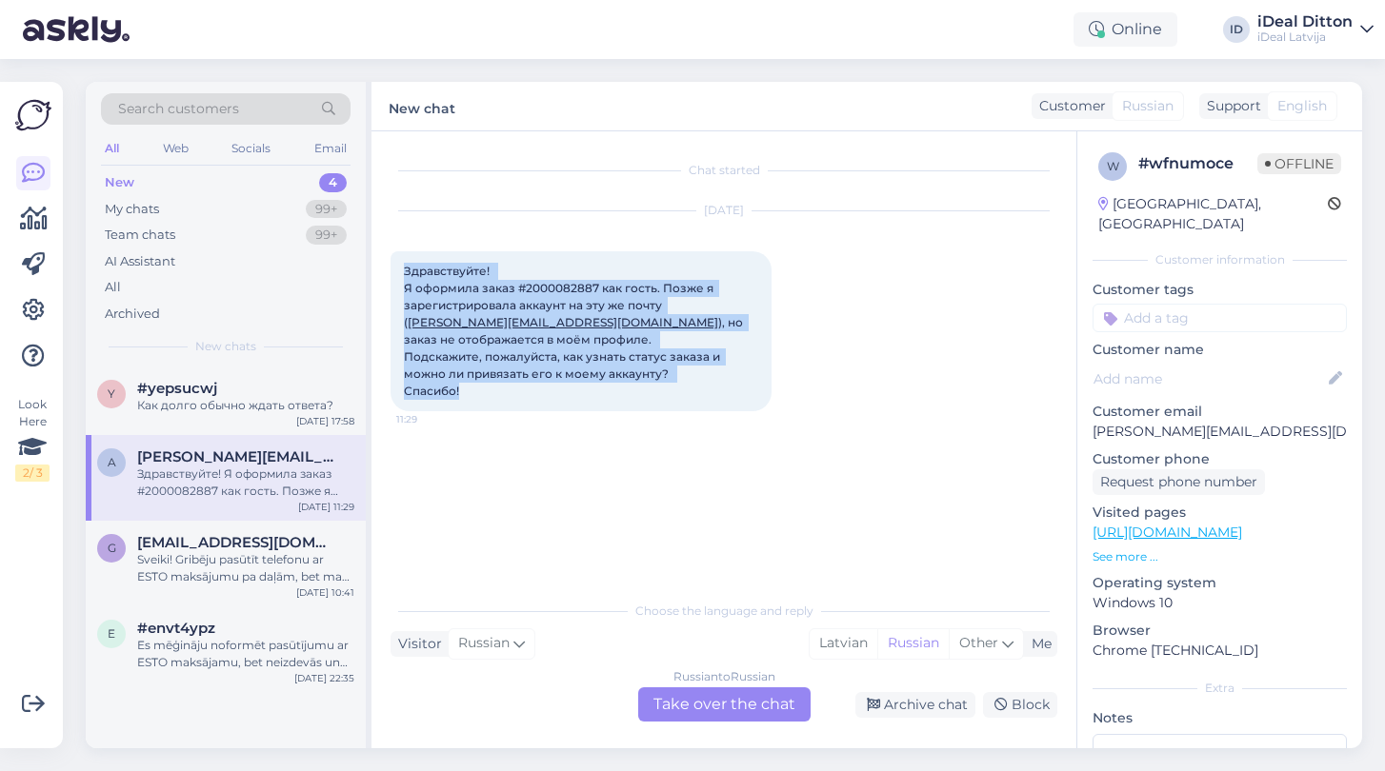
drag, startPoint x: 471, startPoint y: 391, endPoint x: 391, endPoint y: 250, distance: 162.1
click at [391, 250] on div "[DATE] Здравствуйте! Я оформила заказ #2000082887 как гость. Позже я зарегистри…" at bounding box center [723, 311] width 667 height 242
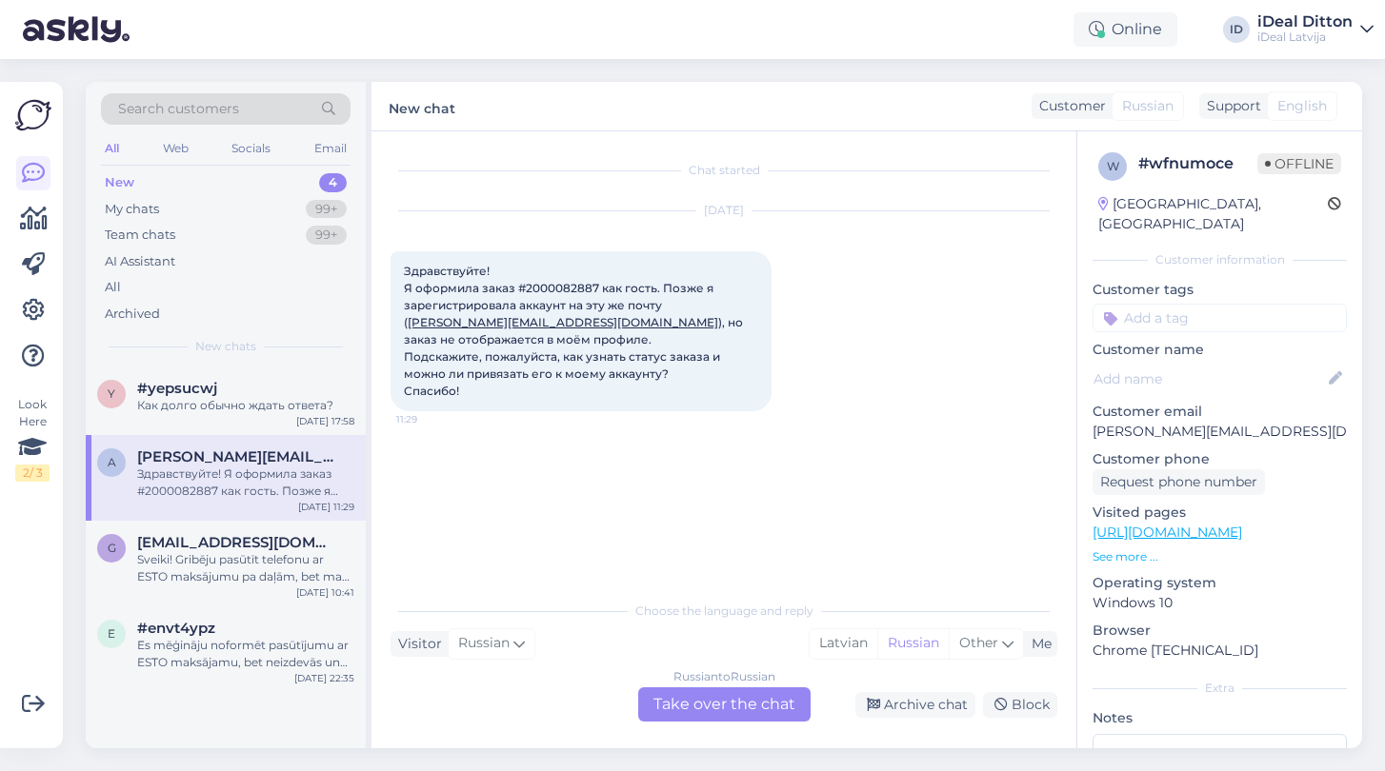
click at [702, 703] on div "Russian to Russian Take over the chat" at bounding box center [724, 705] width 172 height 34
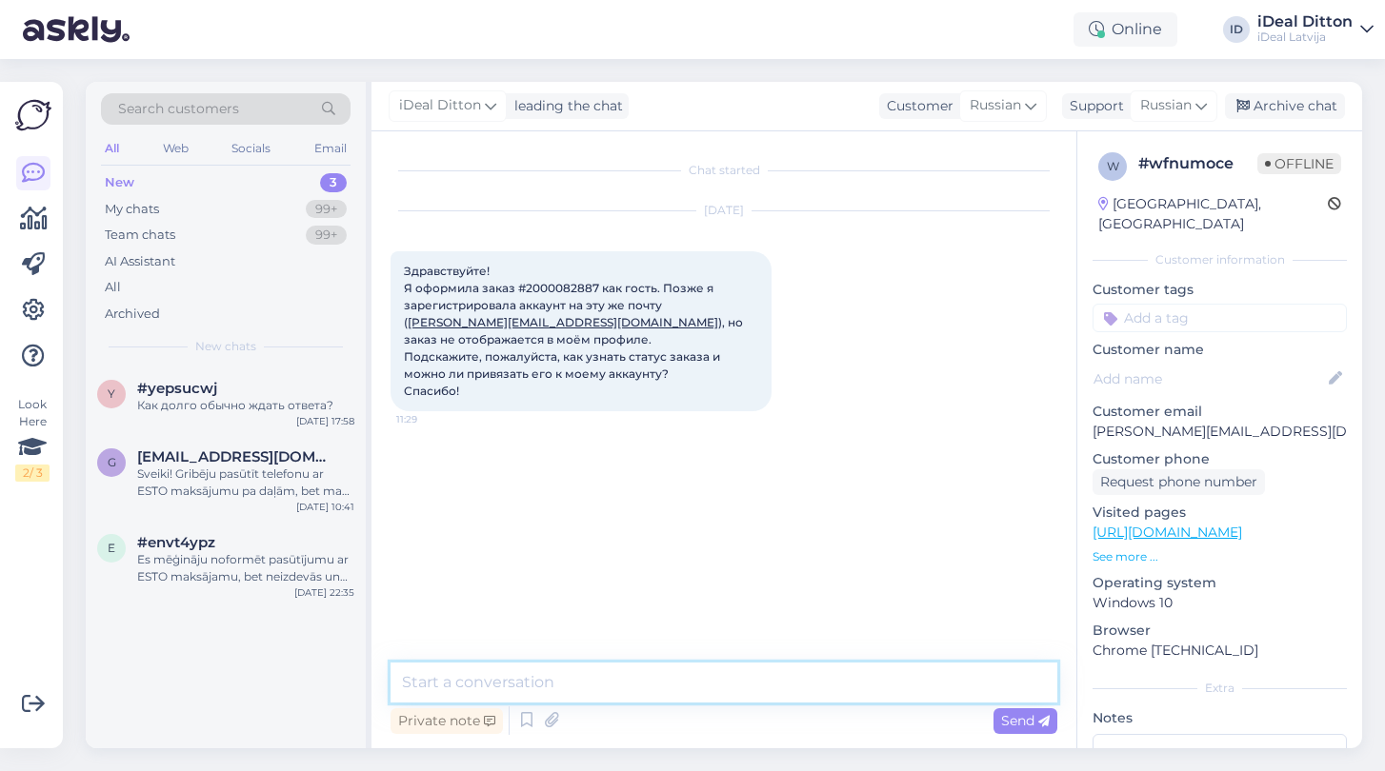
click at [563, 678] on textarea at bounding box center [723, 683] width 667 height 40
paste textarea "Здравствуйте! Спасибо за обращение. Для уточнения статуса заказа и возможности …"
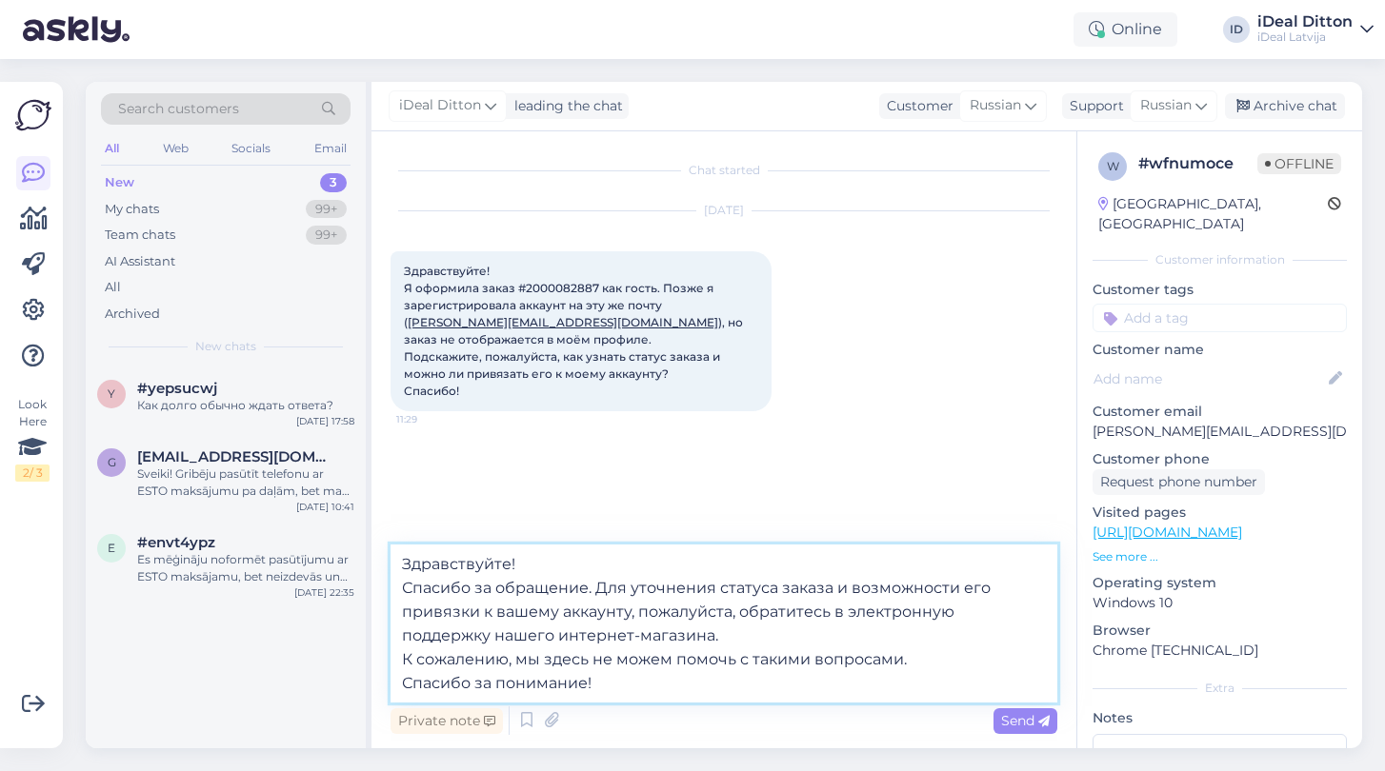
click at [722, 639] on textarea "Здравствуйте! Спасибо за обращение. Для уточнения статуса заказа и возможности …" at bounding box center [723, 624] width 667 height 158
paste textarea "[EMAIL_ADDRESS][DOMAIN_NAME]"
paste textarea "[PHONE_NUMBER]"
type textarea "Здравствуйте! Спасибо за обращение. Для уточнения статуса заказа и возможности …"
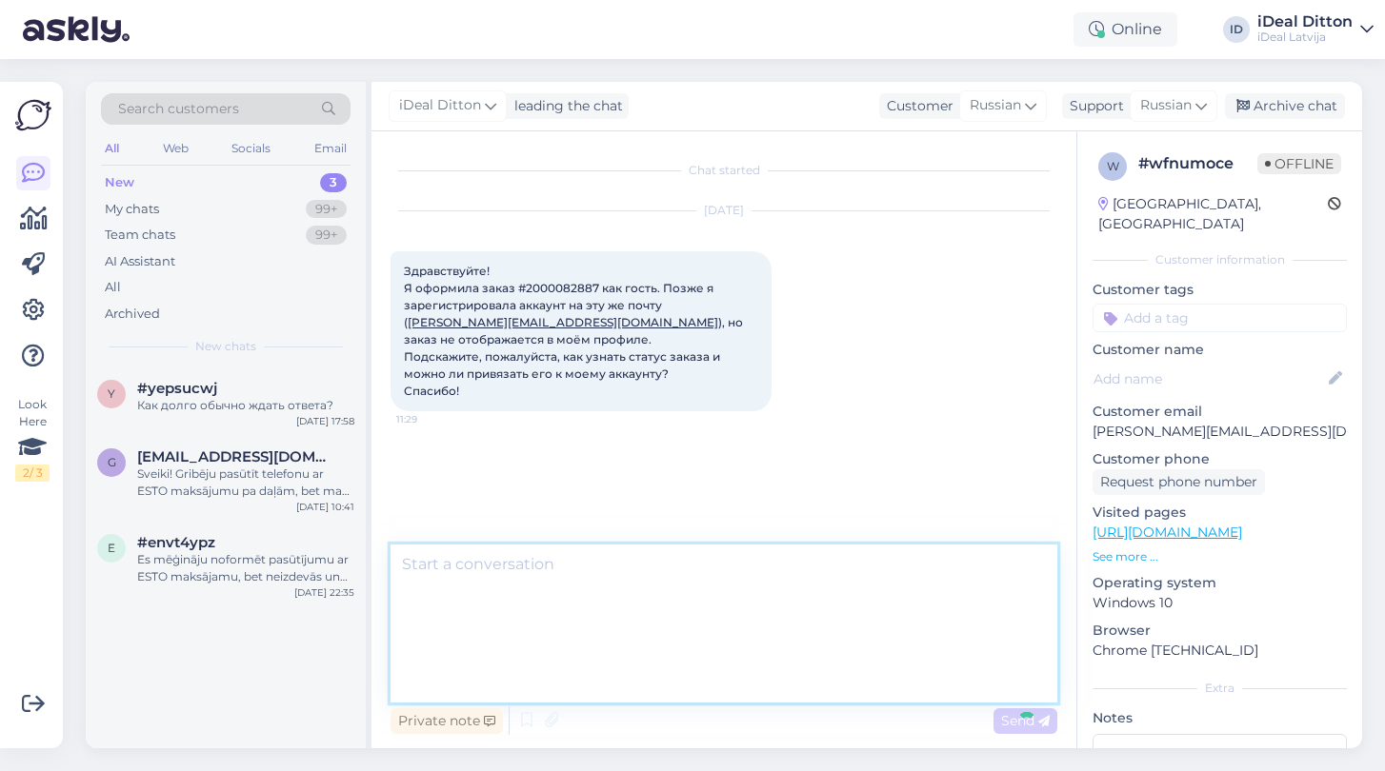
scroll to position [6, 0]
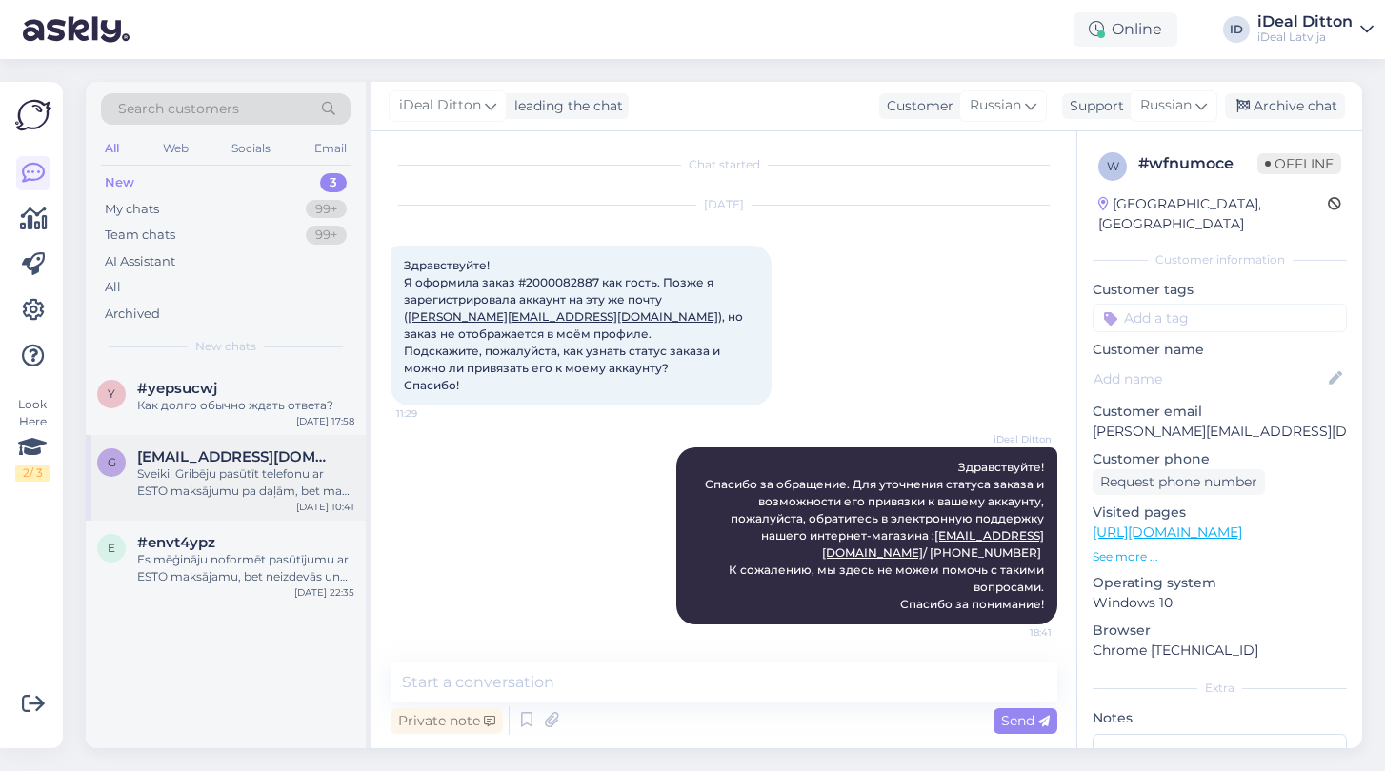
click at [222, 484] on div "Sveiki! Gribēju pasūtīt telefonu ar ESTO maksājumu pa daļām, bet man neizdevās.…" at bounding box center [245, 483] width 217 height 34
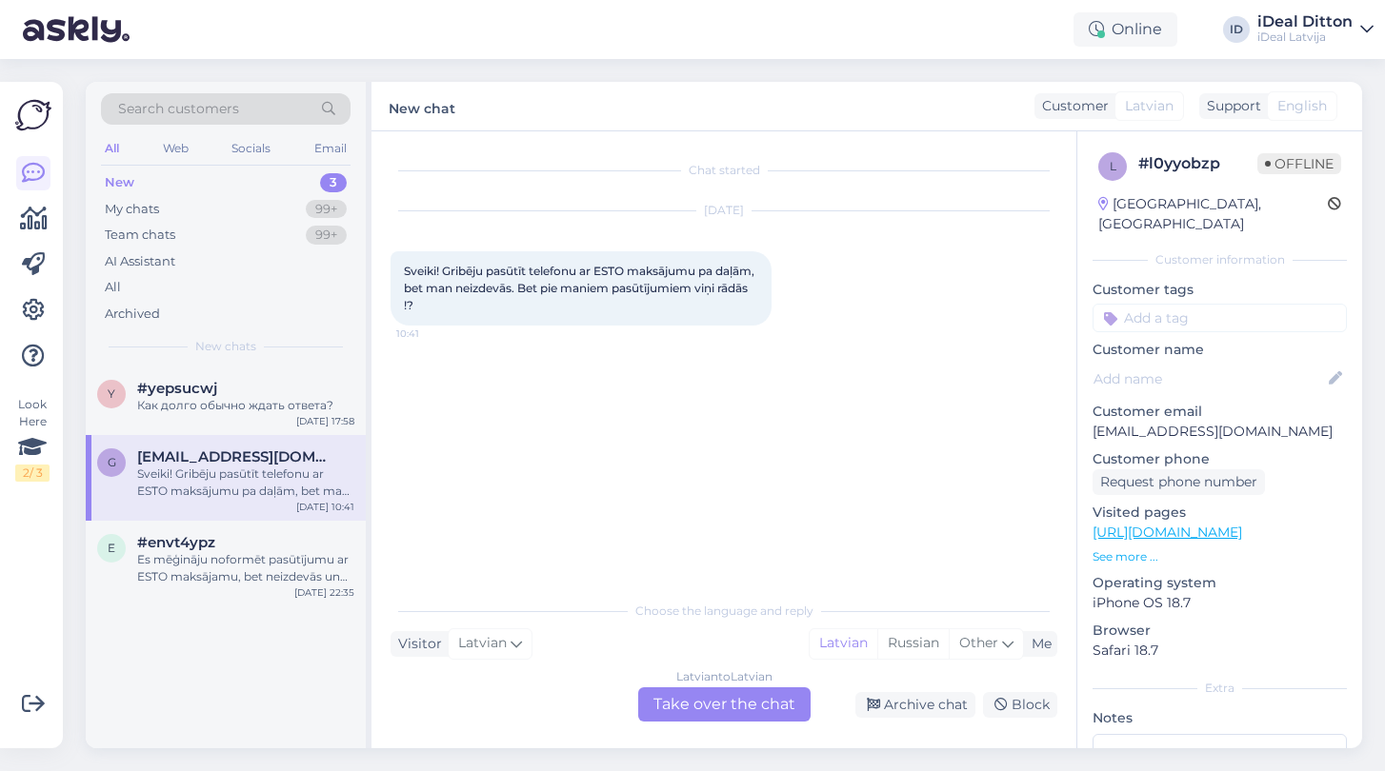
scroll to position [0, 0]
drag, startPoint x: 483, startPoint y: 307, endPoint x: 400, endPoint y: 270, distance: 90.4
click at [400, 270] on div "Sveiki! Gribēju pasūtīt telefonu ar ESTO maksājumu pa daļām, bet man neizdevās.…" at bounding box center [580, 288] width 381 height 74
click at [753, 710] on div "Latvian to Latvian Take over the chat" at bounding box center [724, 705] width 172 height 34
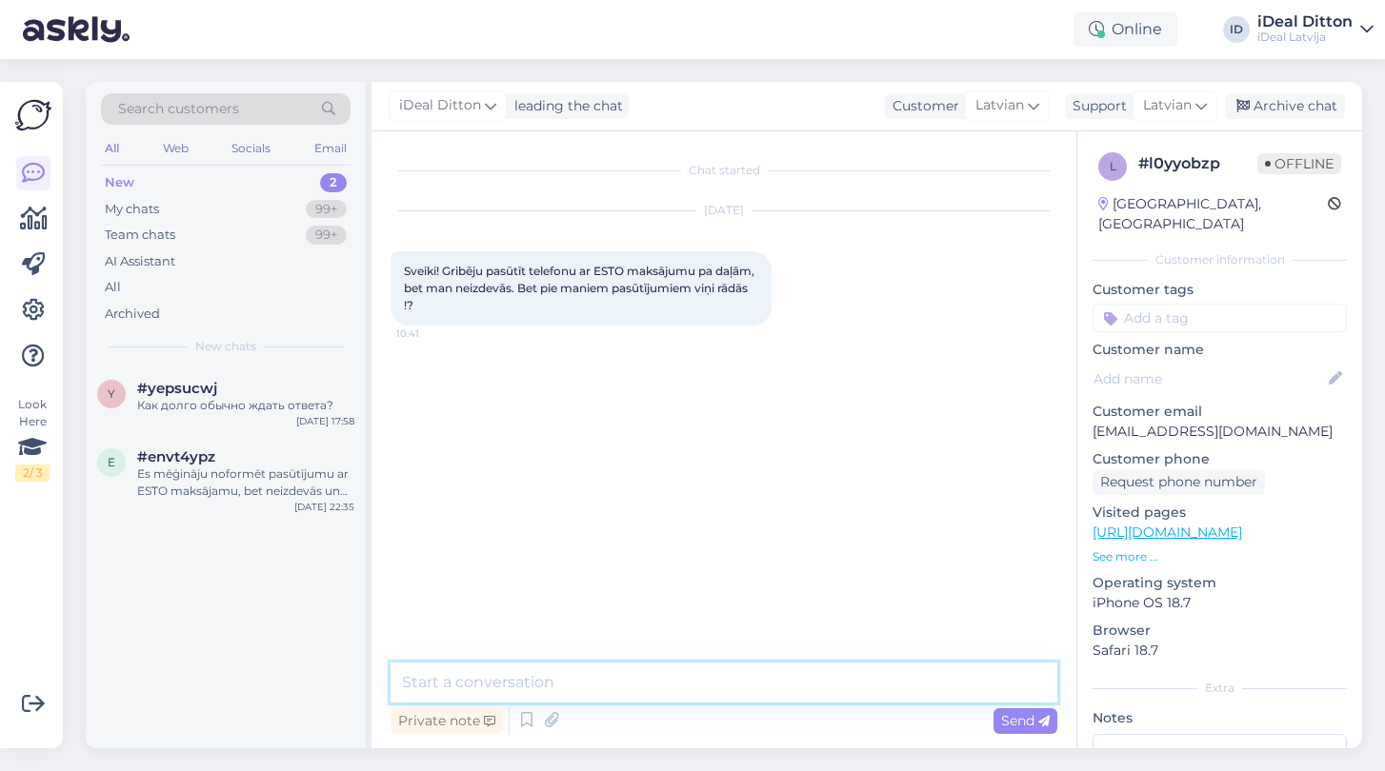
click at [643, 691] on textarea at bounding box center [723, 683] width 667 height 40
paste textarea "Sveiki! Lūdzu, mēģiniet vēlreiz veikt pasūtījumu ar ESTO maksājumu. Ja problēma…"
type textarea "Sveiki! Lūdzu, mēģiniet vēlreiz veikt pasūtījumu ar ESTO maksājumu. Ja problēma…"
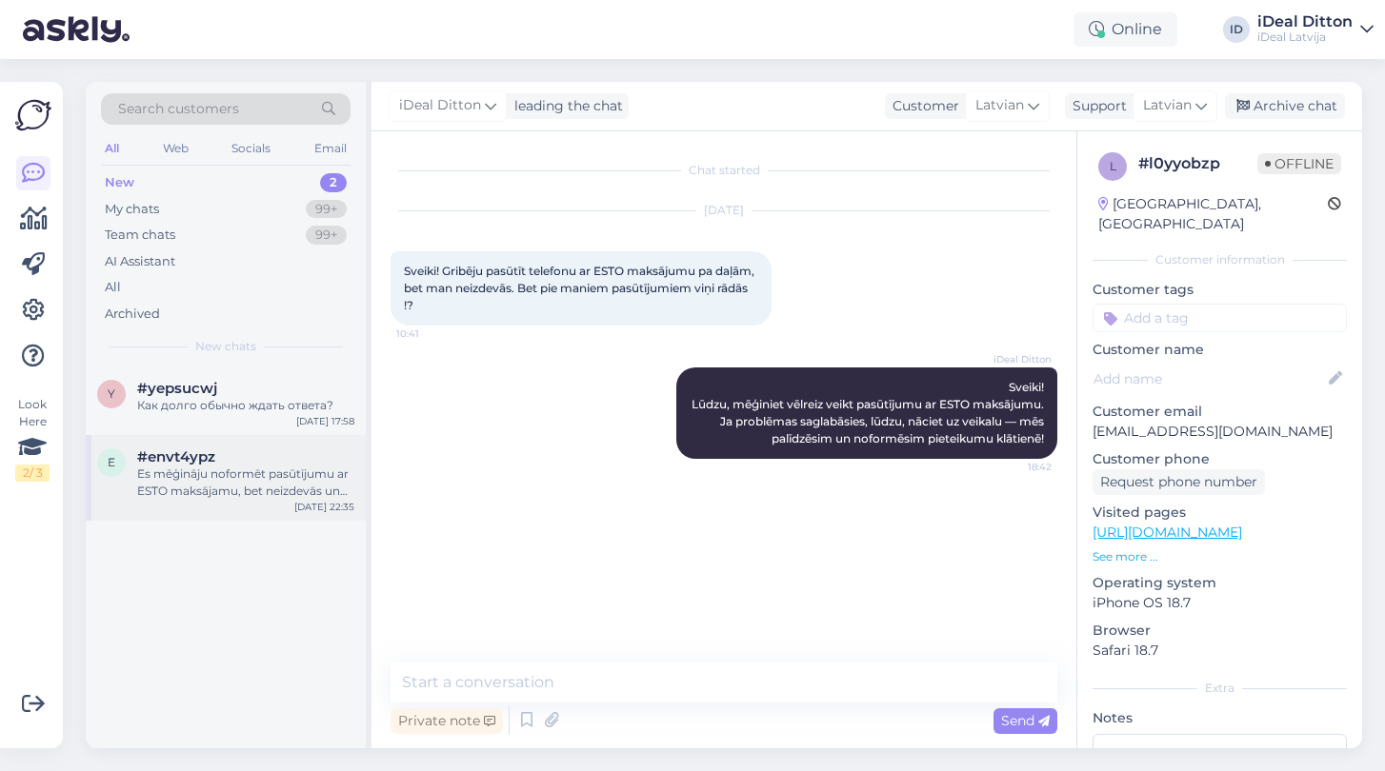
click at [201, 470] on div "Es mēģināju noformēt pasūtījumu ar ESTO maksājamu, bet neizdevās un tagad pie m…" at bounding box center [245, 483] width 217 height 34
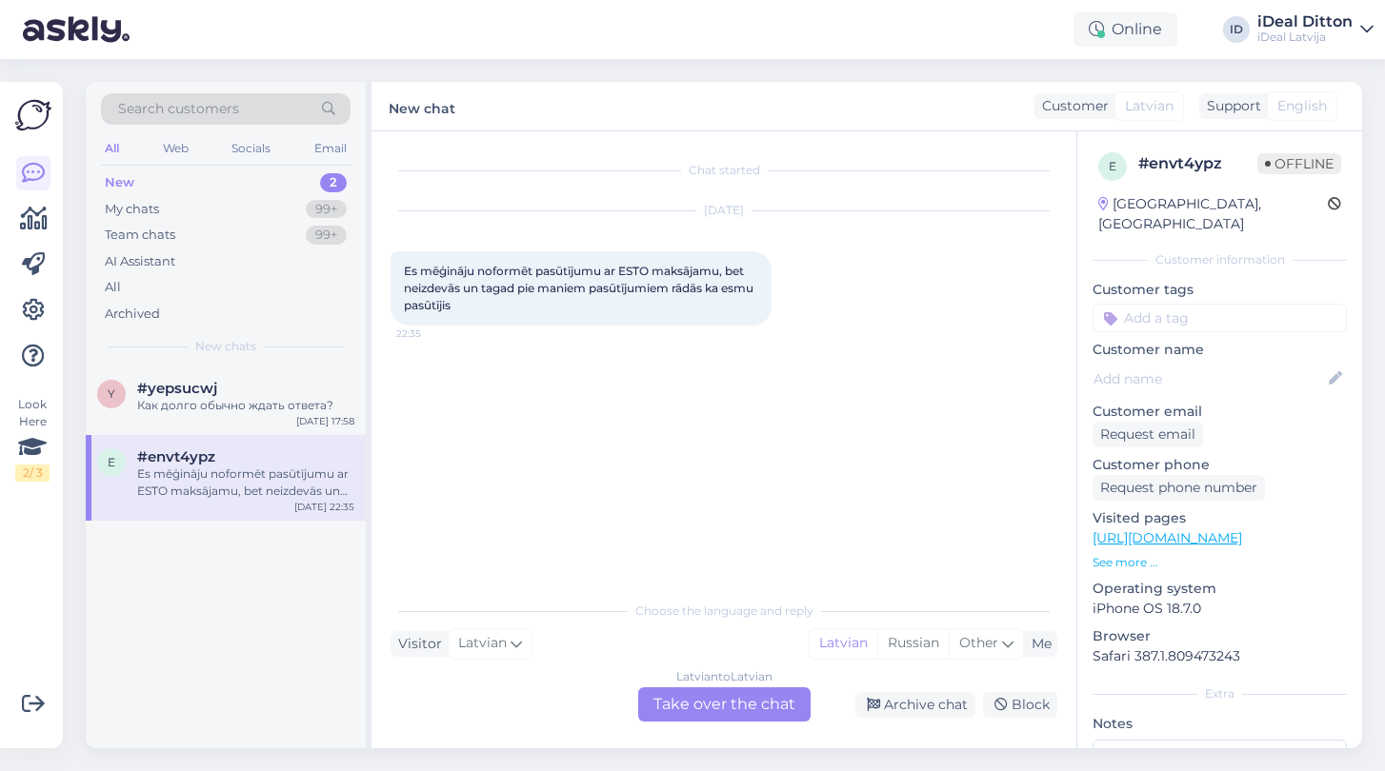
click at [690, 712] on div "Latvian to Latvian Take over the chat" at bounding box center [724, 705] width 172 height 34
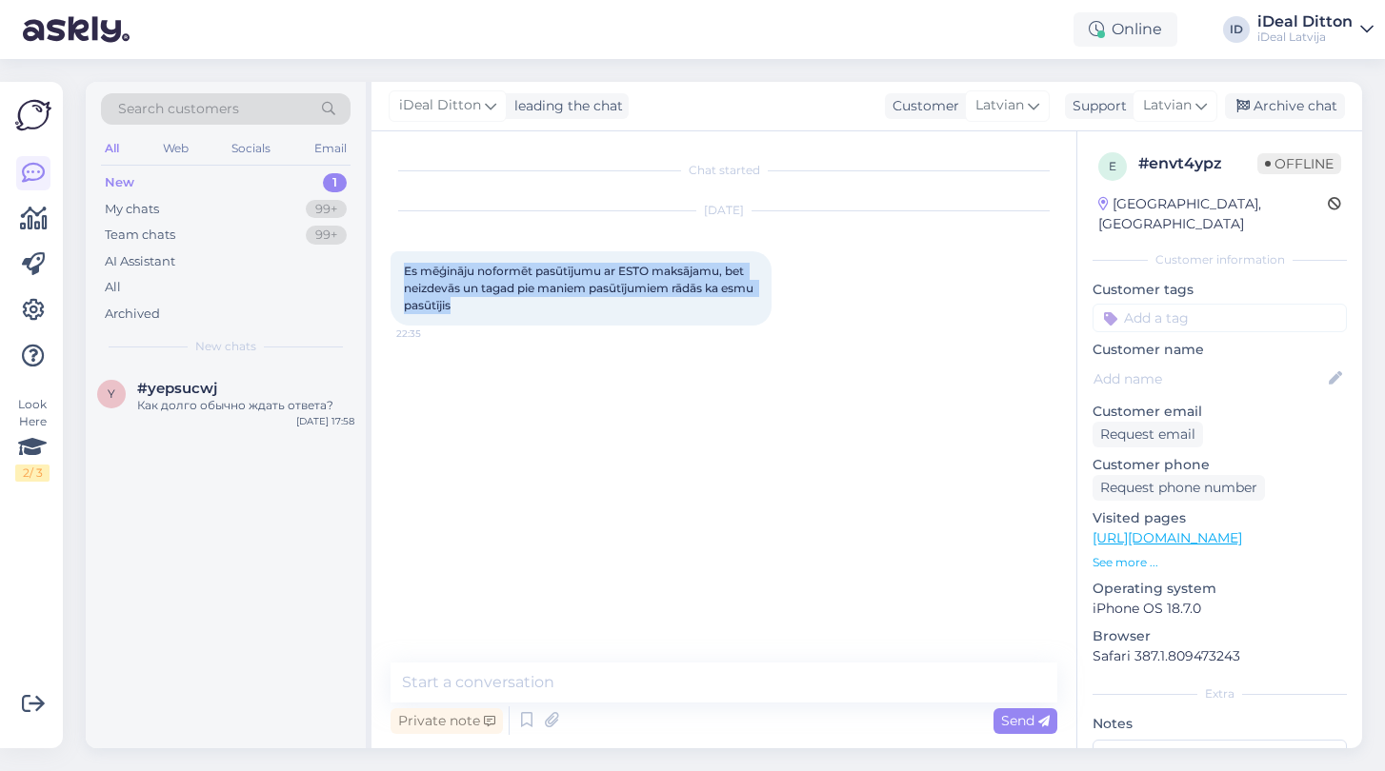
drag, startPoint x: 496, startPoint y: 305, endPoint x: 381, endPoint y: 265, distance: 122.0
click at [381, 265] on div "Chat started [DATE] Es mēģināju noformēt pasūtījumu ar ESTO maksājamu, bet neiz…" at bounding box center [723, 439] width 705 height 617
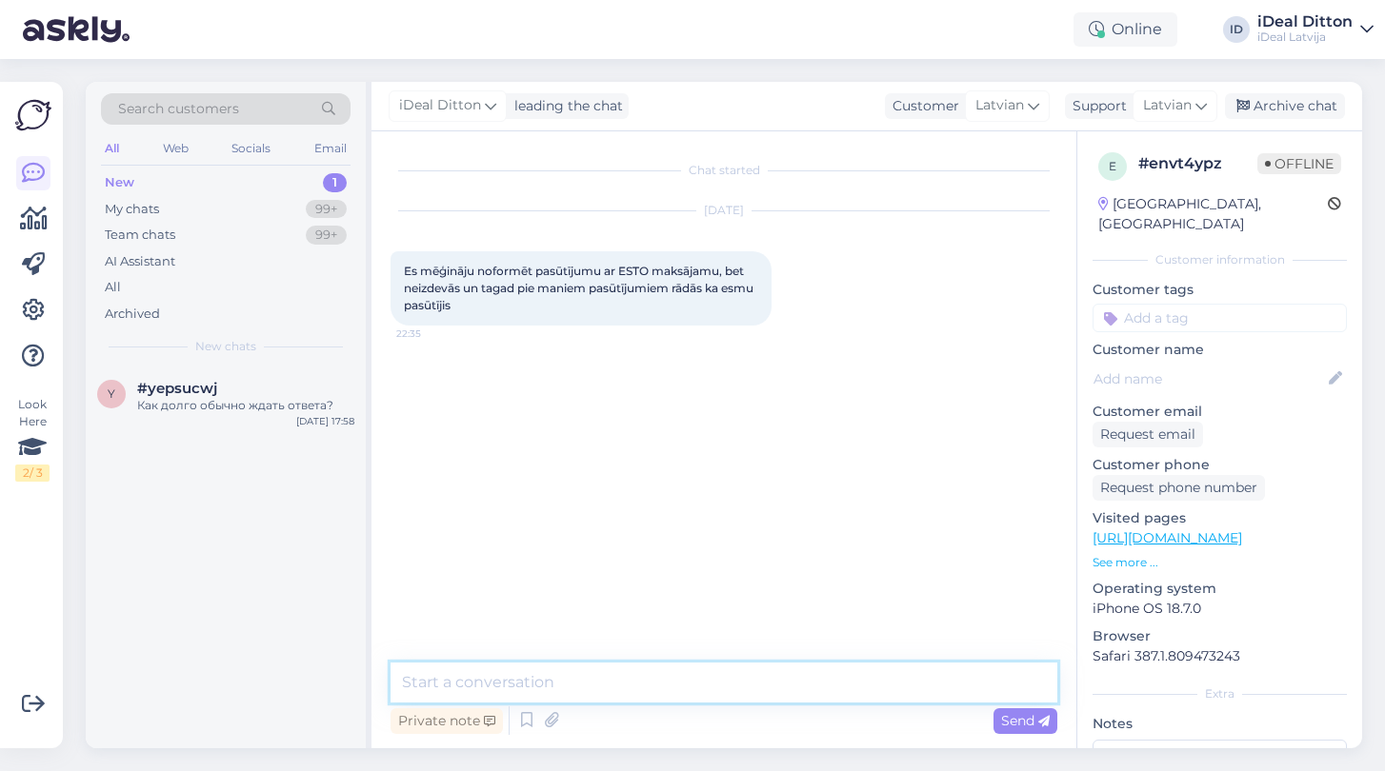
click at [430, 686] on textarea at bounding box center [723, 683] width 667 height 40
paste textarea "Sveiki! Paldies par ziņu! Varētu, lūdzu, precizēt, ar ko tieši varam Jums palīd…"
type textarea "Sveiki! Paldies par ziņu! Varētu, lūdzu, precizēt, ar ko tieši varam Jums palīd…"
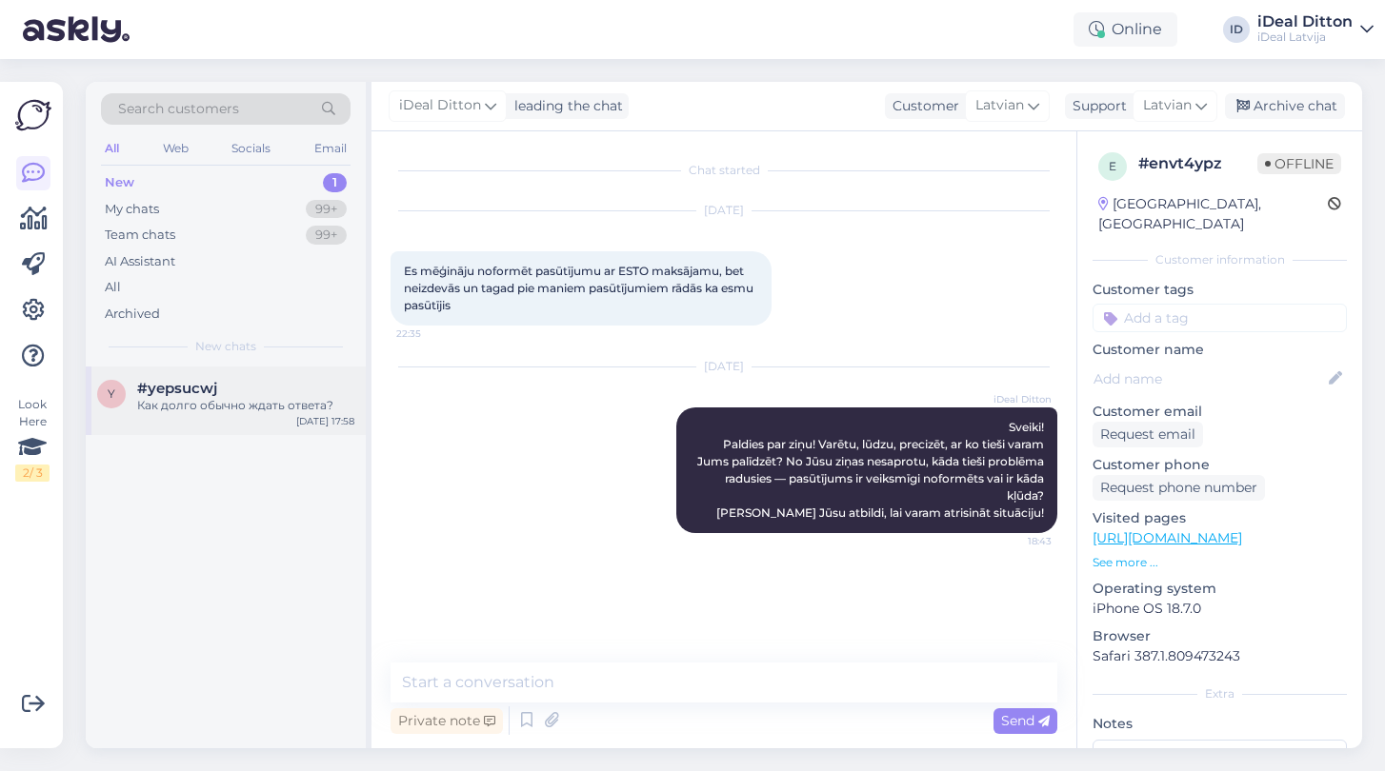
click at [239, 411] on div "y #yepsucwj Как долго обычно ждать ответа? [DATE] 17:58" at bounding box center [226, 401] width 280 height 69
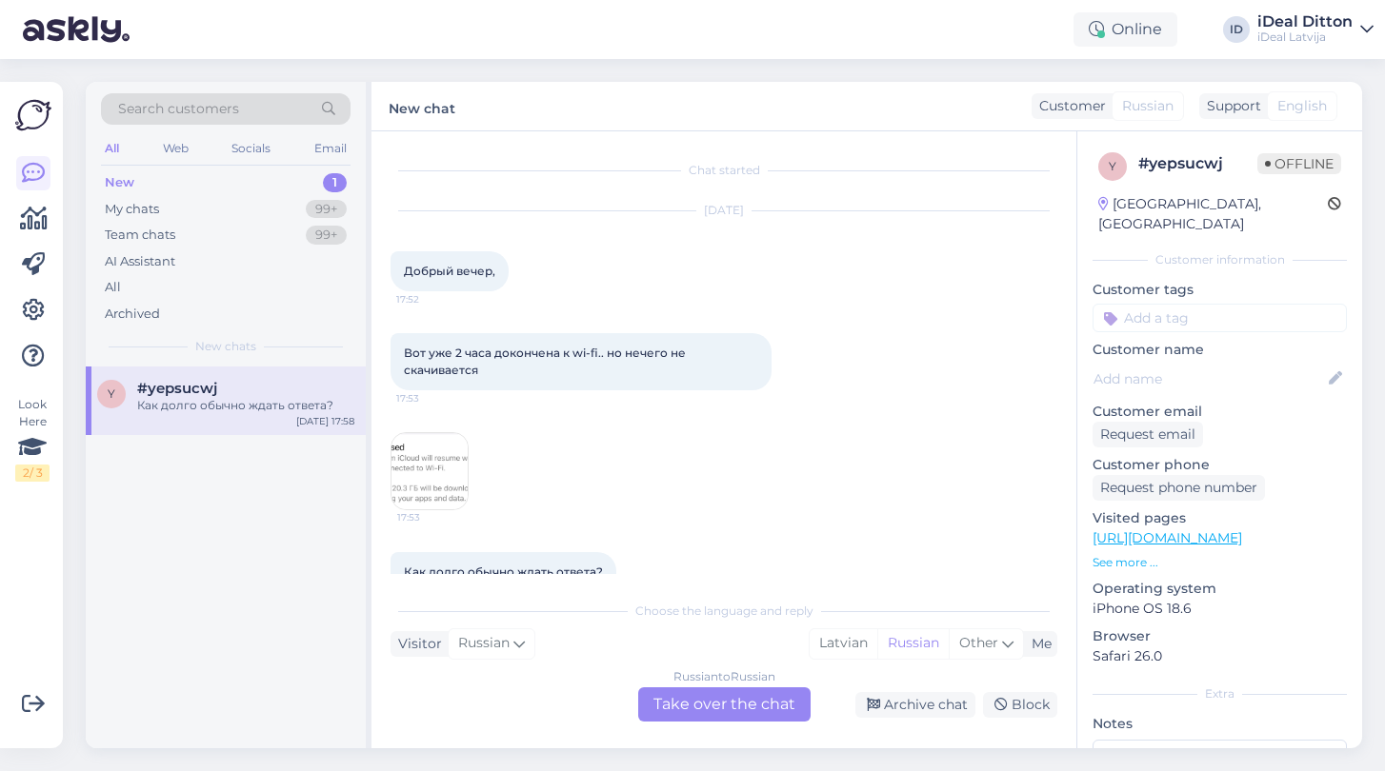
scroll to position [39, 0]
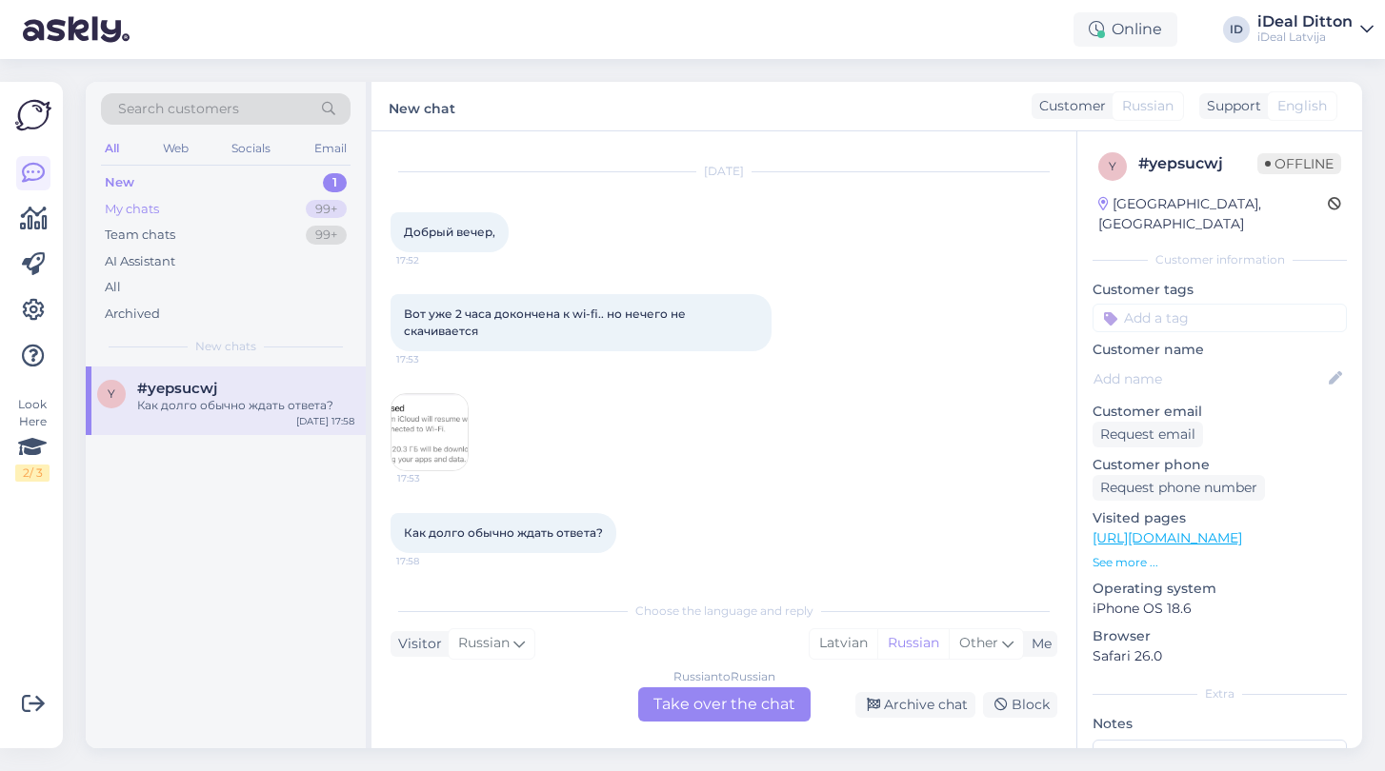
click at [143, 205] on div "My chats" at bounding box center [132, 209] width 54 height 19
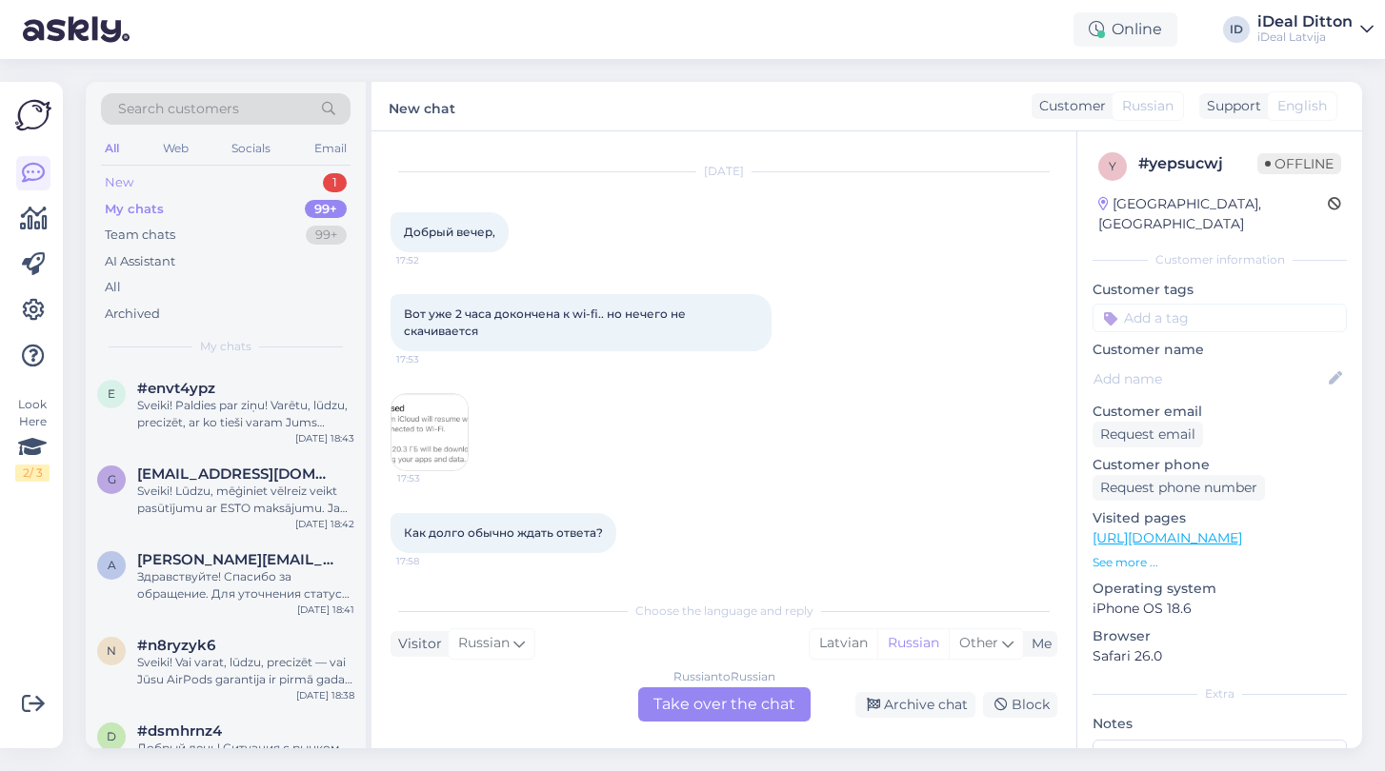
click at [135, 188] on div "New 1" at bounding box center [226, 183] width 250 height 27
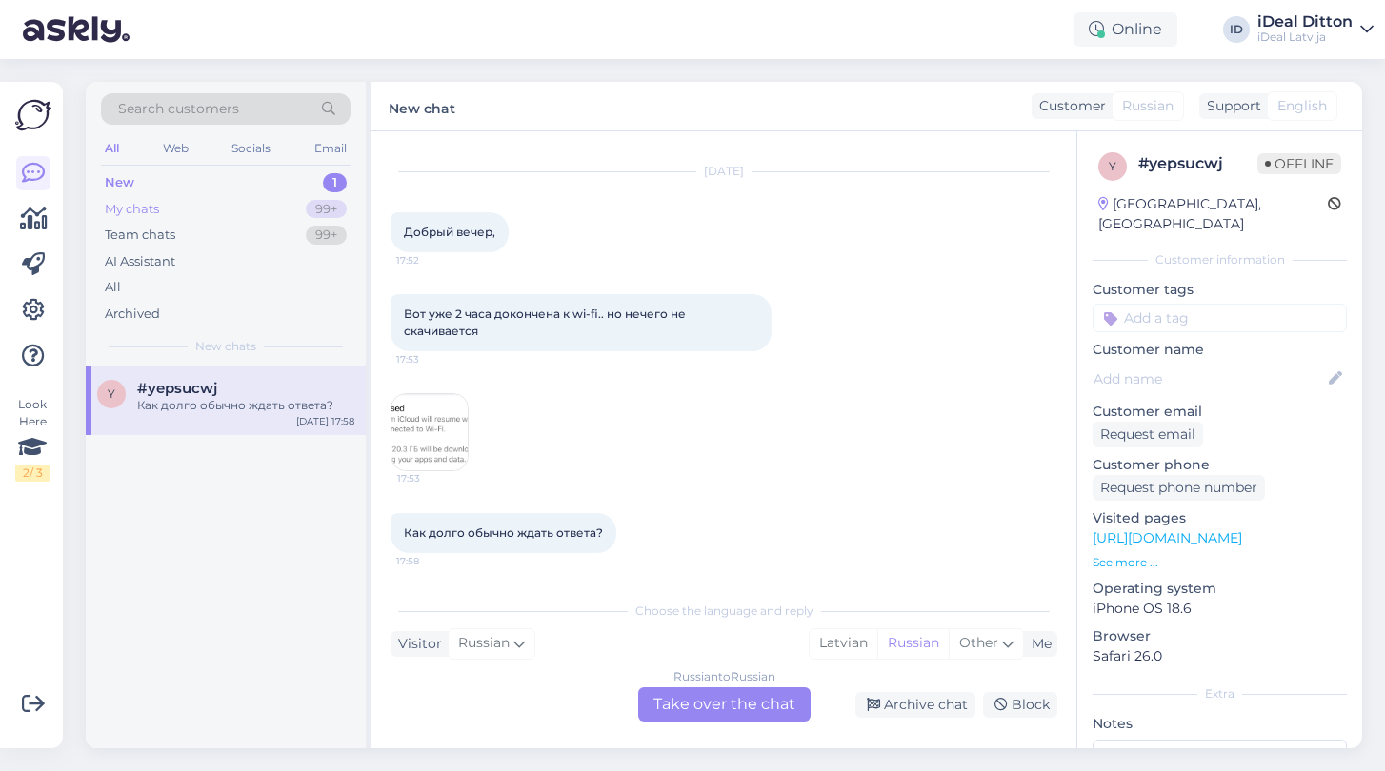
click at [141, 213] on div "My chats" at bounding box center [132, 209] width 54 height 19
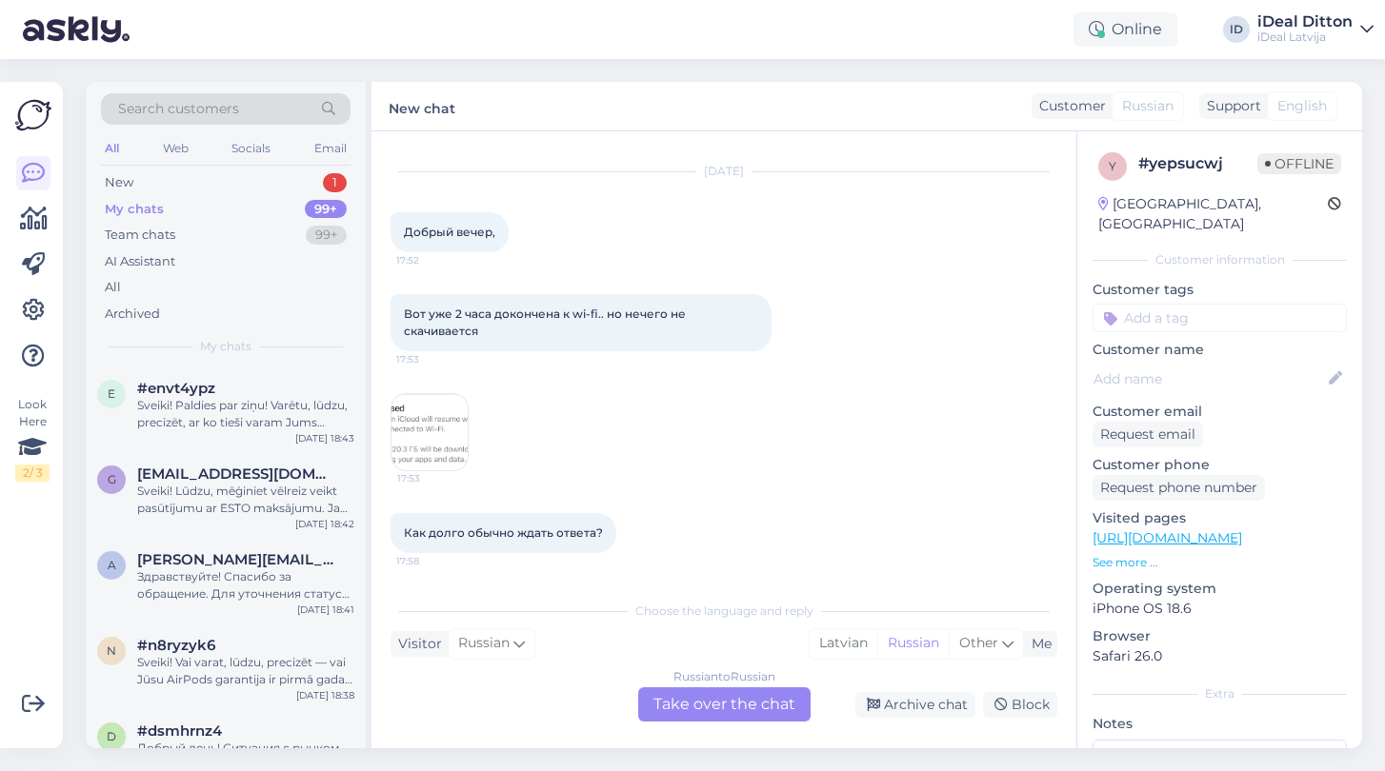
scroll to position [0, 0]
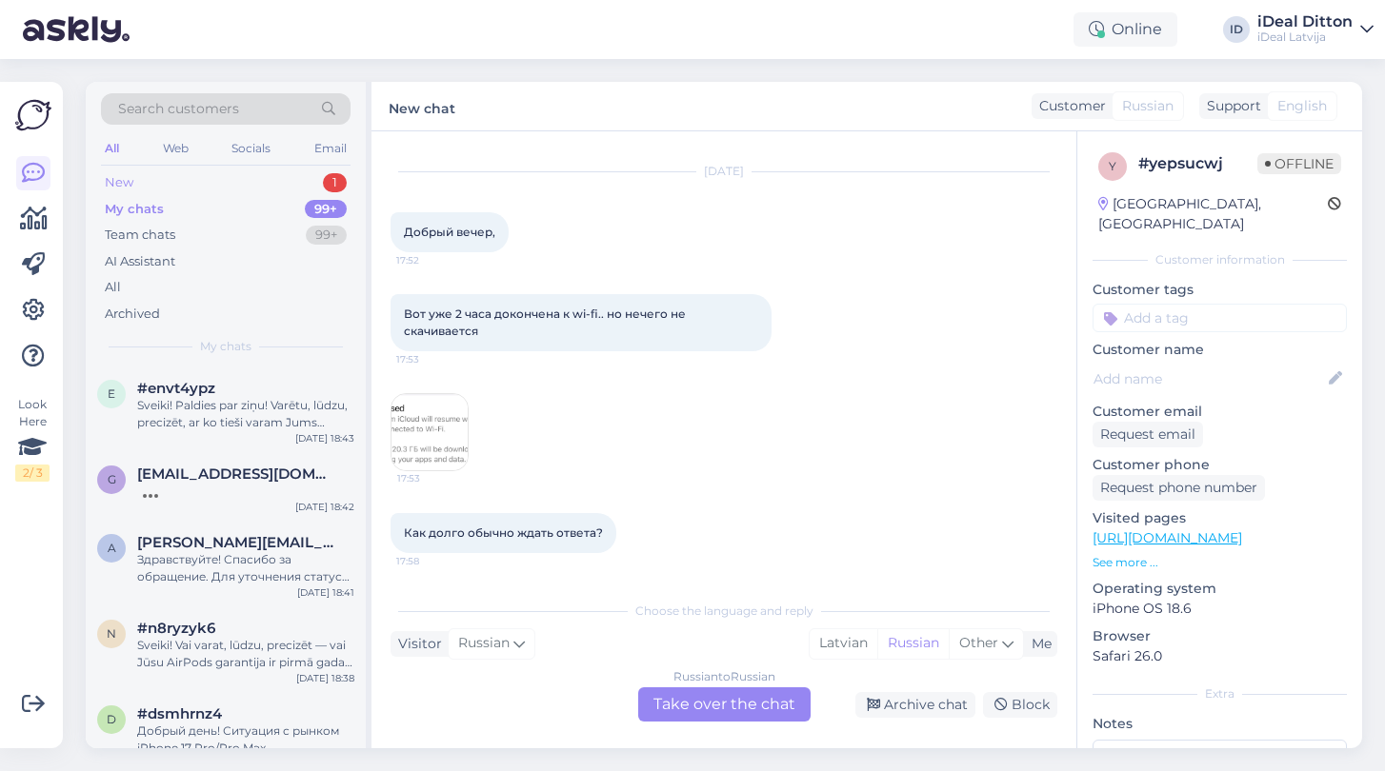
click at [118, 180] on div "New" at bounding box center [119, 182] width 29 height 19
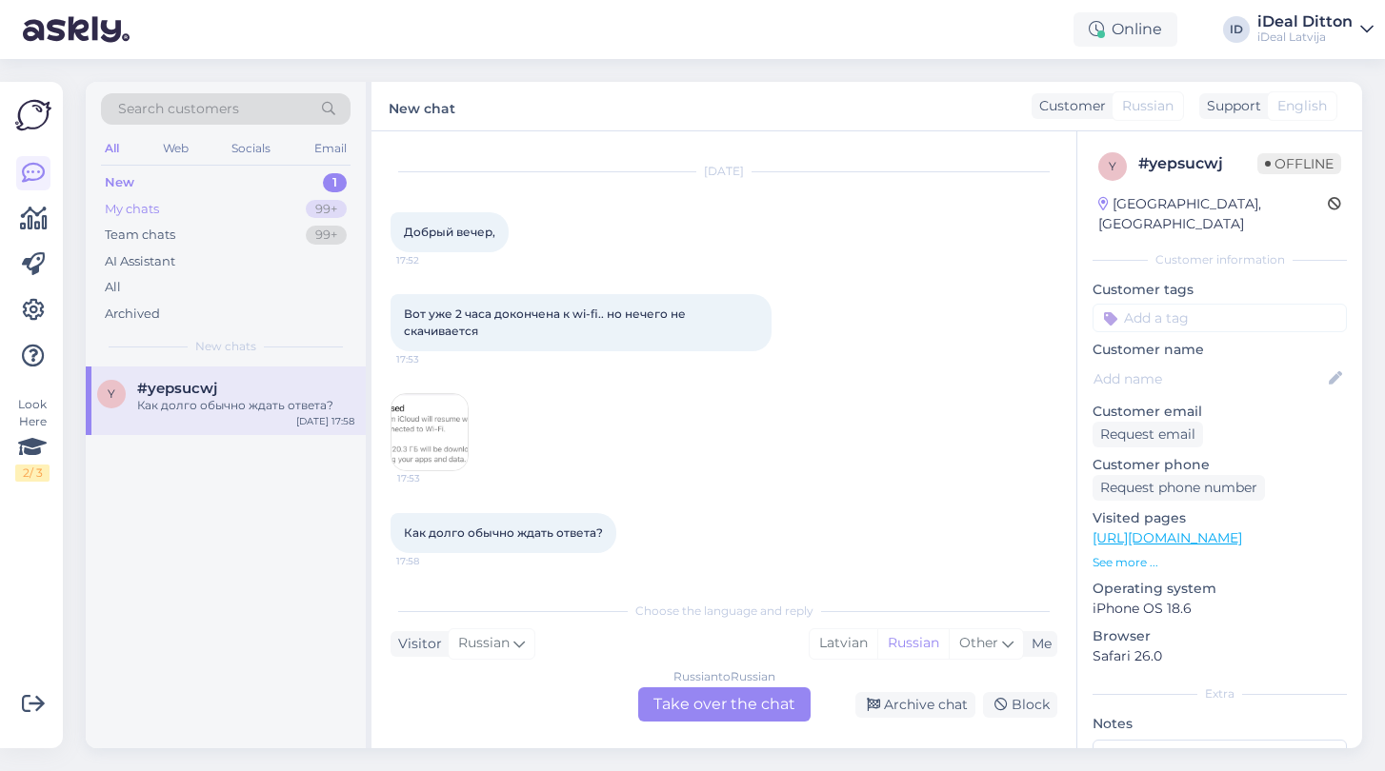
click at [129, 210] on div "My chats" at bounding box center [132, 209] width 54 height 19
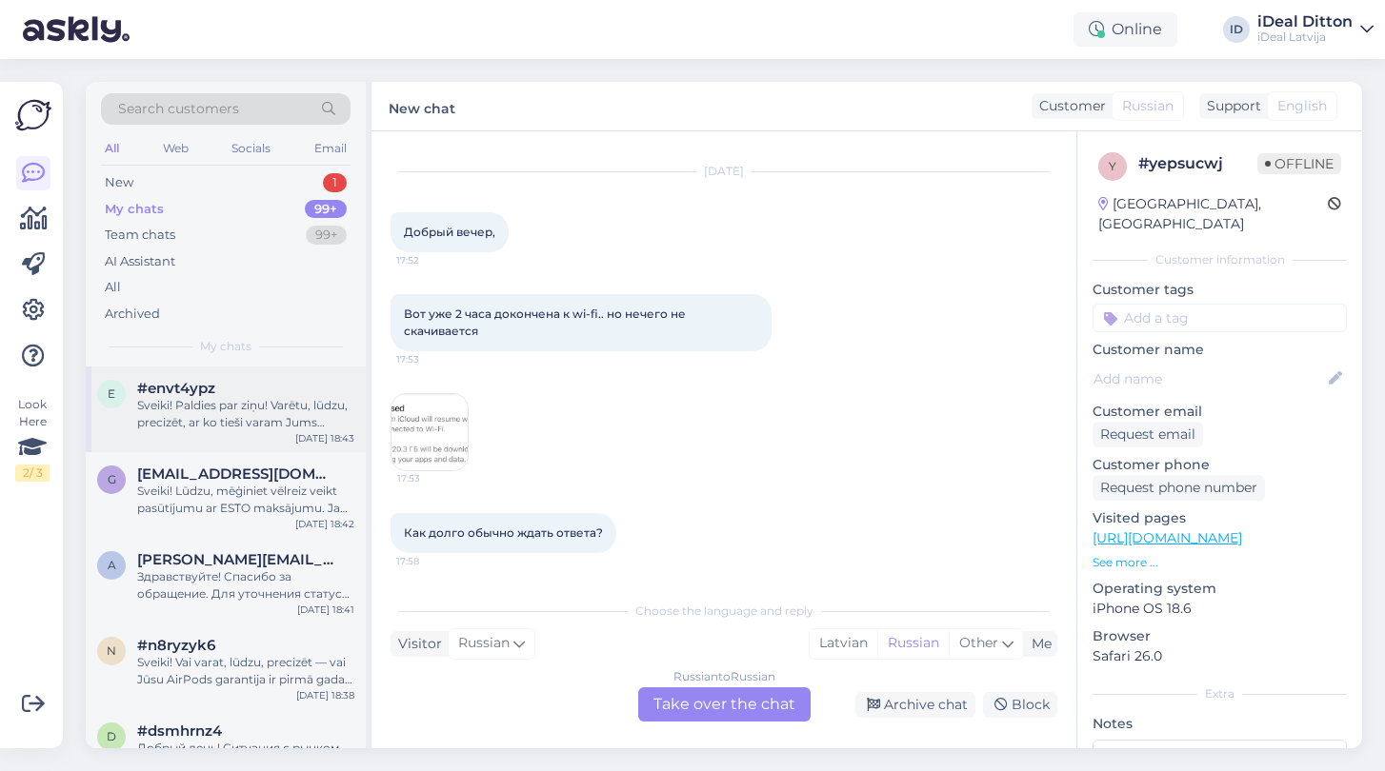
click at [213, 411] on div "Sveiki! Paldies par ziņu! Varētu, lūdzu, precizēt, ar ko tieši varam Jums palīd…" at bounding box center [245, 414] width 217 height 34
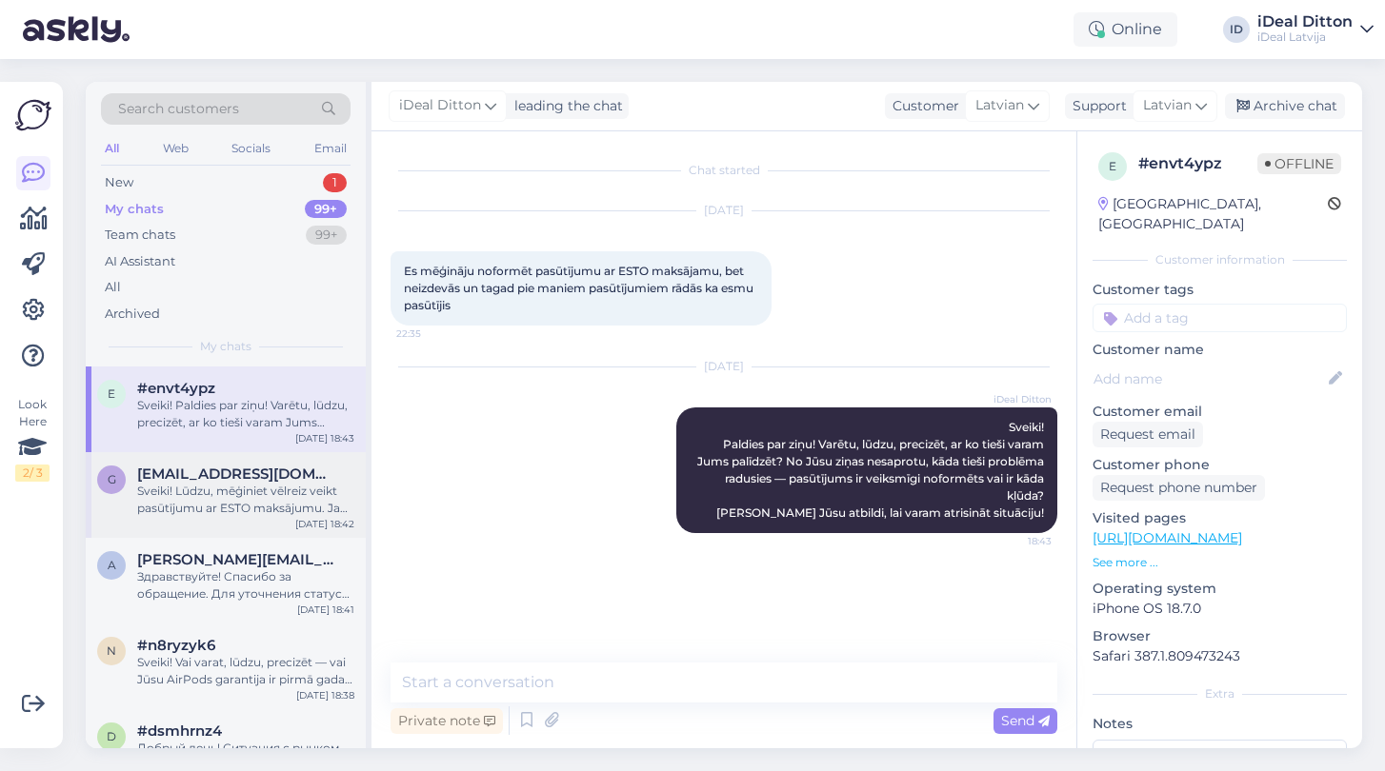
click at [221, 498] on div "Sveiki! Lūdzu, mēģiniet vēlreiz veikt pasūtījumu ar ESTO maksājumu. Ja problēma…" at bounding box center [245, 500] width 217 height 34
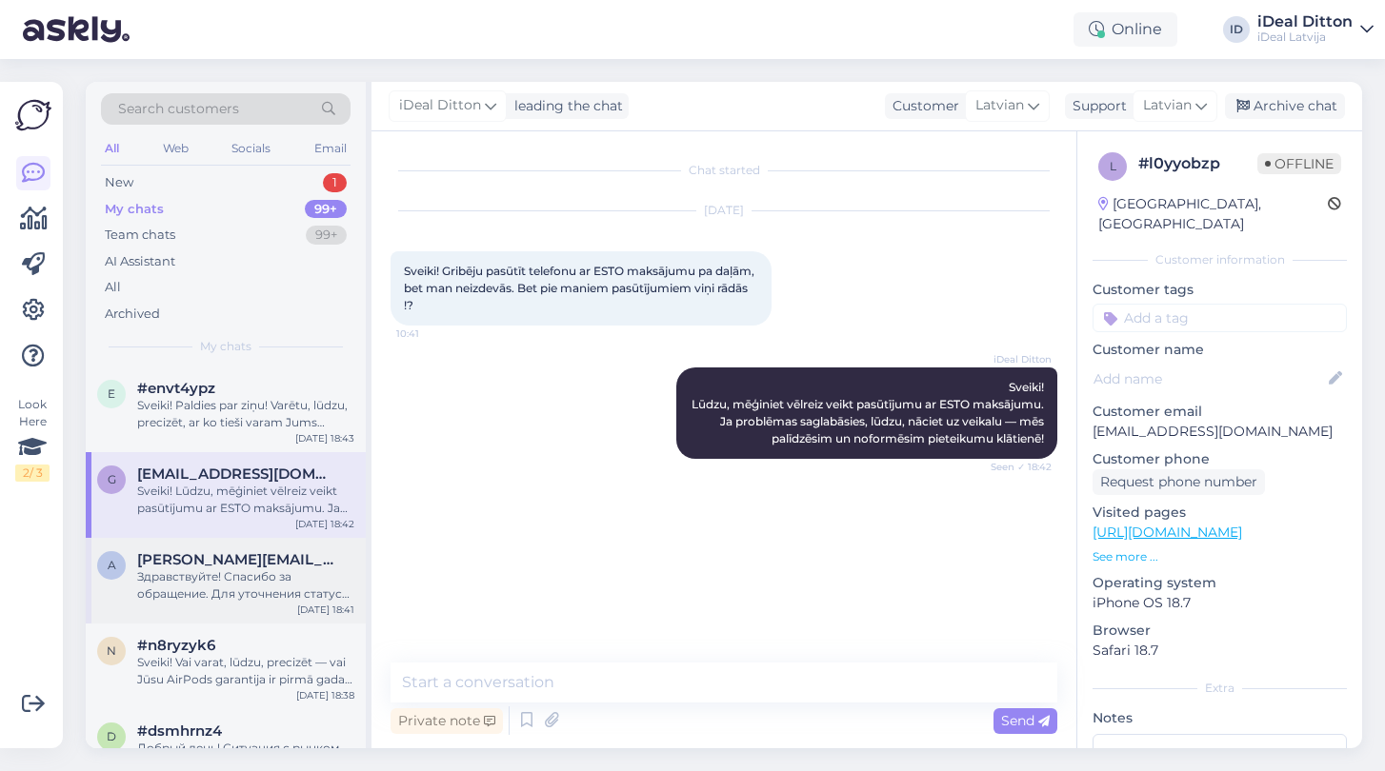
click at [207, 572] on div "Здравствуйте! Спасибо за обращение. Для уточнения статуса заказа и возможности …" at bounding box center [245, 586] width 217 height 34
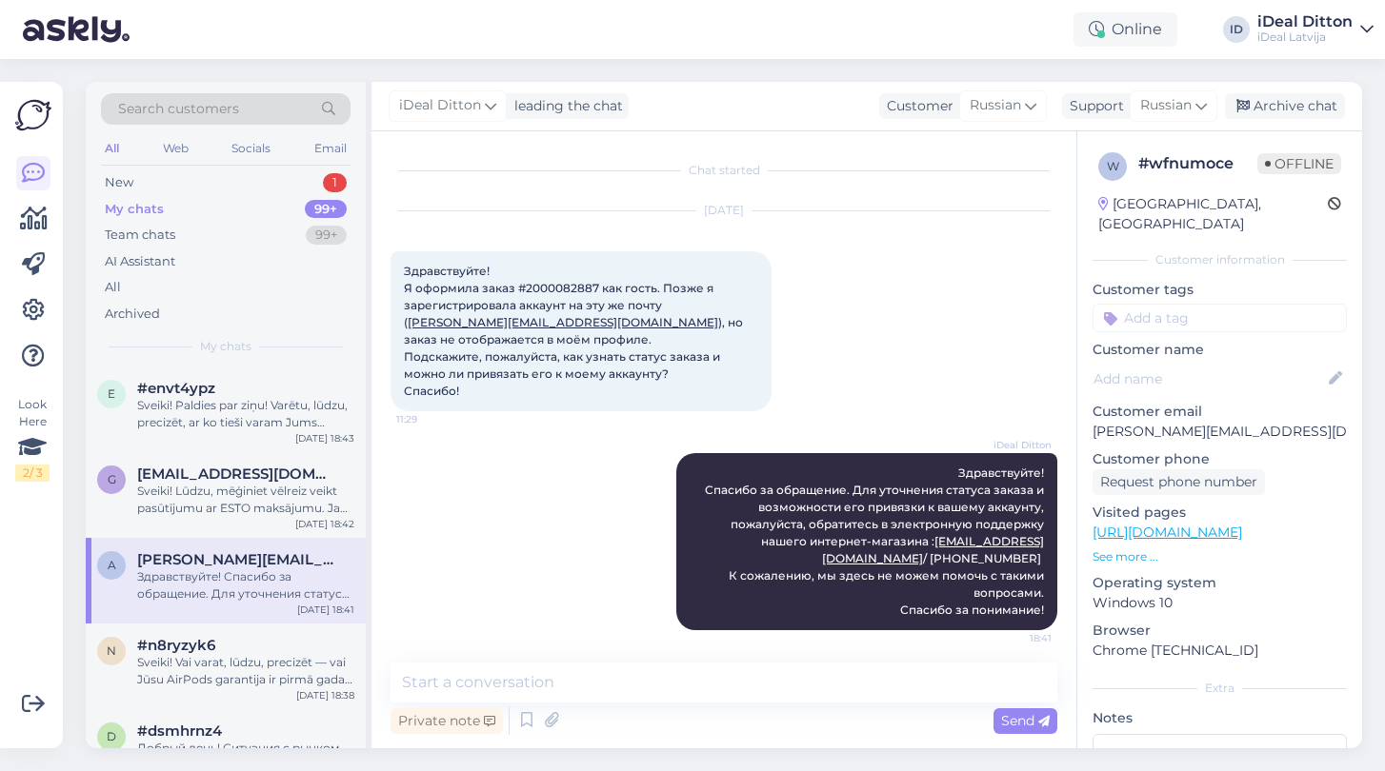
scroll to position [6, 0]
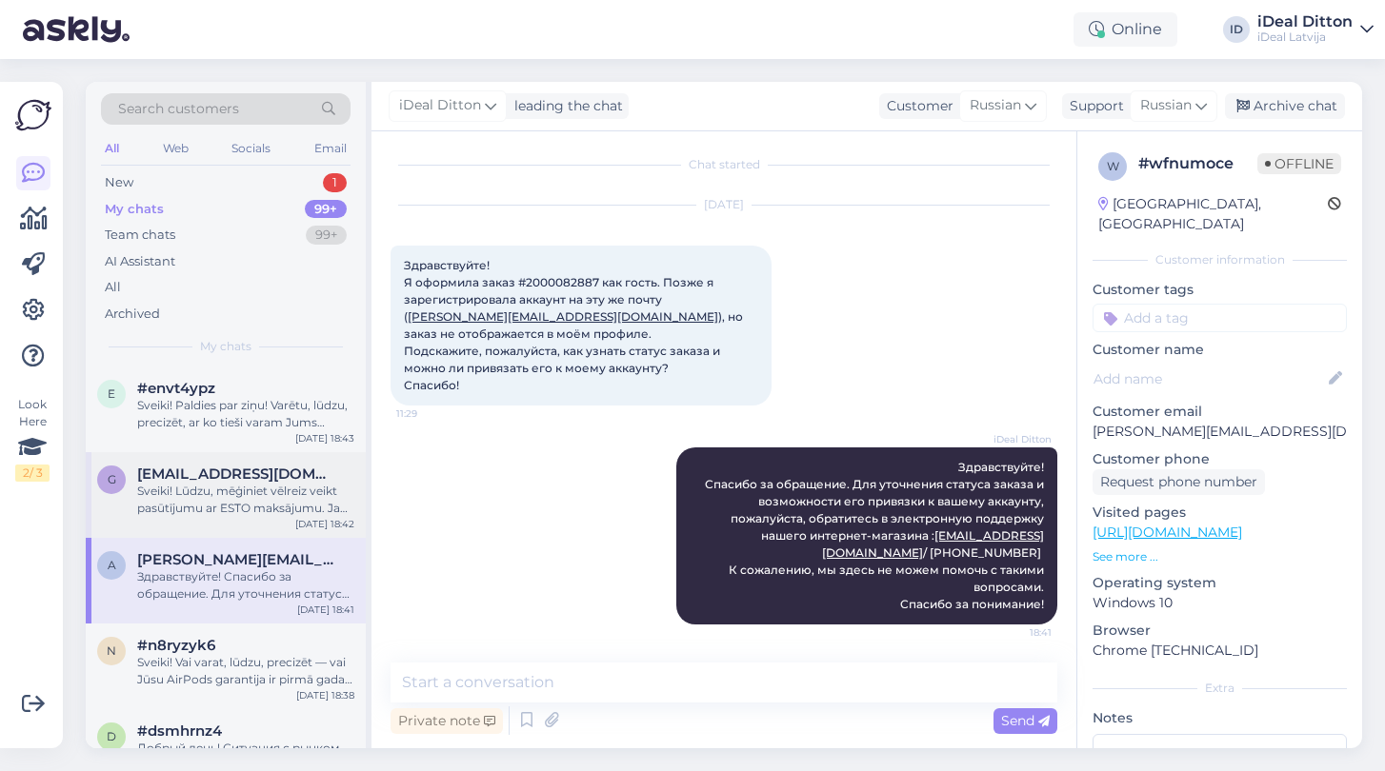
click at [208, 506] on div "Sveiki! Lūdzu, mēģiniet vēlreiz veikt pasūtījumu ar ESTO maksājumu. Ja problēma…" at bounding box center [245, 500] width 217 height 34
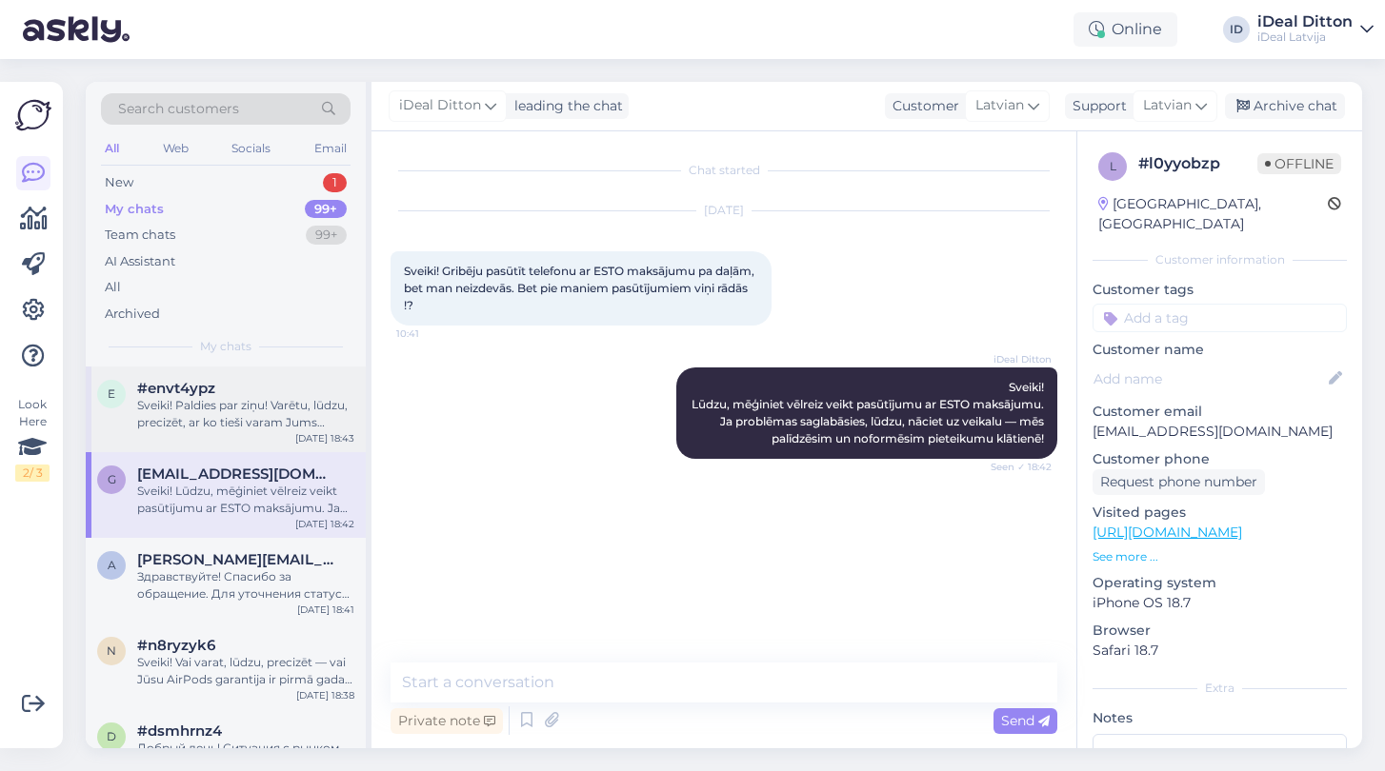
click at [209, 420] on div "Sveiki! Paldies par ziņu! Varētu, lūdzu, precizēt, ar ko tieši varam Jums palīd…" at bounding box center [245, 414] width 217 height 34
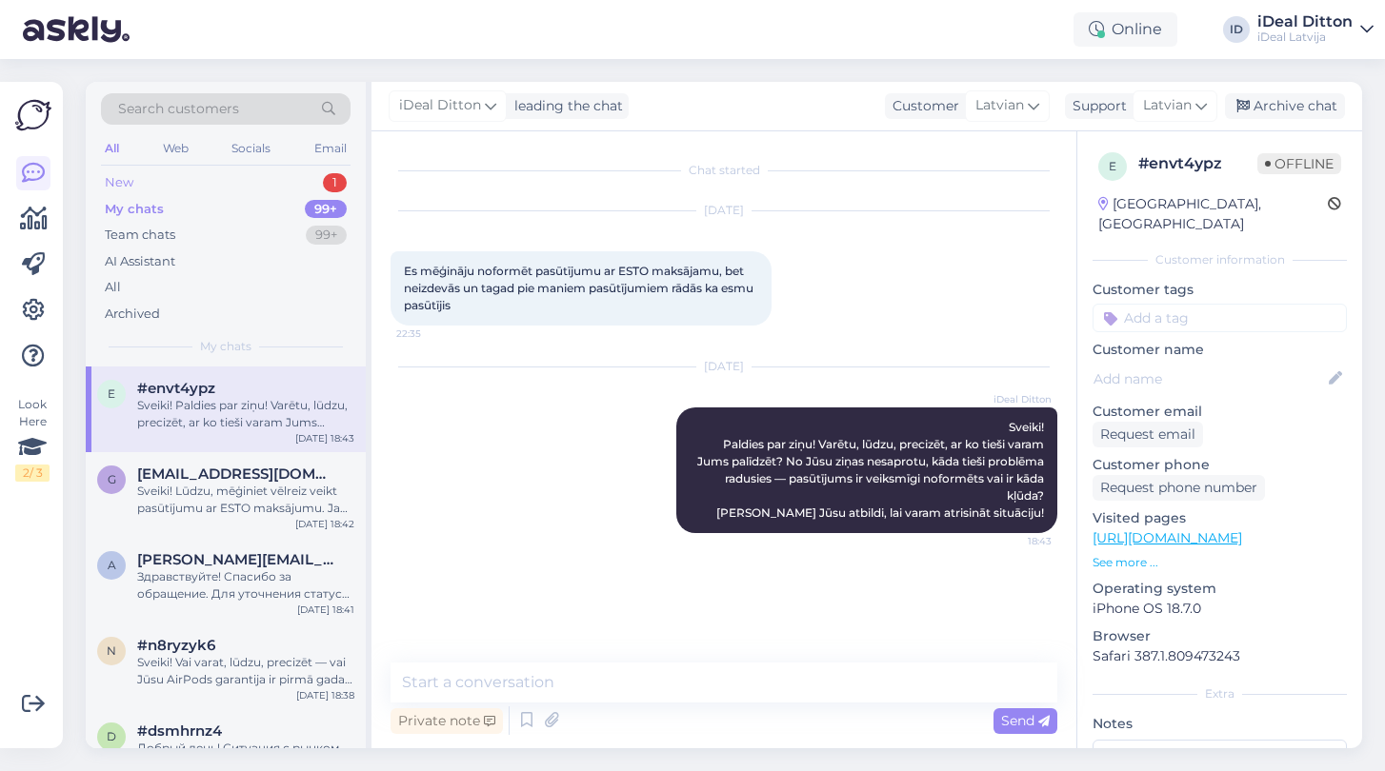
click at [134, 189] on div "New 1" at bounding box center [226, 183] width 250 height 27
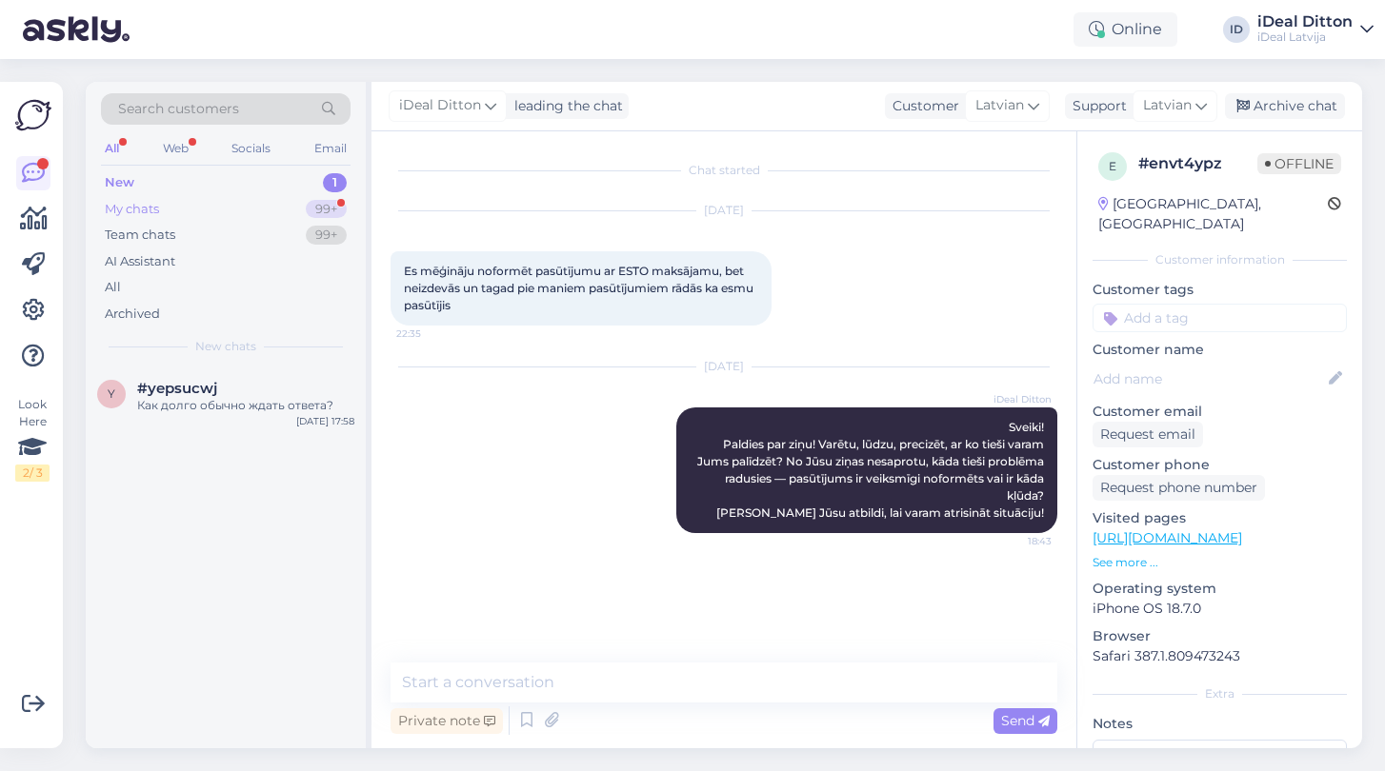
click at [110, 211] on div "My chats" at bounding box center [132, 209] width 54 height 19
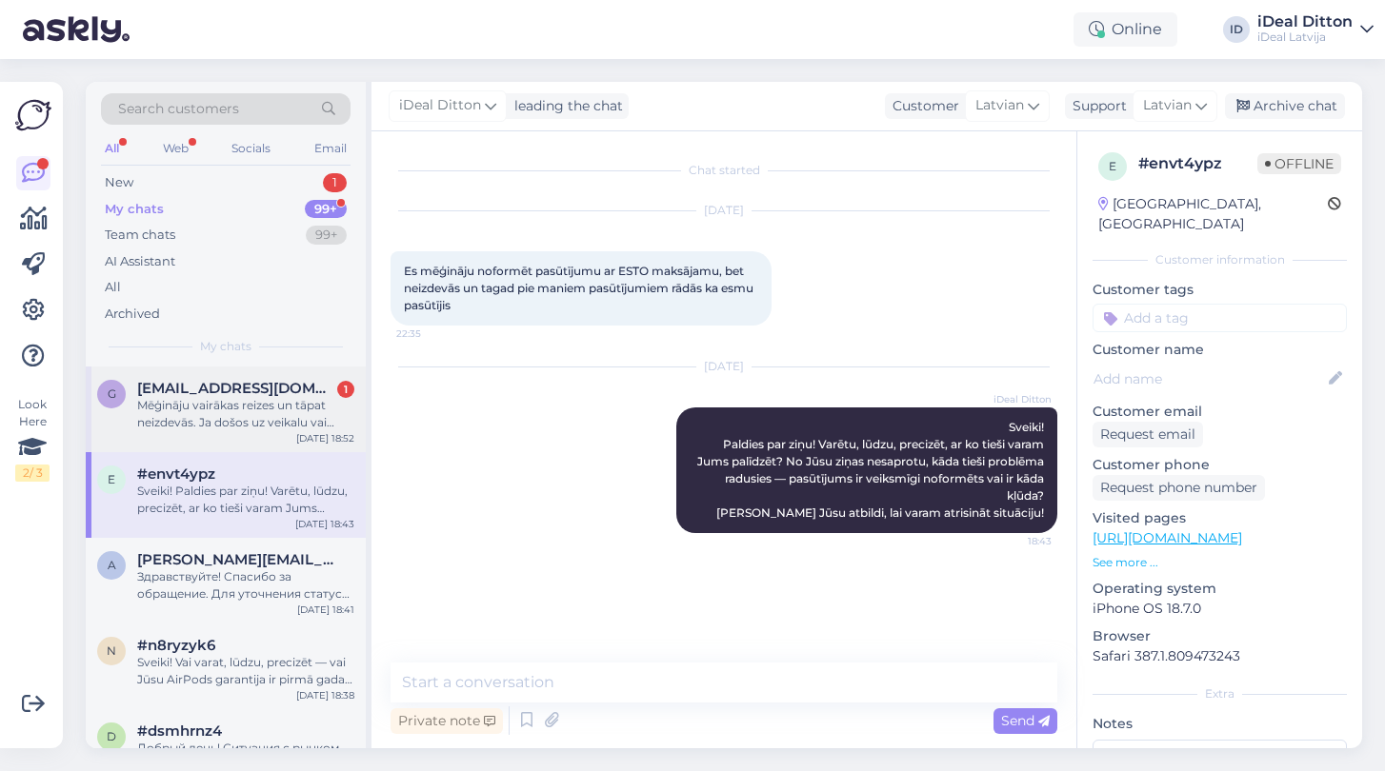
click at [320, 388] on span "[EMAIL_ADDRESS][DOMAIN_NAME]" at bounding box center [236, 388] width 198 height 17
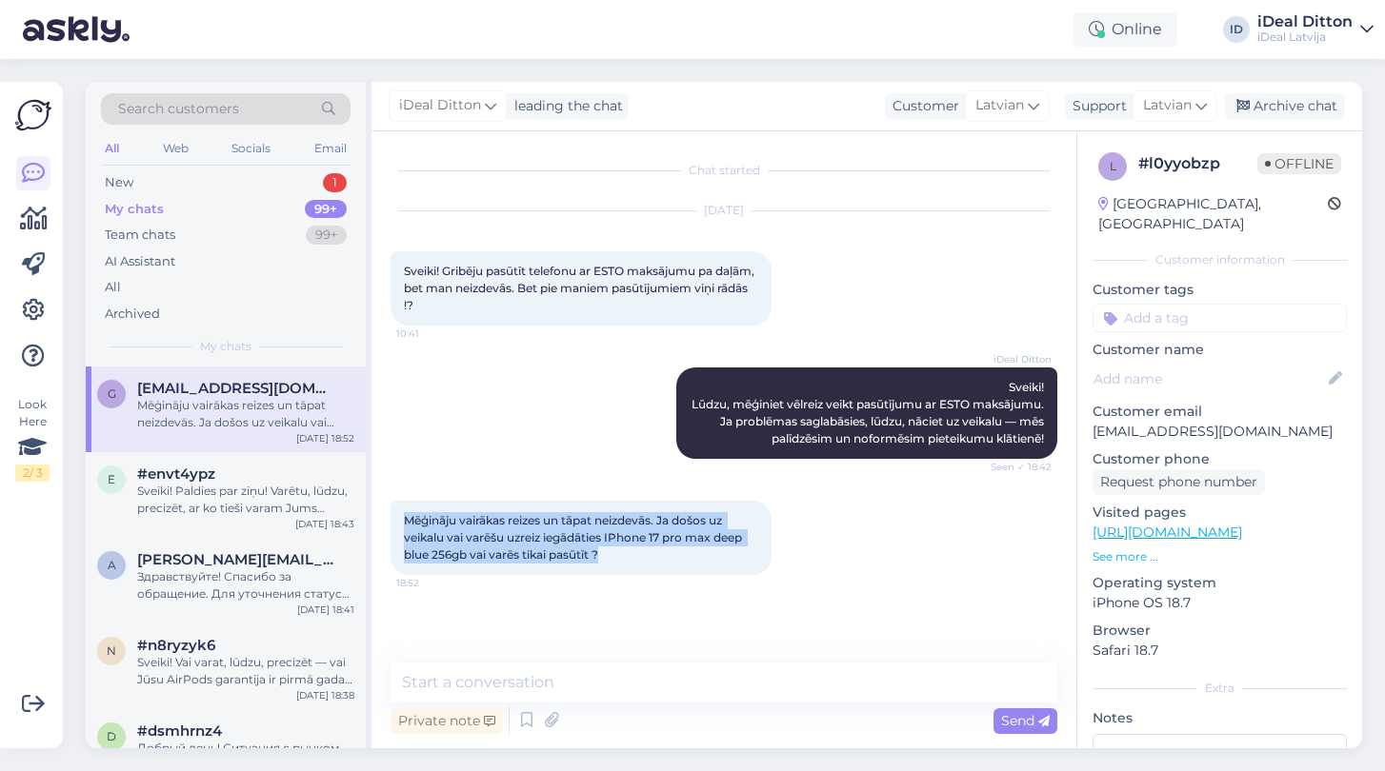
drag, startPoint x: 605, startPoint y: 575, endPoint x: 390, endPoint y: 531, distance: 218.7
click at [390, 531] on div "Mēģināju vairākas reizes un tāpat neizdevās. Ja došos uz veikalu vai varēšu uzr…" at bounding box center [580, 538] width 381 height 74
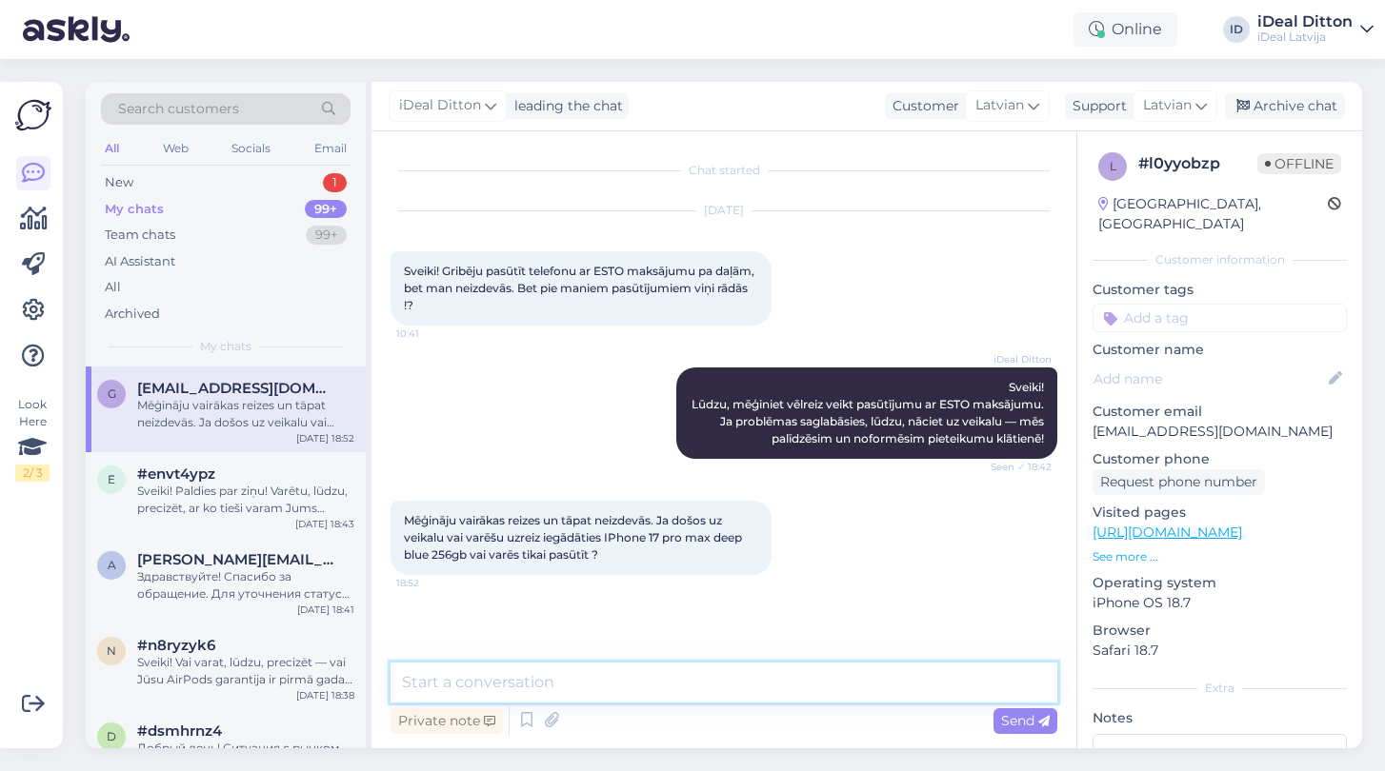
click at [542, 681] on textarea at bounding box center [723, 683] width 667 height 40
paste textarea "Sveiki! Pašlaik iPhone 17 Pro Max Deep Blue 256GB modeļa veikalā nav pieejams. …"
type textarea "Sveiki! Pašlaik iPhone 17 Pro Max Deep Blue 256GB modeļa veikalā nav pieejams. …"
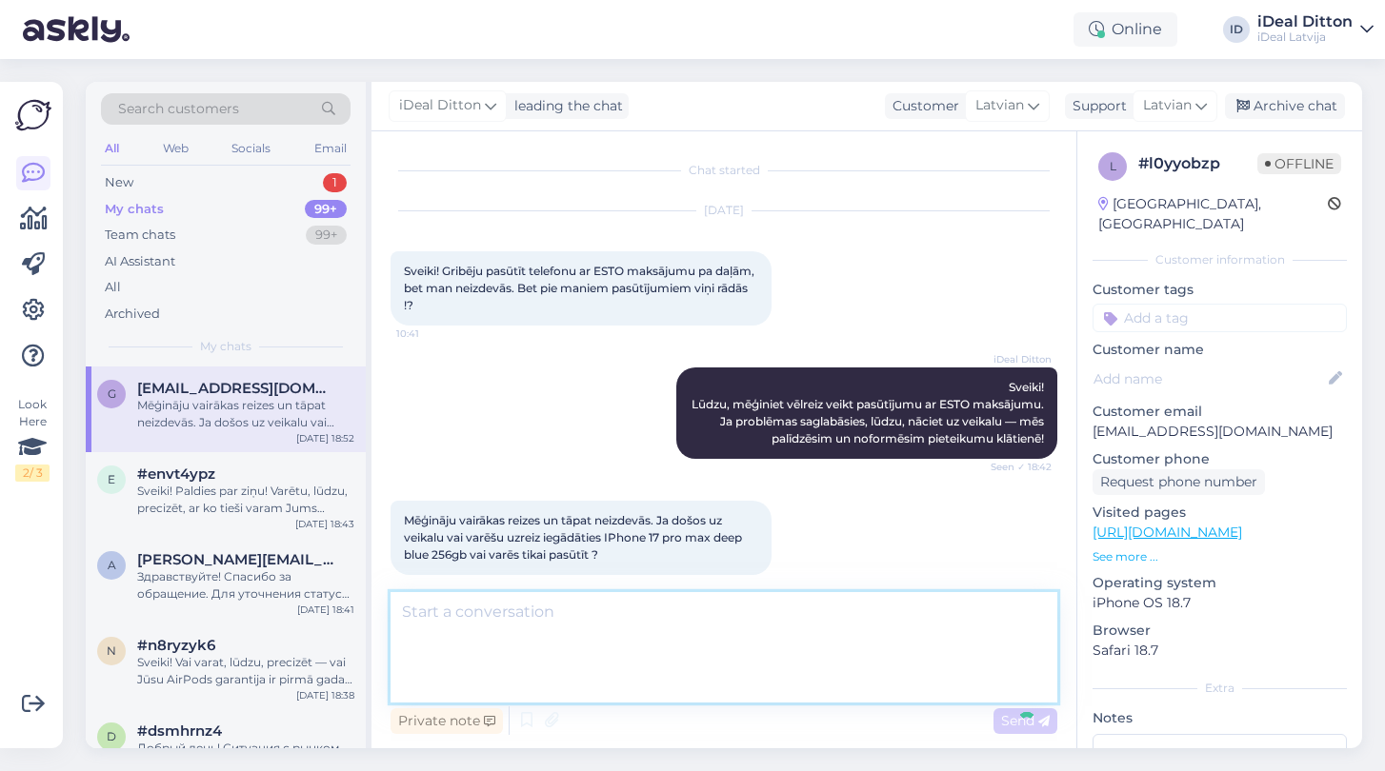
scroll to position [101, 0]
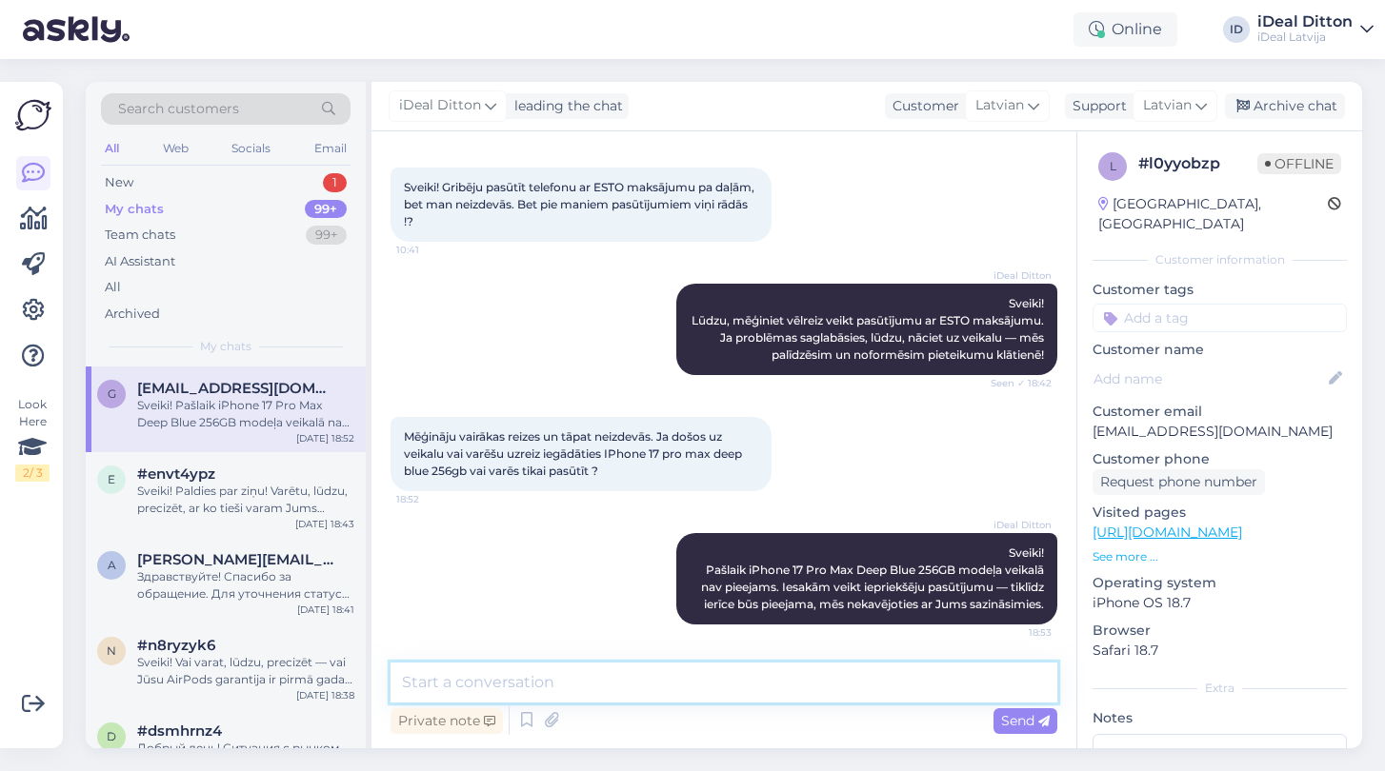
click at [604, 678] on textarea at bounding box center [723, 683] width 667 height 40
paste textarea "Vai vēlaties veikt pasūtījumu tagad?"
click at [537, 683] on textarea "Vai vēlaties veikt pasūtījumu tagad?" at bounding box center [723, 683] width 667 height 40
type textarea "Vai vēlaties veikt priekšpasūtījumu tagad?"
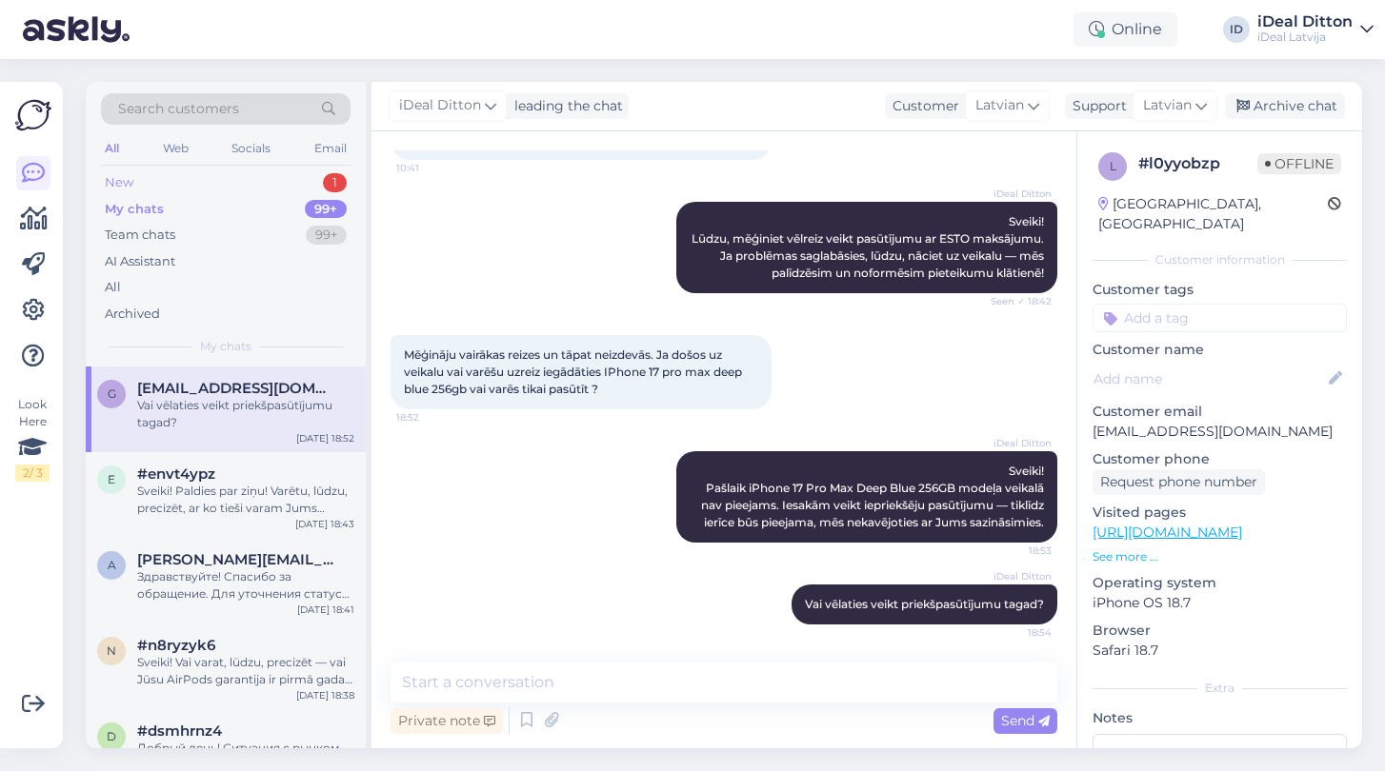
click at [139, 185] on div "New 1" at bounding box center [226, 183] width 250 height 27
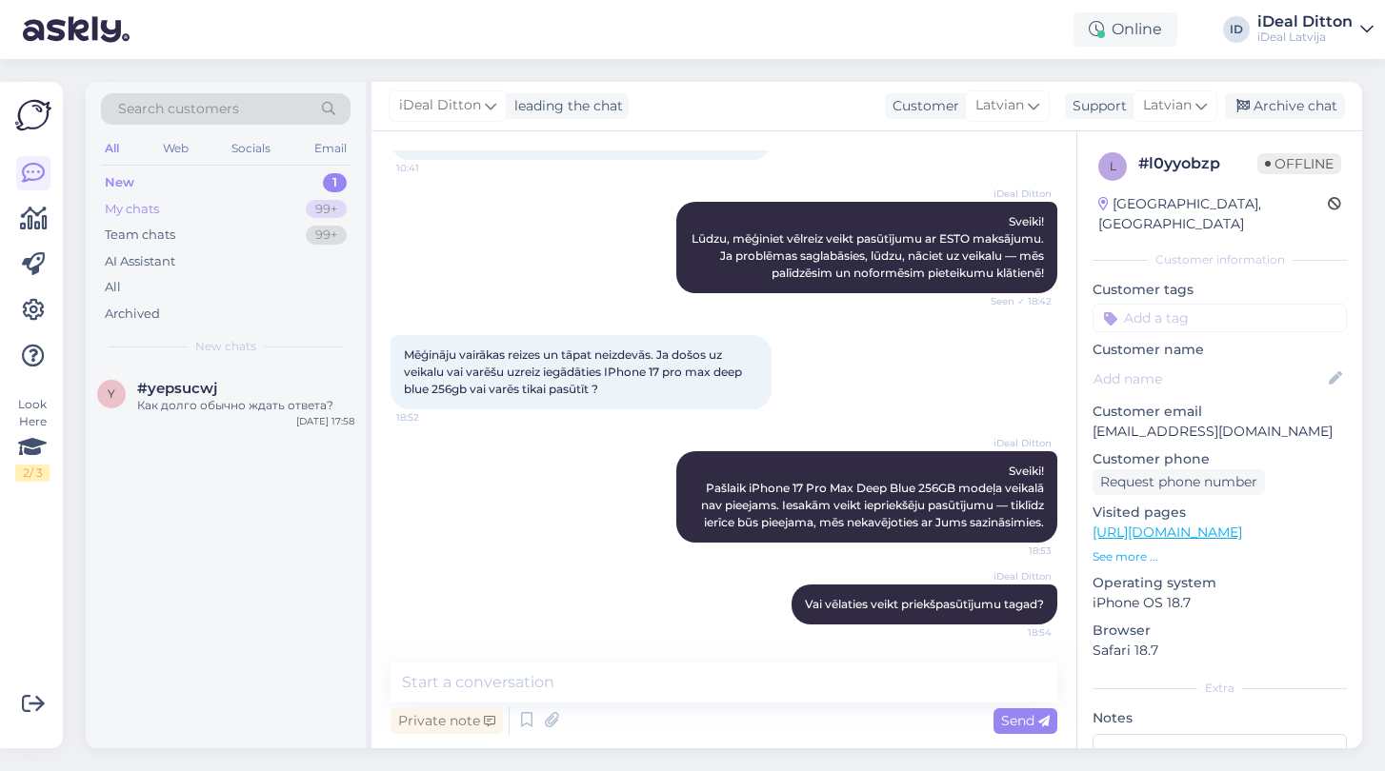
click at [146, 205] on div "My chats" at bounding box center [132, 209] width 54 height 19
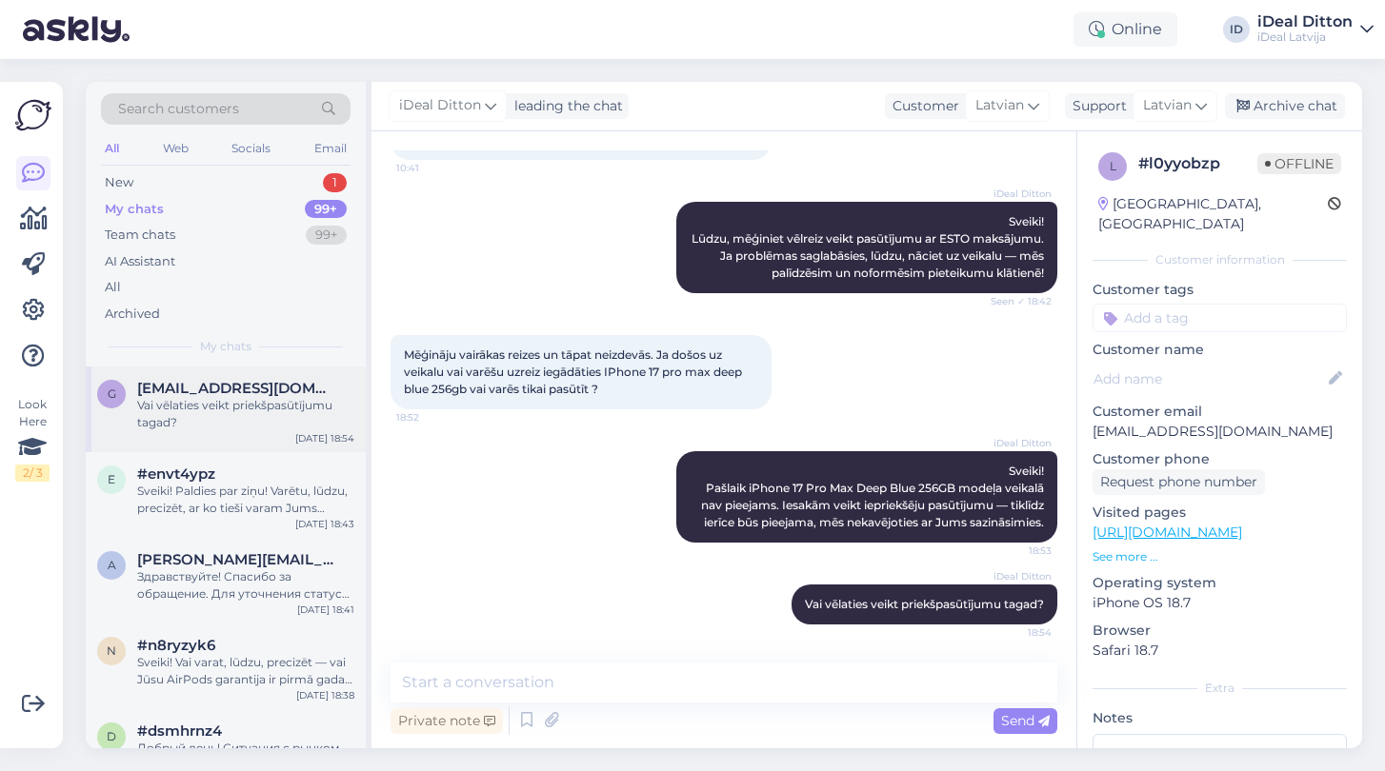
click at [280, 408] on div "Vai vēlaties veikt priekšpasūtījumu tagad?" at bounding box center [245, 414] width 217 height 34
click at [216, 470] on div "#envt4ypz" at bounding box center [245, 474] width 217 height 17
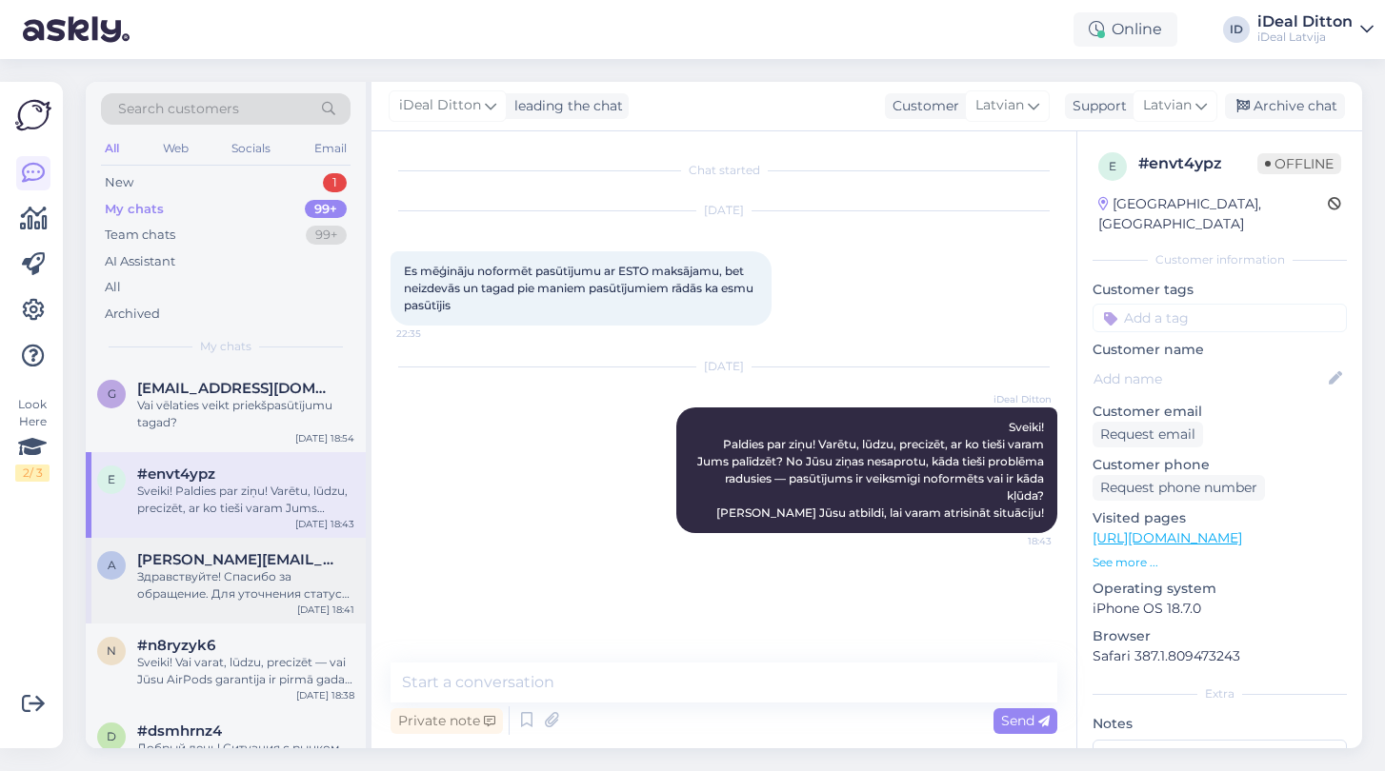
click at [181, 597] on div "Здравствуйте! Спасибо за обращение. Для уточнения статуса заказа и возможности …" at bounding box center [245, 586] width 217 height 34
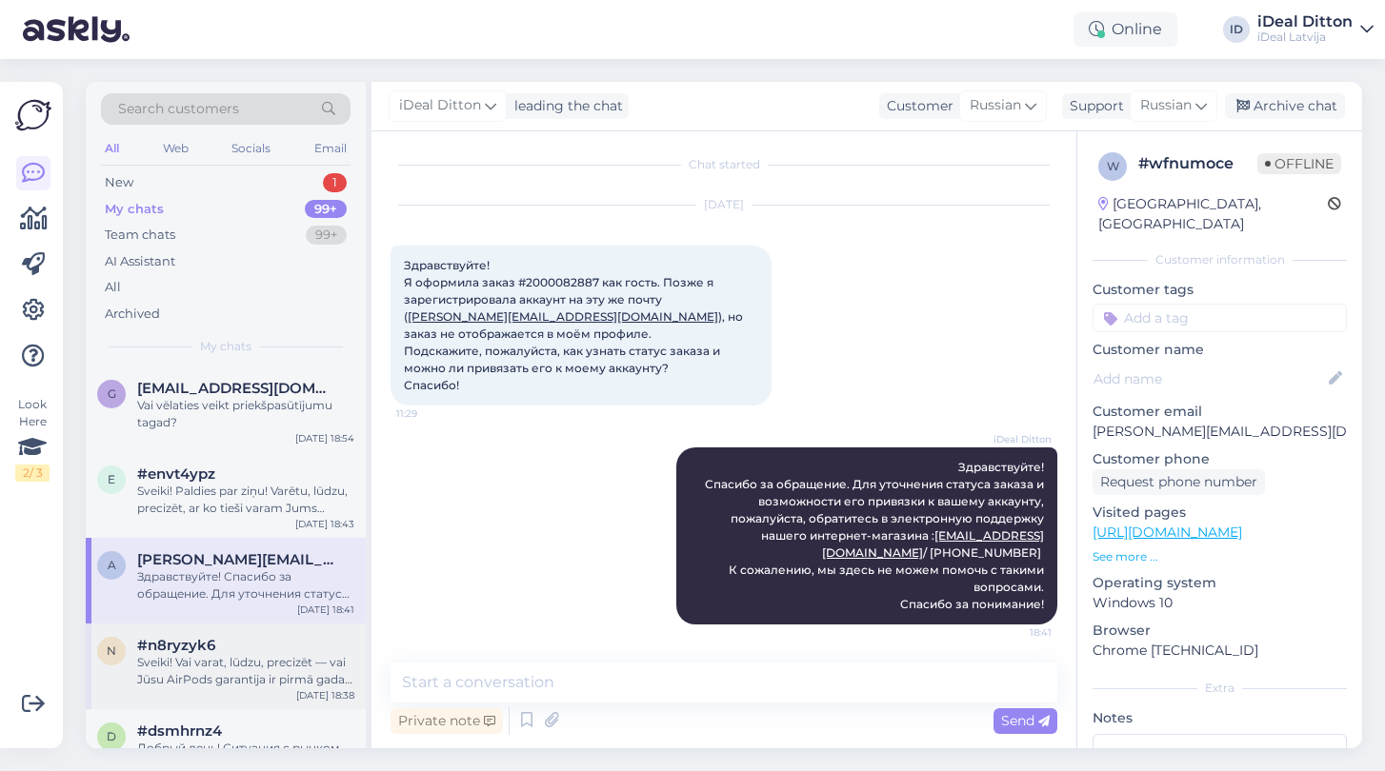
click at [177, 650] on span "#n8ryzyk6" at bounding box center [176, 645] width 78 height 17
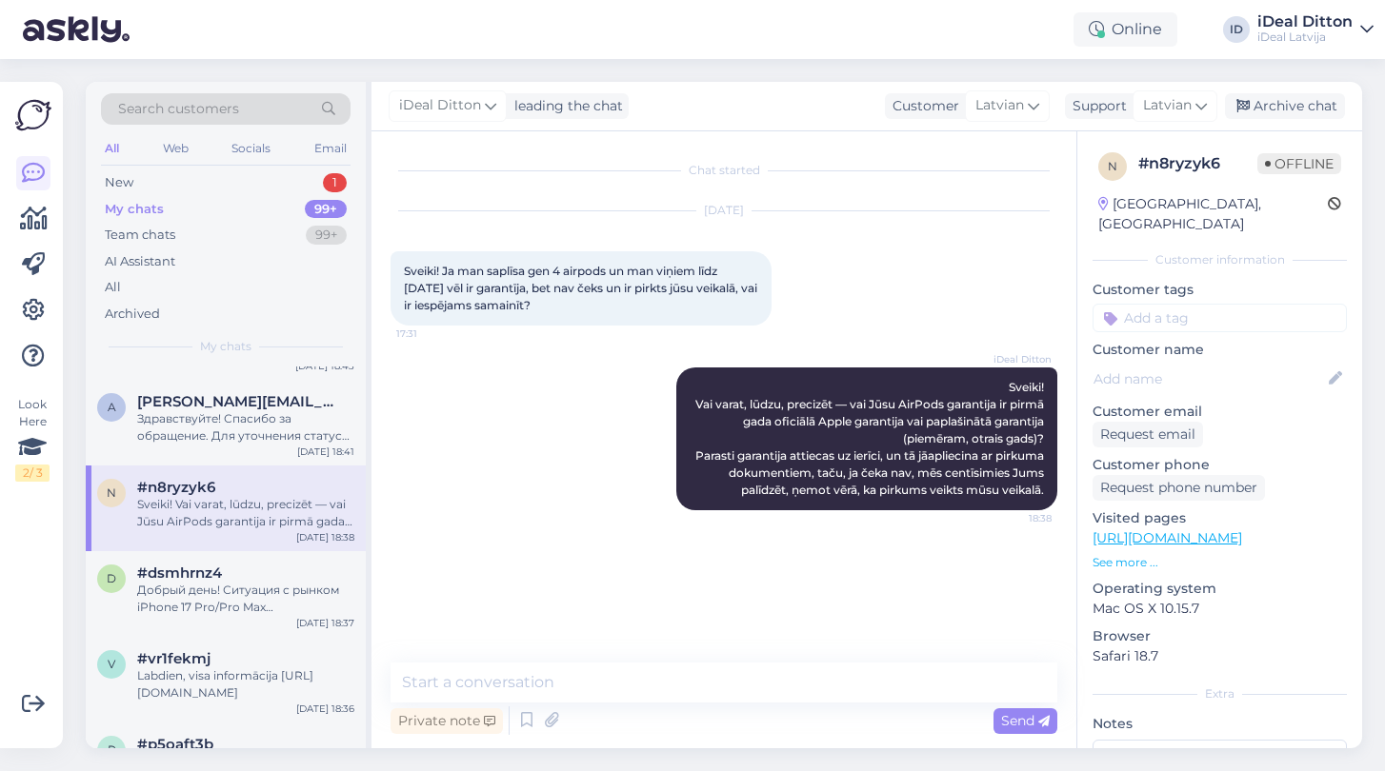
scroll to position [166, 0]
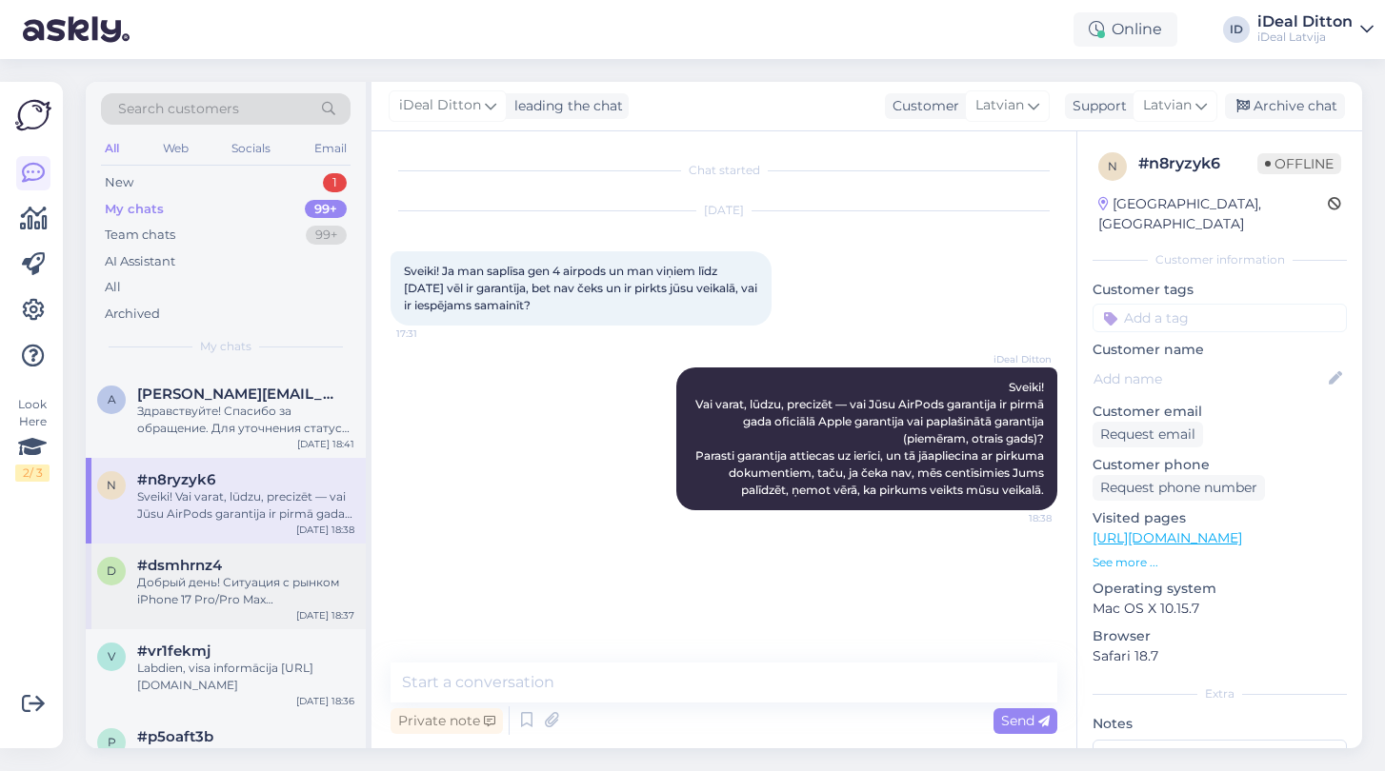
click at [188, 594] on div "Добрый день! Ситуация с рынком iPhone 17 Pro/Pro Max действительно непростая — …" at bounding box center [245, 591] width 217 height 34
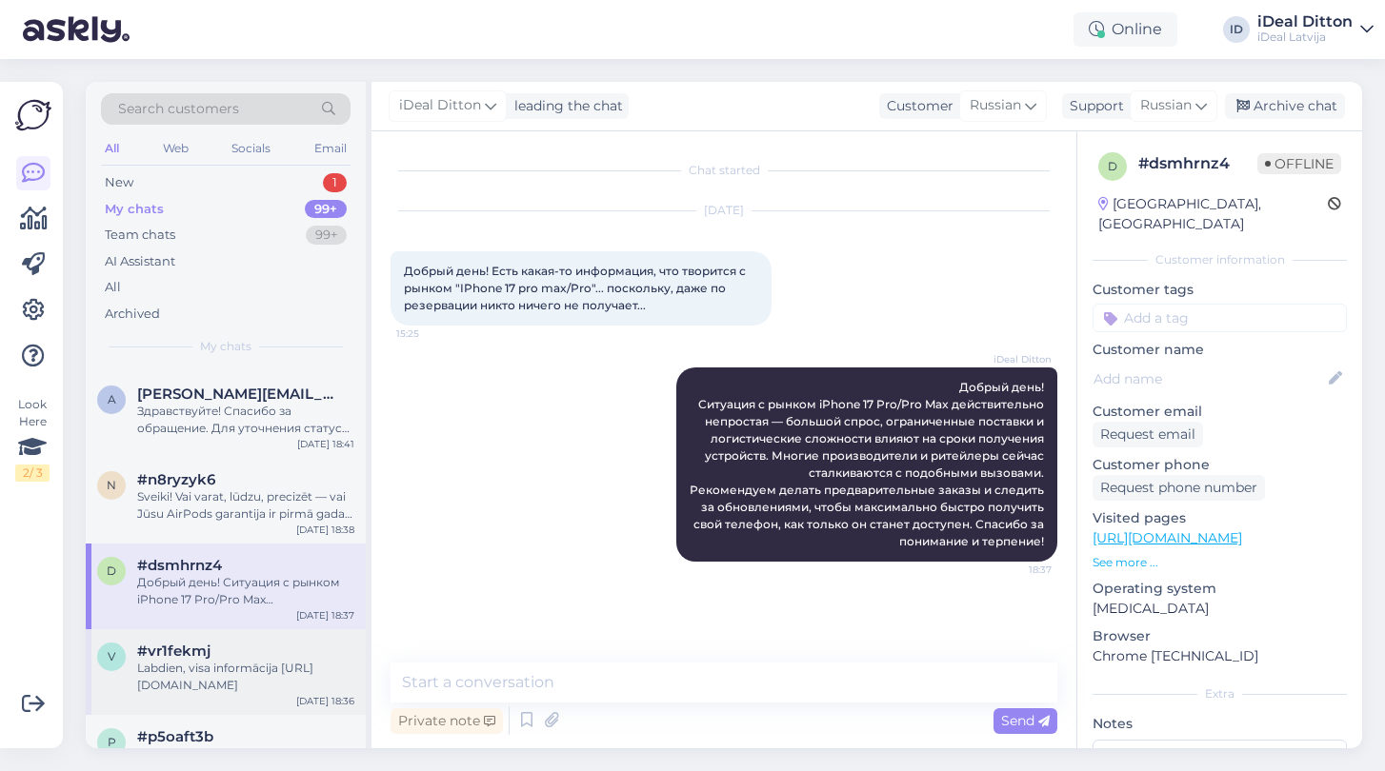
click at [195, 660] on div "Labdien, visa informācija [URL][DOMAIN_NAME]" at bounding box center [245, 677] width 217 height 34
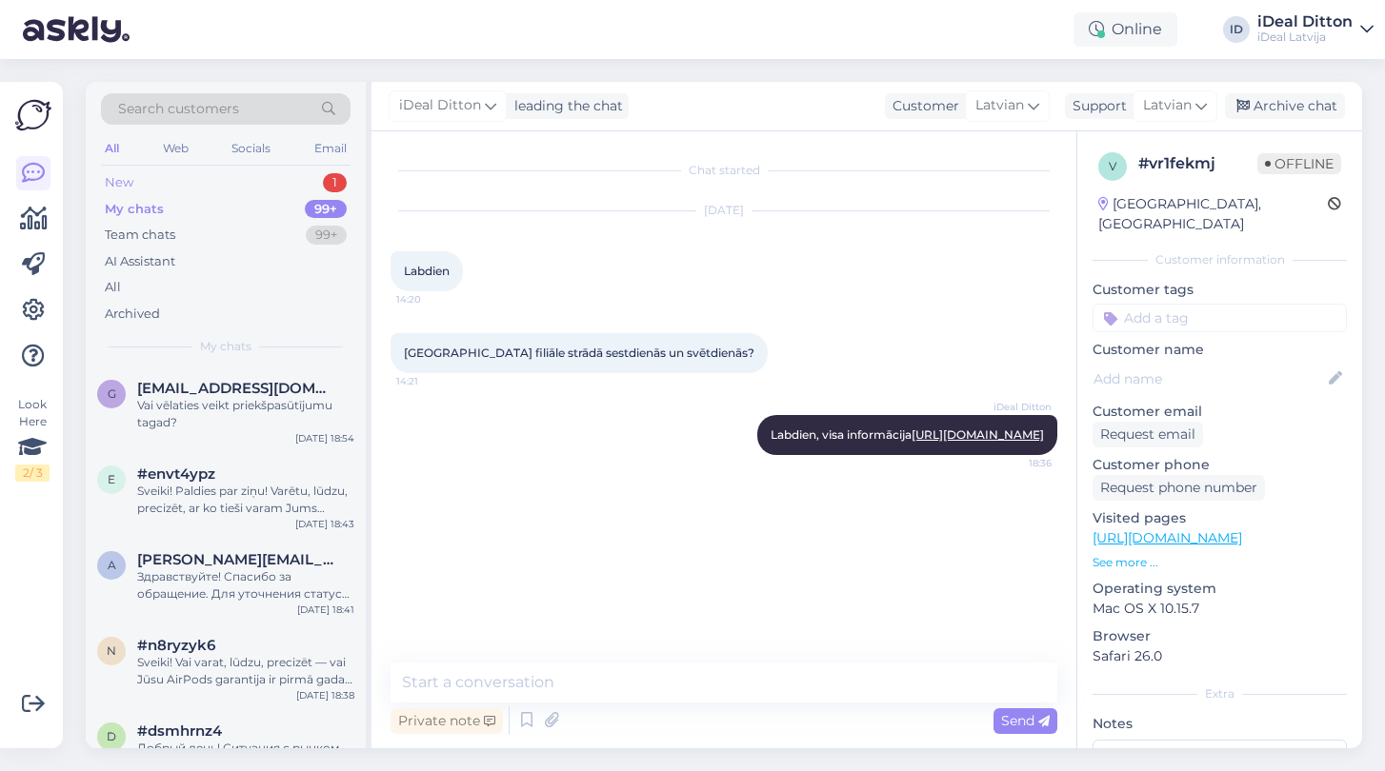
scroll to position [0, 0]
click at [142, 182] on div "New 1" at bounding box center [226, 183] width 250 height 27
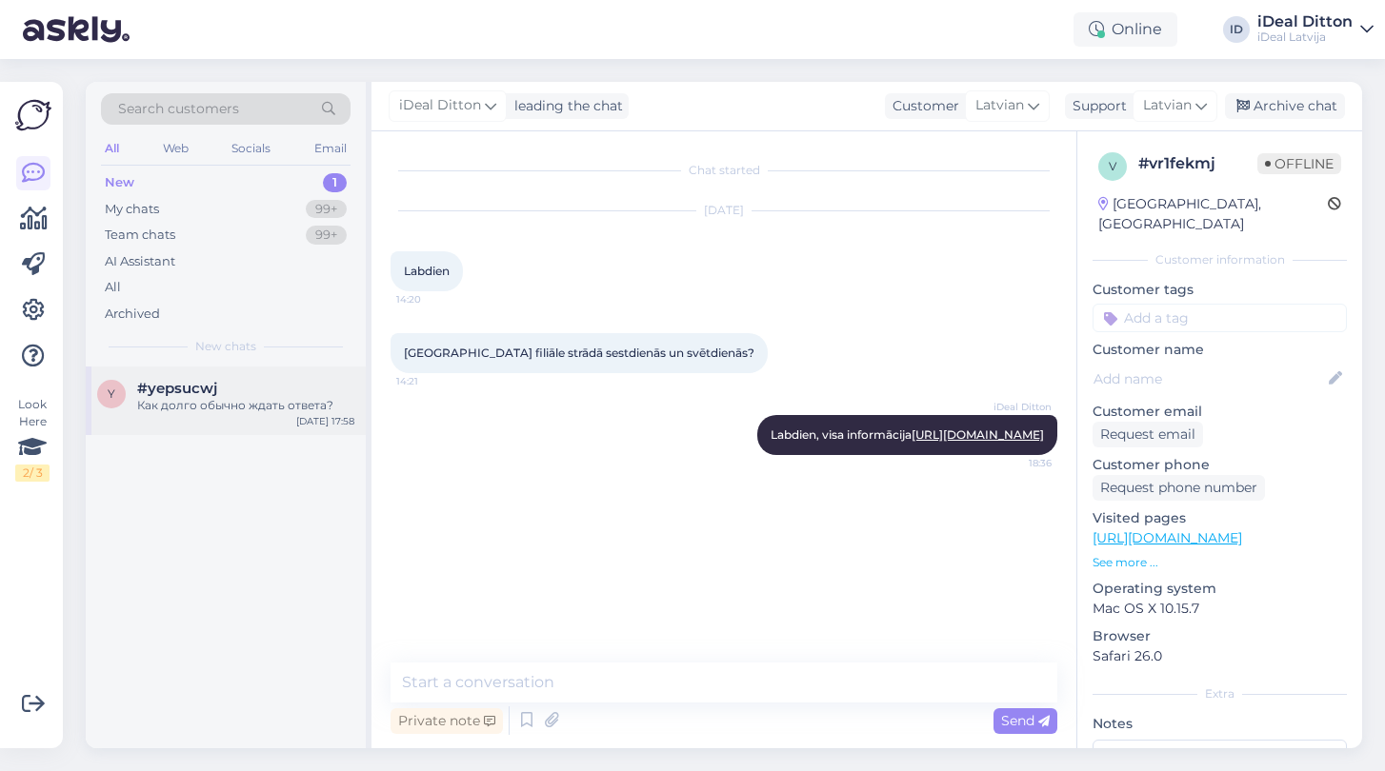
click at [189, 393] on span "#yepsucwj" at bounding box center [177, 388] width 80 height 17
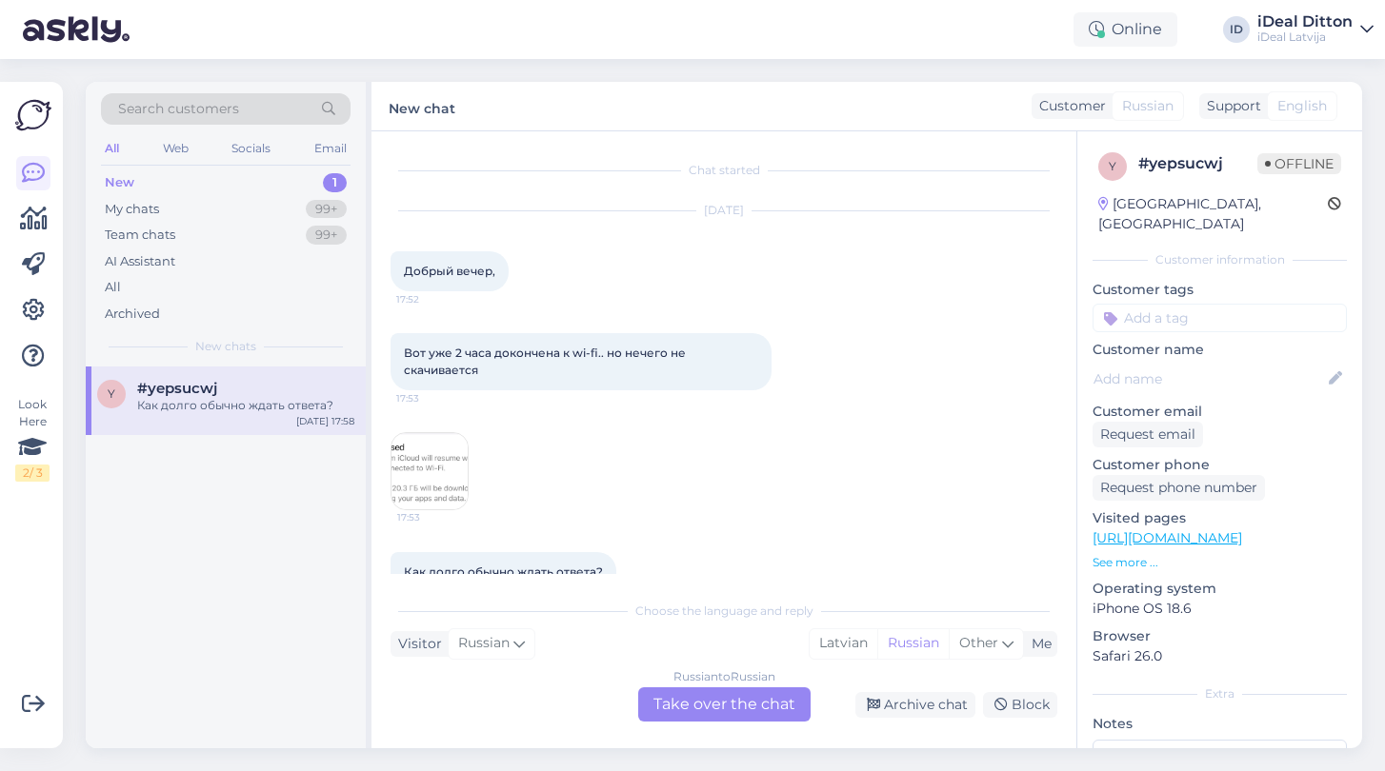
scroll to position [39, 0]
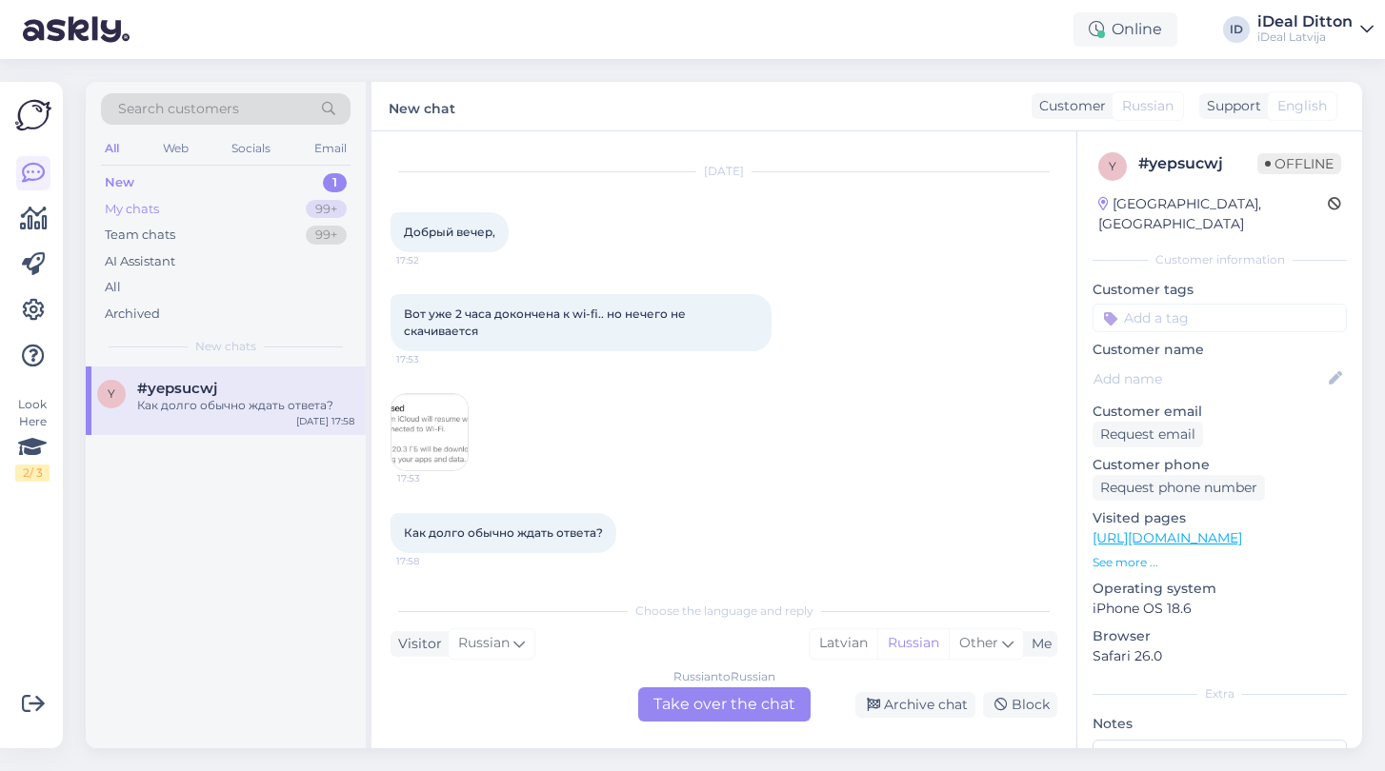
click at [128, 206] on div "My chats" at bounding box center [132, 209] width 54 height 19
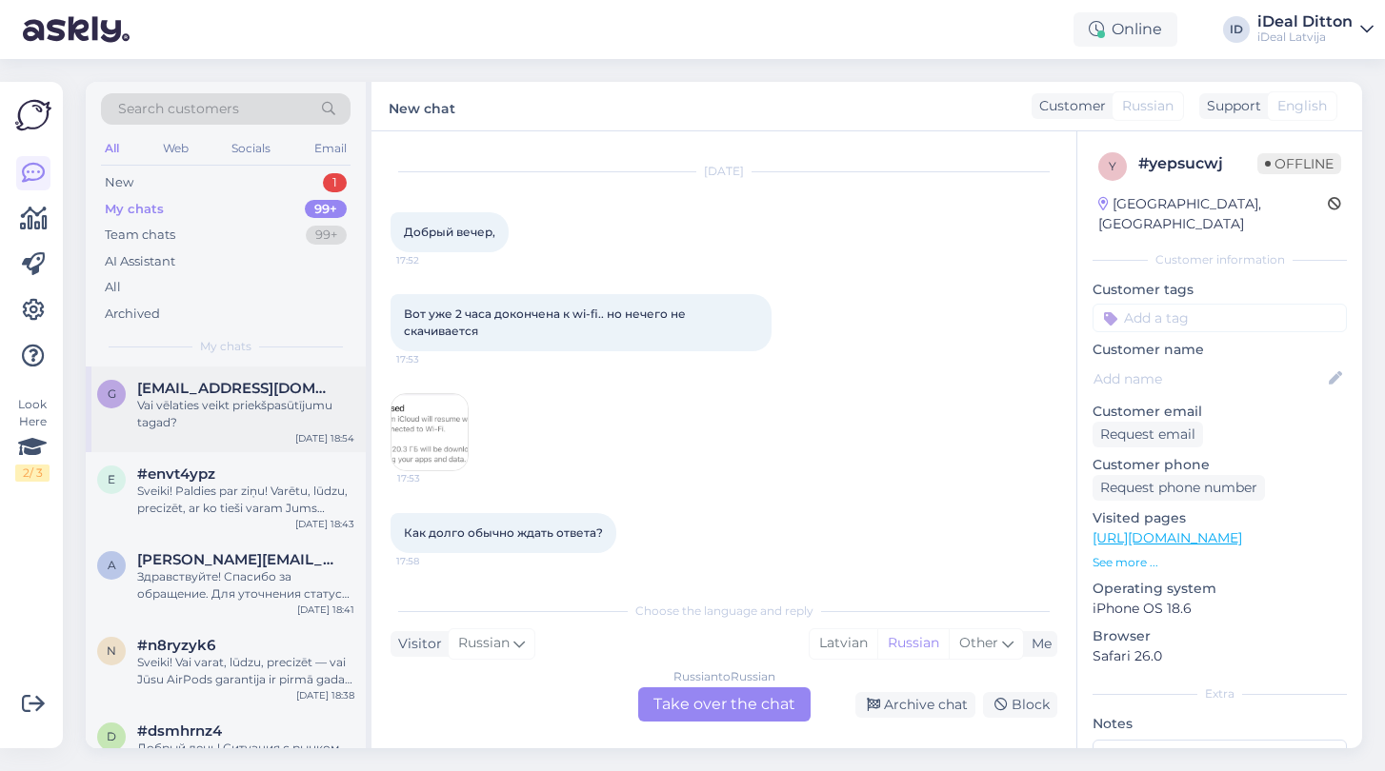
click at [233, 421] on div "Vai vēlaties veikt priekšpasūtījumu tagad?" at bounding box center [245, 414] width 217 height 34
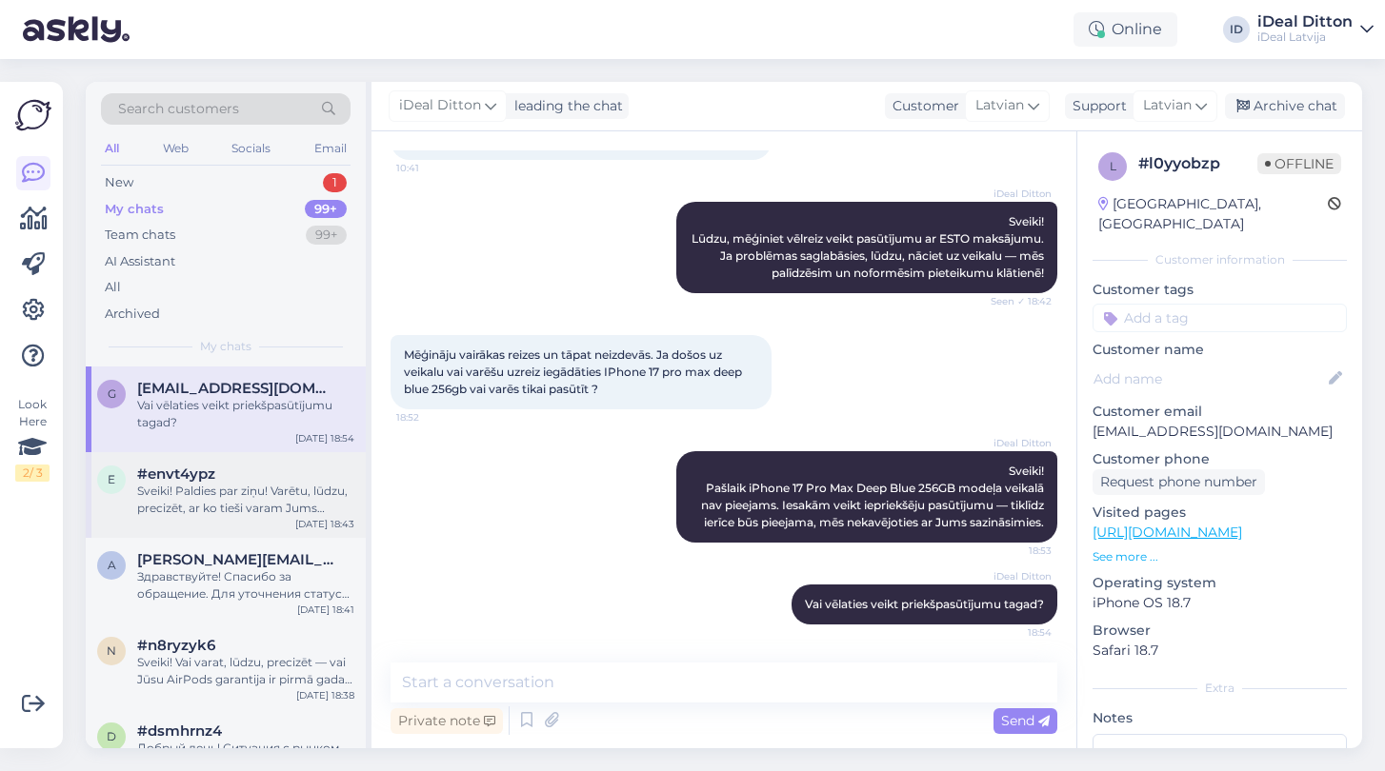
click at [217, 513] on div "Sveiki! Paldies par ziņu! Varētu, lūdzu, precizēt, ar ko tieši varam Jums palīd…" at bounding box center [245, 500] width 217 height 34
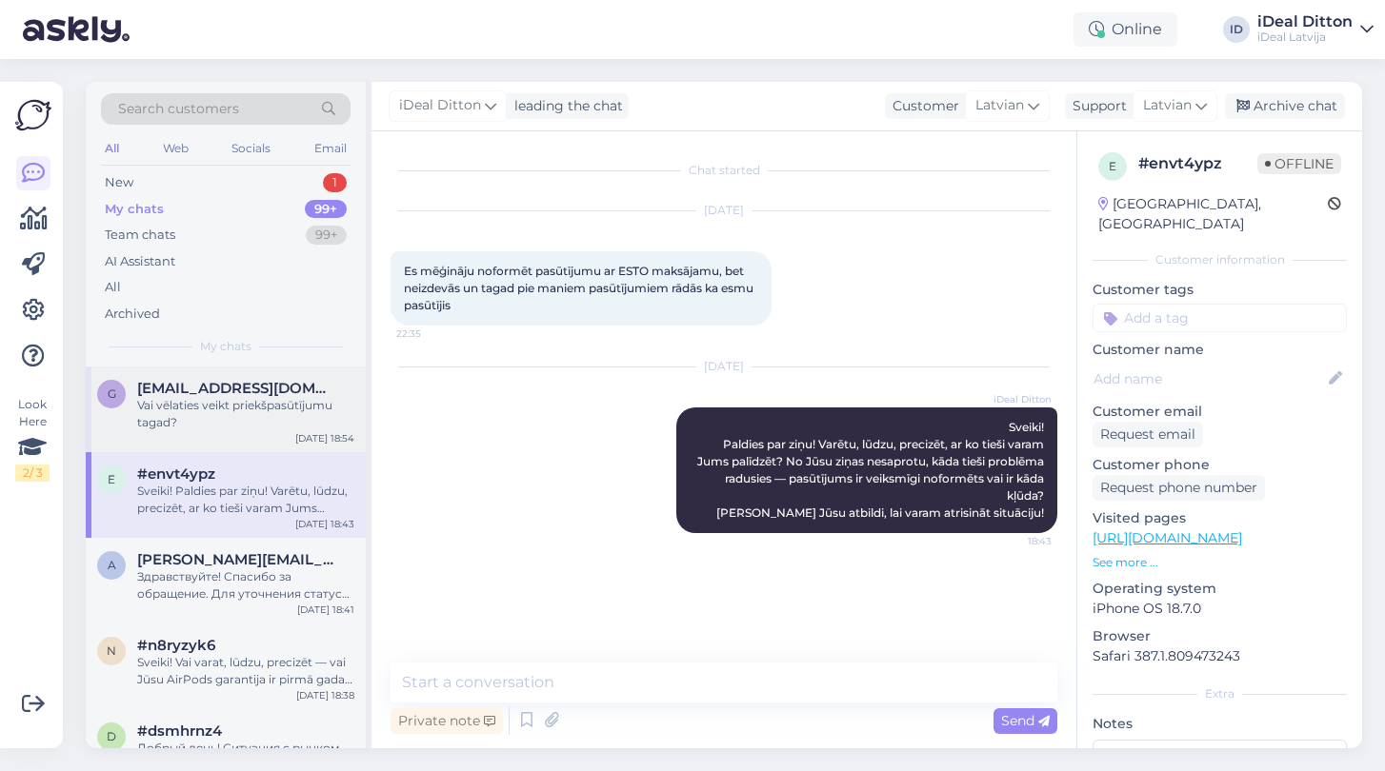
click at [228, 429] on div "g [EMAIL_ADDRESS][DOMAIN_NAME] Vai vēlaties veikt priekšpasūtījumu tagad? [DATE…" at bounding box center [226, 410] width 280 height 86
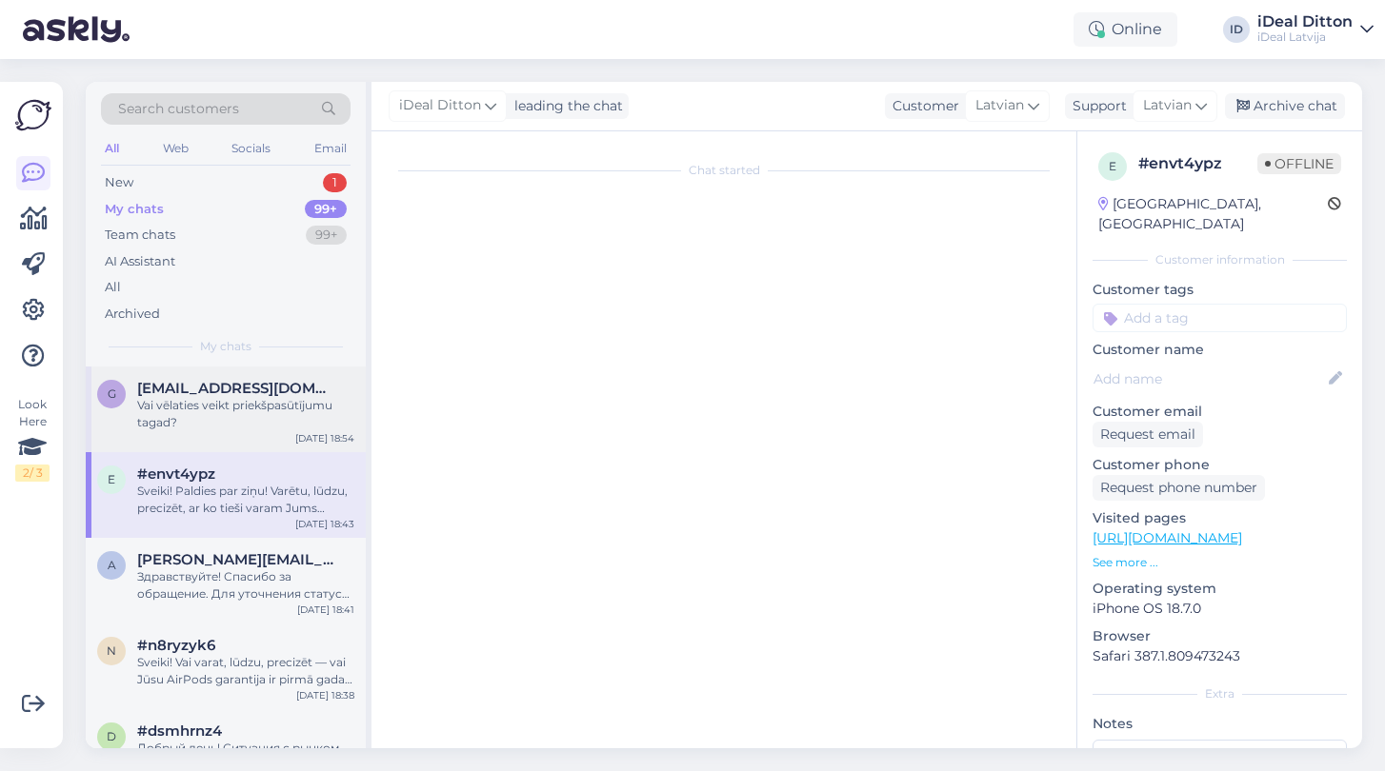
scroll to position [183, 0]
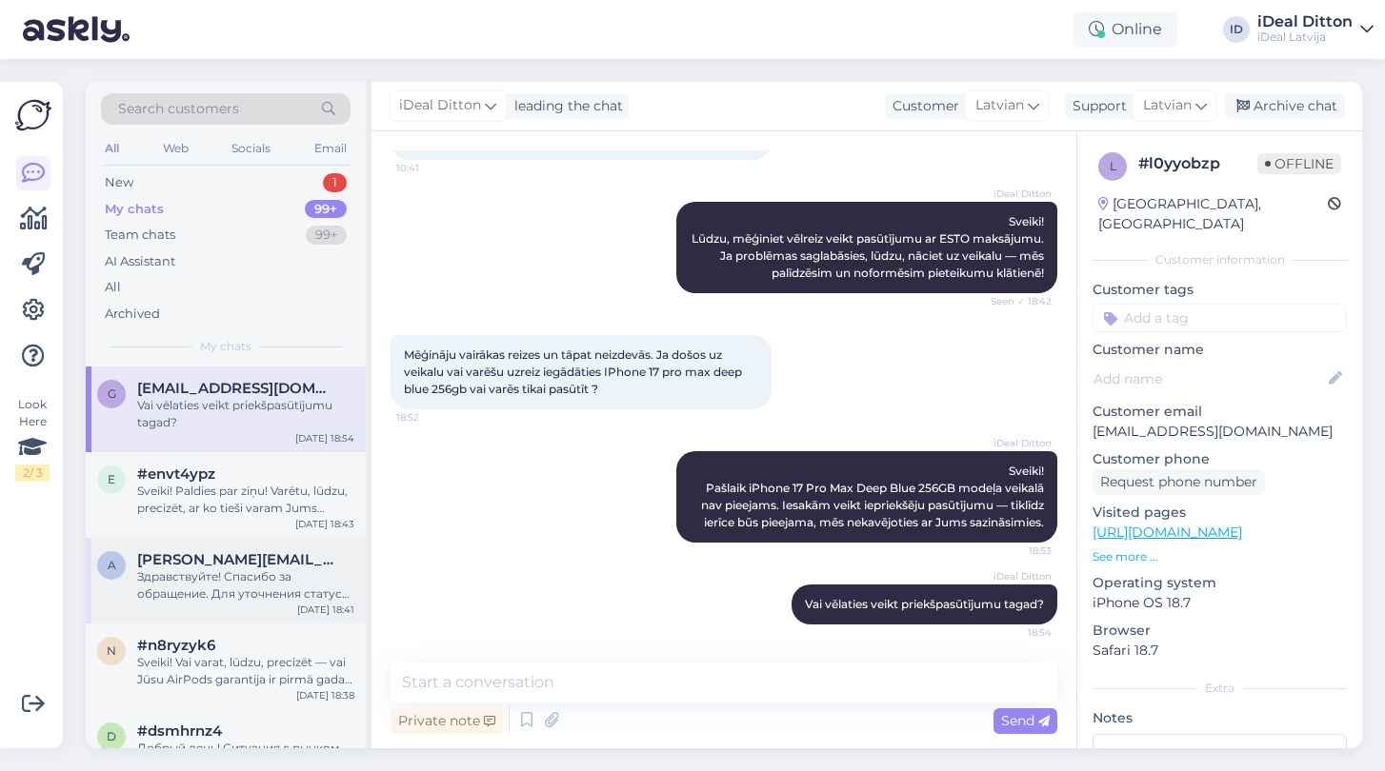
click at [224, 571] on div "Здравствуйте! Спасибо за обращение. Для уточнения статуса заказа и возможности …" at bounding box center [245, 586] width 217 height 34
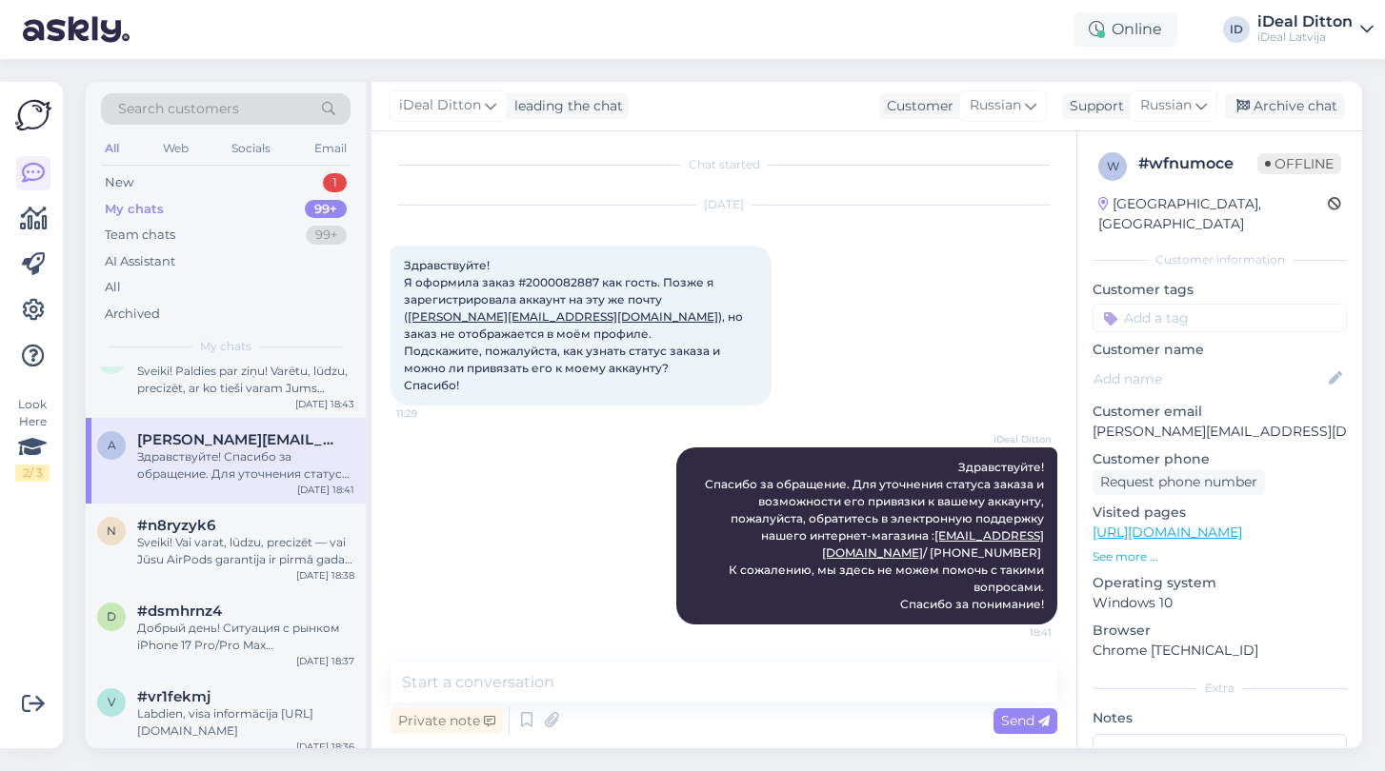
scroll to position [139, 0]
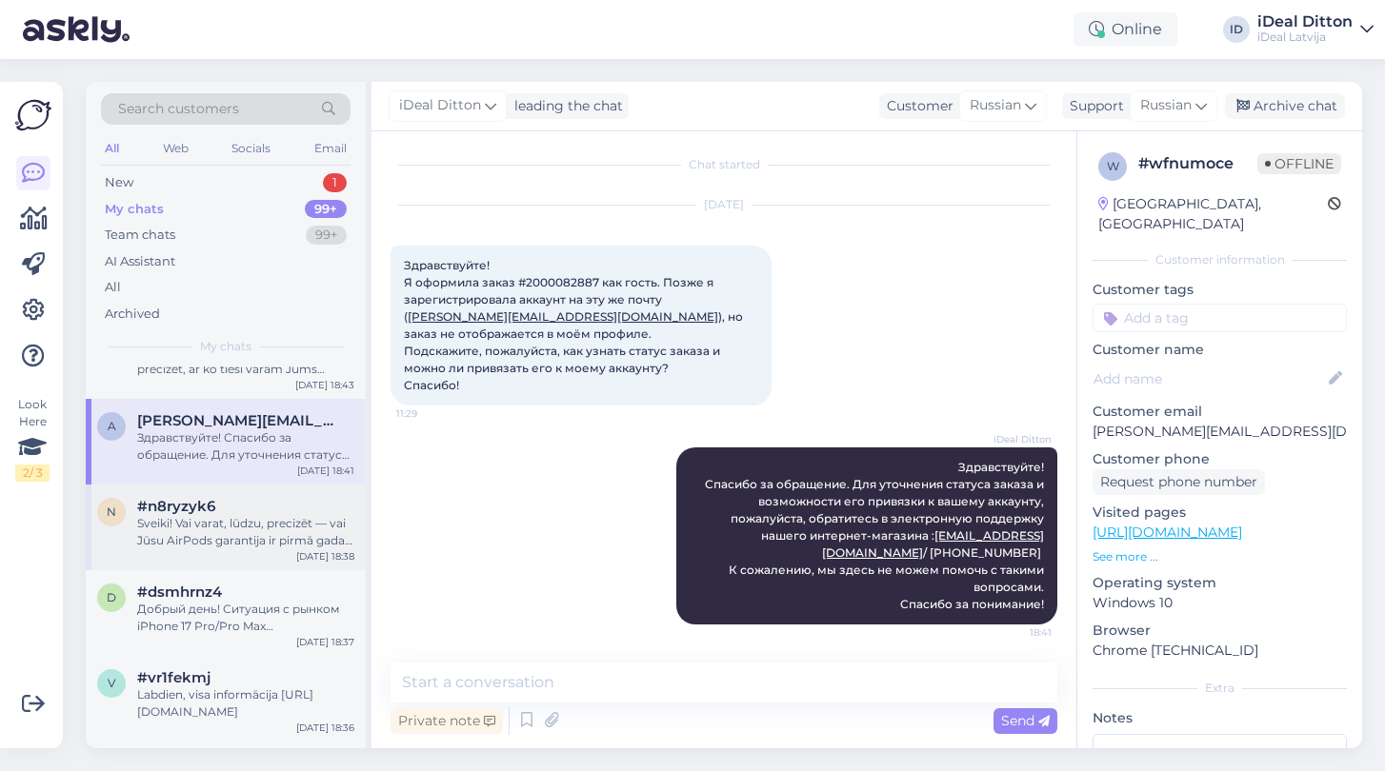
click at [227, 534] on div "Sveiki! Vai varat, lūdzu, precizēt — vai Jūsu AirPods garantija ir pirmā gada o…" at bounding box center [245, 532] width 217 height 34
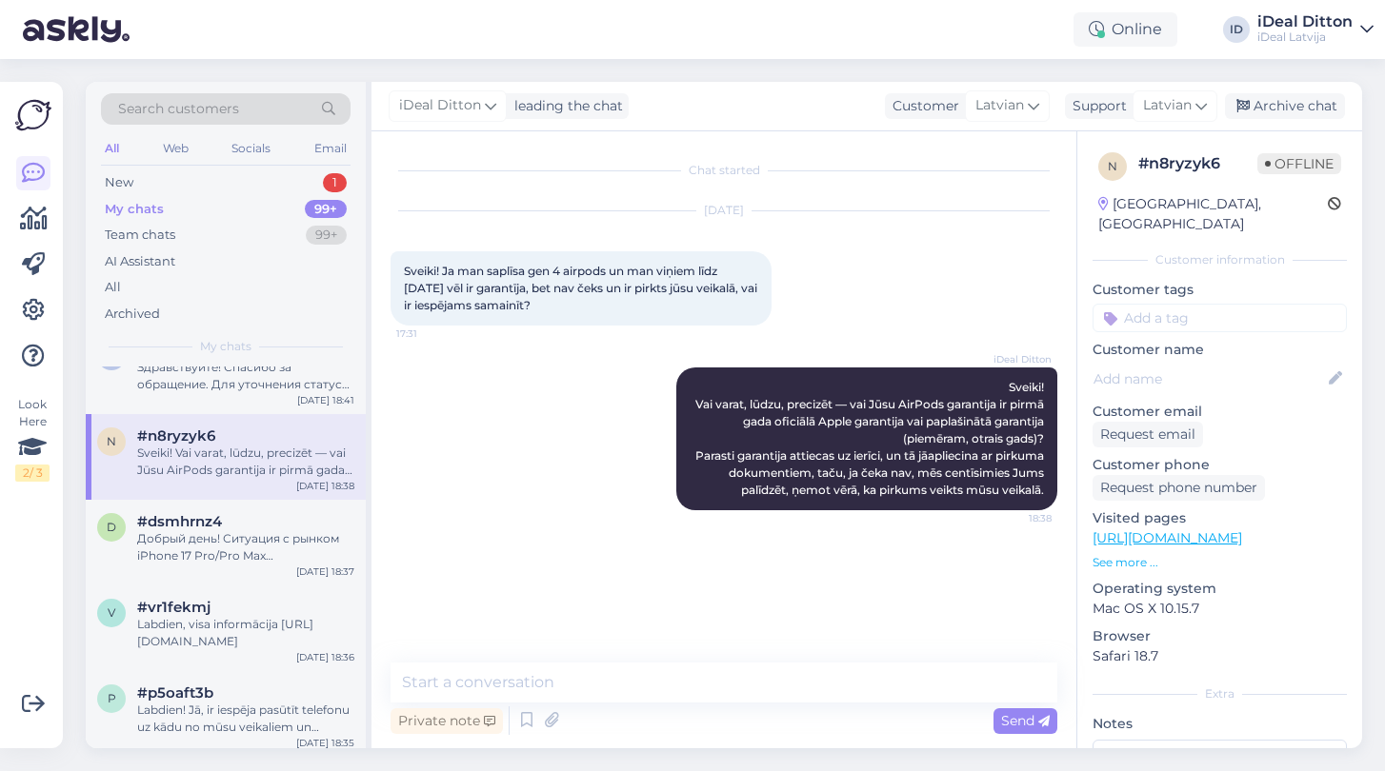
scroll to position [210, 0]
click at [228, 534] on div "Добрый день! Ситуация с рынком iPhone 17 Pro/Pro Max действительно непростая — …" at bounding box center [245, 547] width 217 height 34
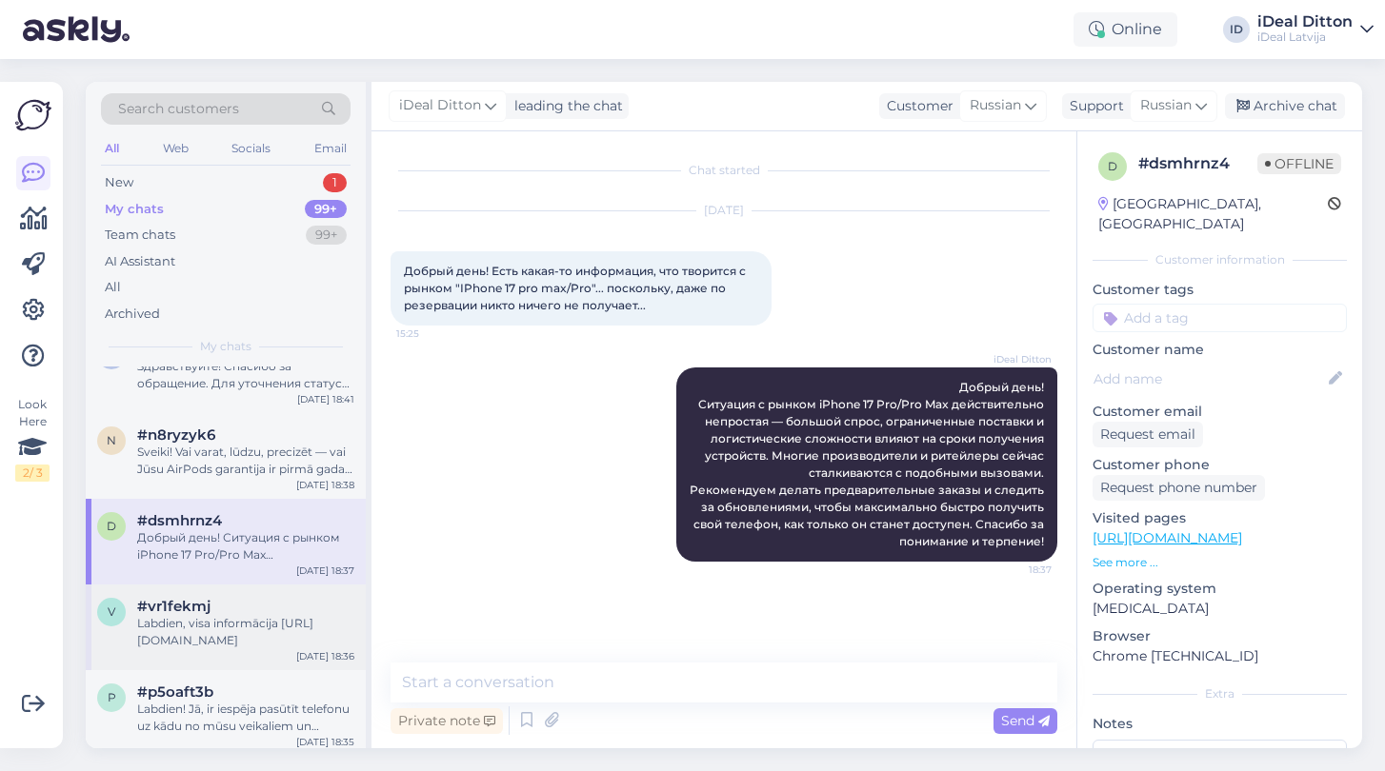
click at [224, 621] on div "Labdien, visa informācija [URL][DOMAIN_NAME]" at bounding box center [245, 632] width 217 height 34
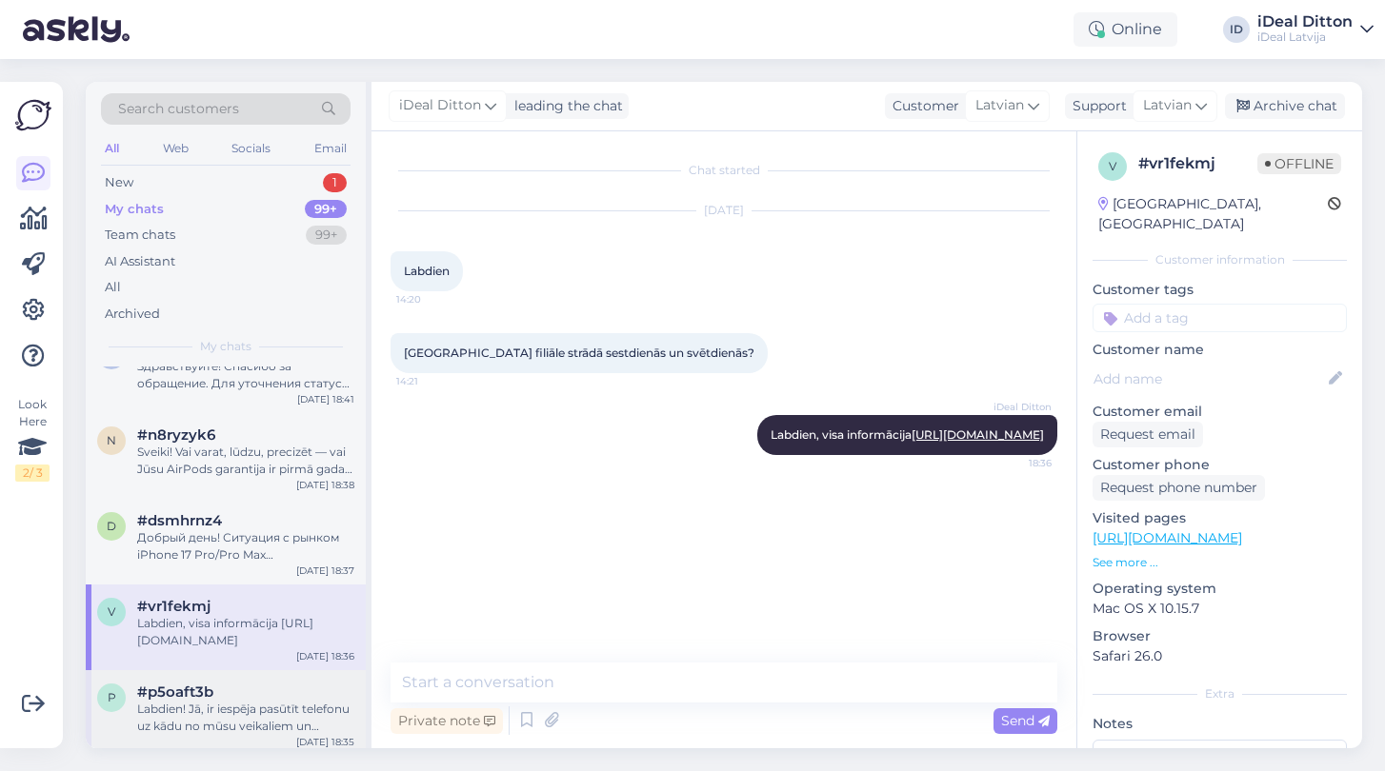
click at [219, 690] on div "#p5oaft3b" at bounding box center [245, 692] width 217 height 17
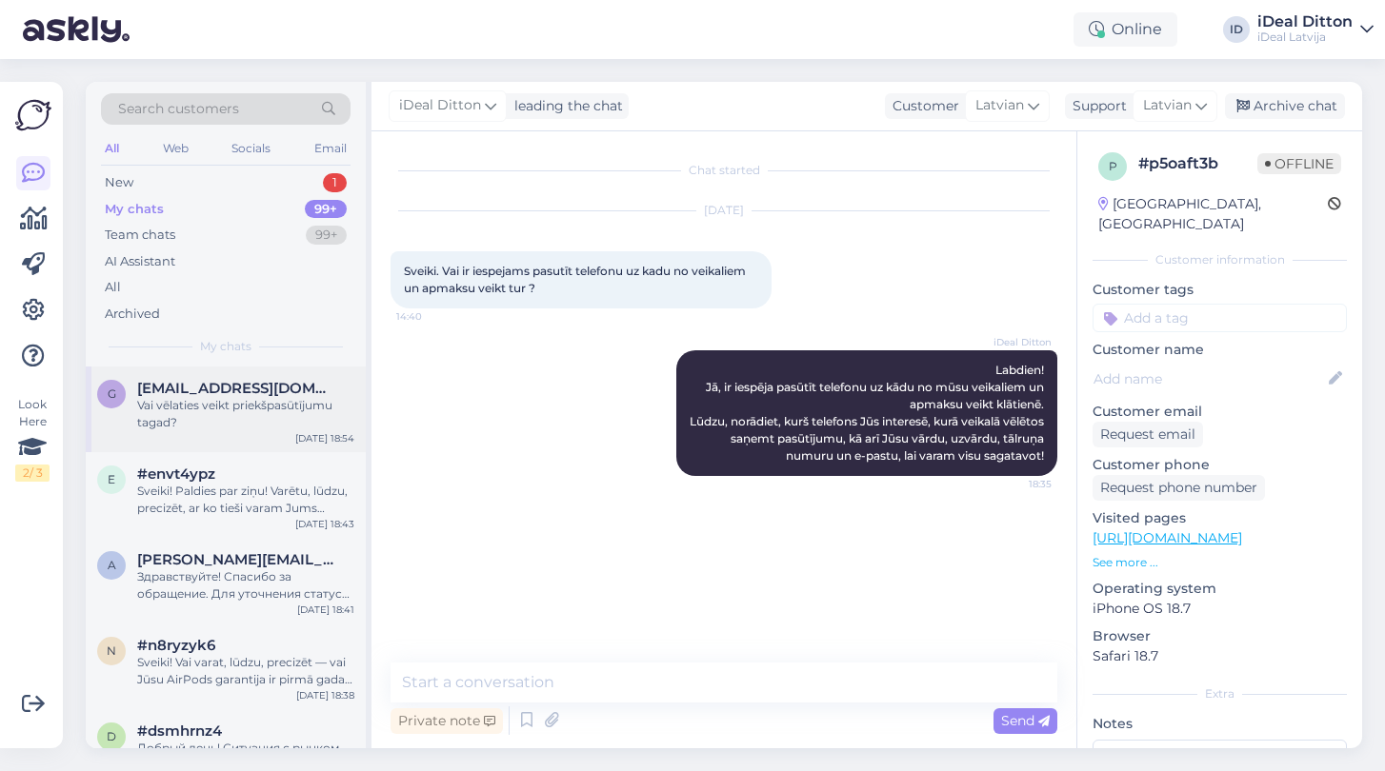
scroll to position [0, 0]
click at [212, 411] on div "Vai vēlaties veikt priekšpasūtījumu tagad?" at bounding box center [245, 414] width 217 height 34
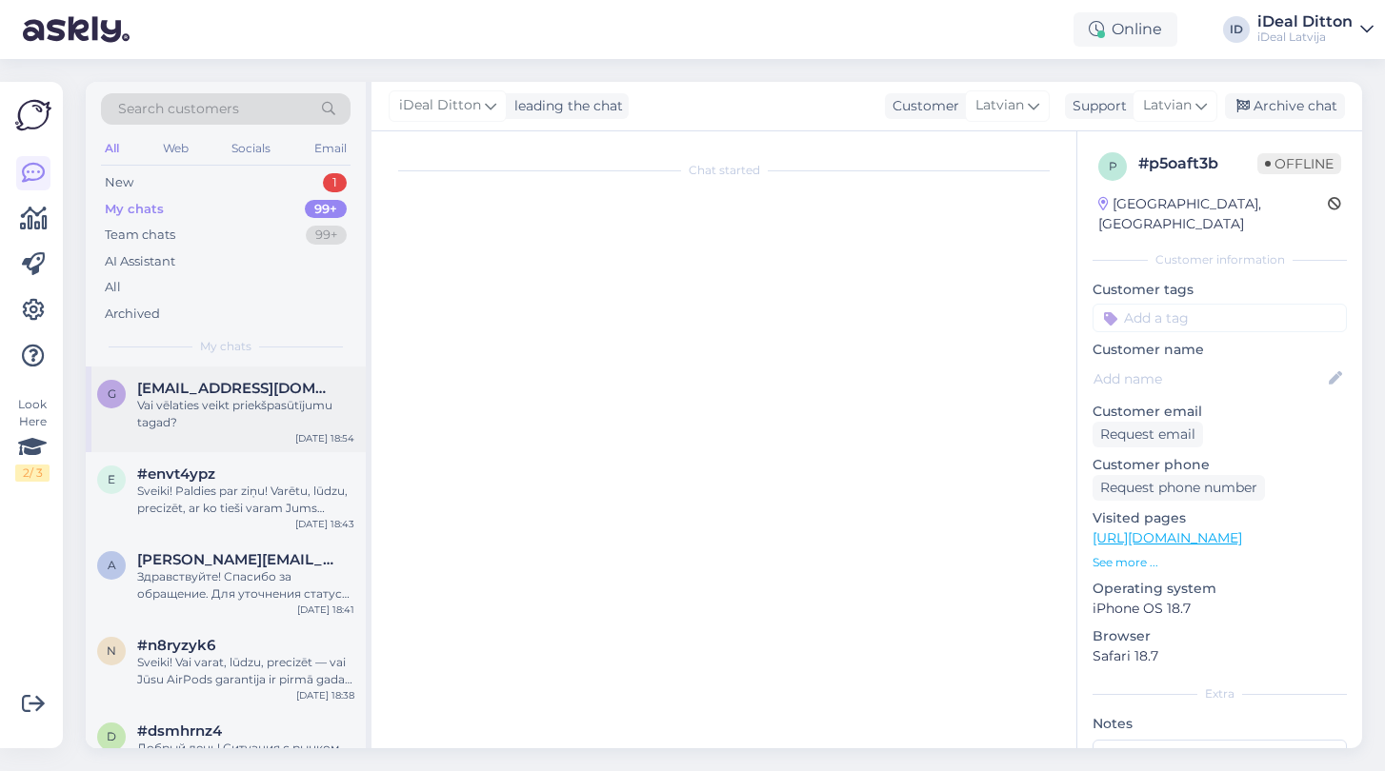
scroll to position [183, 0]
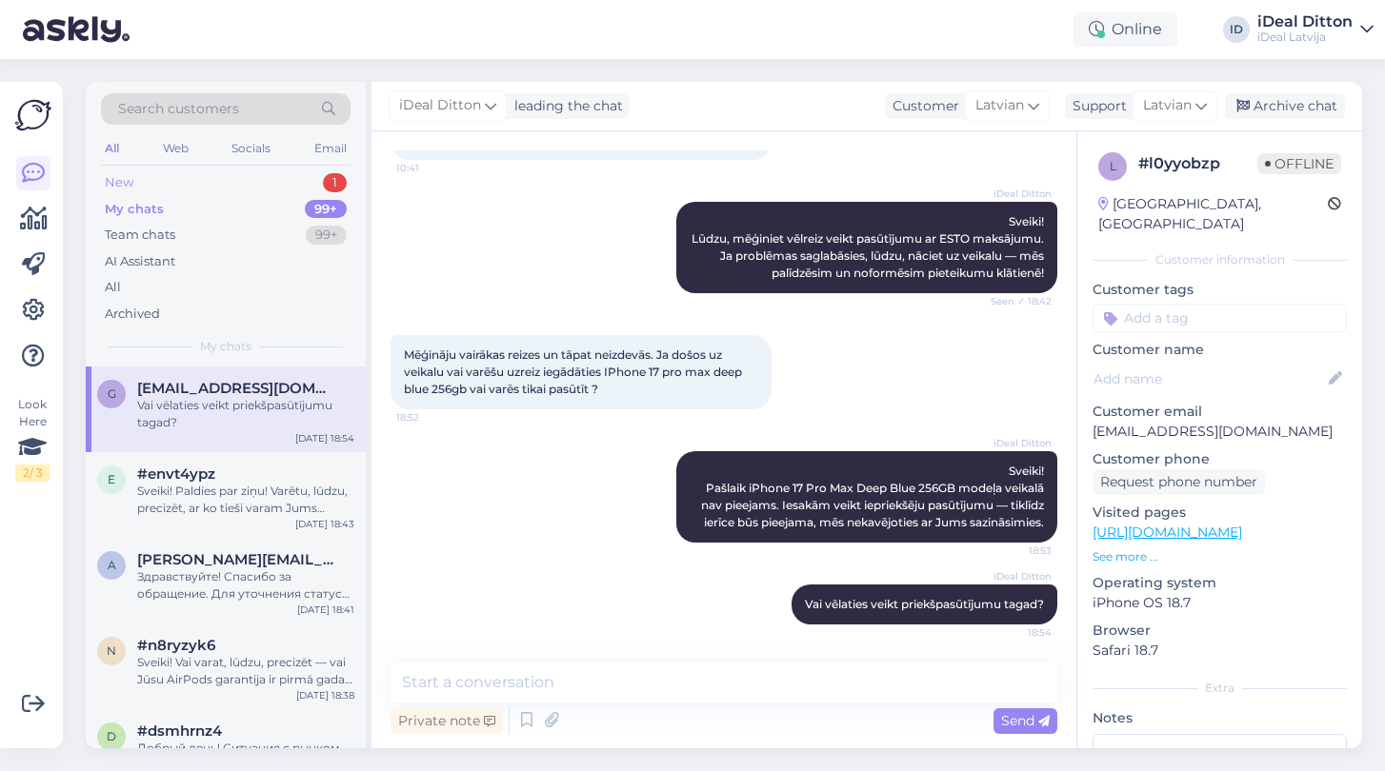
click at [121, 185] on div "New" at bounding box center [119, 182] width 29 height 19
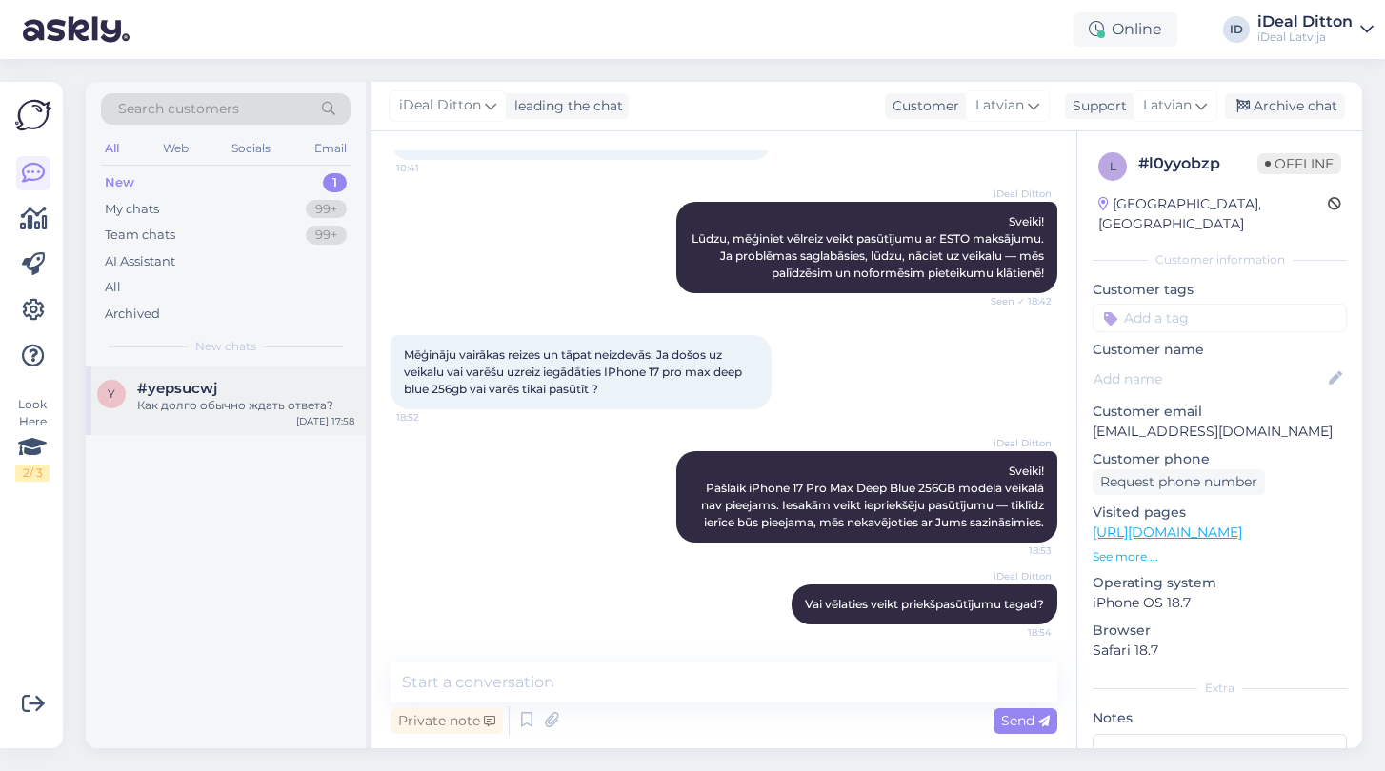
click at [233, 381] on div "#yepsucwj" at bounding box center [245, 388] width 217 height 17
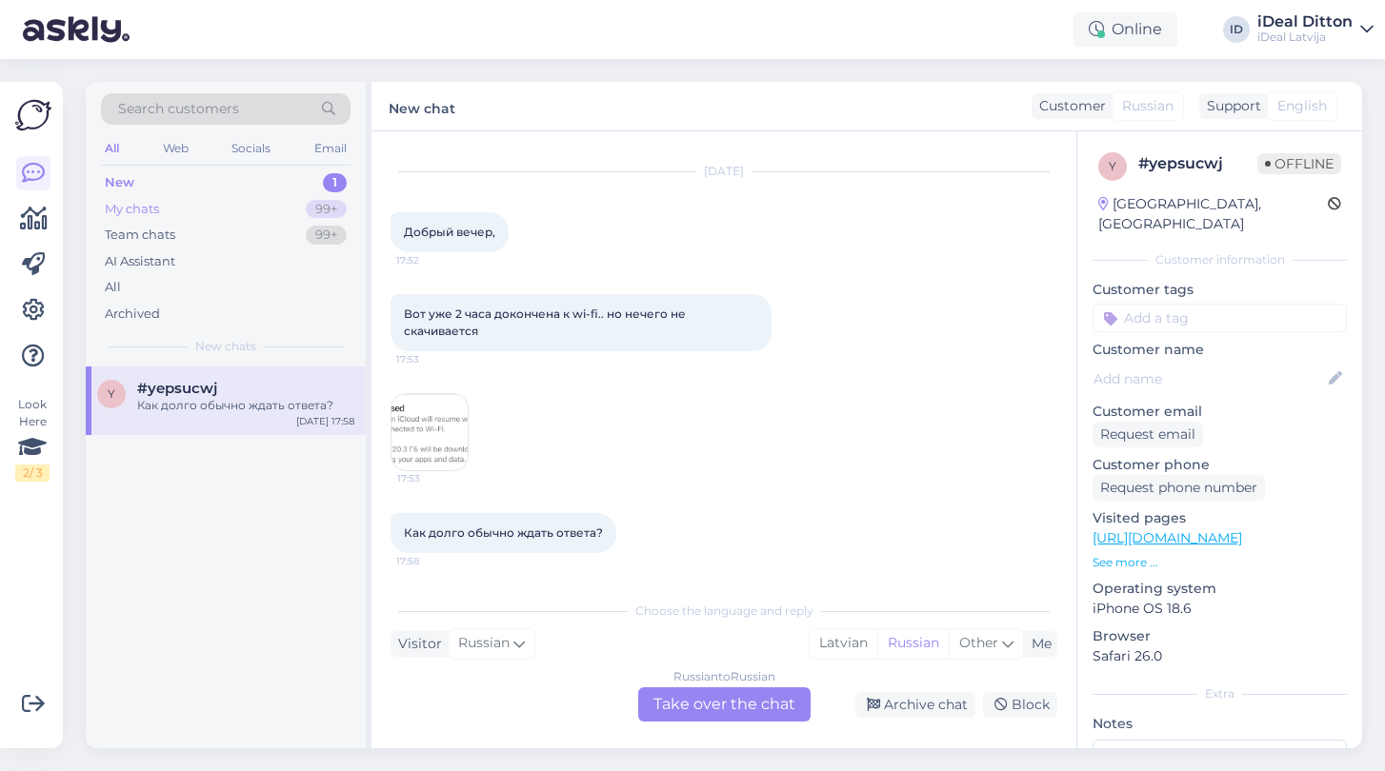
click at [164, 205] on div "My chats 99+" at bounding box center [226, 209] width 250 height 27
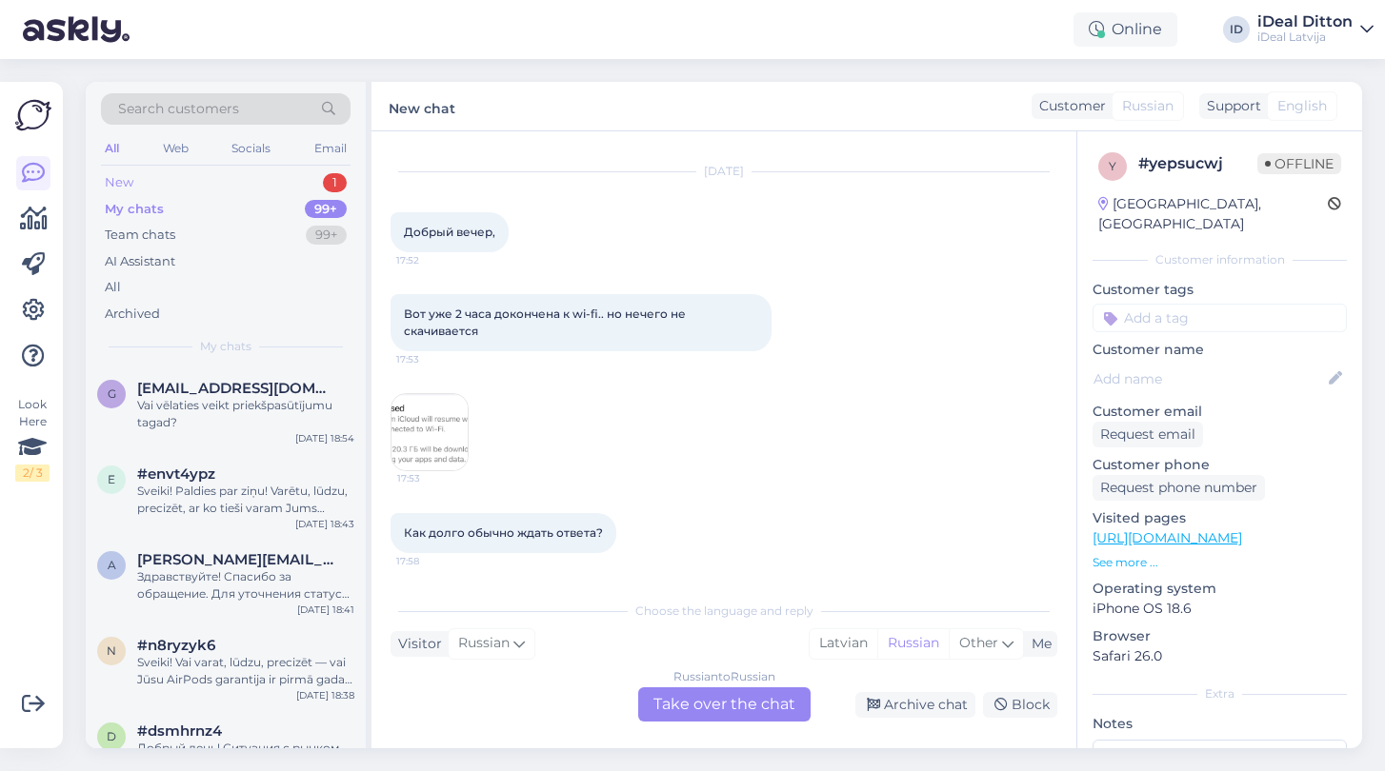
click at [111, 176] on div "New" at bounding box center [119, 182] width 29 height 19
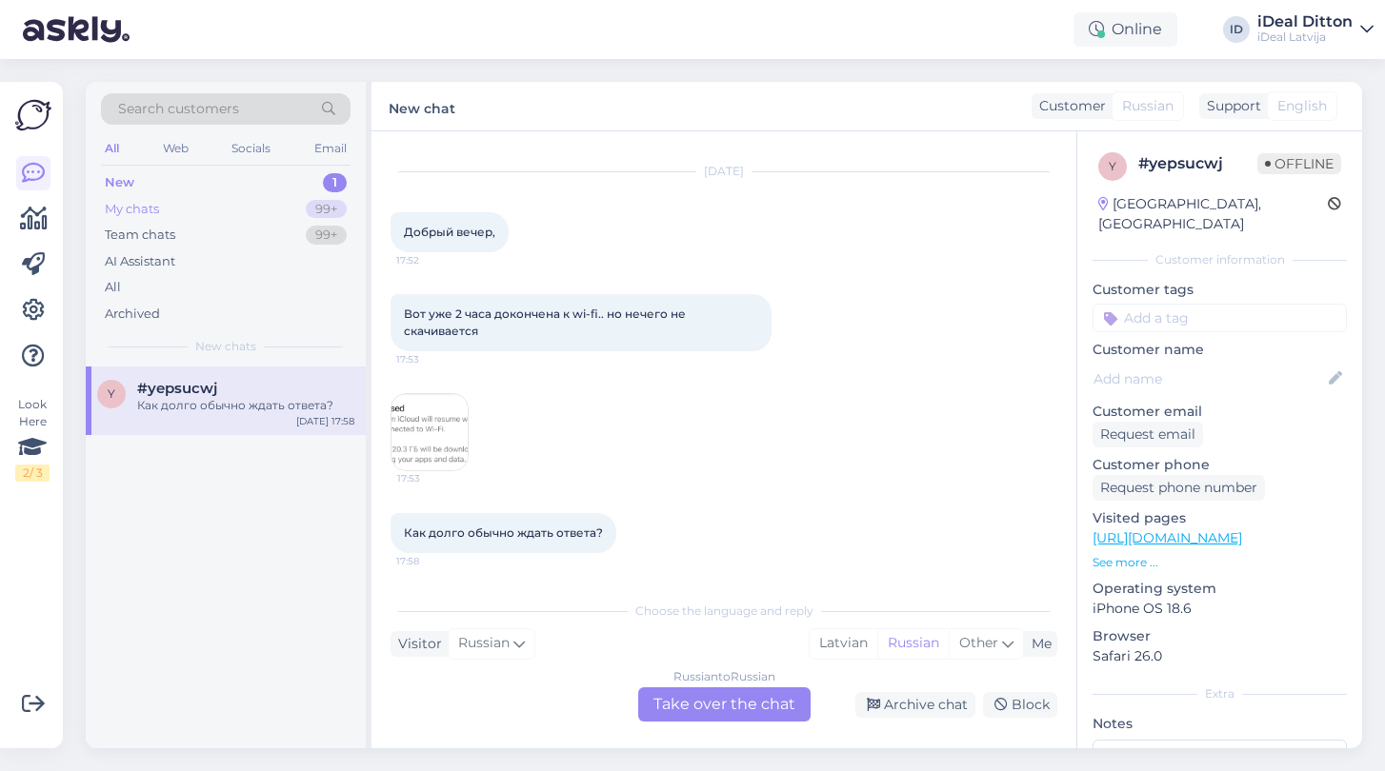
click at [135, 213] on div "My chats" at bounding box center [132, 209] width 54 height 19
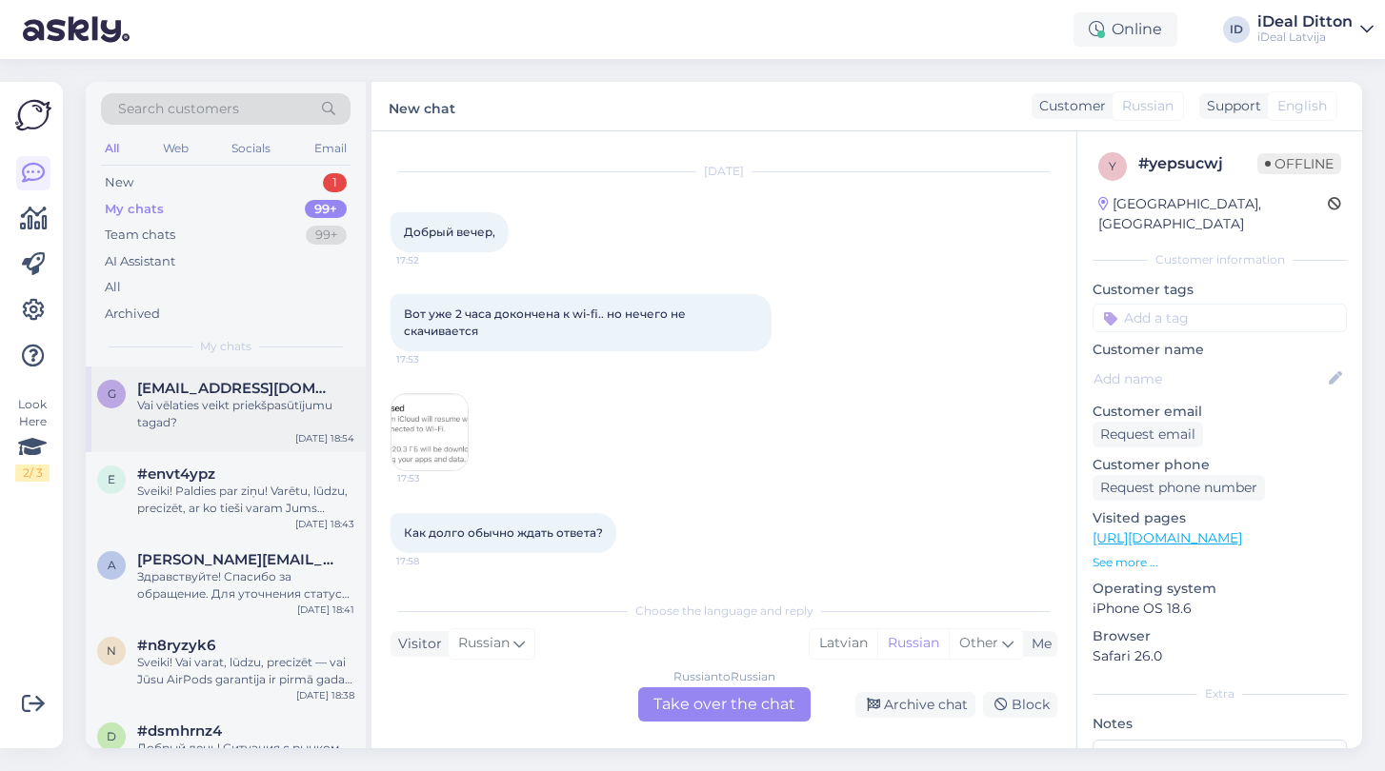
click at [247, 421] on div "Vai vēlaties veikt priekšpasūtījumu tagad?" at bounding box center [245, 414] width 217 height 34
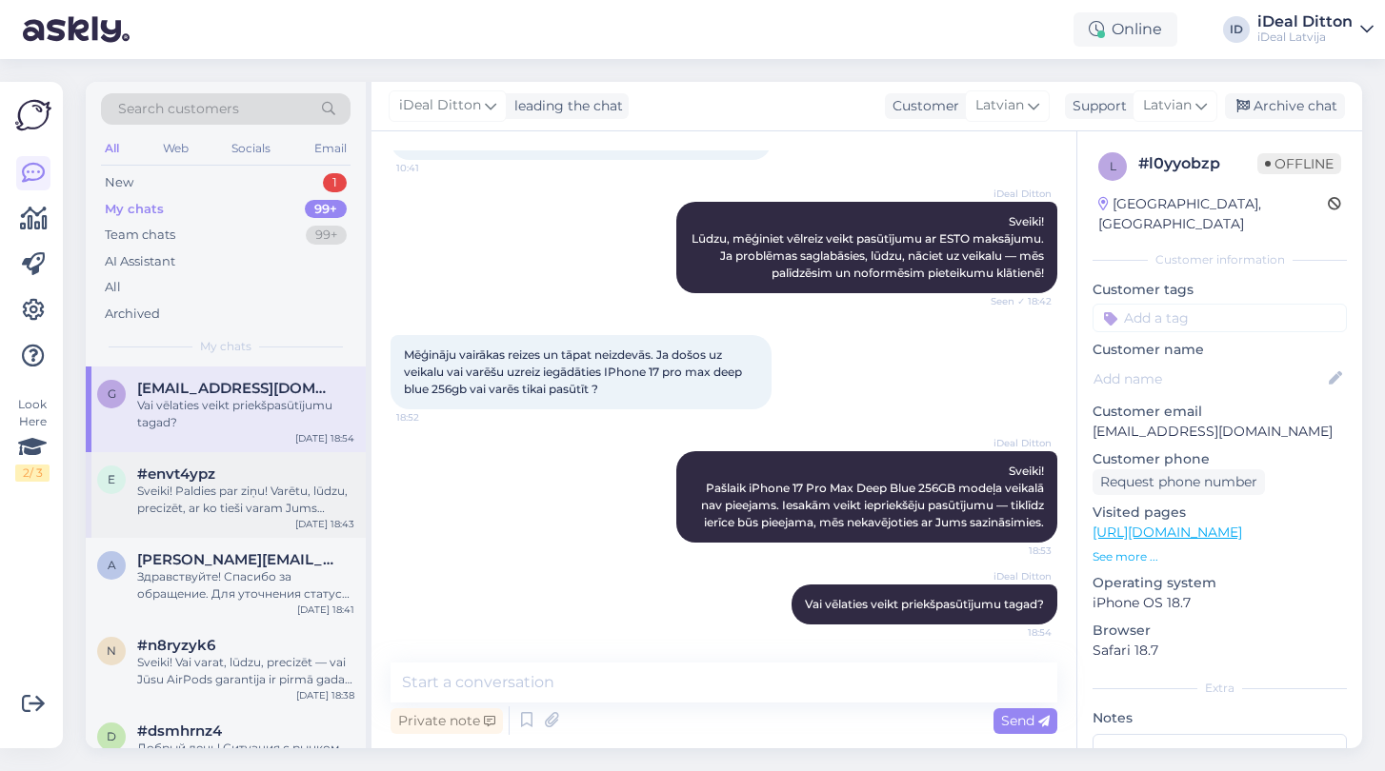
click at [271, 509] on div "Sveiki! Paldies par ziņu! Varētu, lūdzu, precizēt, ar ko tieši varam Jums palīd…" at bounding box center [245, 500] width 217 height 34
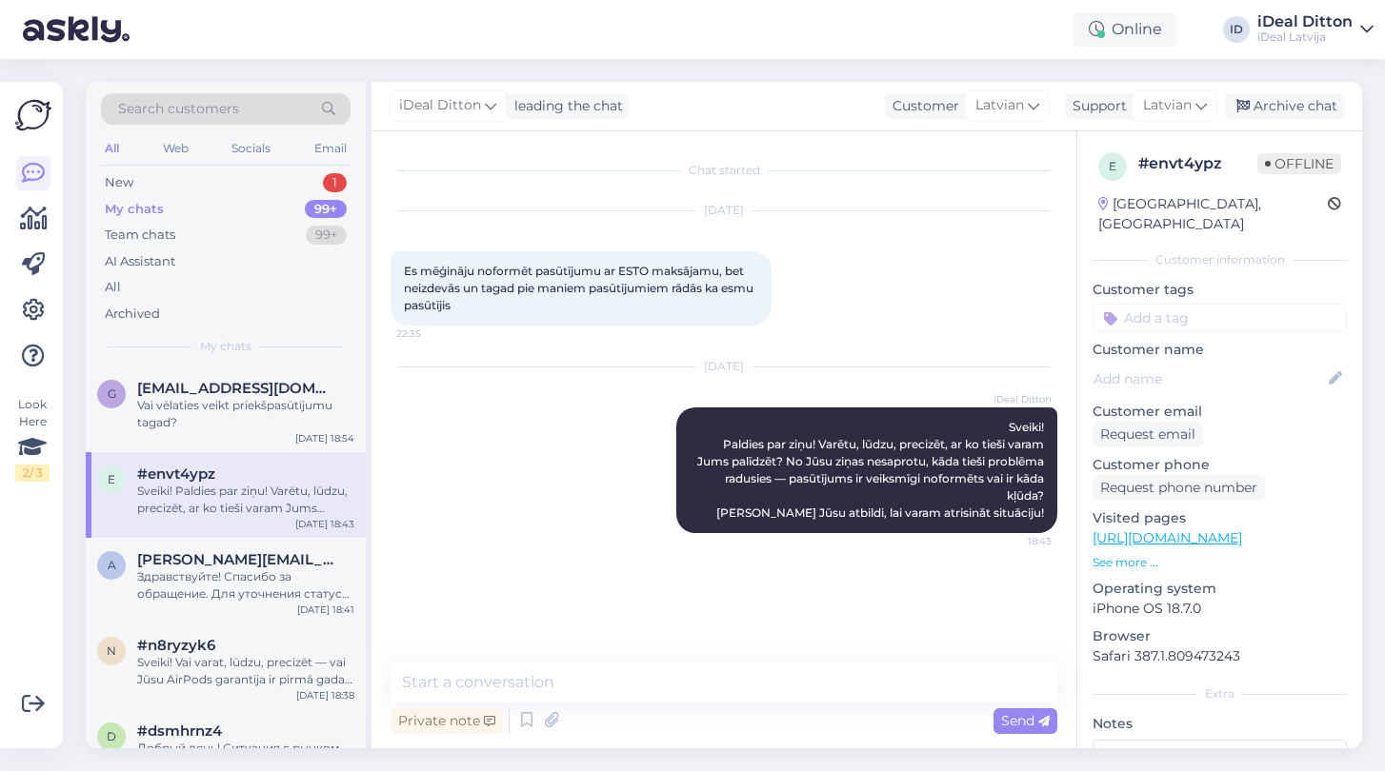
scroll to position [0, 0]
click at [259, 569] on div "Здравствуйте! Спасибо за обращение. Для уточнения статуса заказа и возможности …" at bounding box center [245, 586] width 217 height 34
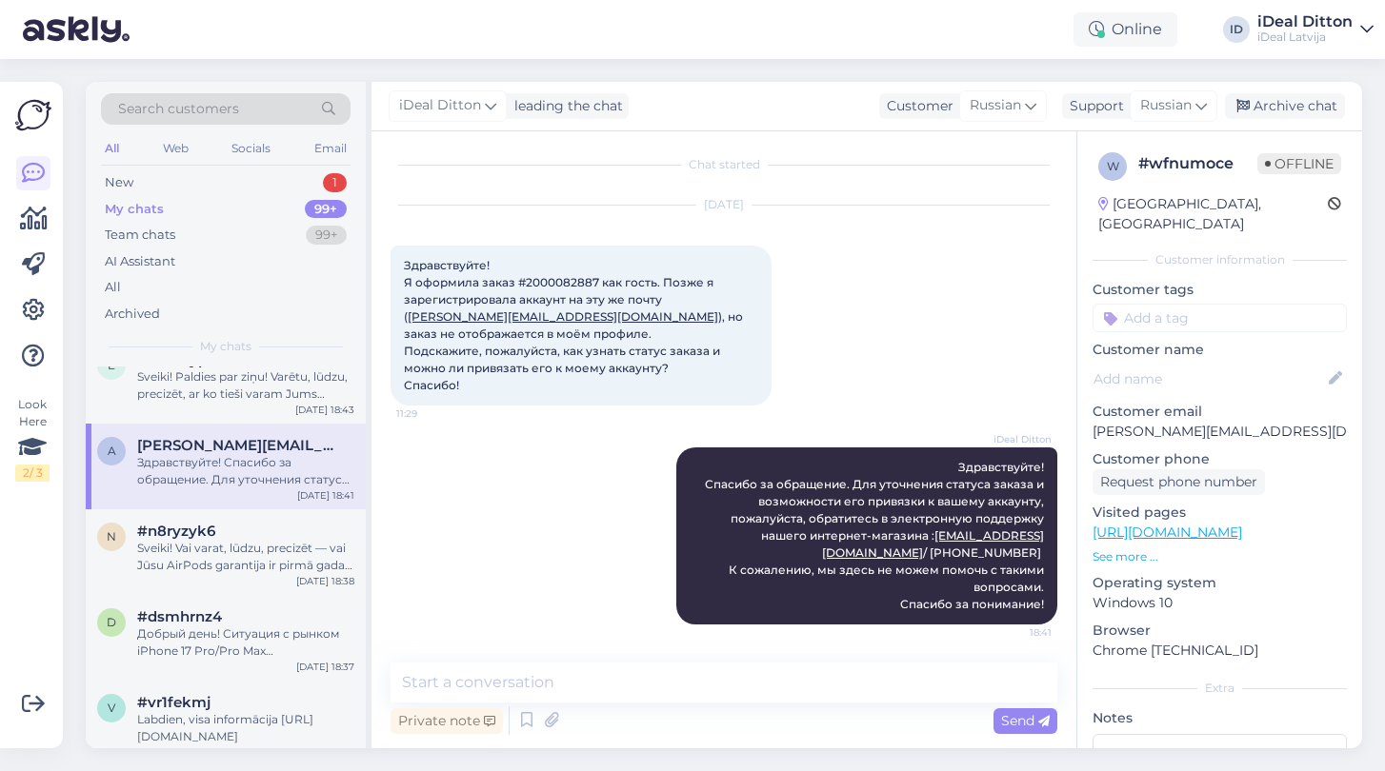
scroll to position [113, 0]
click at [259, 567] on div "Sveiki! Vai varat, lūdzu, precizēt — vai Jūsu AirPods garantija ir pirmā gada o…" at bounding box center [245, 558] width 217 height 34
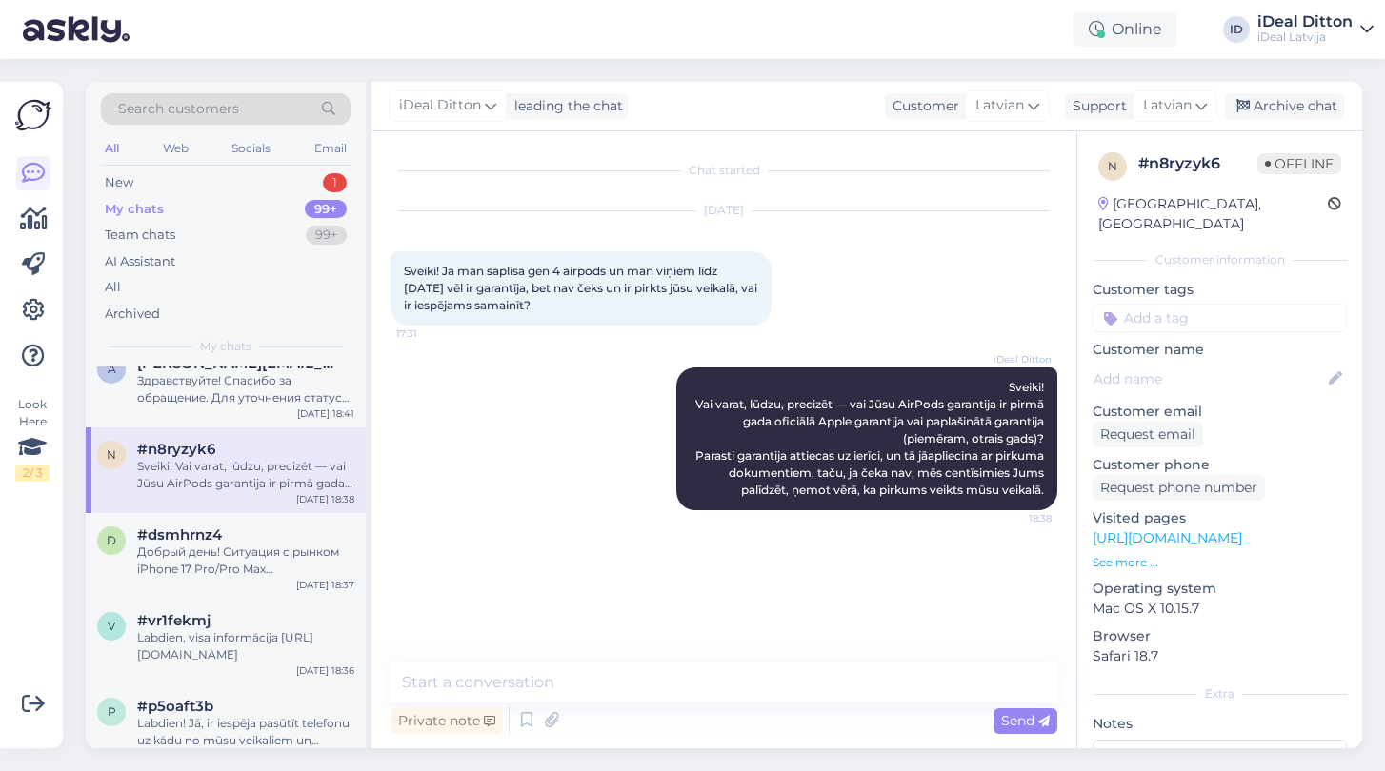
scroll to position [199, 0]
click at [259, 567] on div "Добрый день! Ситуация с рынком iPhone 17 Pro/Pro Max действительно непростая — …" at bounding box center [245, 558] width 217 height 34
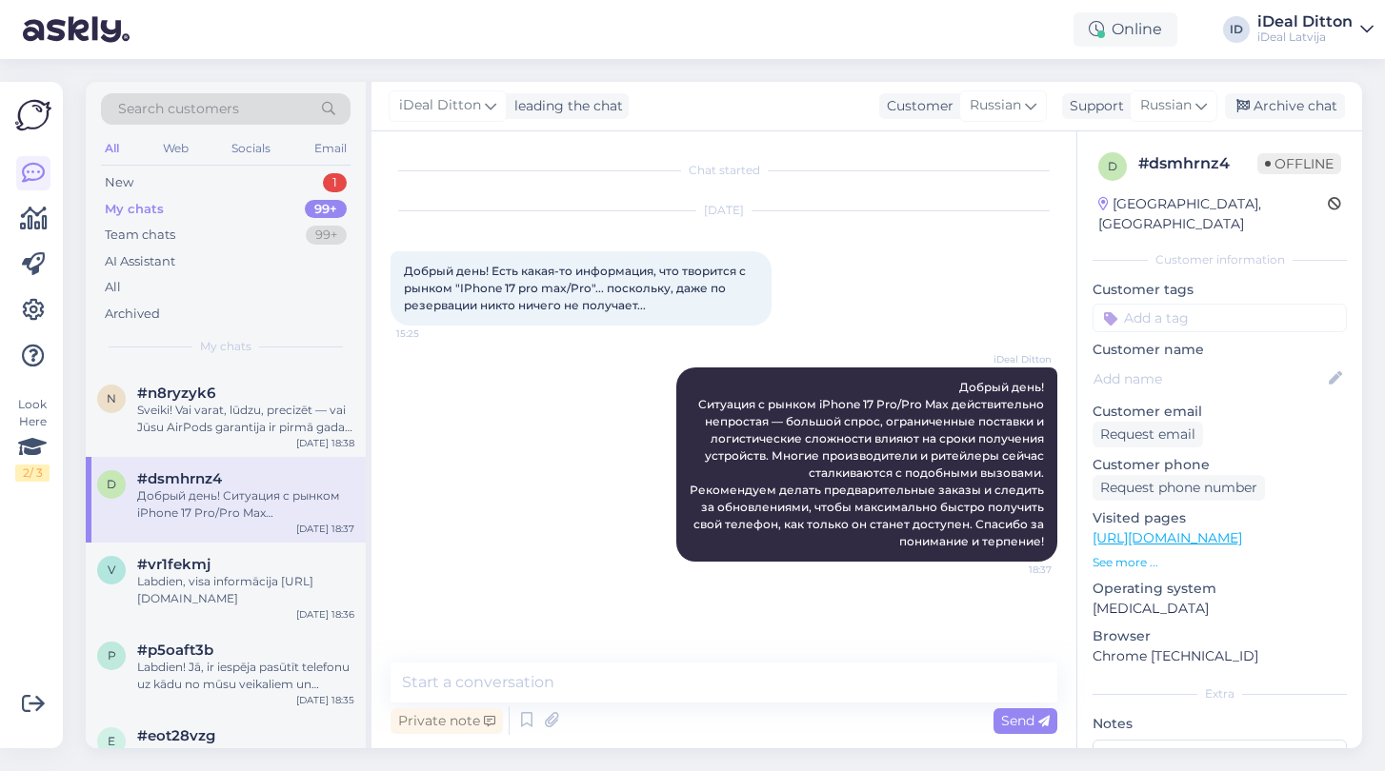
scroll to position [259, 0]
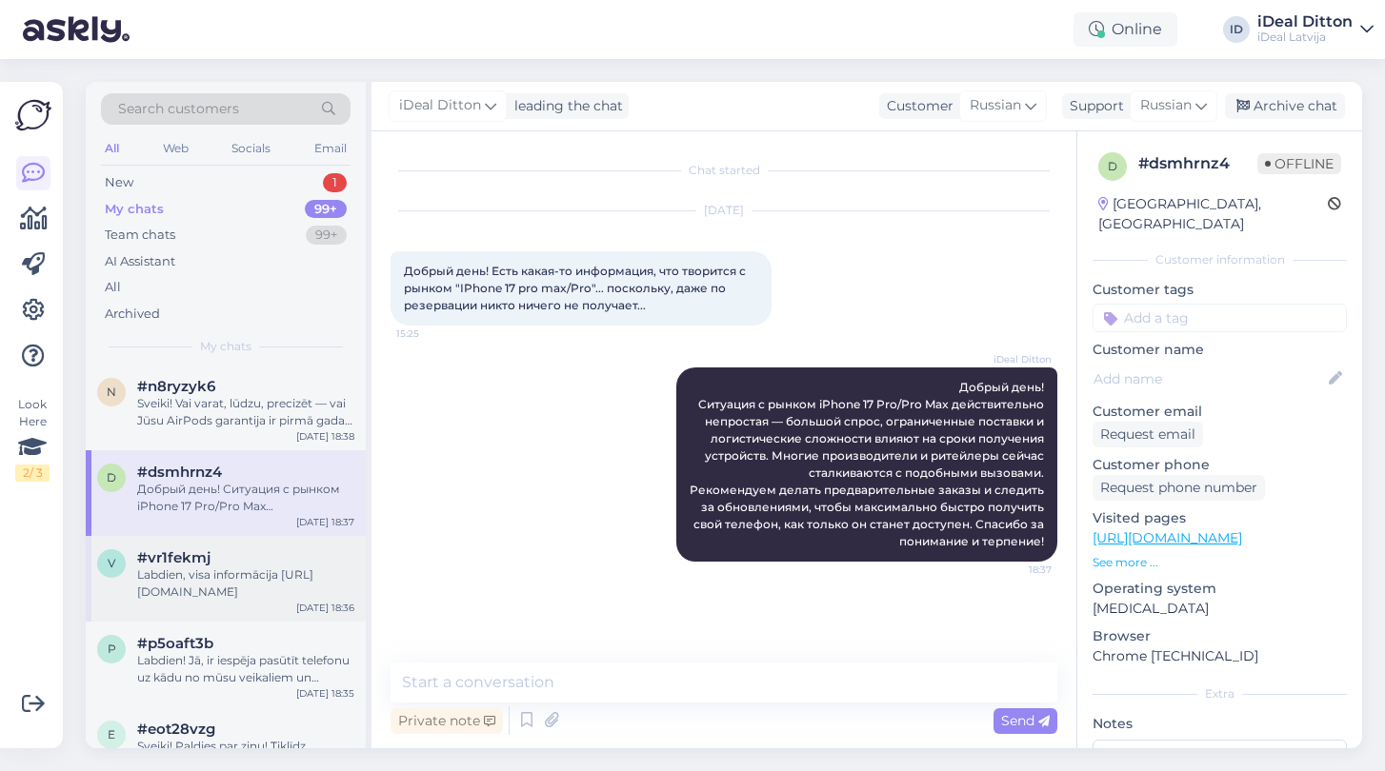
click at [259, 567] on div "Labdien, visa informācija [URL][DOMAIN_NAME]" at bounding box center [245, 584] width 217 height 34
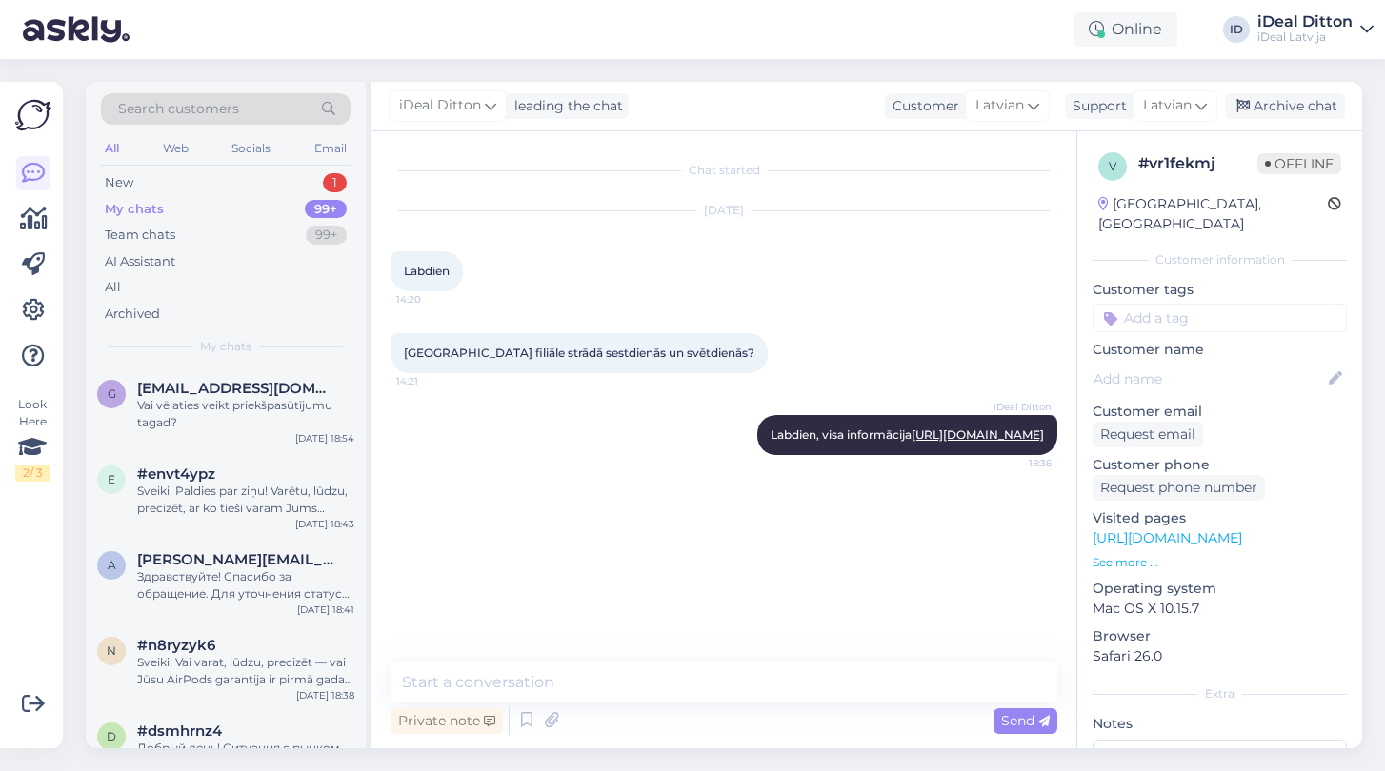
scroll to position [0, 0]
click at [132, 185] on div "New" at bounding box center [119, 182] width 29 height 19
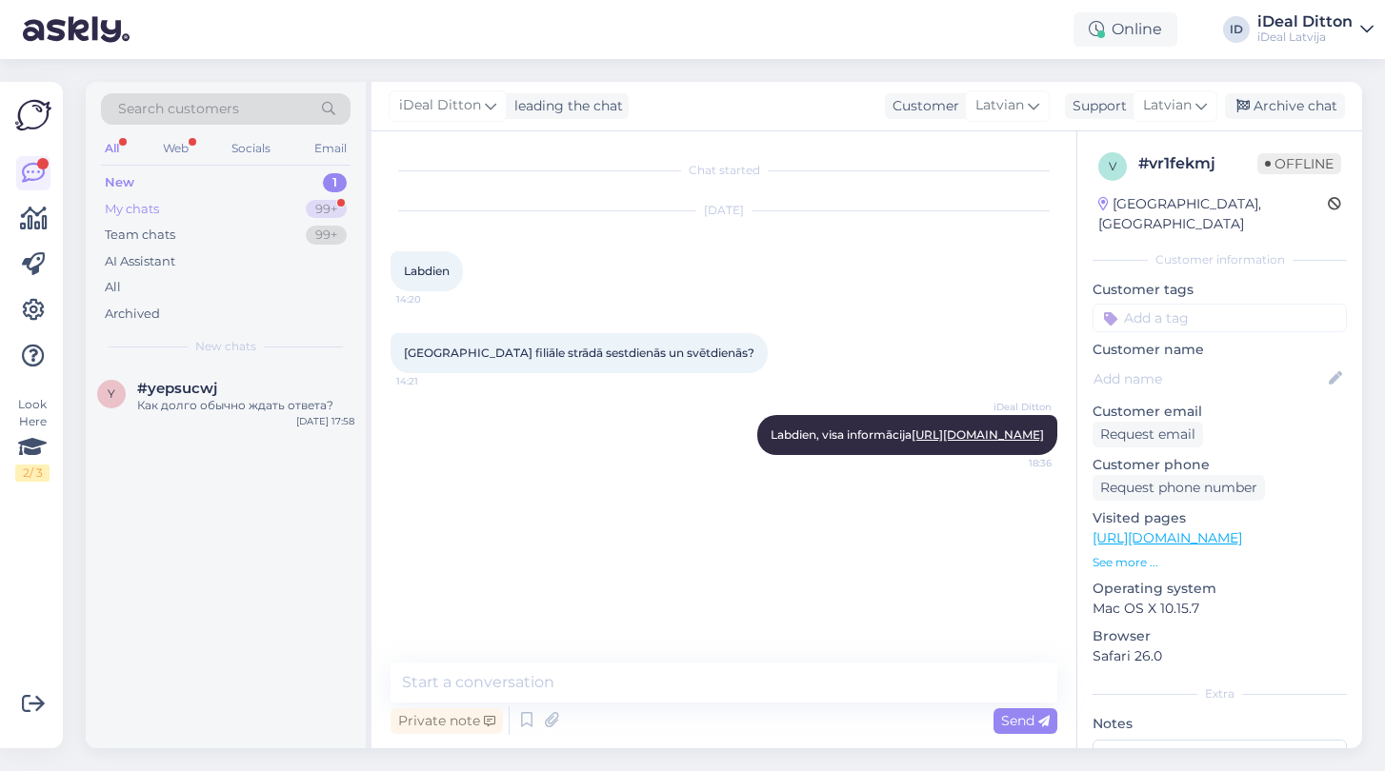
click at [137, 205] on div "My chats" at bounding box center [132, 209] width 54 height 19
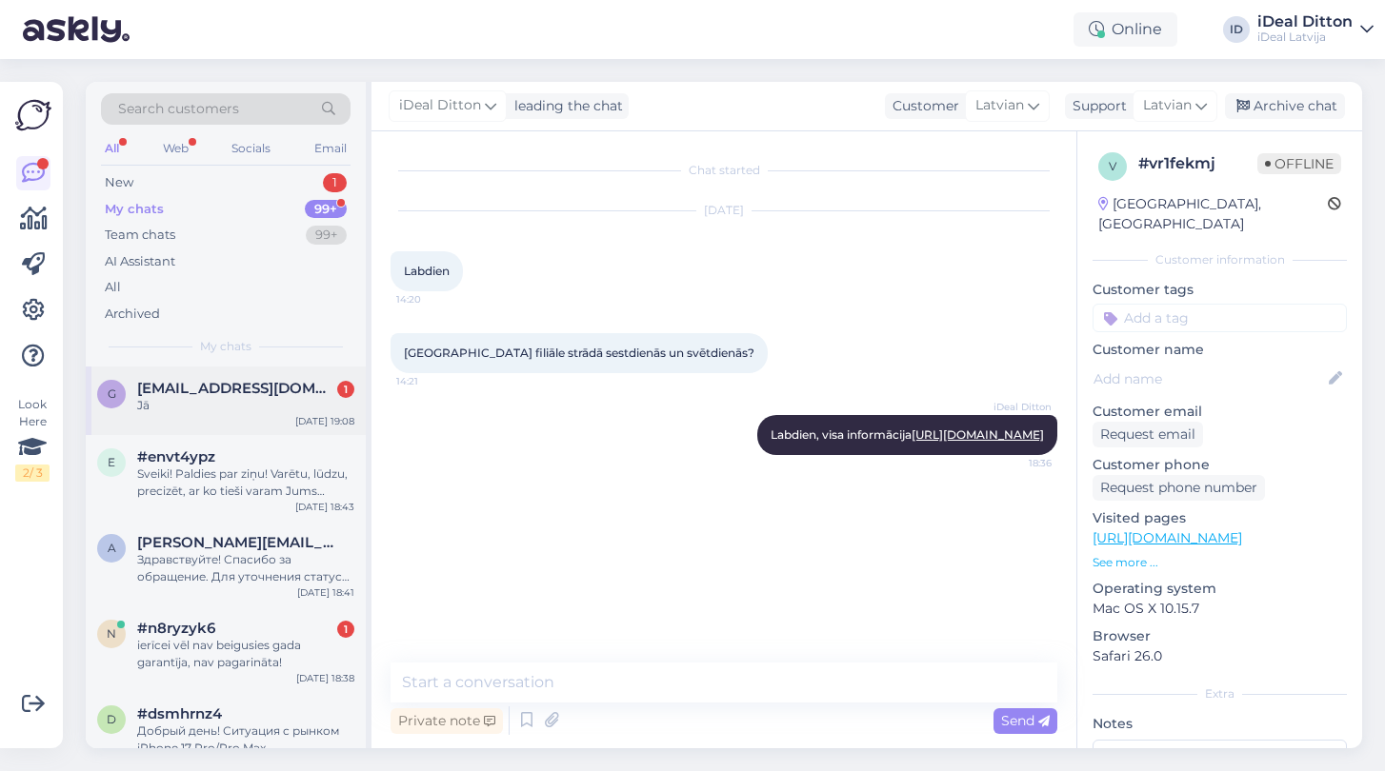
click at [263, 383] on span "[EMAIL_ADDRESS][DOMAIN_NAME]" at bounding box center [236, 388] width 198 height 17
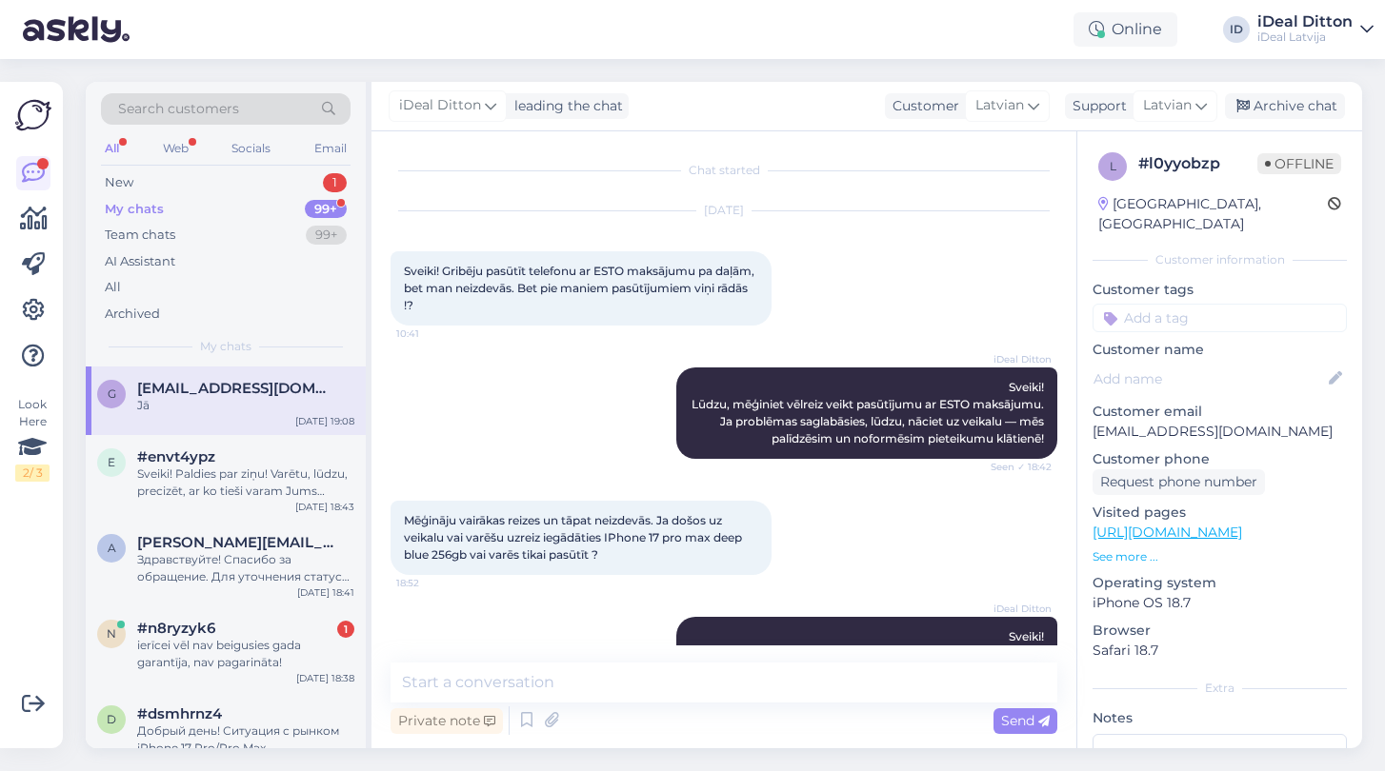
scroll to position [265, 0]
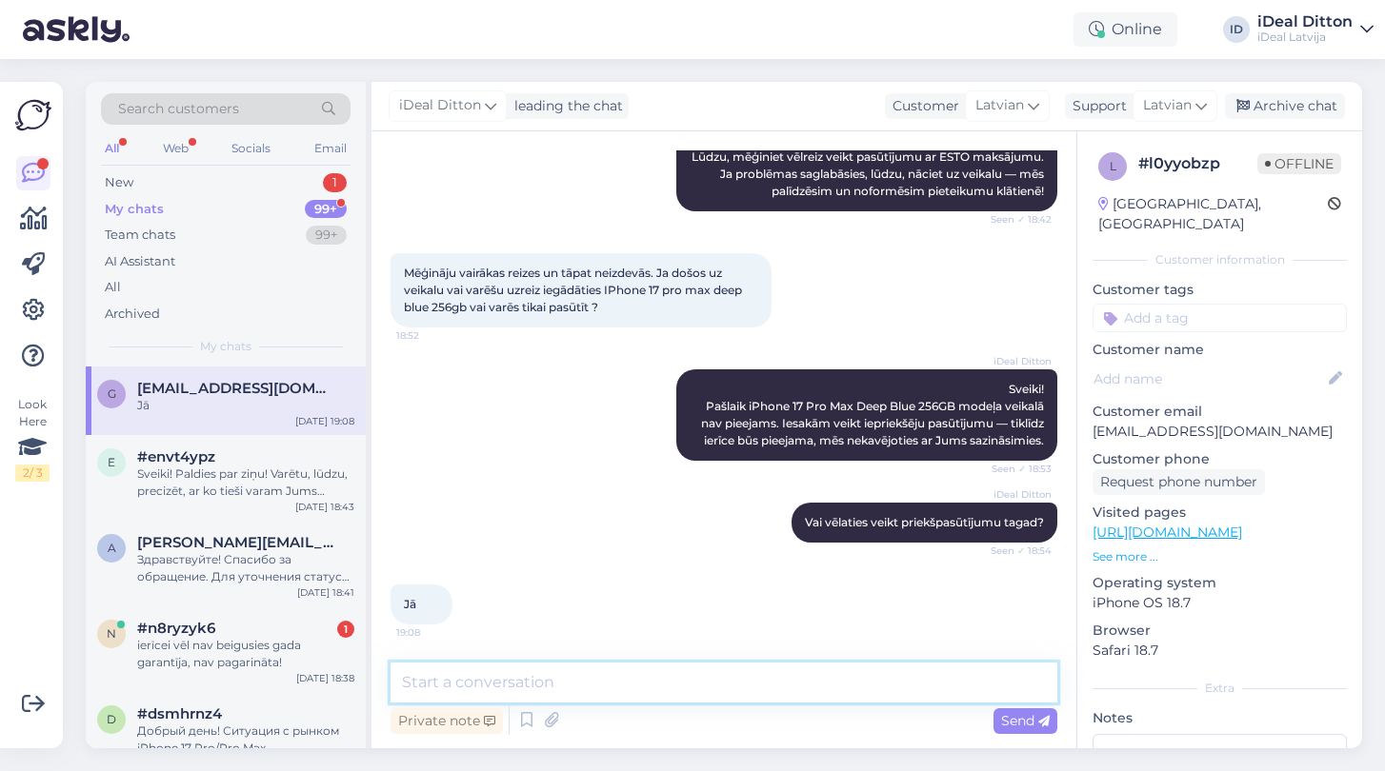
click at [548, 682] on textarea at bounding box center [723, 683] width 667 height 40
paste textarea "Uzrakstiet, lūdzu, veikalu, kurā vēlaties veikt rezervāciju, savu vārdu, uzvārd…"
type textarea "Uzrakstiet, lūdzu, veikalu, kurā vēlaties veikt rezervāciju, savu vārdu, uzvārd…"
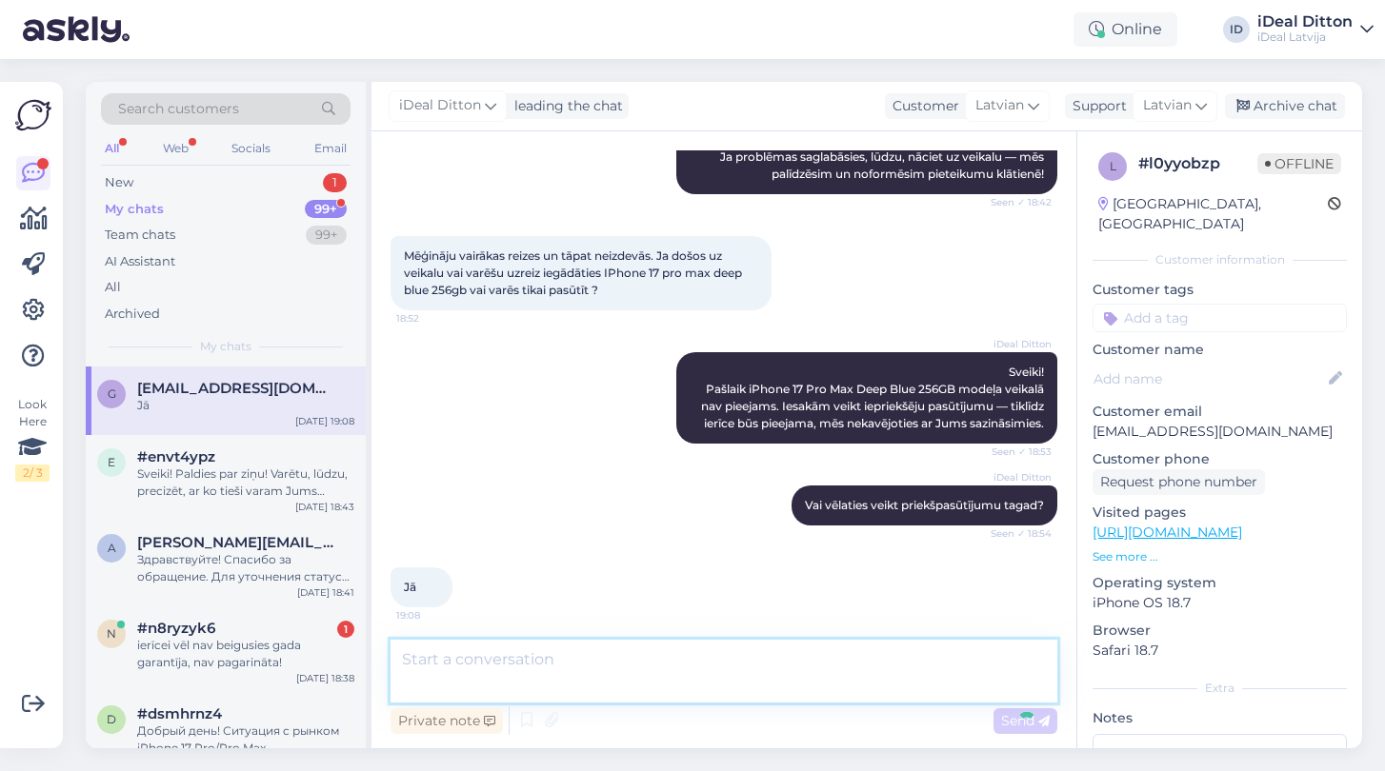
scroll to position [364, 0]
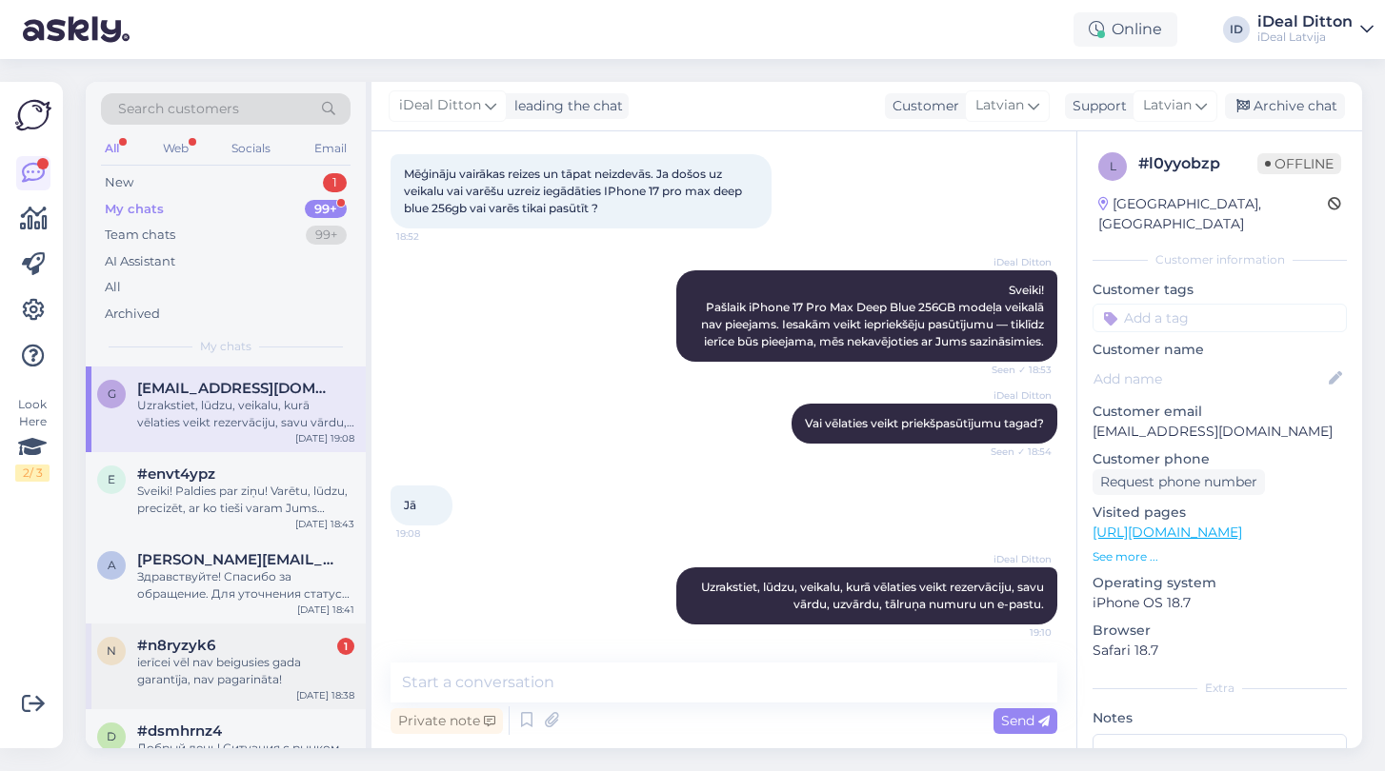
click at [149, 666] on div "ierīcei vēl nav beigusies gada garantīja, nav pagarināta!" at bounding box center [245, 671] width 217 height 34
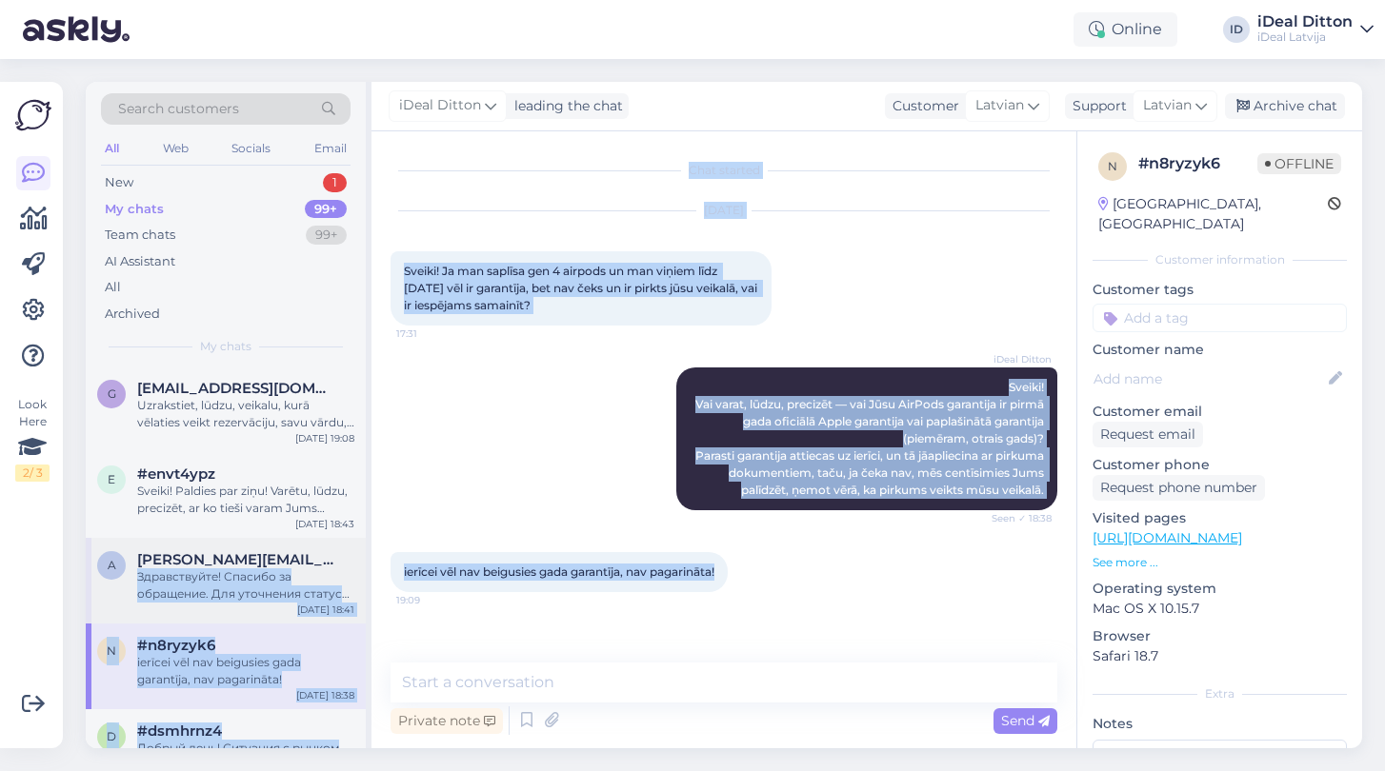
drag, startPoint x: 728, startPoint y: 570, endPoint x: 350, endPoint y: 558, distance: 378.3
click at [350, 558] on div "Search customers All Web Socials Email New 1 My chats 99+ Team chats 99+ AI Ass…" at bounding box center [724, 415] width 1276 height 667
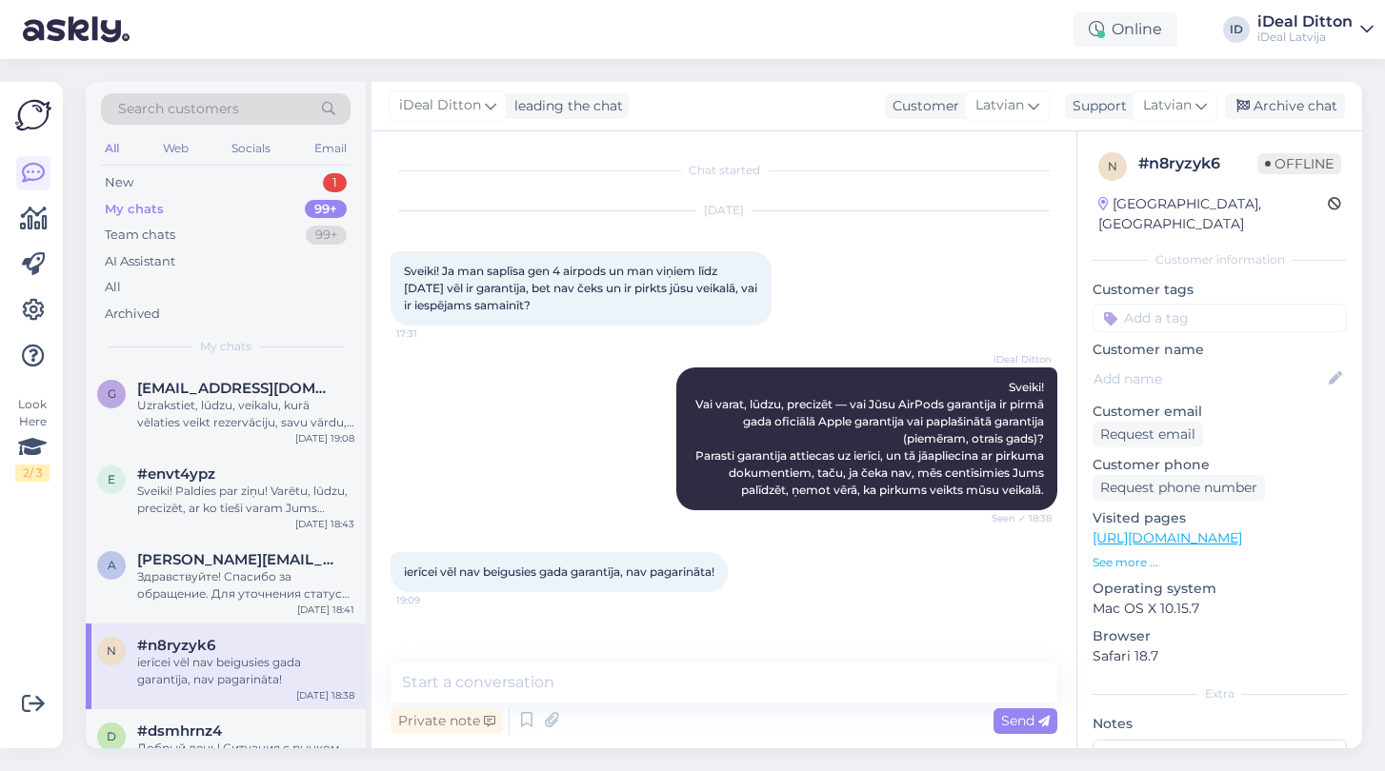
drag, startPoint x: 350, startPoint y: 559, endPoint x: 632, endPoint y: 565, distance: 282.9
click at [401, 560] on div "Search customers All Web Socials Email New 1 My chats 99+ Team chats 99+ AI Ass…" at bounding box center [724, 415] width 1276 height 667
click at [737, 578] on div at bounding box center [736, 572] width 17 height 40
drag, startPoint x: 727, startPoint y: 574, endPoint x: 401, endPoint y: 574, distance: 325.7
click at [400, 574] on div "ierīcei vēl nav beigusies gada garantīja, nav pagarināta! 19:09" at bounding box center [558, 572] width 337 height 40
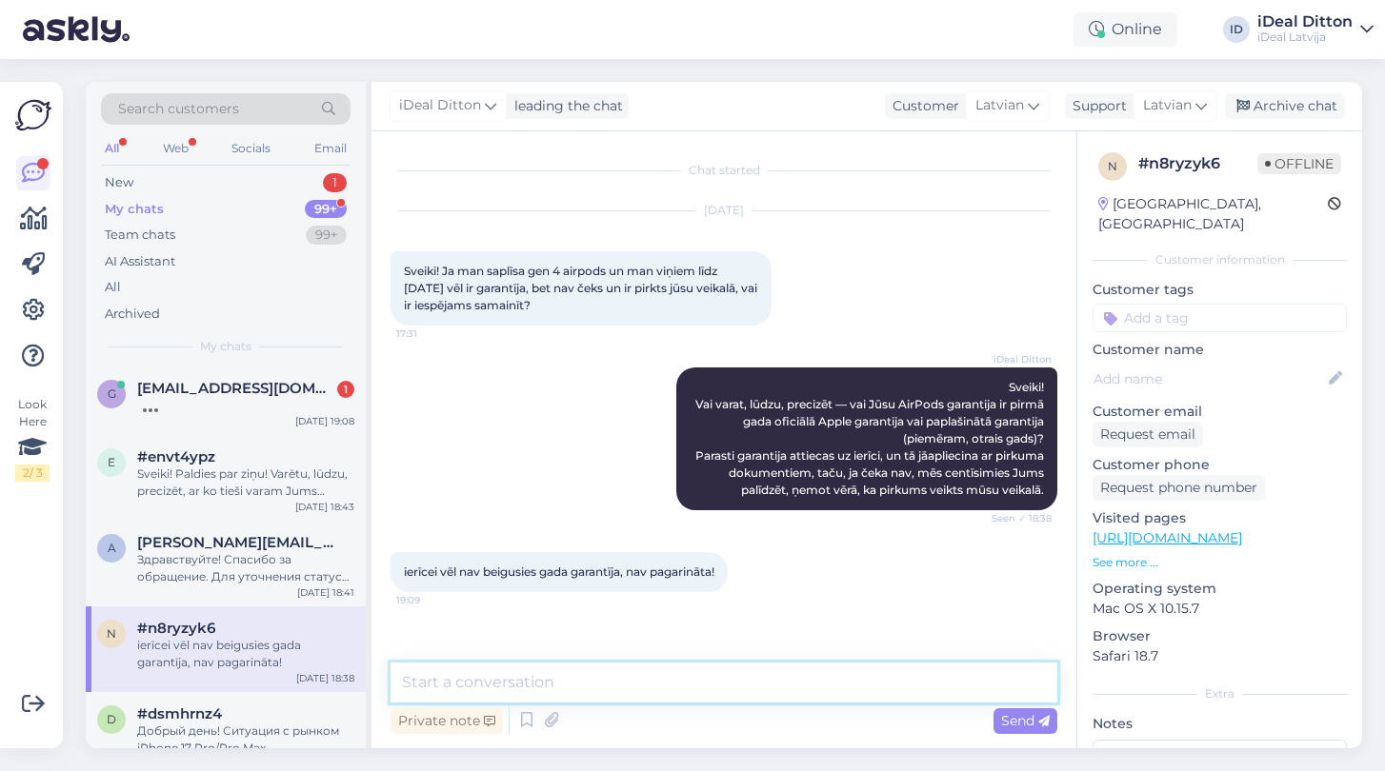
click at [550, 672] on textarea at bounding box center [723, 683] width 667 height 40
paste textarea "Tad, lūdzu, atnesiet to uz servisu — veiksim diagnostiku un noskaidrosim problē…"
type textarea "Tad, lūdzu, atnesiet to uz servisu — veiksim diagnostiku un noskaidrosim problē…"
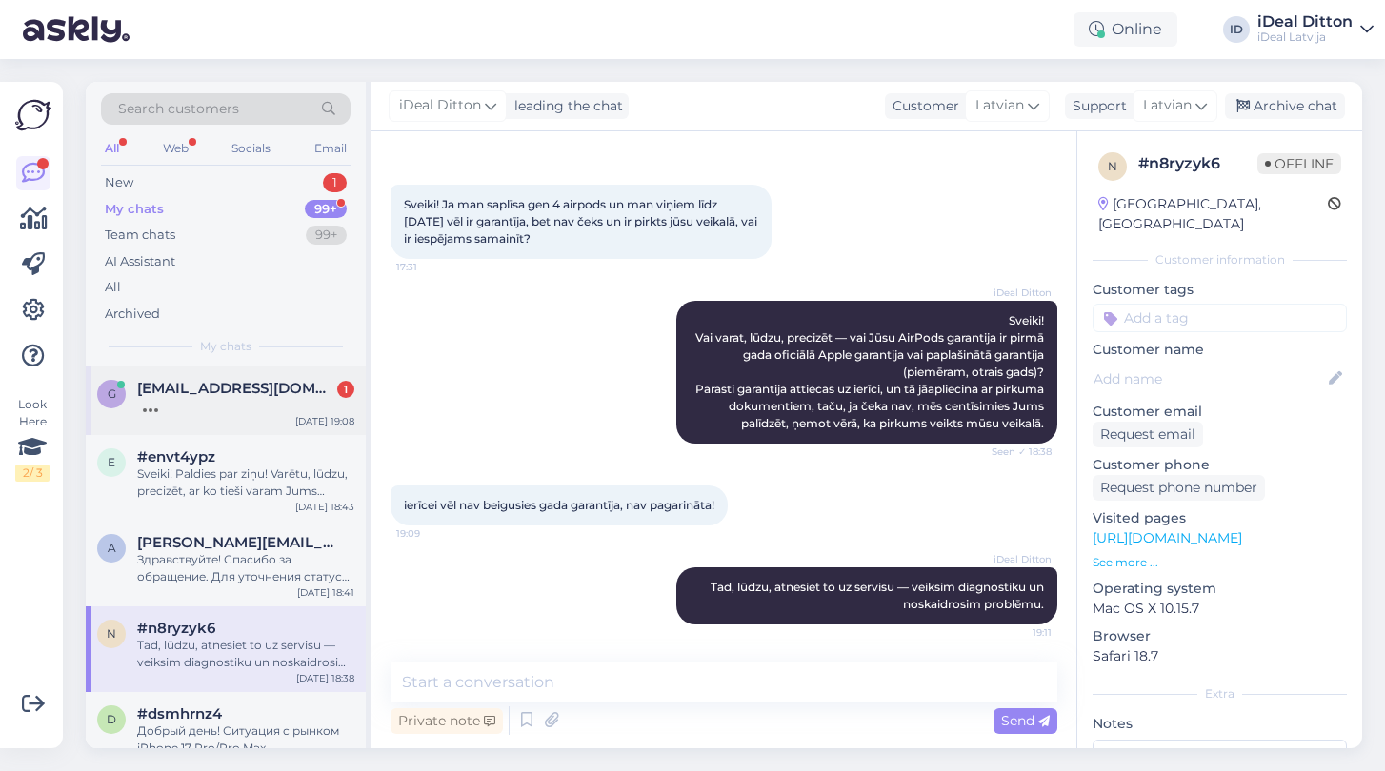
click at [180, 369] on div "g [EMAIL_ADDRESS][DOMAIN_NAME] [DATE] 19:08" at bounding box center [226, 401] width 280 height 69
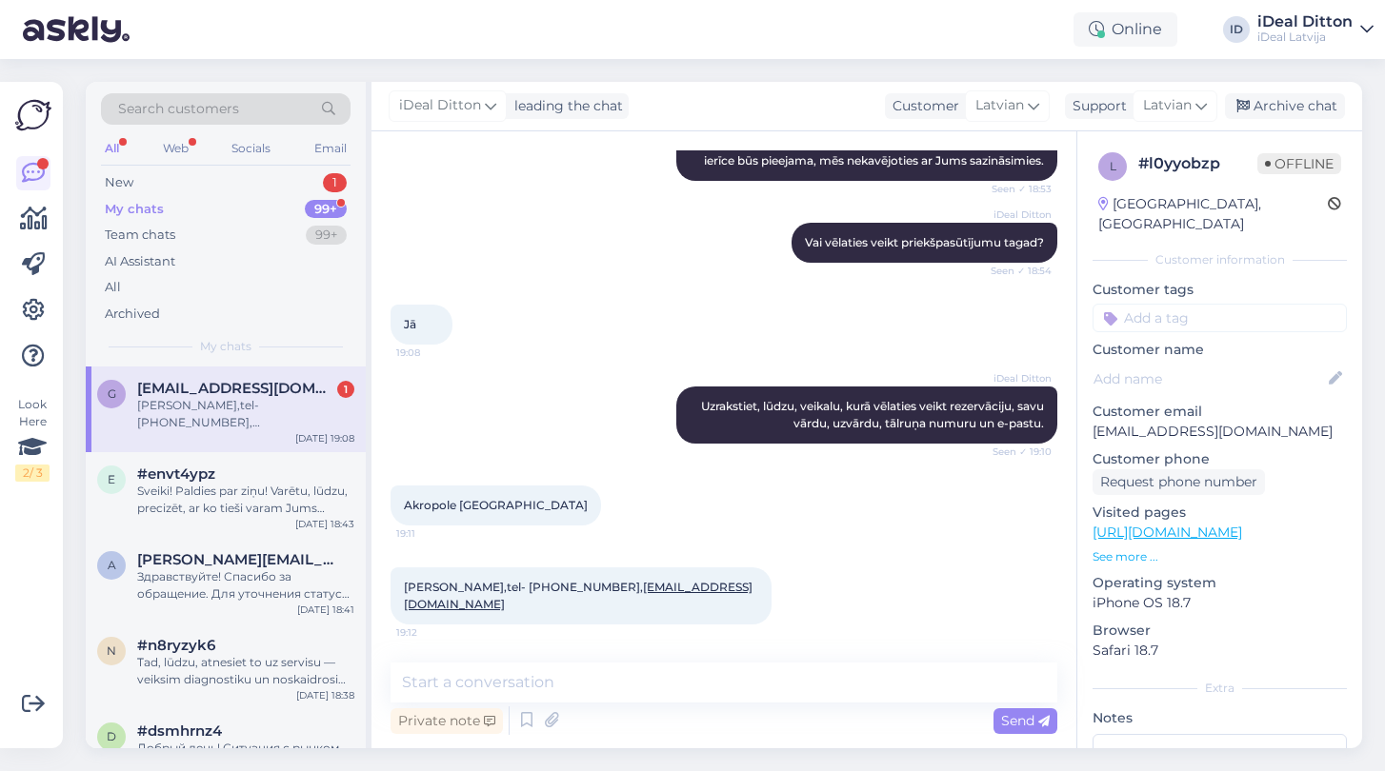
scroll to position [528, 0]
drag, startPoint x: 406, startPoint y: 602, endPoint x: 443, endPoint y: 603, distance: 37.2
click at [443, 603] on span "[PERSON_NAME],tel- [PHONE_NUMBER], [EMAIL_ADDRESS][DOMAIN_NAME]" at bounding box center [578, 595] width 349 height 31
drag, startPoint x: 447, startPoint y: 600, endPoint x: 496, endPoint y: 602, distance: 49.6
click at [496, 602] on span "[PERSON_NAME],tel- [PHONE_NUMBER], [EMAIL_ADDRESS][DOMAIN_NAME]" at bounding box center [578, 595] width 349 height 31
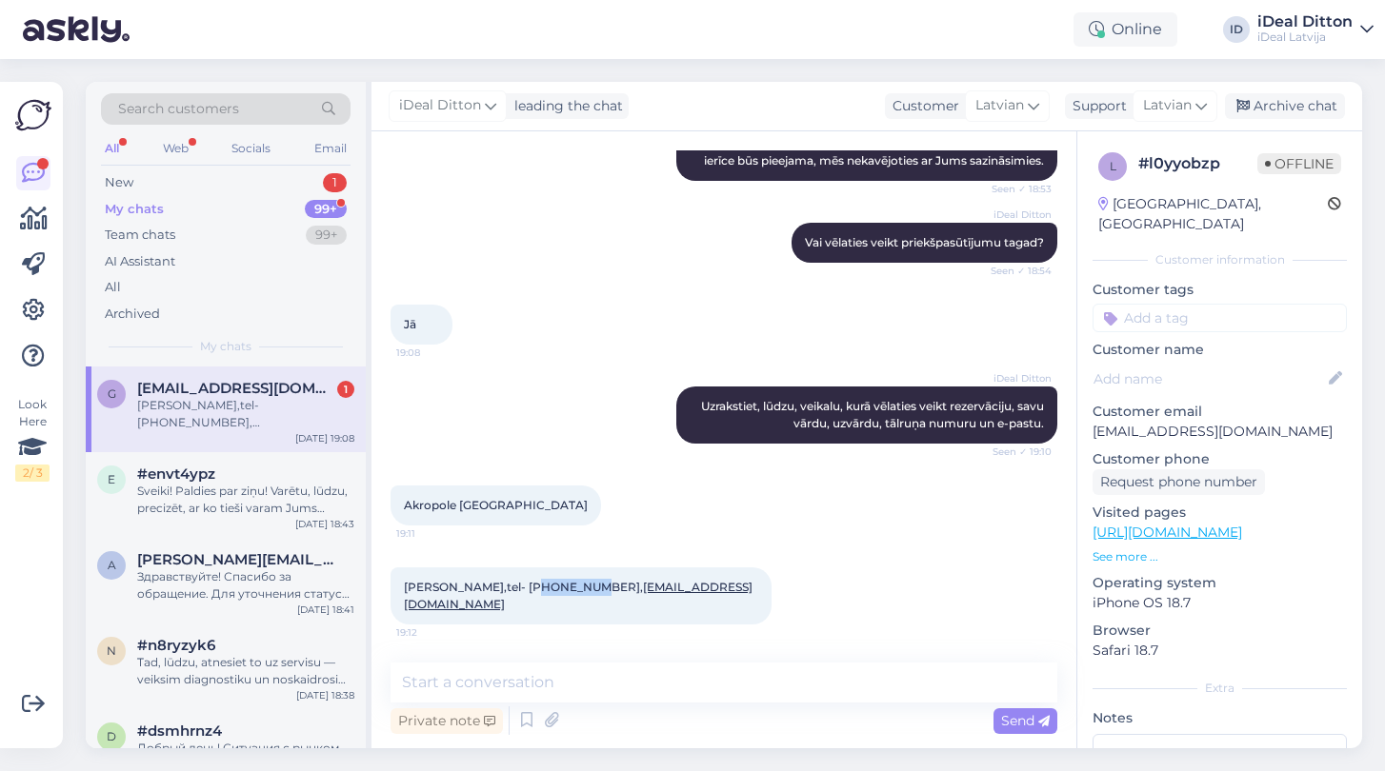
drag, startPoint x: 525, startPoint y: 605, endPoint x: 576, endPoint y: 609, distance: 51.6
click at [576, 609] on span "[PERSON_NAME],tel- [PHONE_NUMBER], [EMAIL_ADDRESS][DOMAIN_NAME]" at bounding box center [578, 595] width 349 height 31
drag, startPoint x: 731, startPoint y: 610, endPoint x: 585, endPoint y: 606, distance: 146.7
click at [585, 606] on div "[PERSON_NAME],tel- [PHONE_NUMBER], [EMAIL_ADDRESS][DOMAIN_NAME] 19:12" at bounding box center [580, 596] width 381 height 57
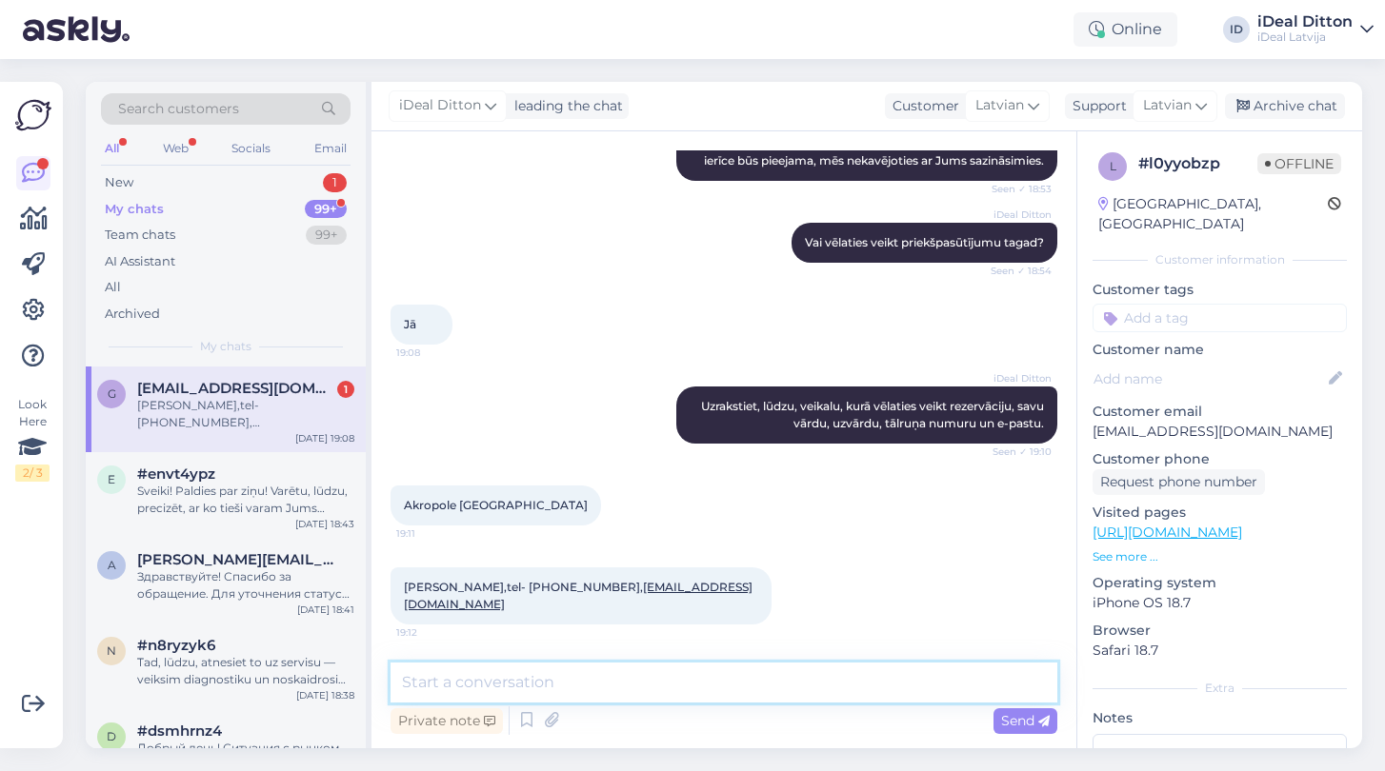
click at [524, 692] on textarea at bounding box center [723, 683] width 667 height 40
paste textarea "Es Jums noformēju iepriekšēju pasūtījumu un nosūtīju uz Jūsu e‑pastu."
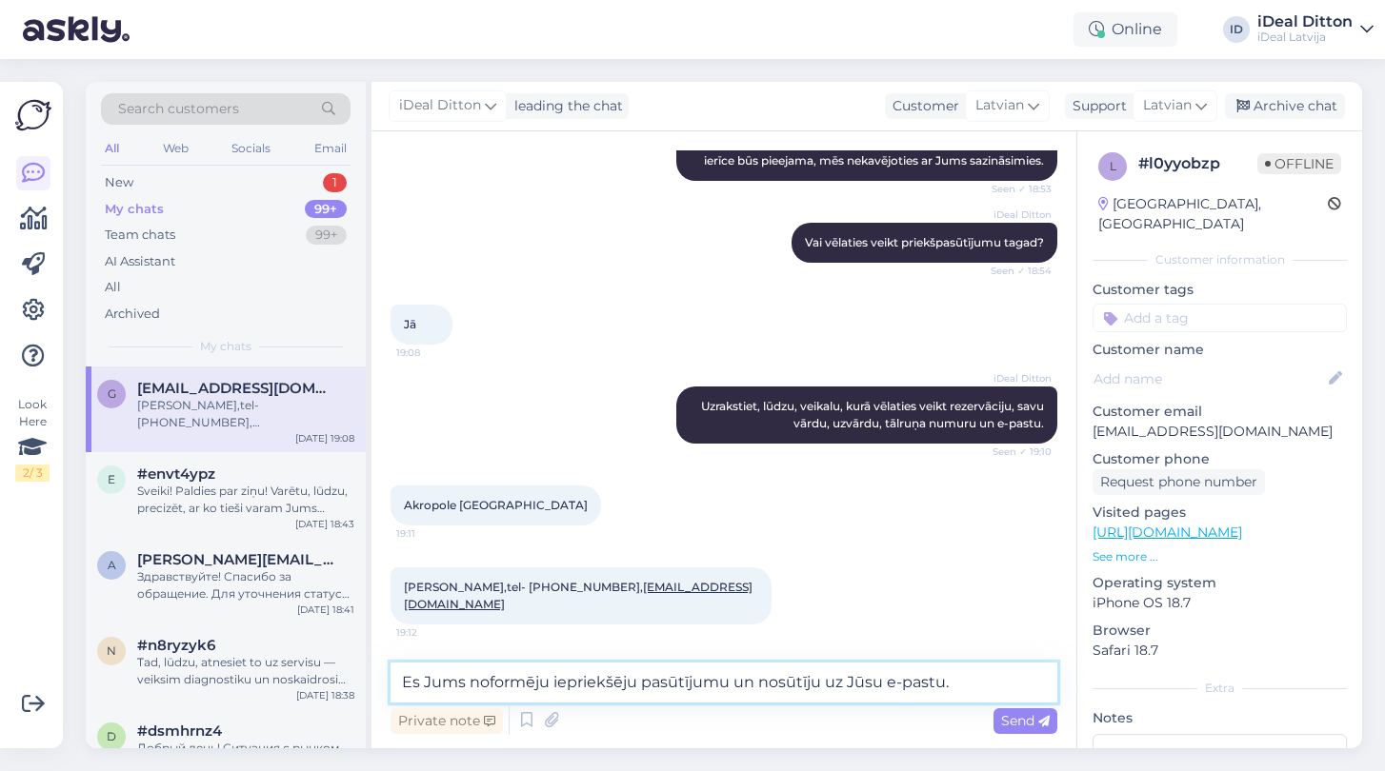
drag, startPoint x: 643, startPoint y: 685, endPoint x: 553, endPoint y: 681, distance: 89.6
click at [553, 681] on textarea "Es Jums noformēju iepriekšēju pasūtījumu un nosūtīju uz Jūsu e‑pastu." at bounding box center [723, 683] width 667 height 40
type textarea "Es Jums noformēju prikšpasūtījumu un [DEMOGRAPHIC_DATA] uz Jūsu e‑pastu."
click at [943, 682] on textarea "Es Jums noformēju prikšpasūtījumu un [DEMOGRAPHIC_DATA] uz Jūsu e‑pastu." at bounding box center [723, 683] width 667 height 40
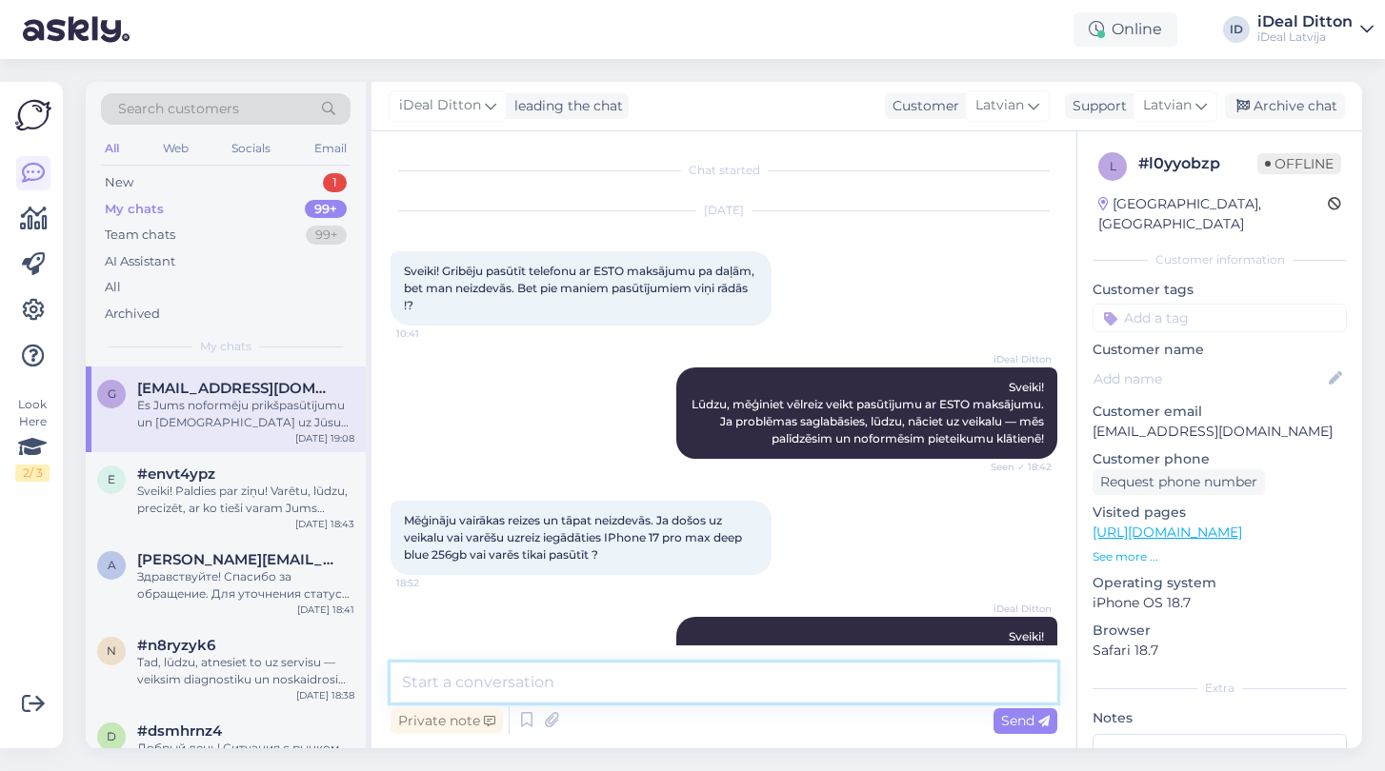
scroll to position [0, 0]
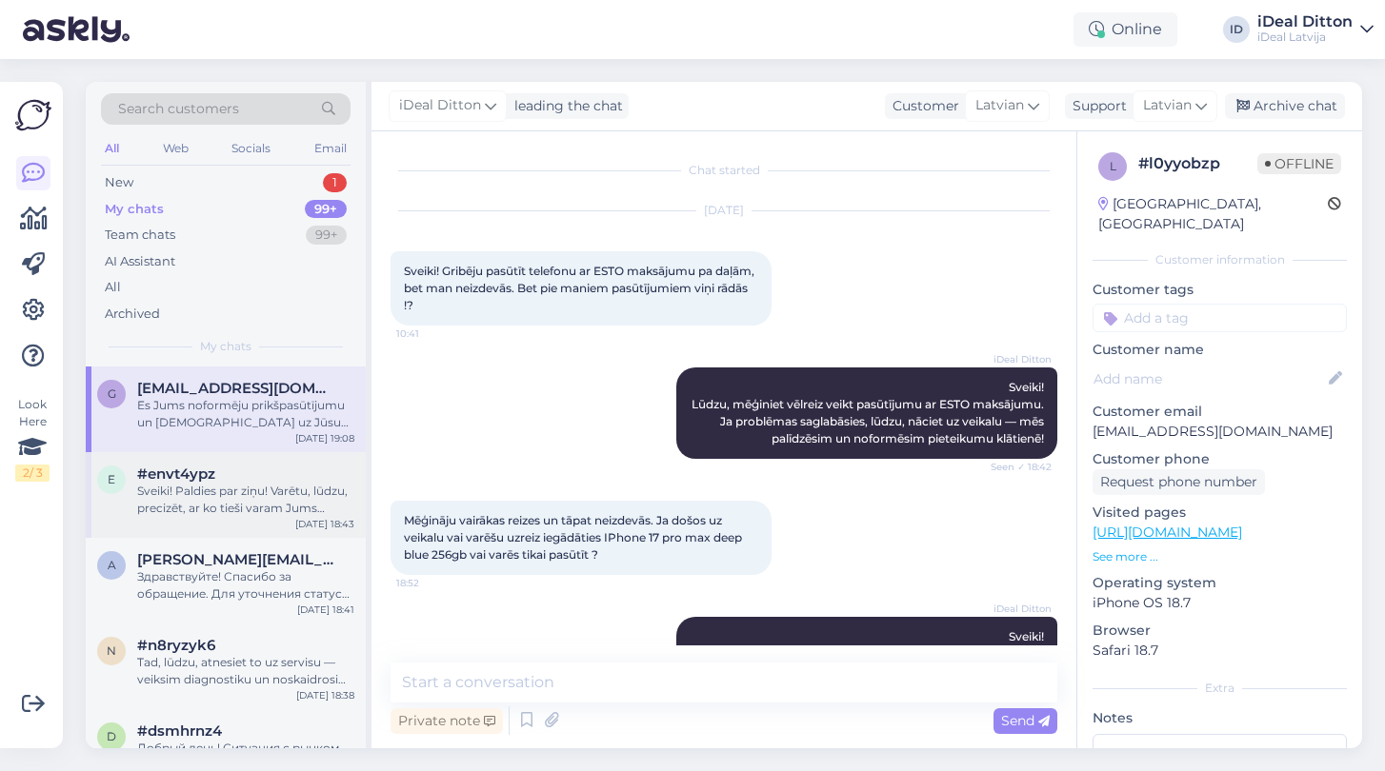
click at [230, 483] on div "Sveiki! Paldies par ziņu! Varētu, lūdzu, precizēt, ar ko tieši varam Jums palīd…" at bounding box center [245, 500] width 217 height 34
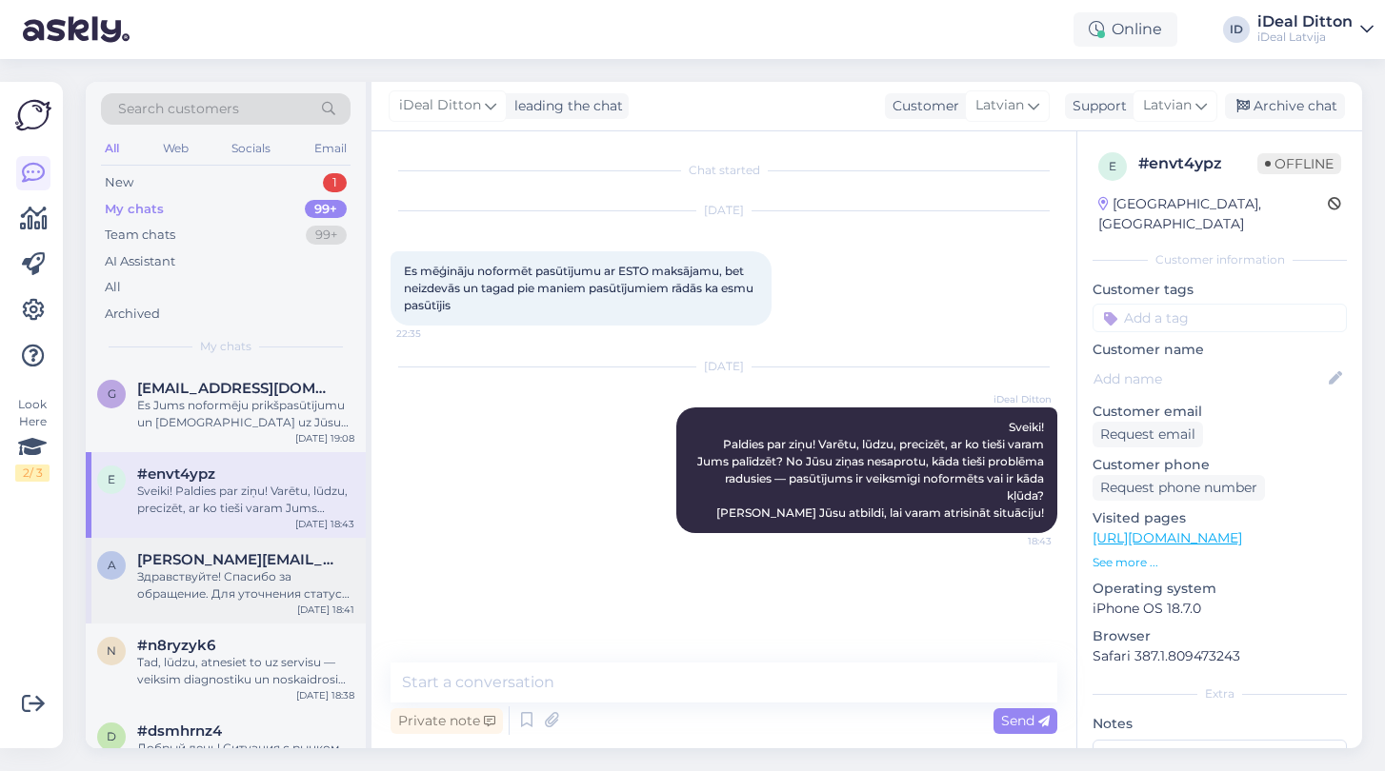
click at [177, 596] on div "Здравствуйте! Спасибо за обращение. Для уточнения статуса заказа и возможности …" at bounding box center [245, 586] width 217 height 34
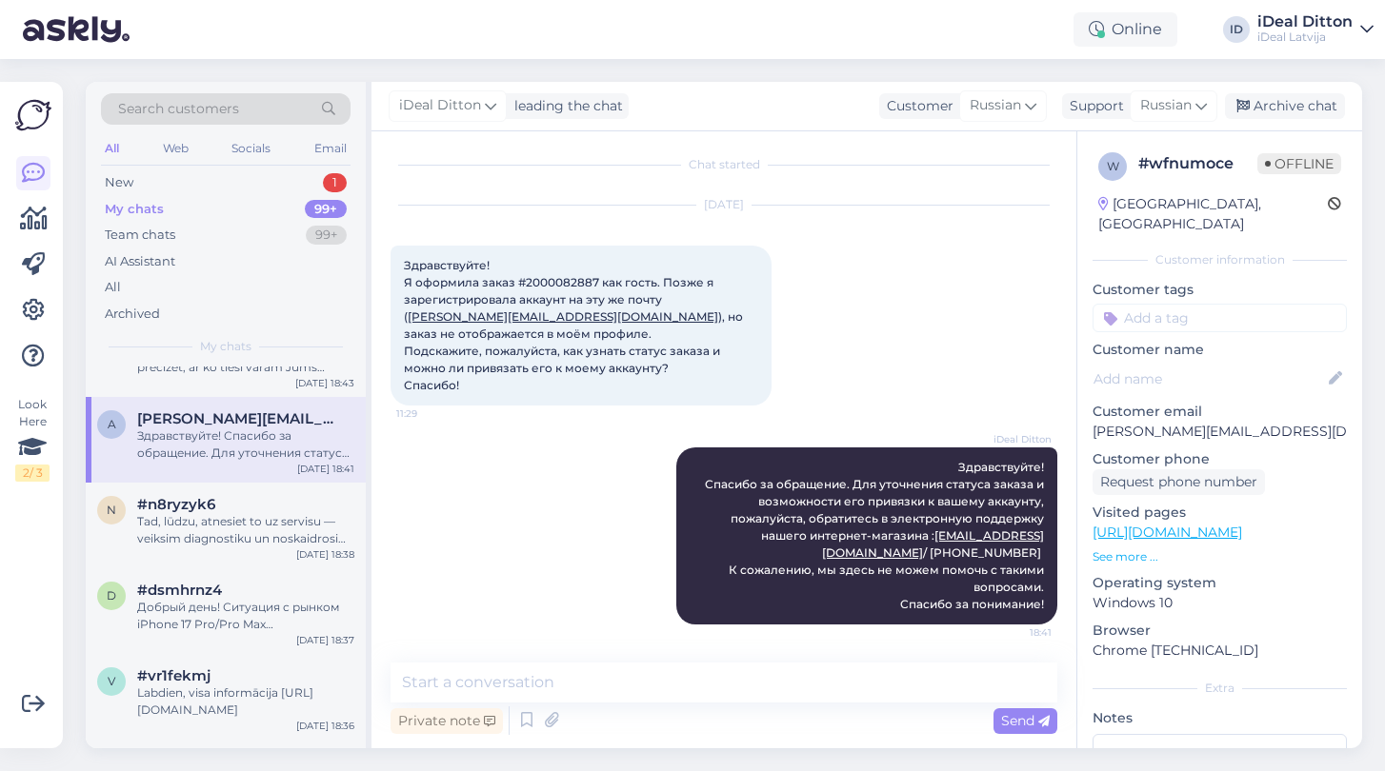
scroll to position [144, 0]
click at [201, 518] on div "Tad, lūdzu, atnesiet to uz servisu — veiksim diagnostiku un noskaidrosim problē…" at bounding box center [245, 527] width 217 height 34
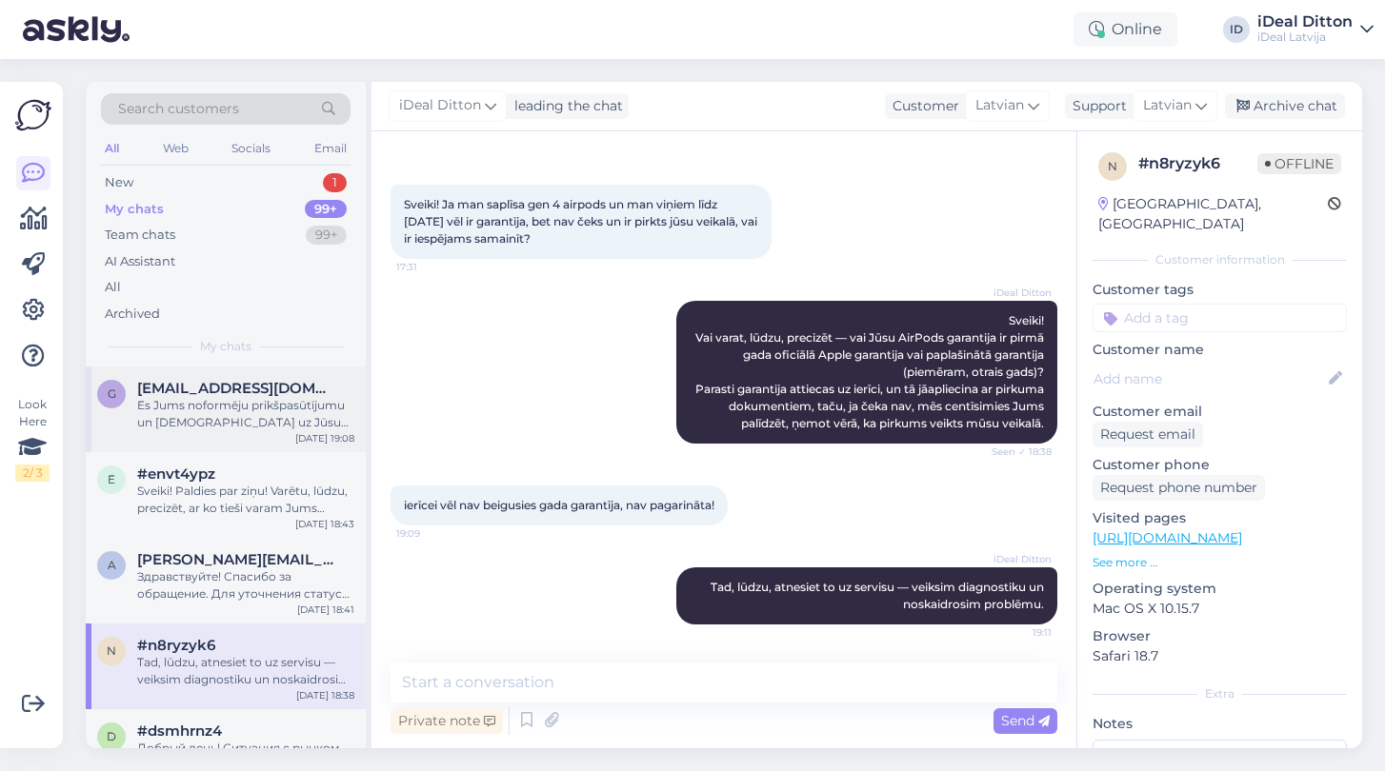
scroll to position [0, 0]
click at [208, 397] on div "Es Jums noformēju prikšpasūtījumu un [DEMOGRAPHIC_DATA] uz Jūsu e‑pastu." at bounding box center [245, 414] width 217 height 34
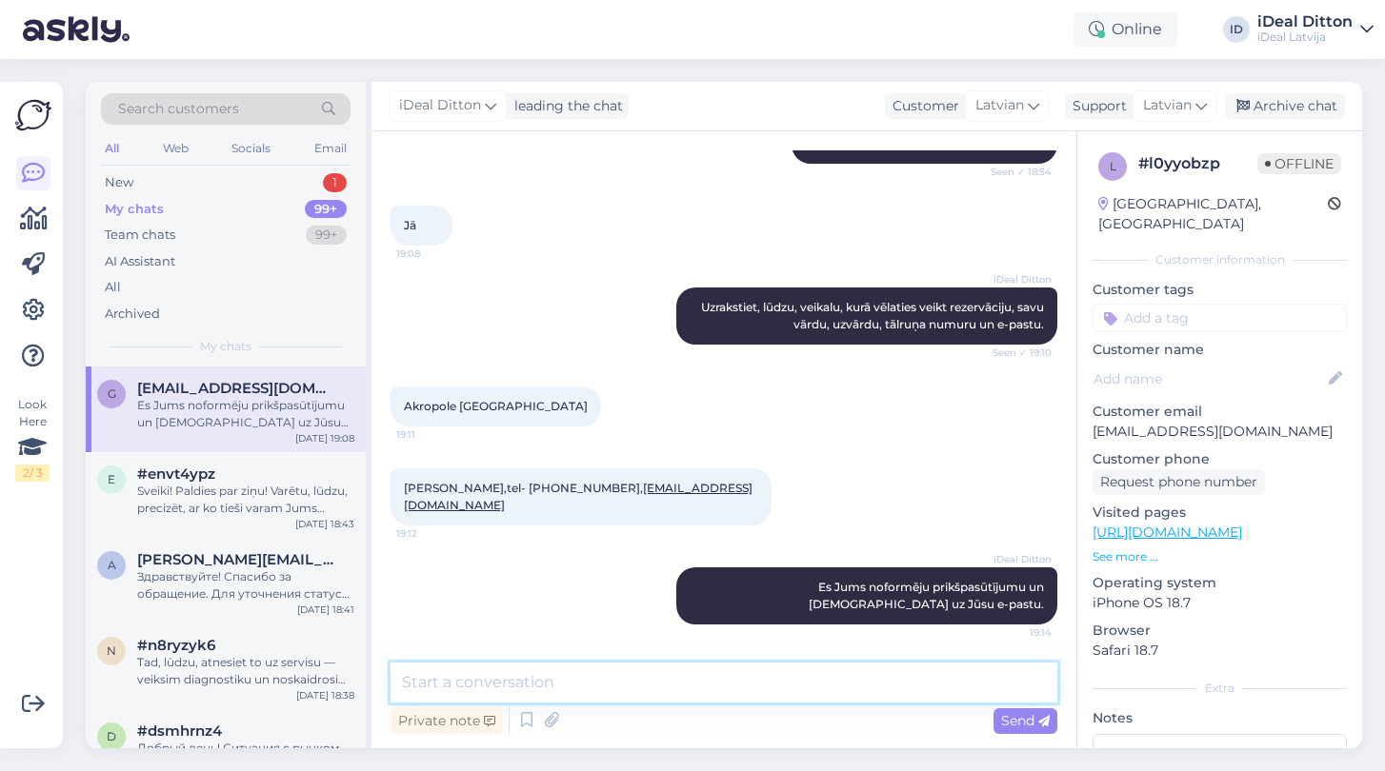
click at [608, 688] on textarea at bounding box center [723, 683] width 667 height 40
paste textarea "Tiklīdz ierīce būs veikalā, ar Jums sazināsies."
type textarea "Tiklīdz ierīce būs veikalā, ar Jums sazināsies."
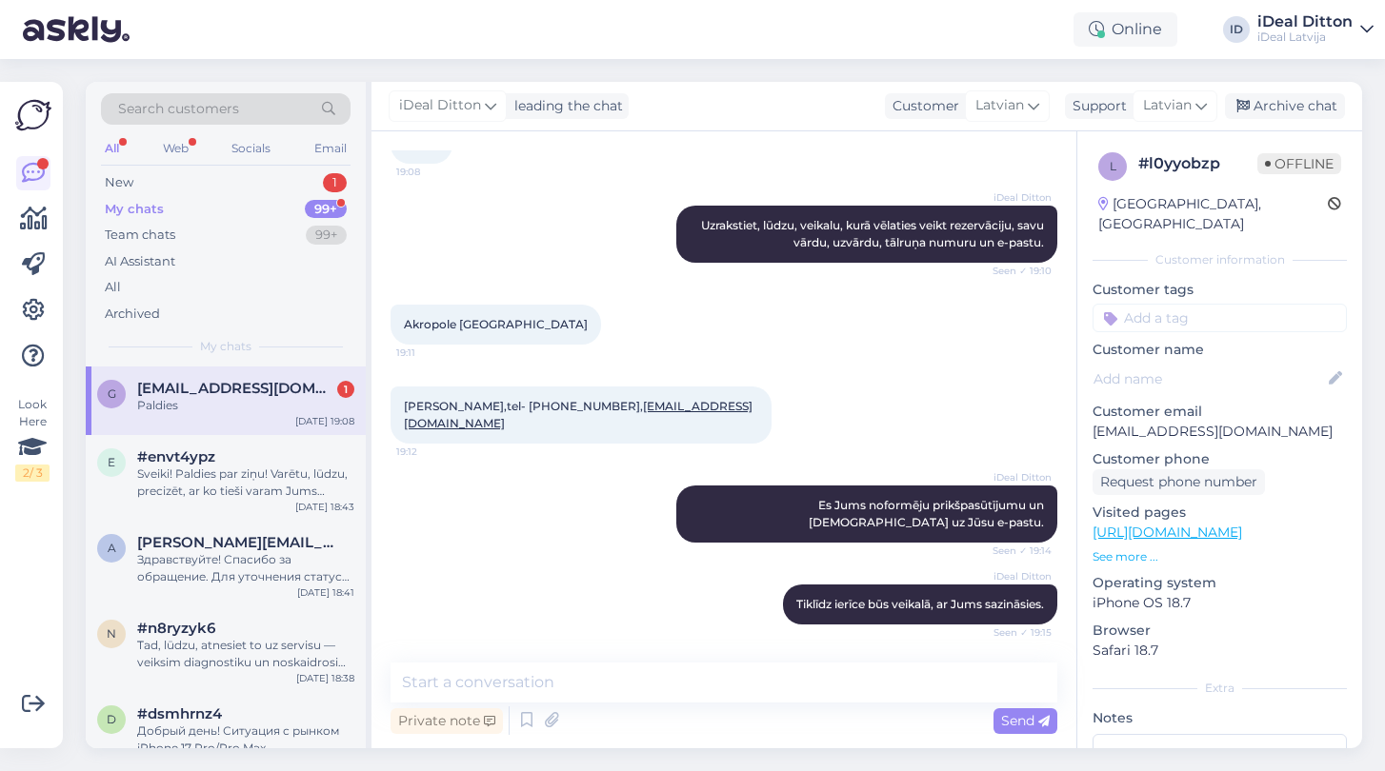
scroll to position [791, 0]
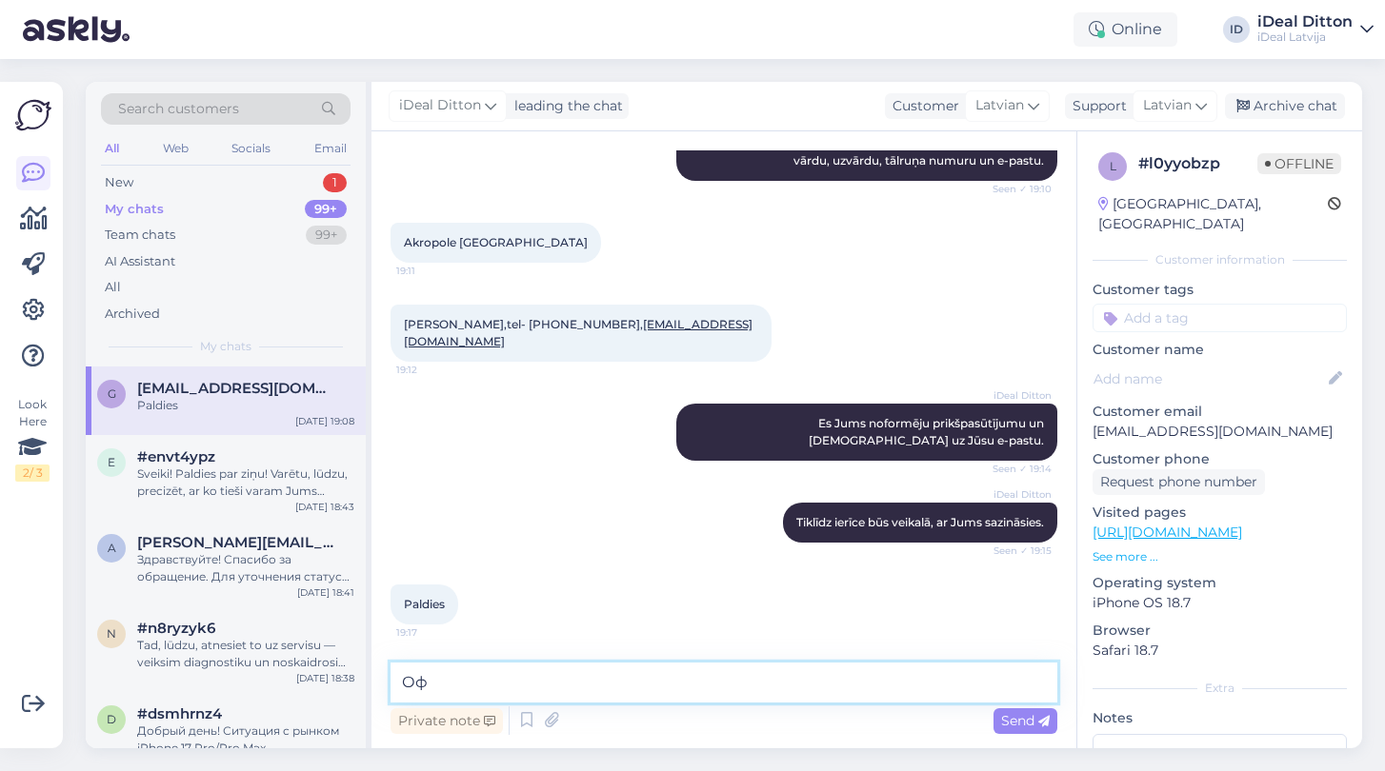
type textarea "О"
type textarea "Jauku varaku!"
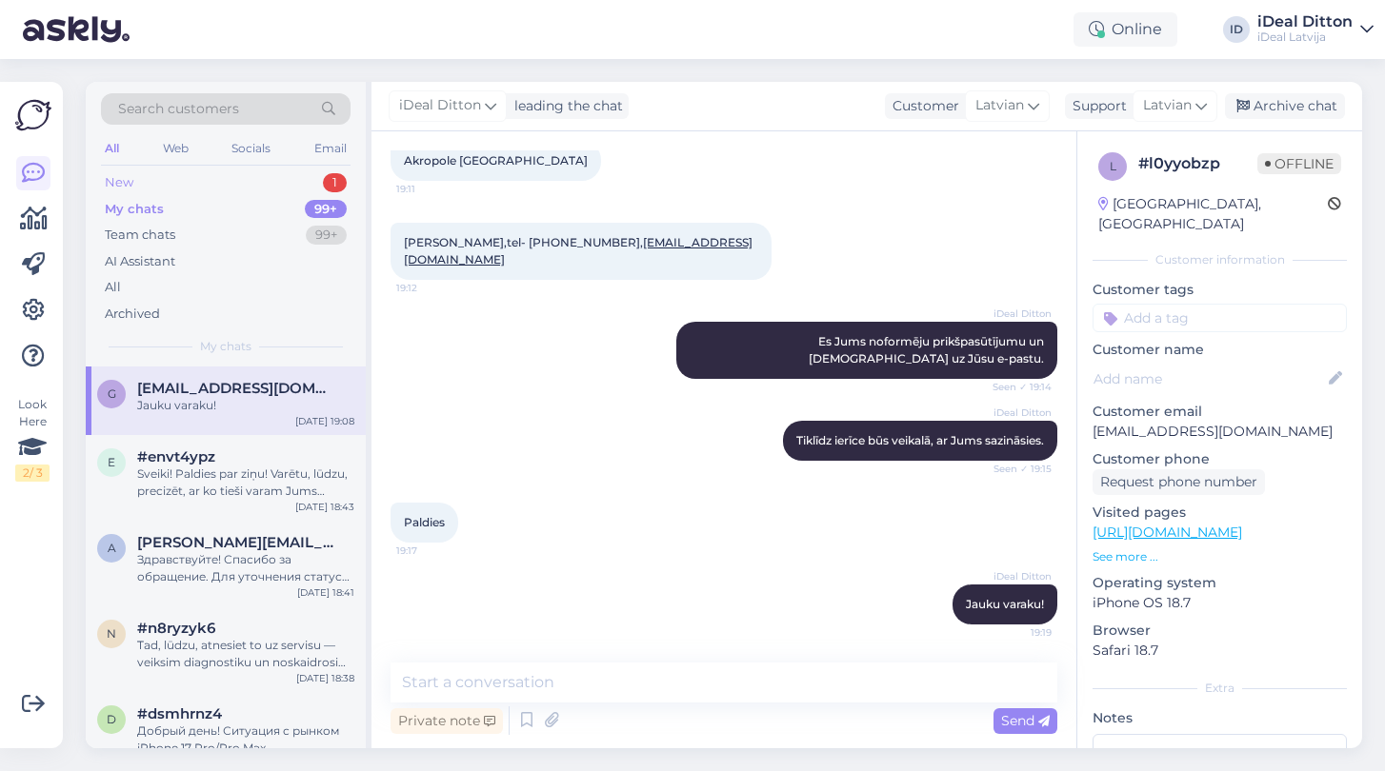
click at [125, 175] on div "New" at bounding box center [119, 182] width 29 height 19
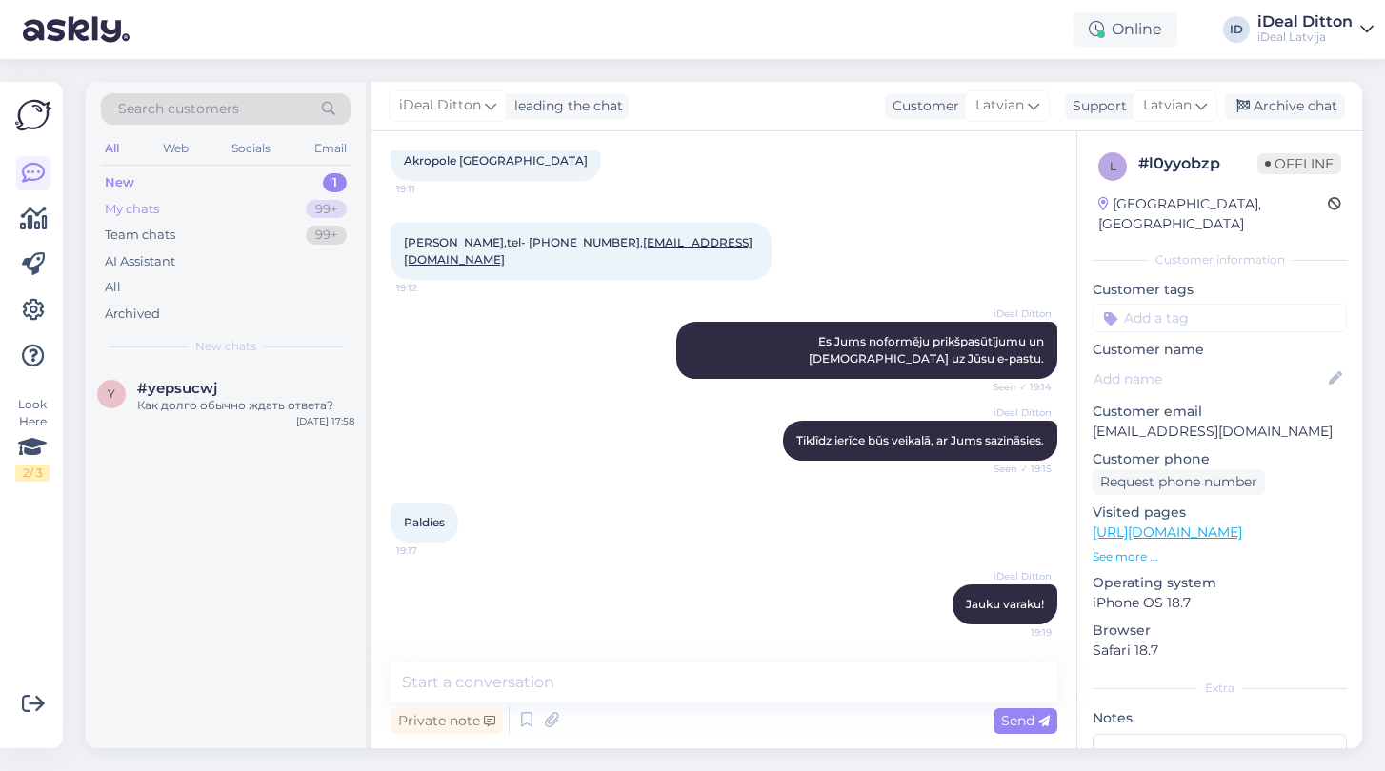
click at [133, 206] on div "My chats" at bounding box center [132, 209] width 54 height 19
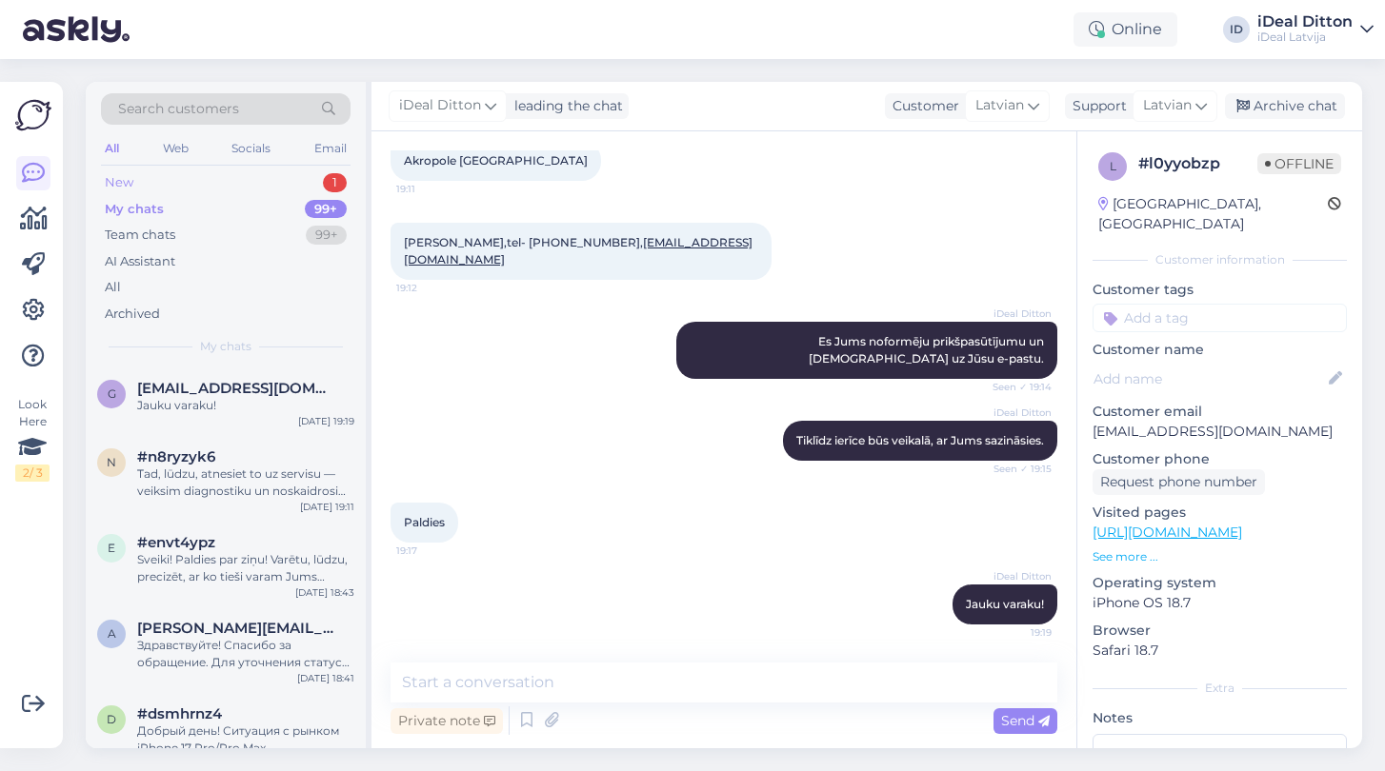
click at [134, 181] on div "New 1" at bounding box center [226, 183] width 250 height 27
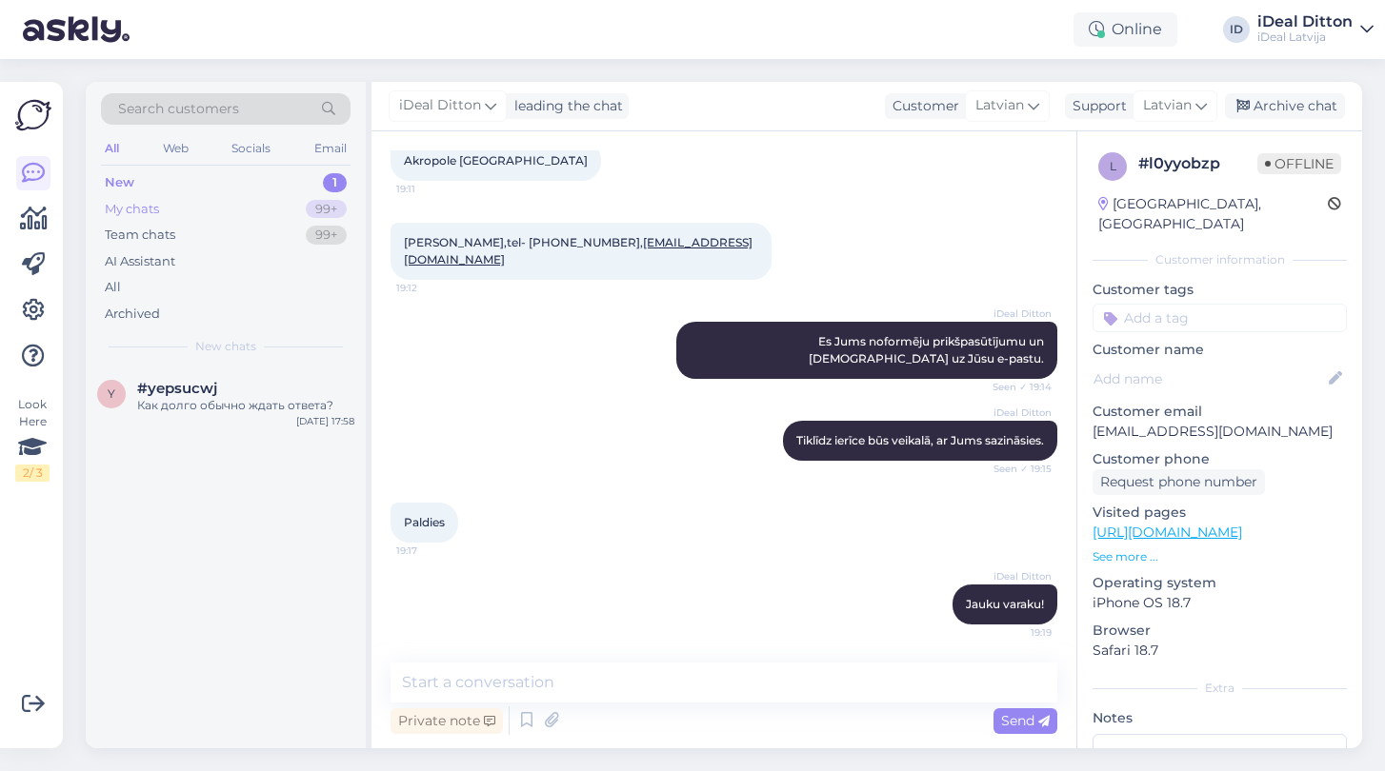
click at [139, 205] on div "My chats" at bounding box center [132, 209] width 54 height 19
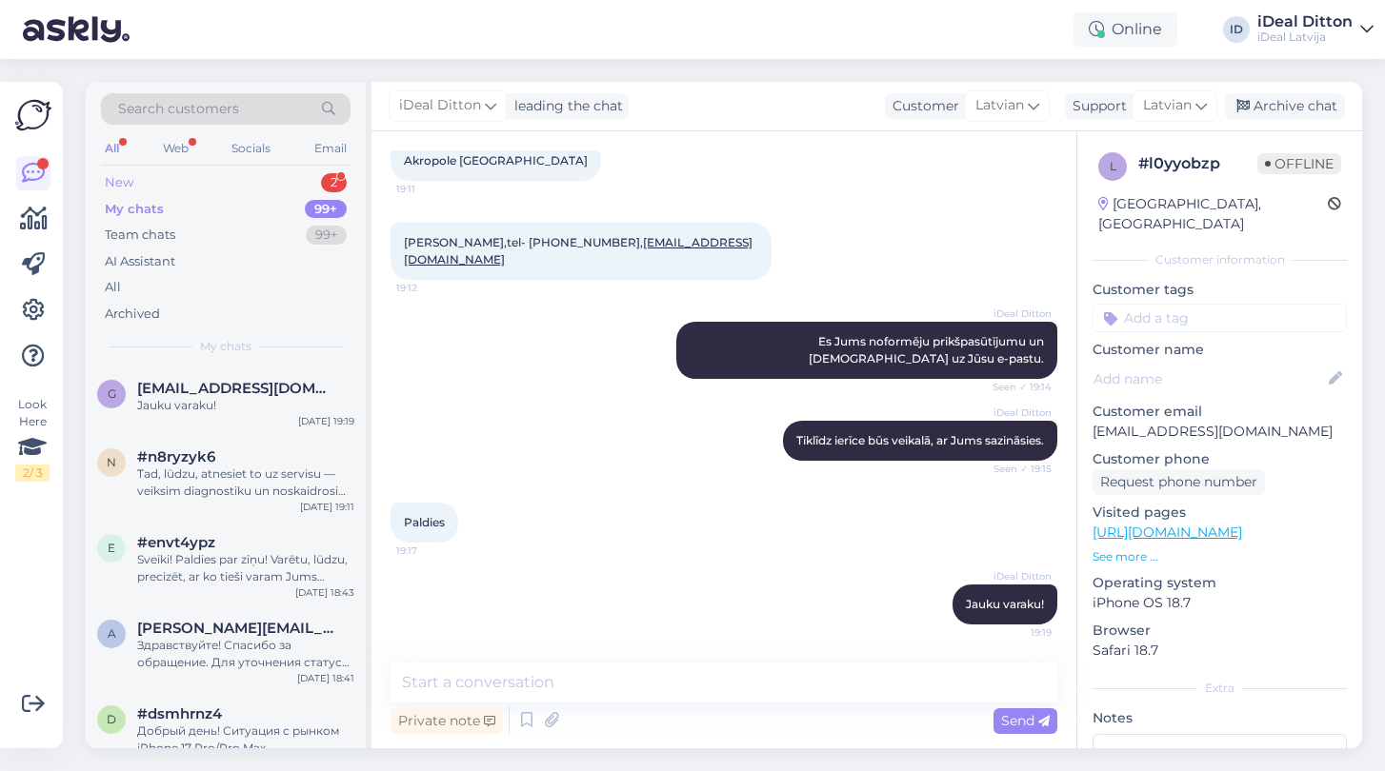
click at [143, 180] on div "New 2" at bounding box center [226, 183] width 250 height 27
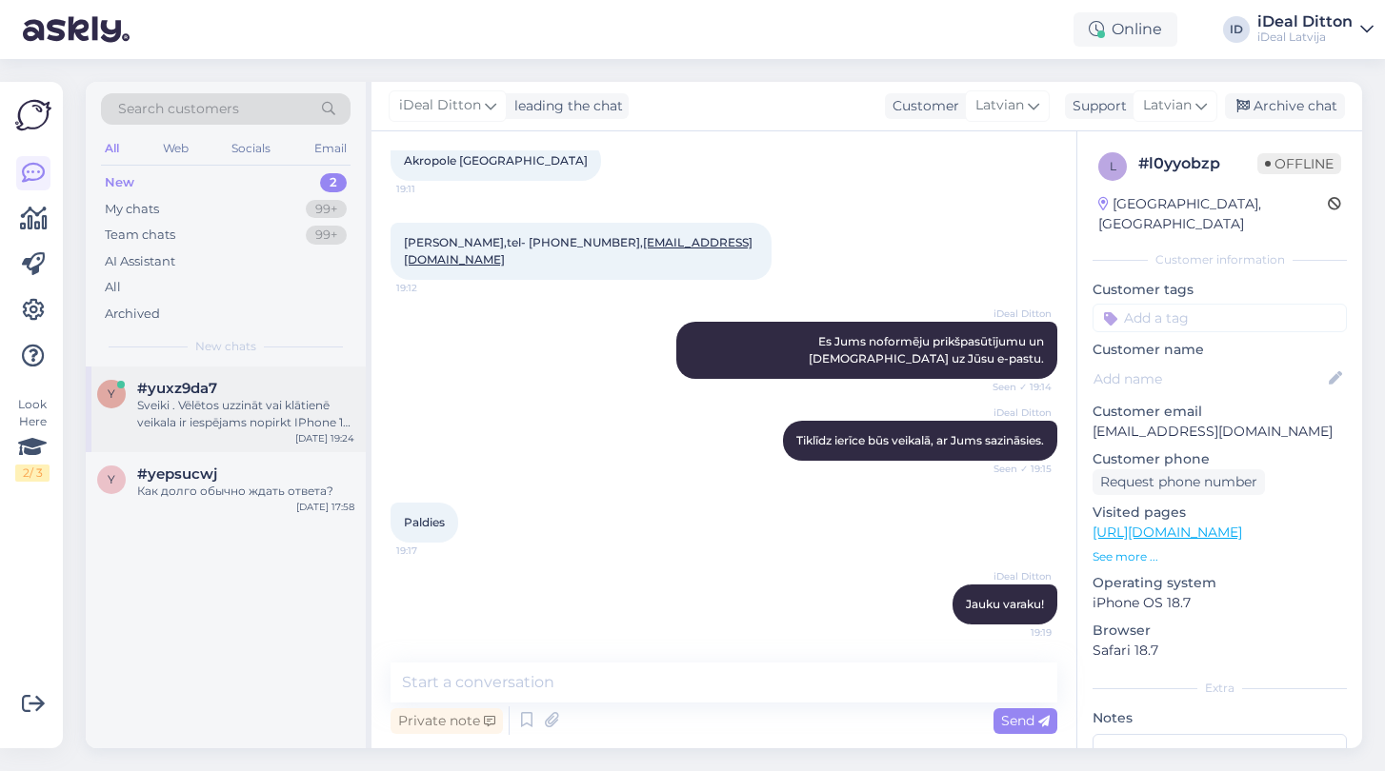
click at [234, 418] on div "Sveiki . Vēlētos uzzināt vai klātienē veikala ir iespējams nopirkt IPhone 17 Pr…" at bounding box center [245, 414] width 217 height 34
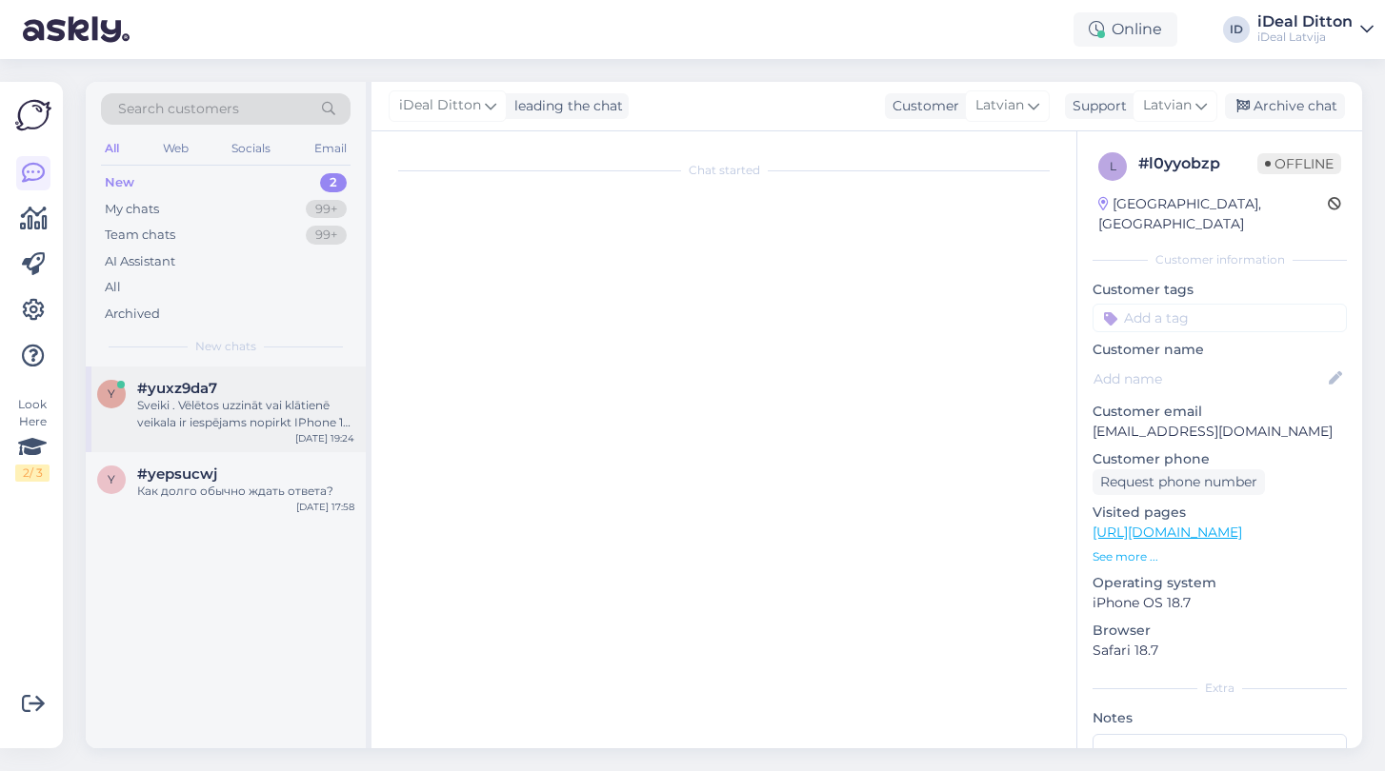
scroll to position [0, 0]
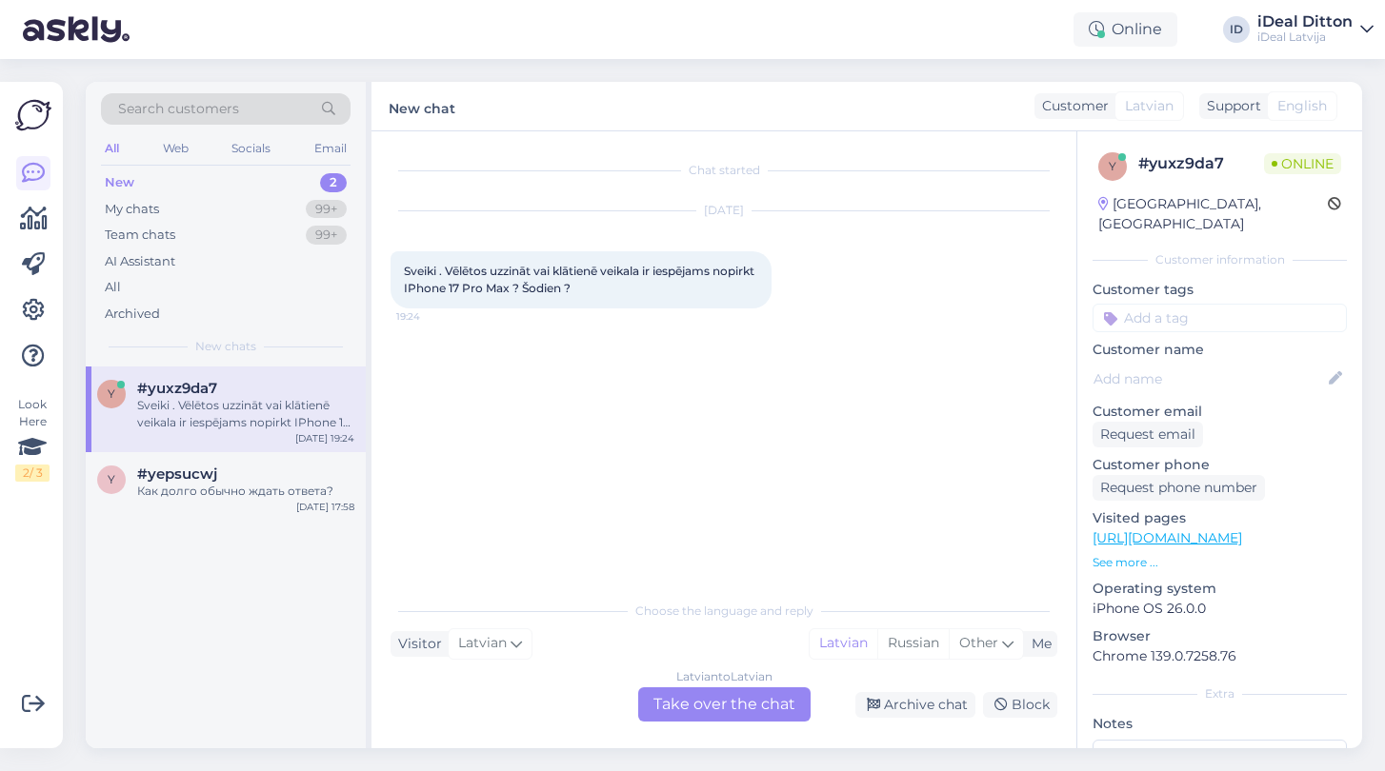
drag, startPoint x: 634, startPoint y: 290, endPoint x: 392, endPoint y: 267, distance: 243.1
click at [392, 267] on div "Sveiki . Vēlētos uzzināt vai klātienē veikala ir iespējams nopirkt IPhone 17 Pr…" at bounding box center [580, 279] width 381 height 57
click at [750, 712] on div "Latvian to Latvian Take over the chat" at bounding box center [724, 705] width 172 height 34
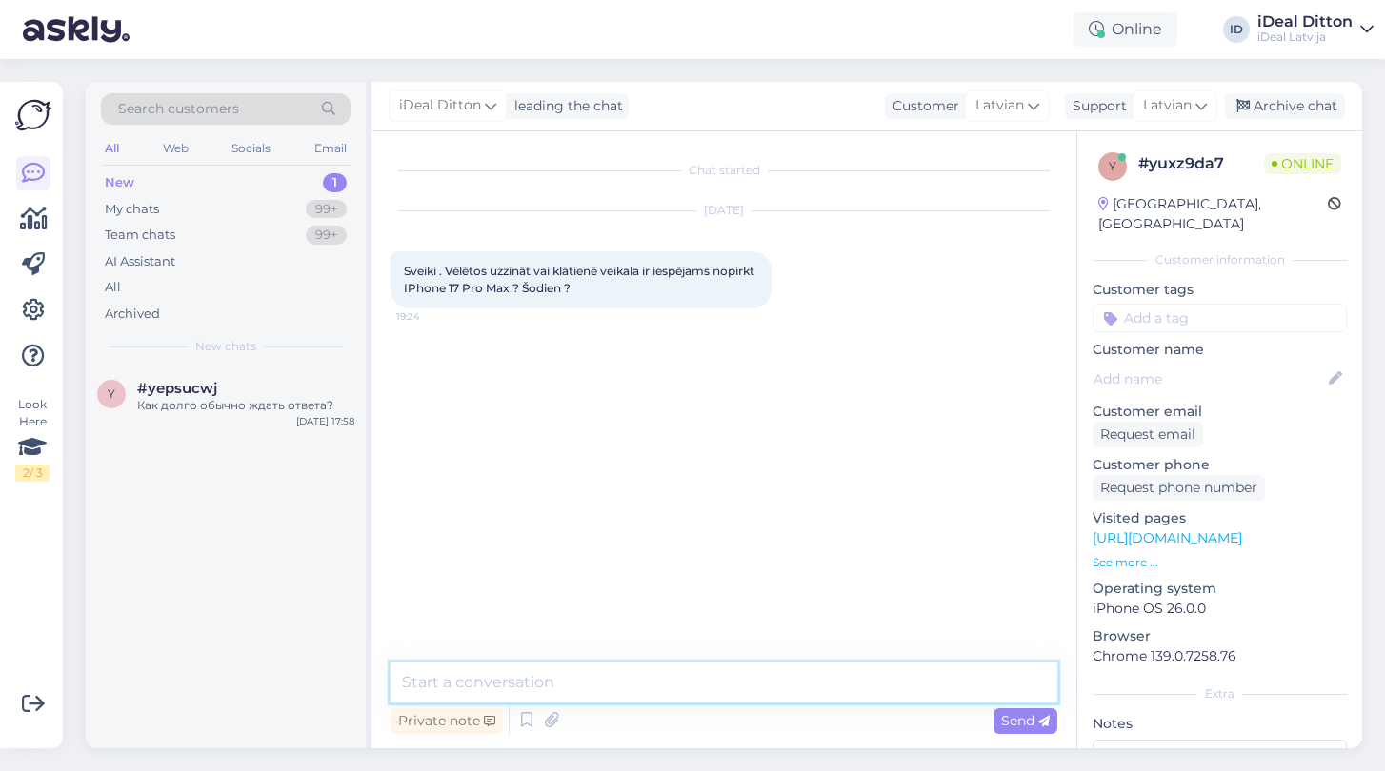
click at [612, 692] on textarea at bounding box center [723, 683] width 667 height 40
paste textarea "Sveiki! Pašlaik iPhone 17 Pro Max nav pieejams brīvā tirdzniecībā veikalā – vis…"
type textarea "Sveiki! Pašlaik iPhone 17 Pro Max nav pieejams brīvā tirdzniecībā veikalā – vis…"
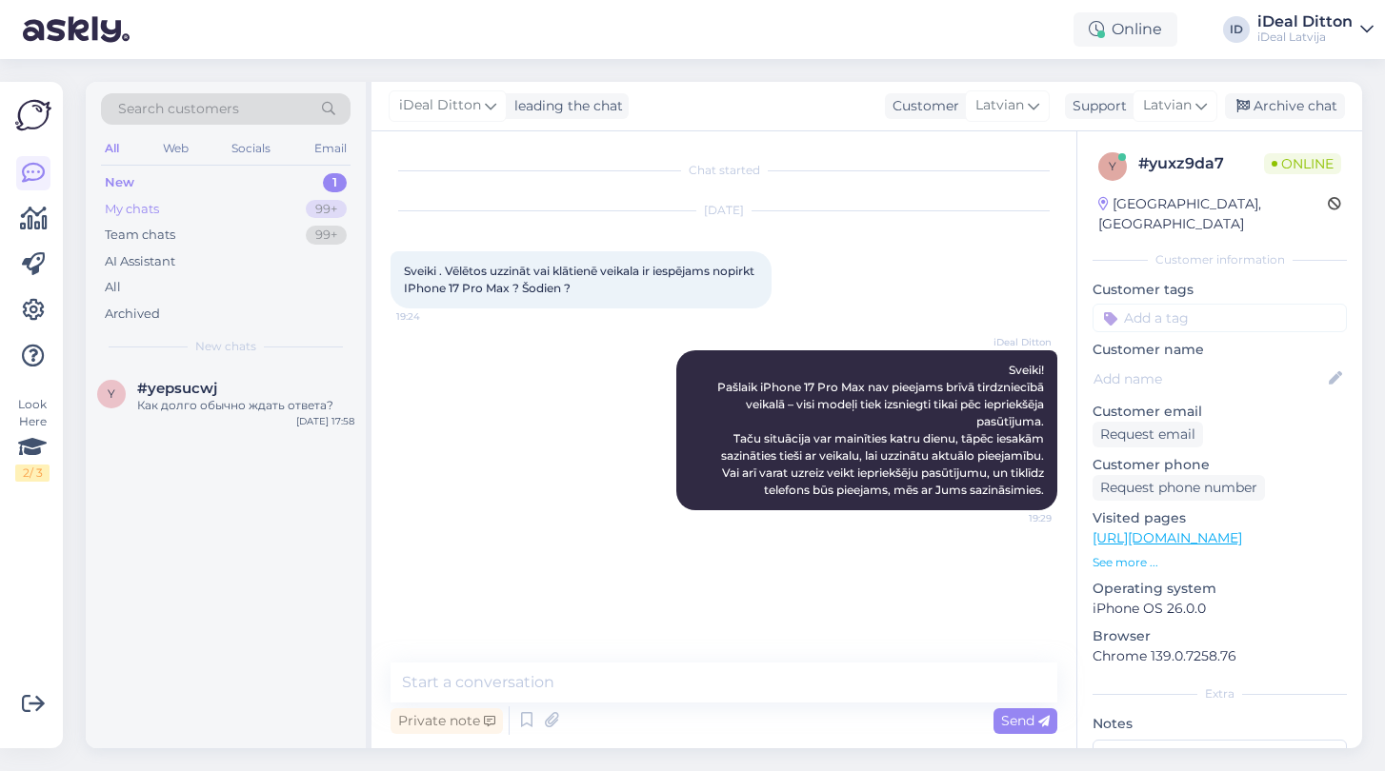
click at [159, 206] on div "My chats" at bounding box center [132, 209] width 54 height 19
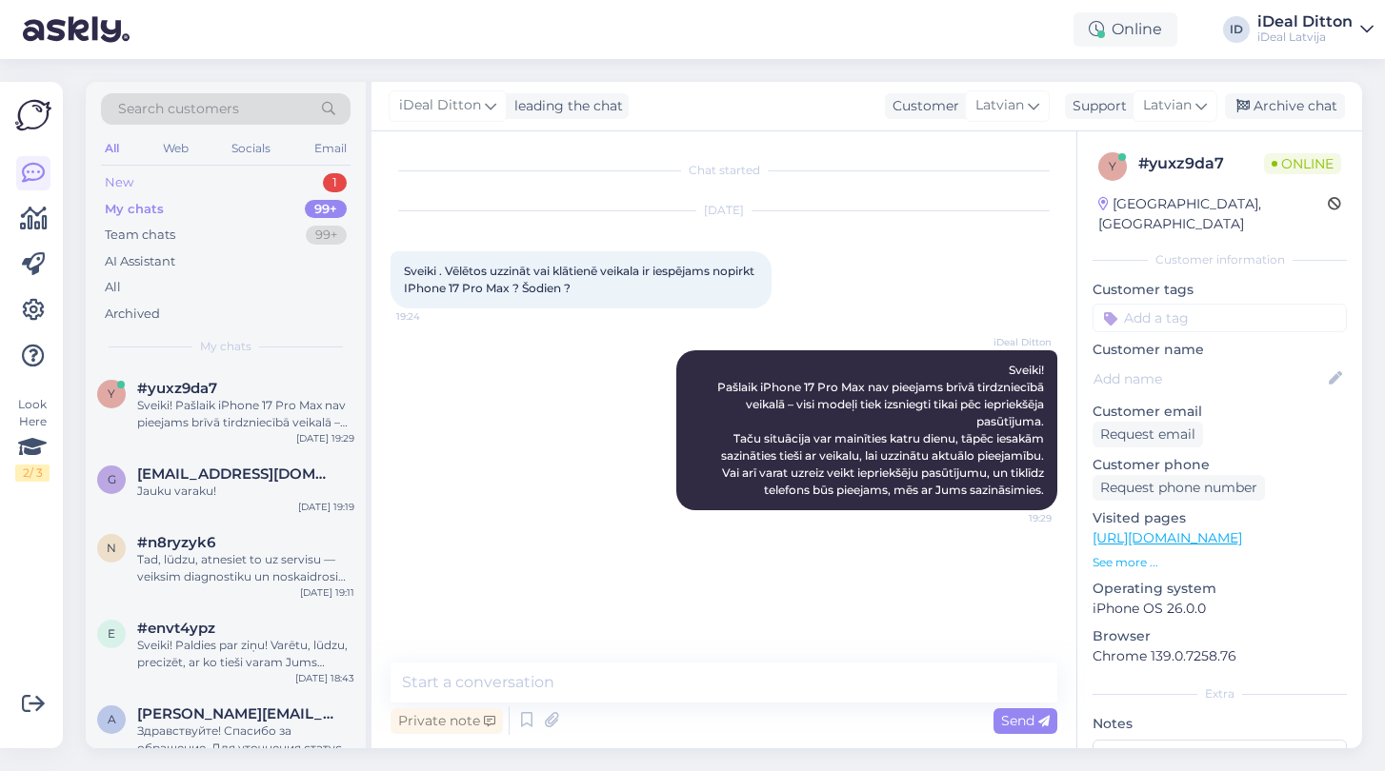
click at [134, 185] on div "New 1" at bounding box center [226, 183] width 250 height 27
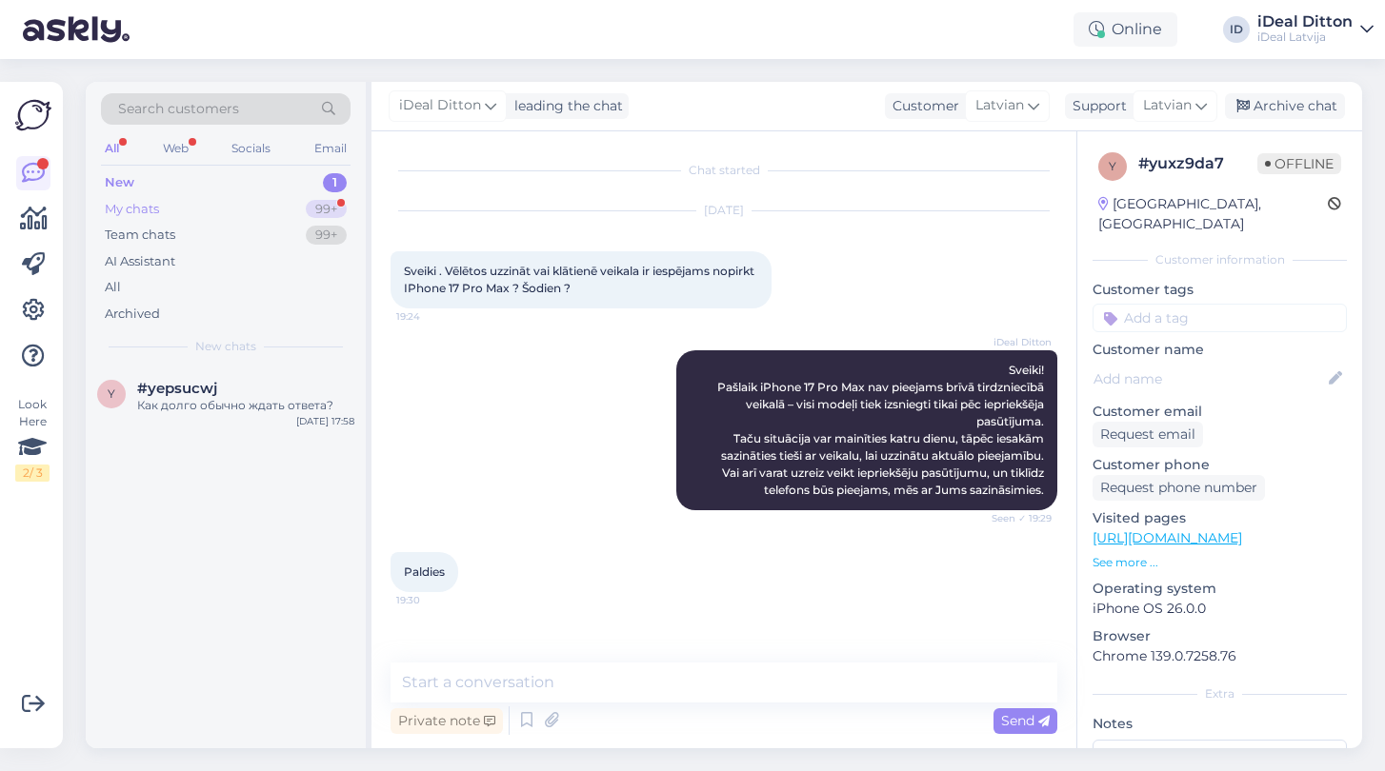
click at [153, 213] on div "My chats" at bounding box center [132, 209] width 54 height 19
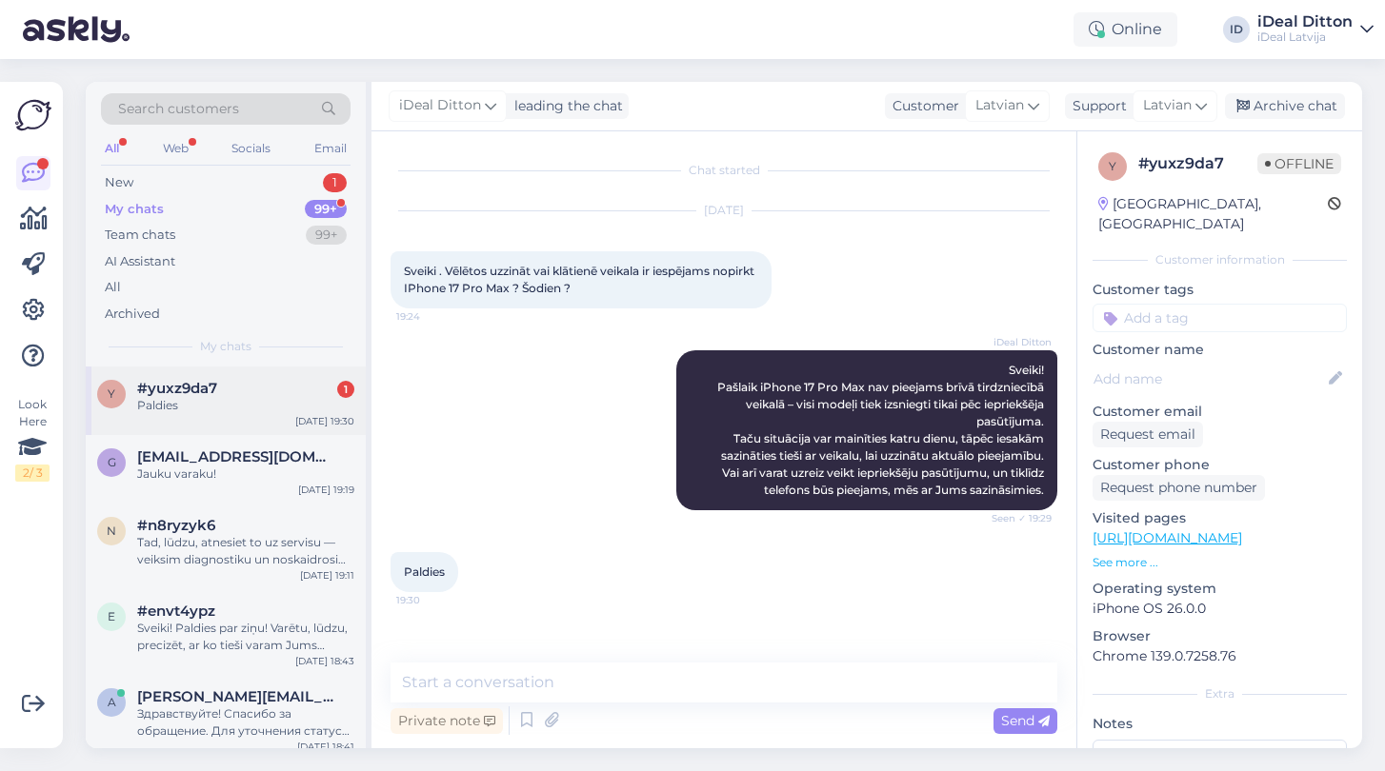
click at [257, 397] on div "Paldies" at bounding box center [245, 405] width 217 height 17
